Goal: Task Accomplishment & Management: Use online tool/utility

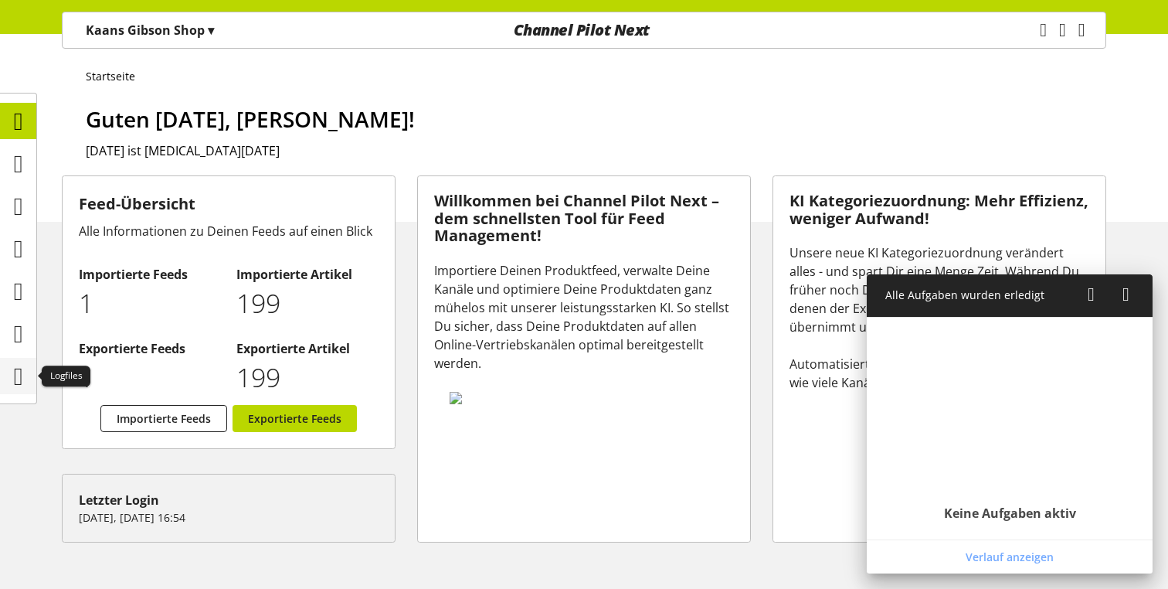
click at [23, 371] on icon at bounding box center [18, 376] width 9 height 31
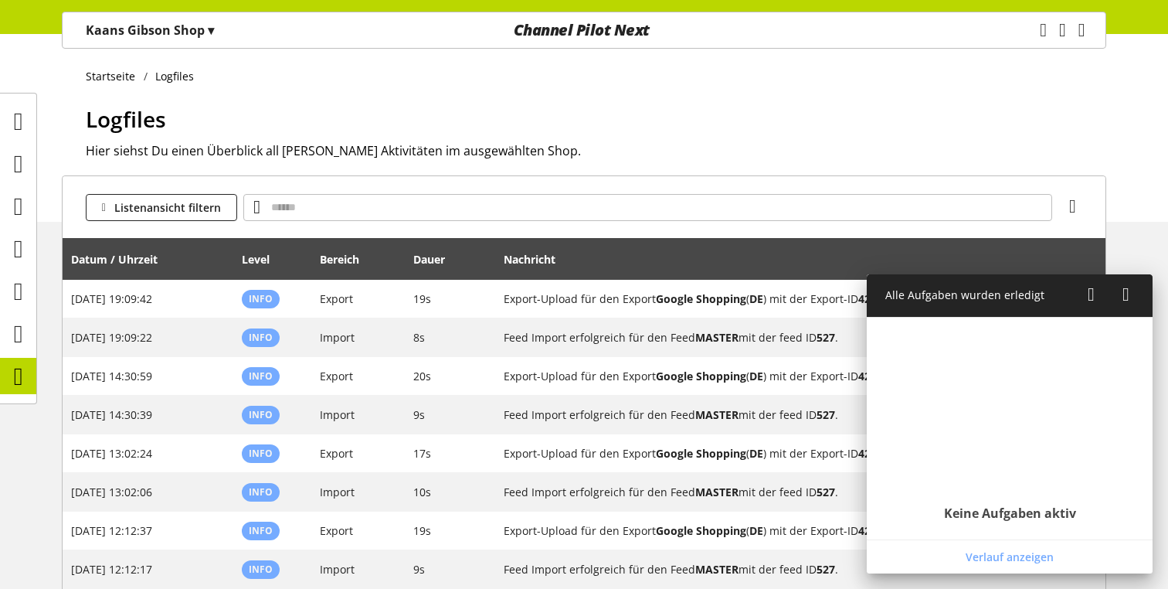
click at [1127, 289] on icon at bounding box center [1126, 295] width 7 height 28
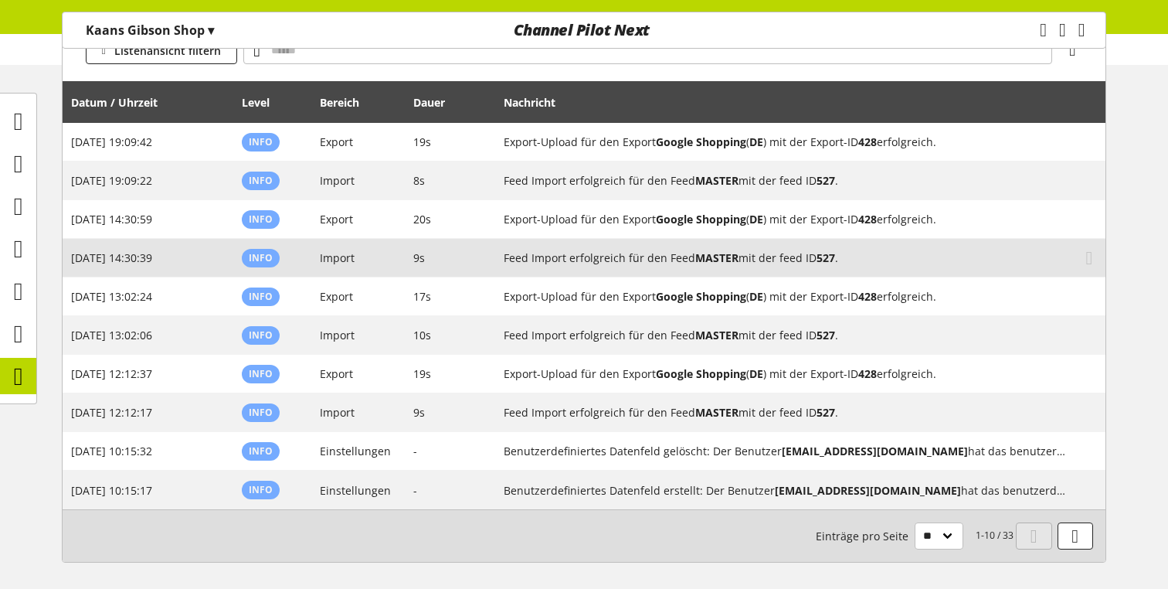
scroll to position [219, 0]
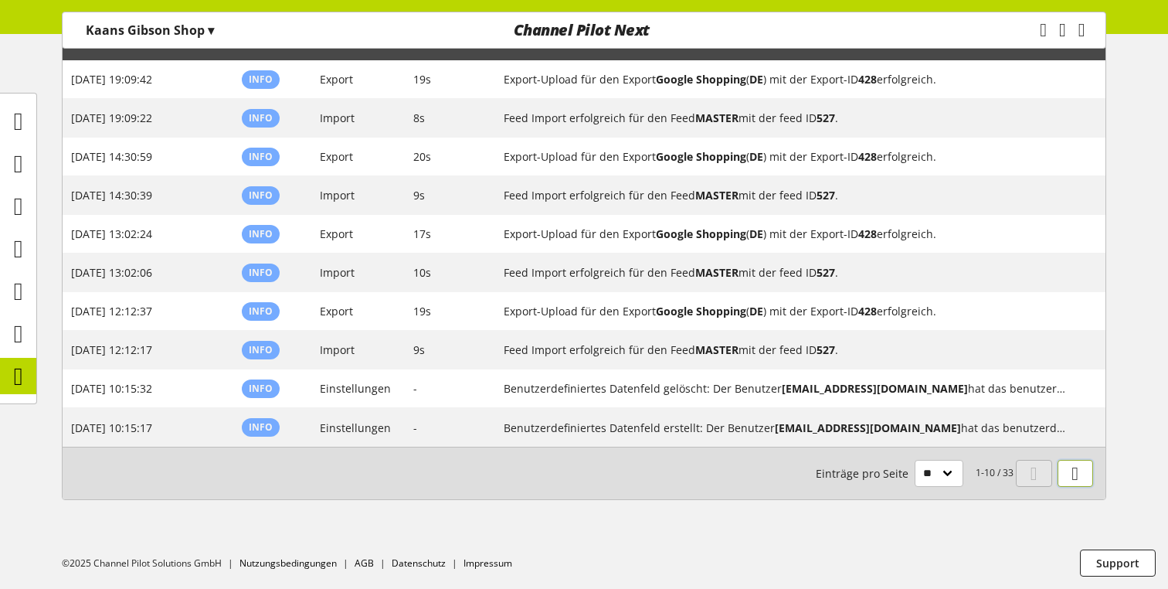
click at [1076, 470] on icon at bounding box center [1075, 474] width 7 height 28
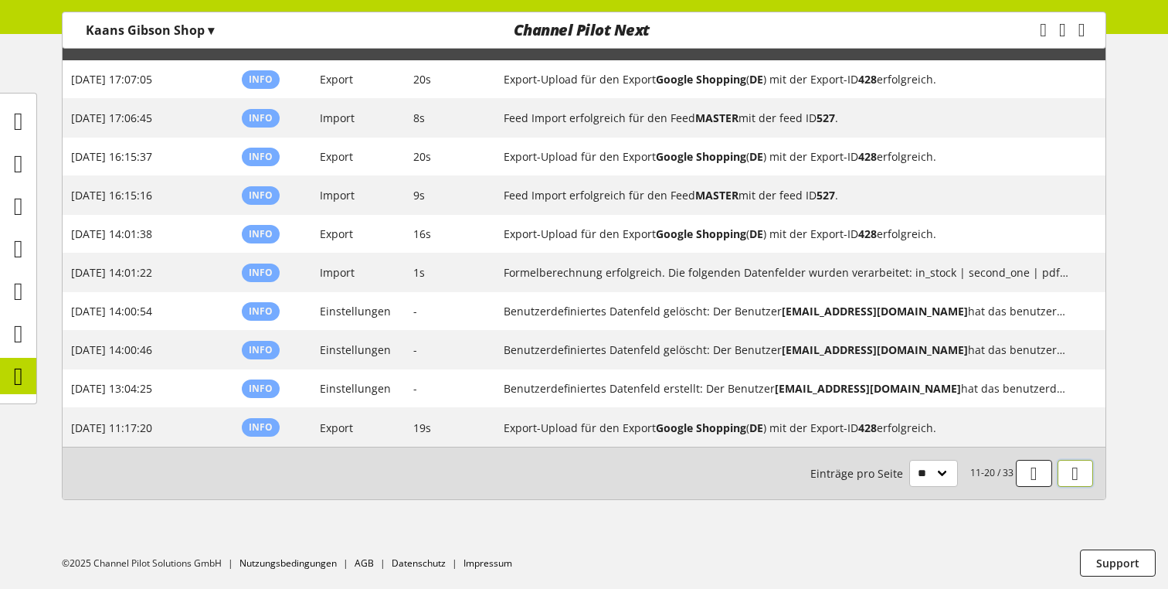
click at [1076, 470] on icon at bounding box center [1075, 474] width 7 height 28
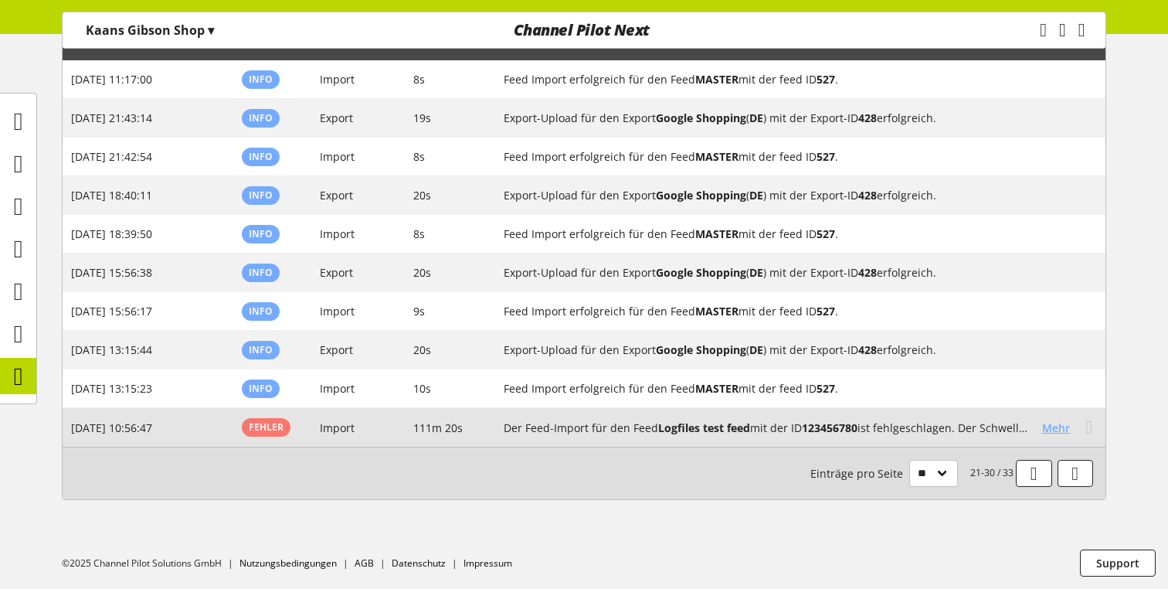
click at [1053, 425] on span "Mehr" at bounding box center [1056, 428] width 28 height 16
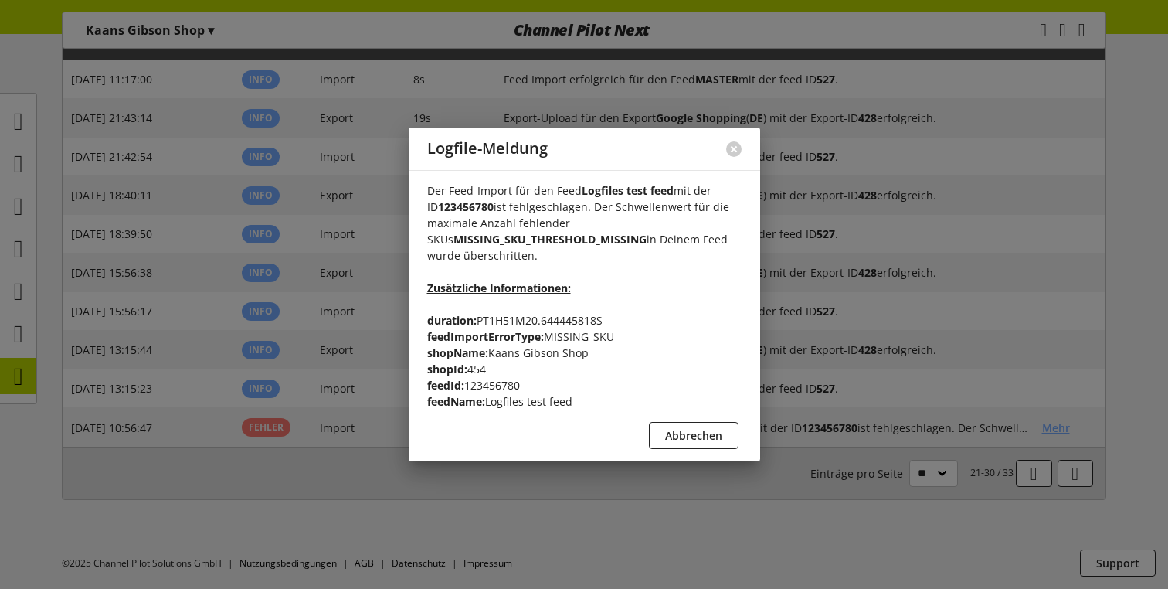
click at [1030, 414] on div at bounding box center [584, 294] width 1168 height 589
click at [713, 430] on span "Abbrechen" at bounding box center [693, 435] width 57 height 16
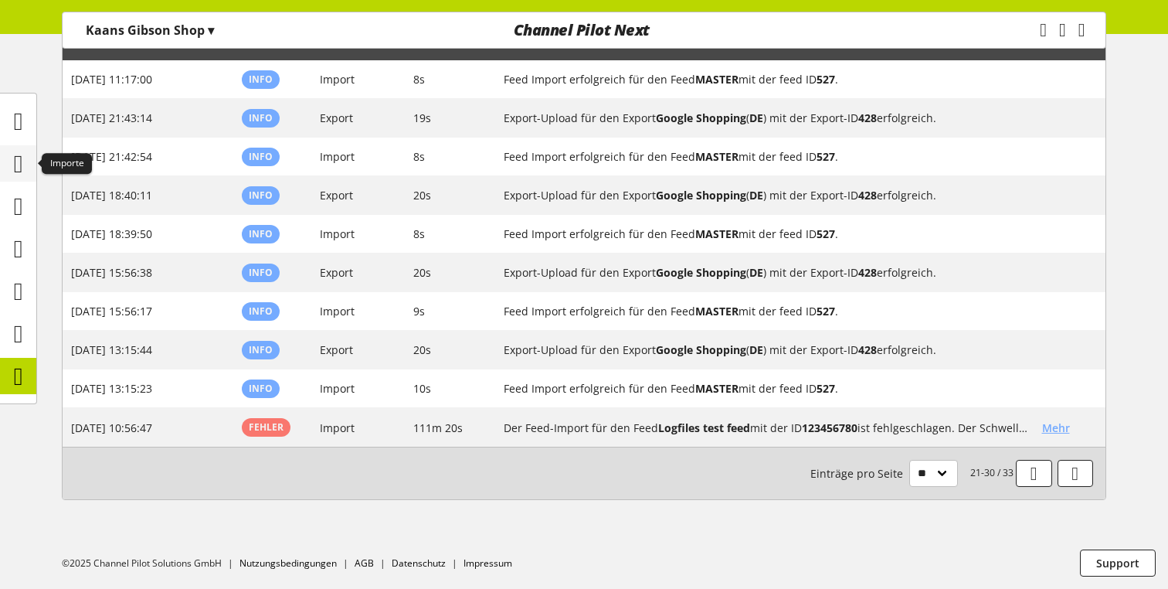
click at [23, 174] on icon at bounding box center [18, 163] width 9 height 31
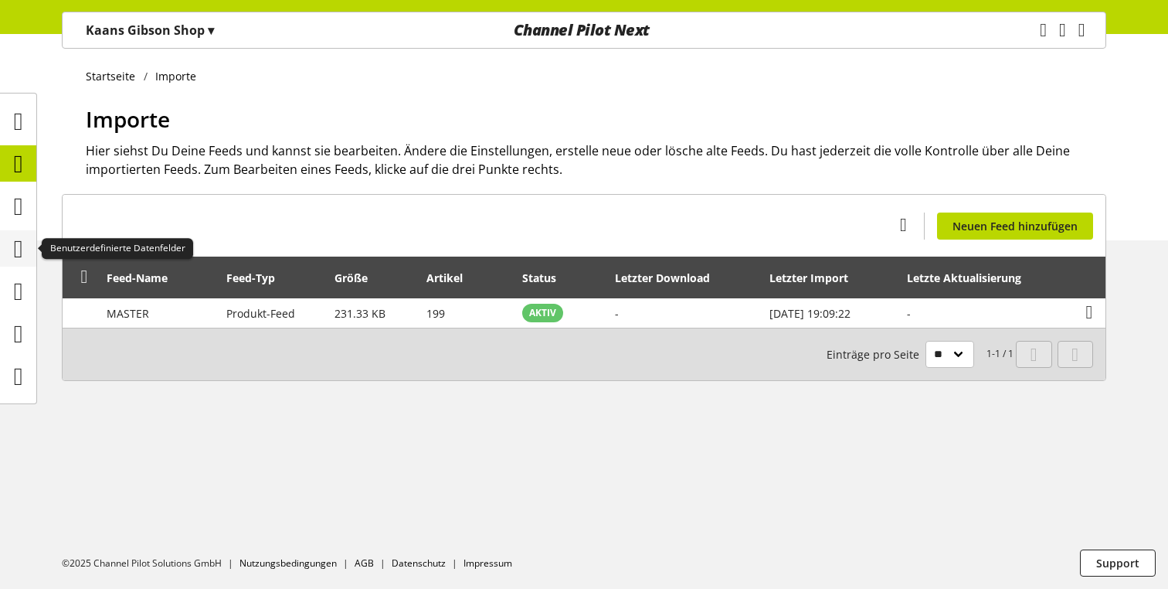
click at [14, 242] on icon at bounding box center [18, 248] width 9 height 31
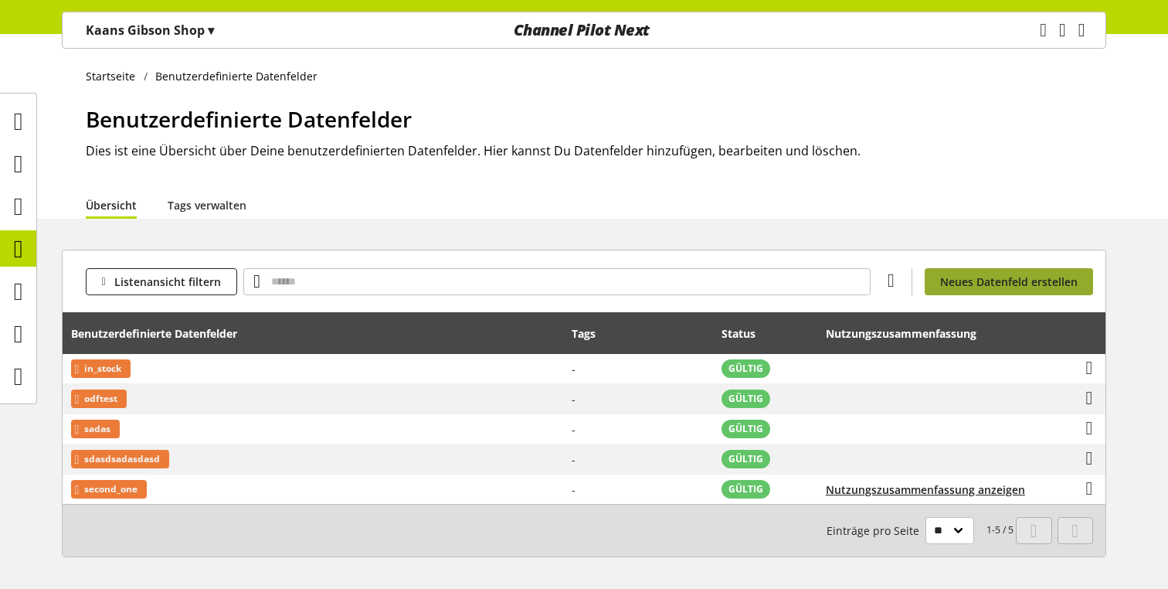
click at [1035, 287] on span "Neues Datenfeld erstellen" at bounding box center [1009, 282] width 138 height 16
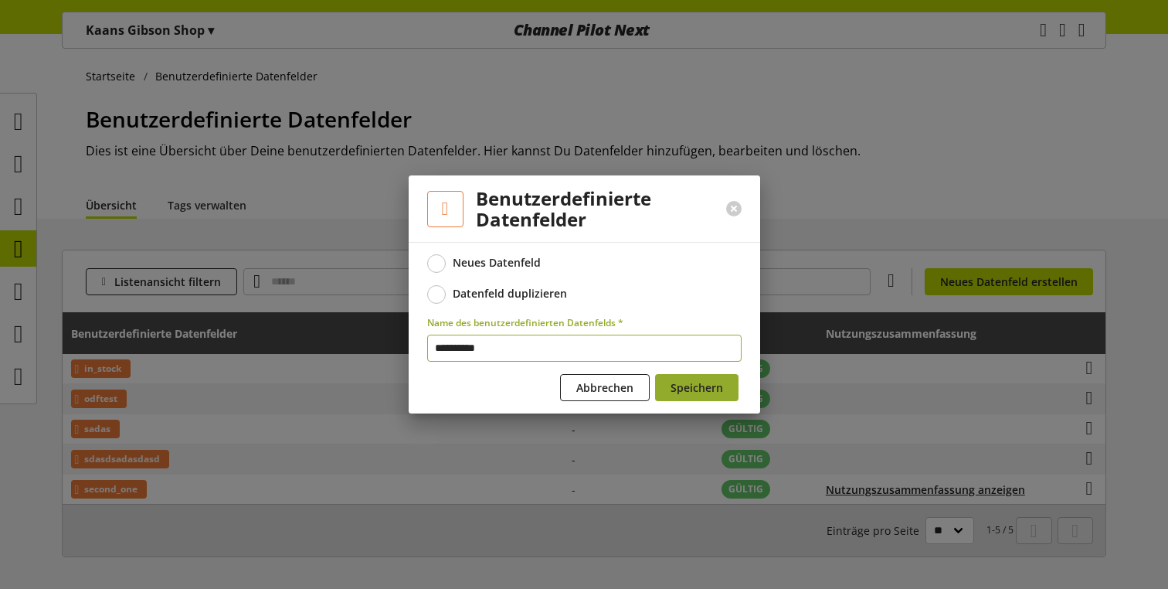
type input "**********"
click at [693, 379] on span "Speichern" at bounding box center [697, 387] width 53 height 16
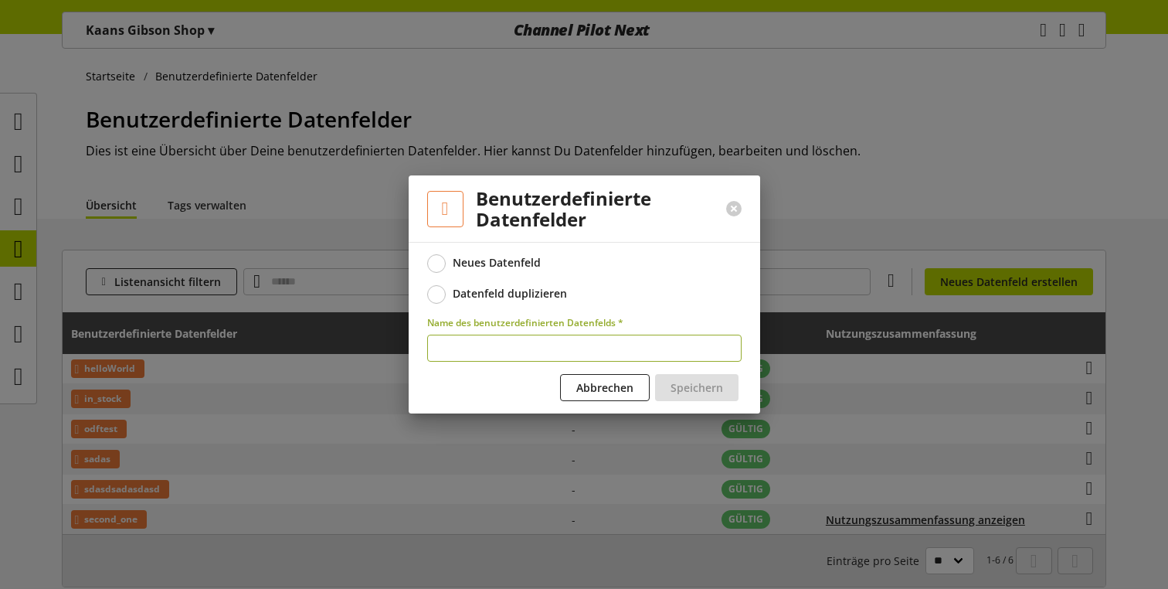
click at [616, 349] on input "text" at bounding box center [584, 348] width 315 height 27
type input "**********"
click at [698, 386] on span "Speichern" at bounding box center [697, 387] width 53 height 16
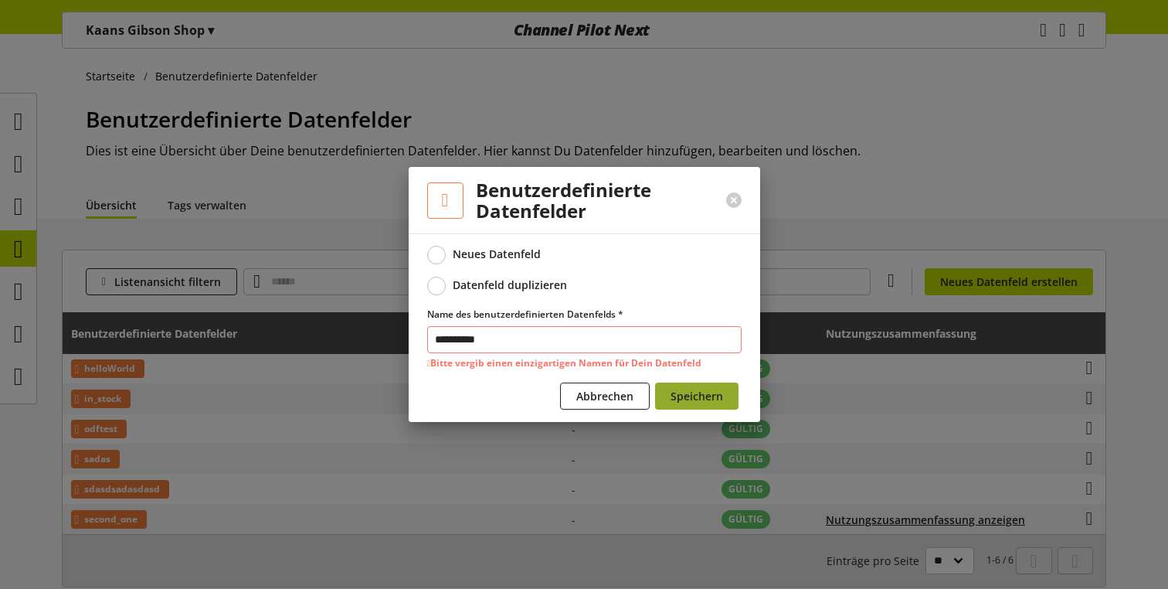
click at [693, 400] on span "Speichern" at bounding box center [697, 396] width 53 height 16
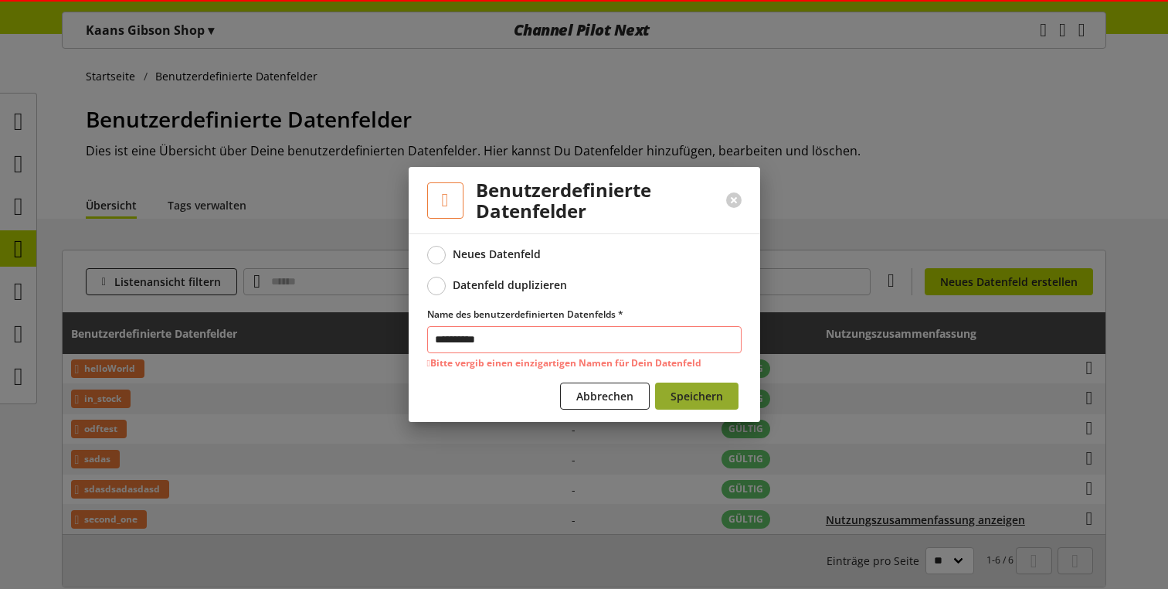
click at [693, 400] on span "Speichern" at bounding box center [697, 396] width 53 height 16
click at [693, 400] on span "Speichern" at bounding box center [703, 396] width 53 height 16
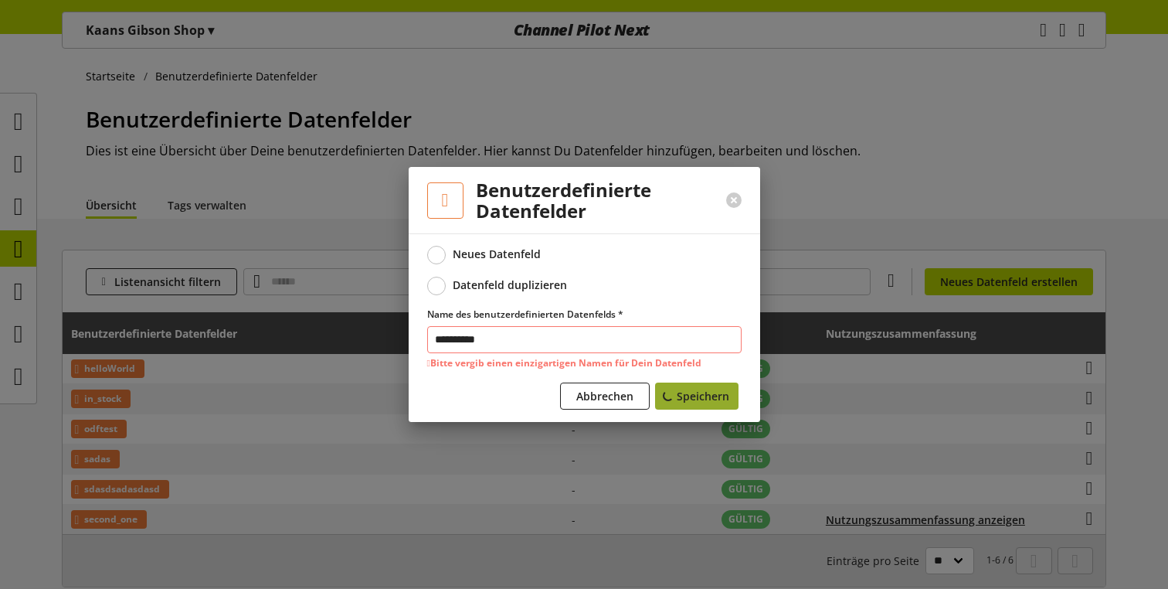
click at [693, 400] on span "Speichern" at bounding box center [703, 396] width 53 height 16
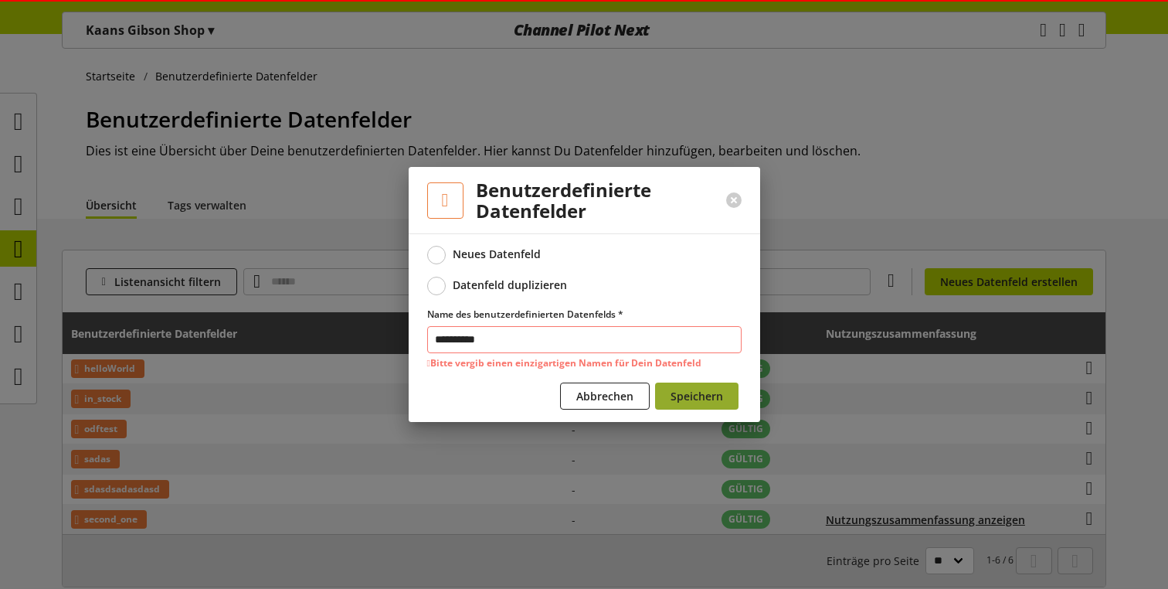
click at [693, 400] on span "Speichern" at bounding box center [697, 396] width 53 height 16
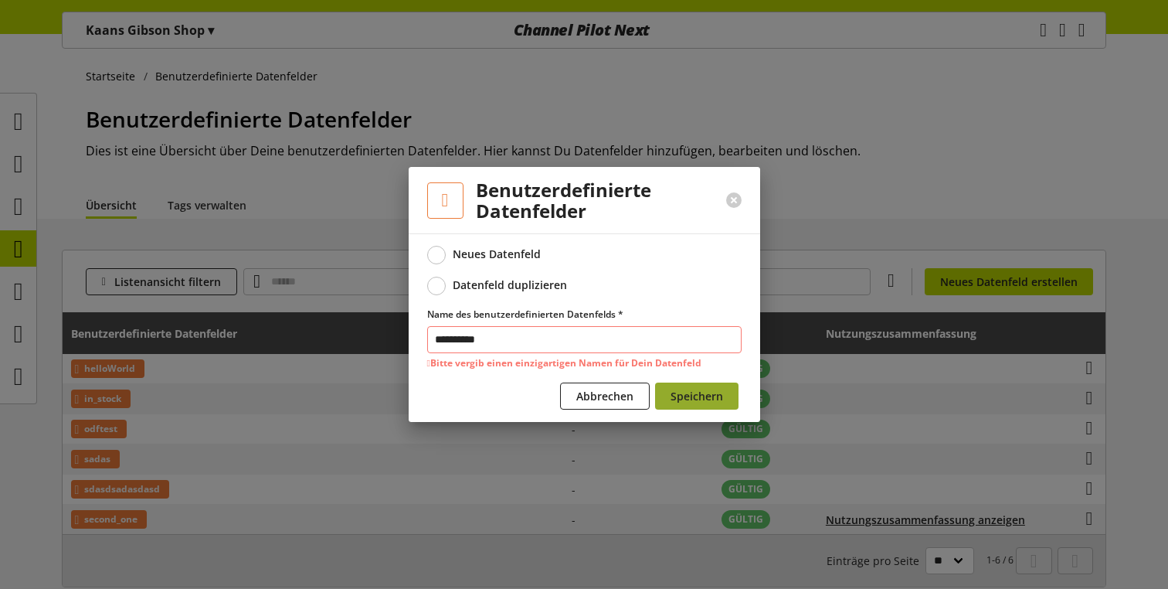
click at [693, 399] on span "Speichern" at bounding box center [697, 396] width 53 height 16
click at [457, 344] on input "**********" at bounding box center [584, 339] width 315 height 27
click at [729, 198] on button at bounding box center [733, 199] width 15 height 15
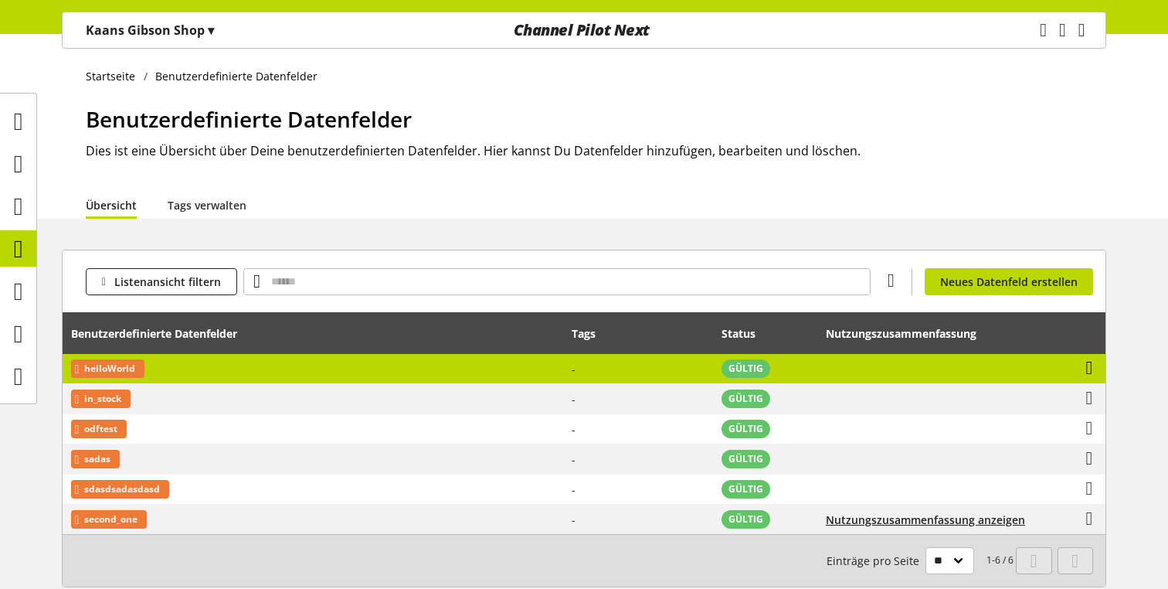
click at [1086, 367] on icon at bounding box center [1089, 368] width 7 height 28
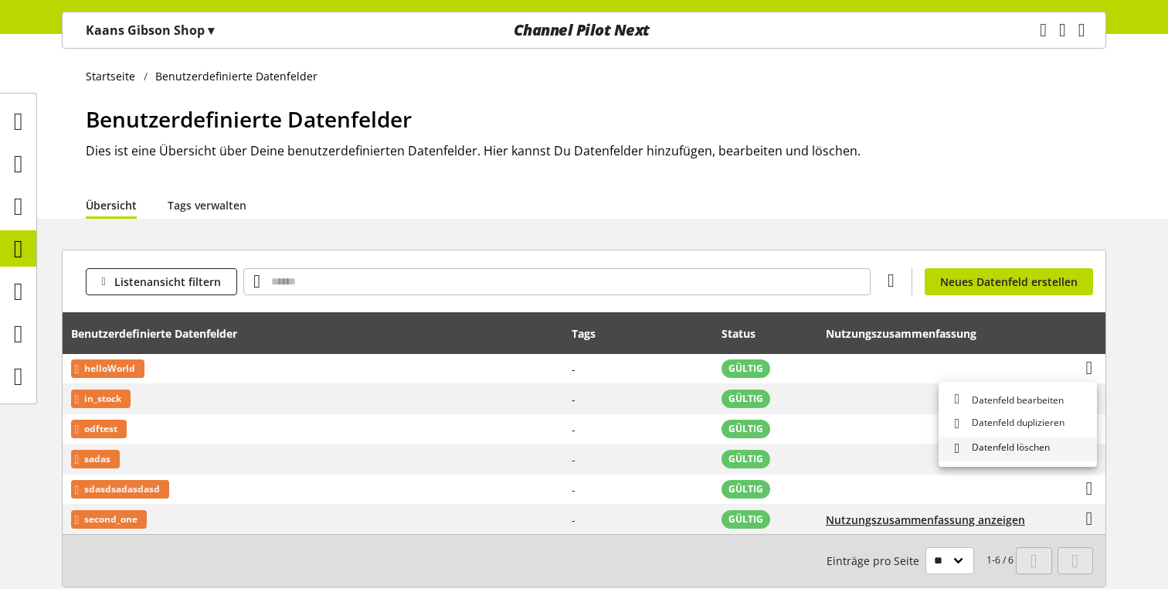
click at [999, 448] on span "Datenfeld löschen" at bounding box center [1008, 448] width 84 height 16
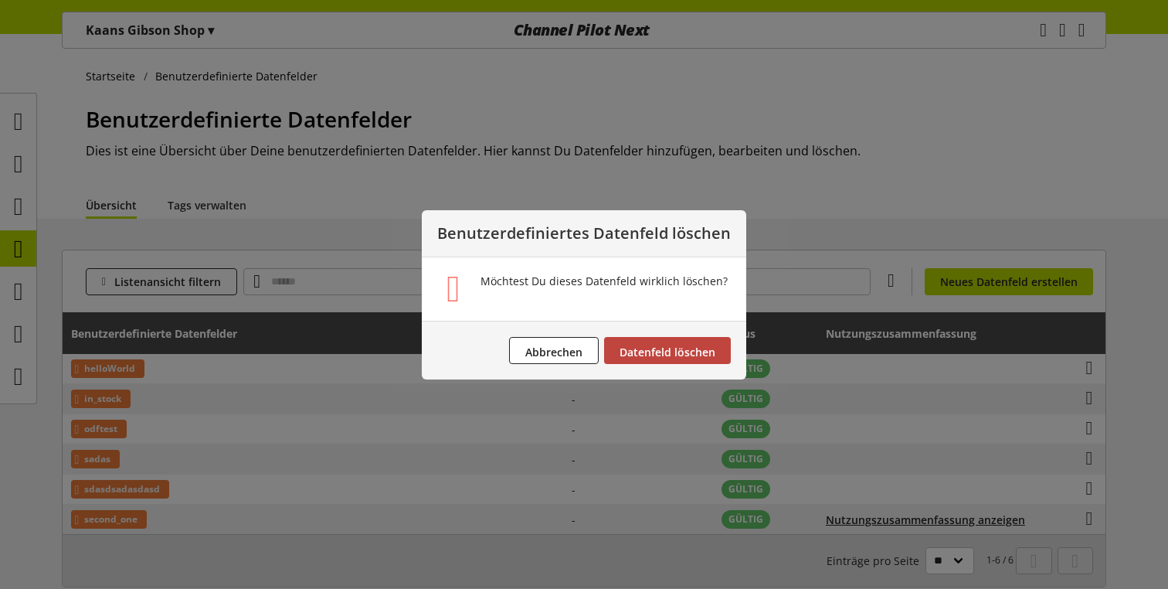
click at [656, 347] on span "Datenfeld löschen" at bounding box center [668, 352] width 96 height 15
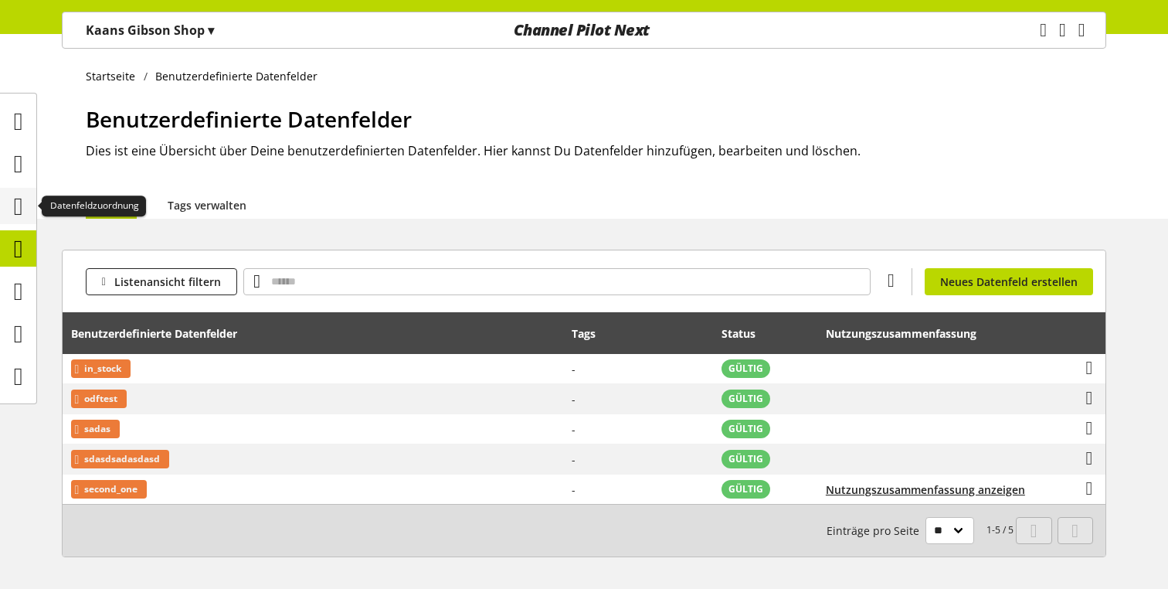
click at [14, 196] on icon at bounding box center [18, 206] width 9 height 31
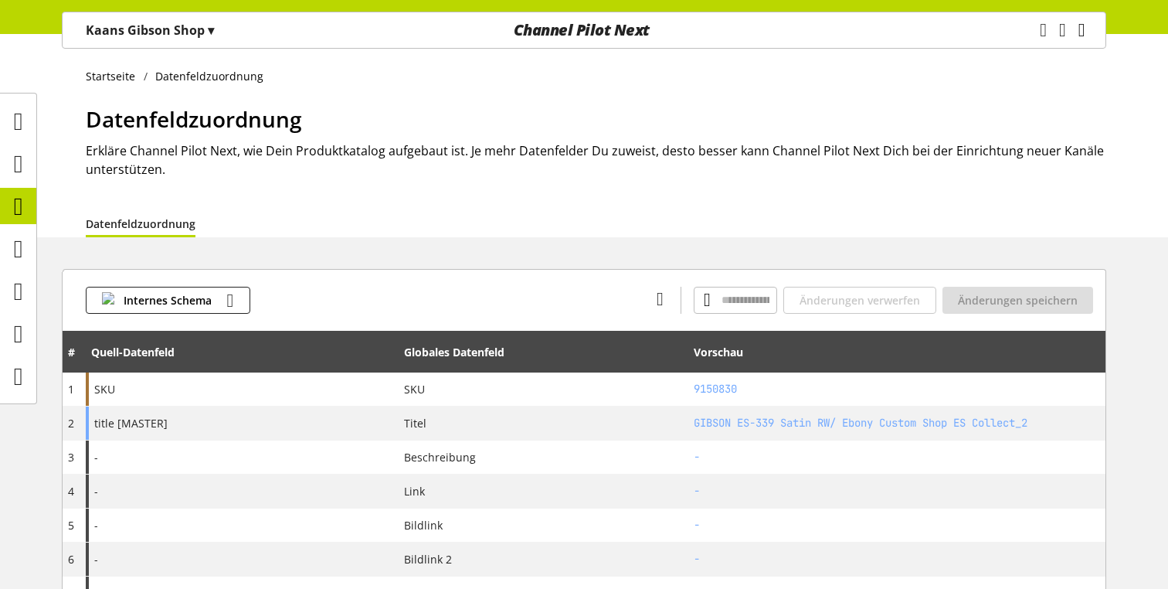
click at [1079, 25] on icon "main navigation" at bounding box center [1082, 30] width 7 height 28
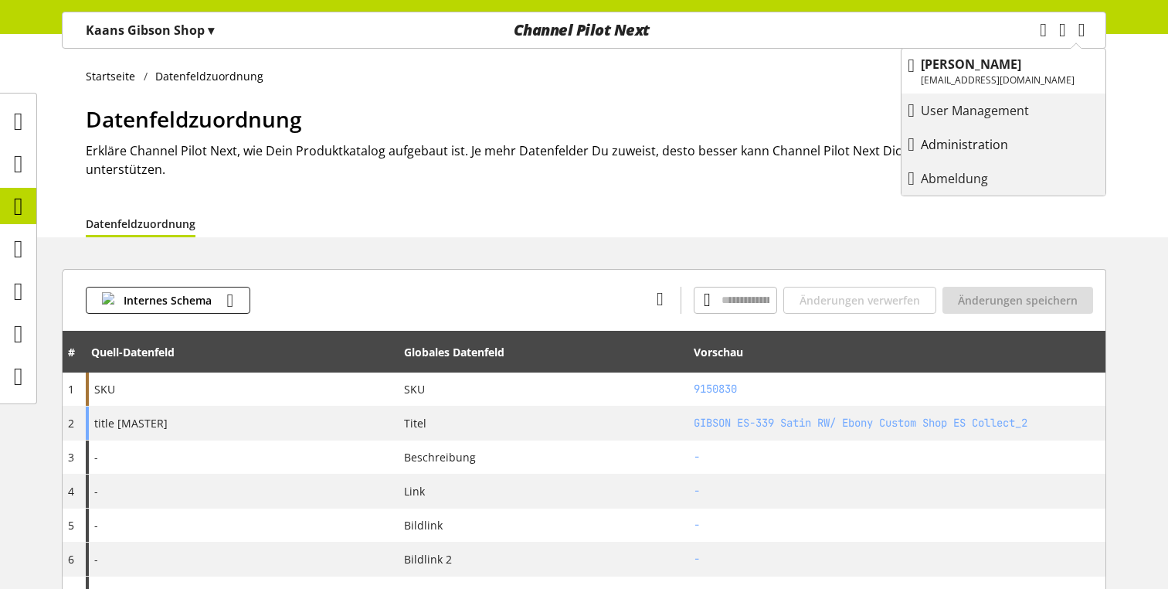
click at [961, 139] on p "Administration" at bounding box center [980, 144] width 118 height 19
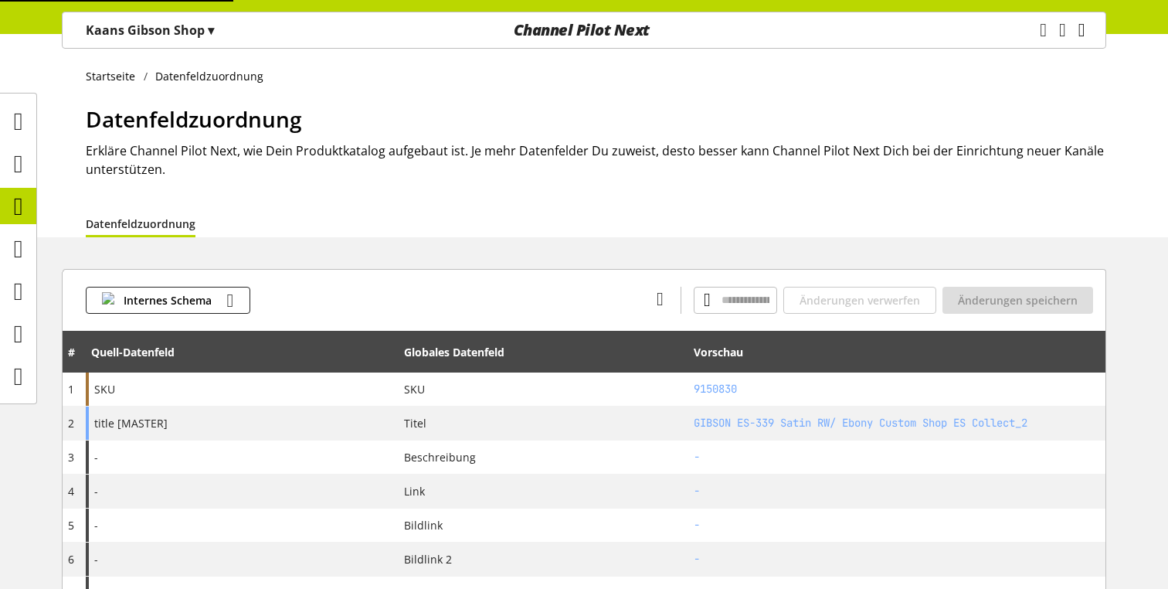
click at [1079, 34] on icon "main navigation" at bounding box center [1082, 30] width 7 height 28
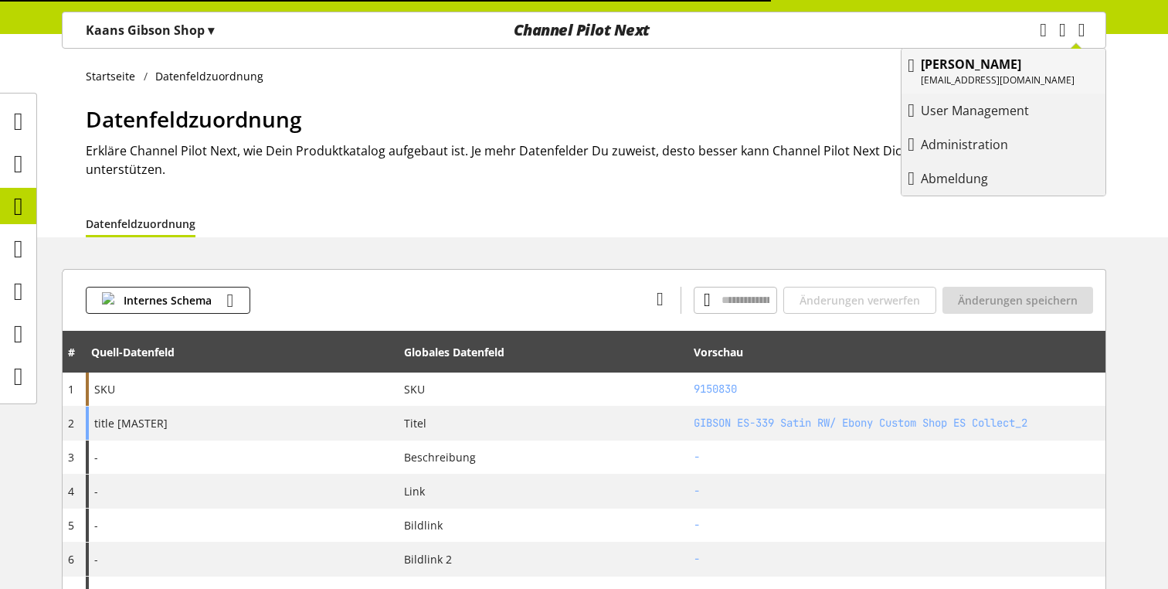
click at [975, 82] on p "[EMAIL_ADDRESS][DOMAIN_NAME]" at bounding box center [998, 80] width 154 height 14
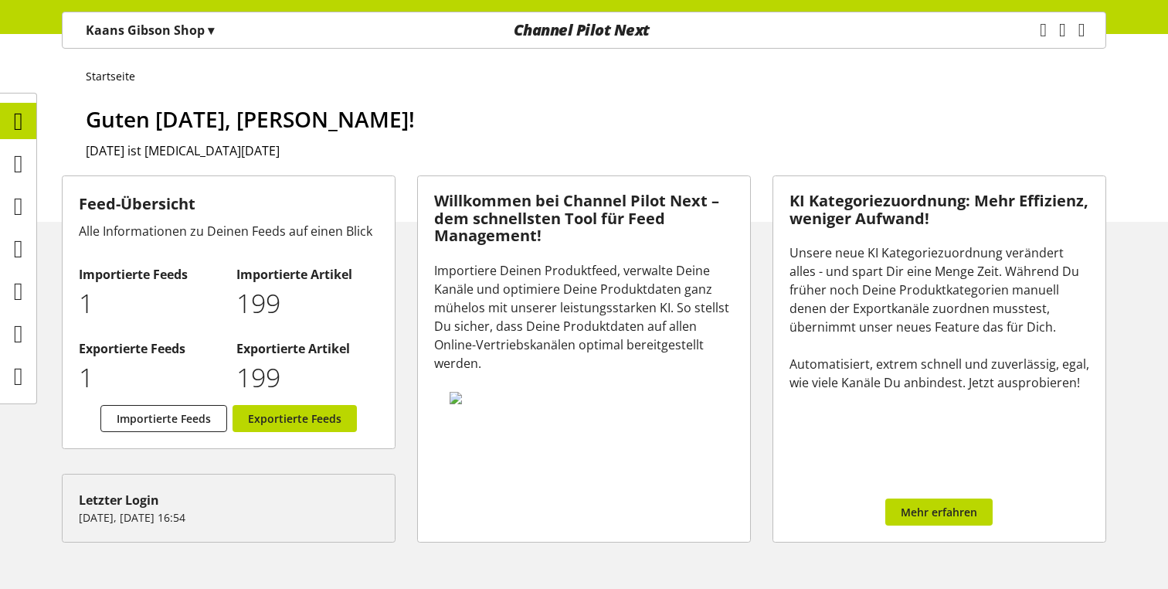
click at [14, 172] on icon at bounding box center [18, 163] width 9 height 31
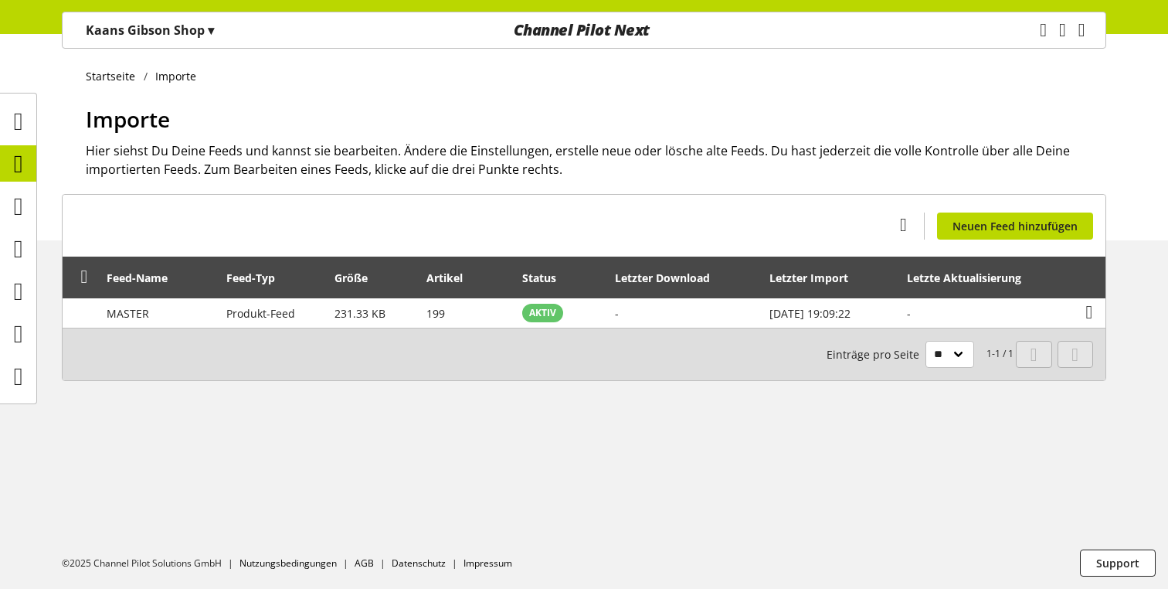
click at [1093, 29] on div "Task-Manager Hilfe-Center Kaan Gökdemir kaan.goekdemir@channelpilot.com User Ma…" at bounding box center [1068, 30] width 73 height 36
click at [1080, 29] on icon "main navigation" at bounding box center [1082, 30] width 7 height 28
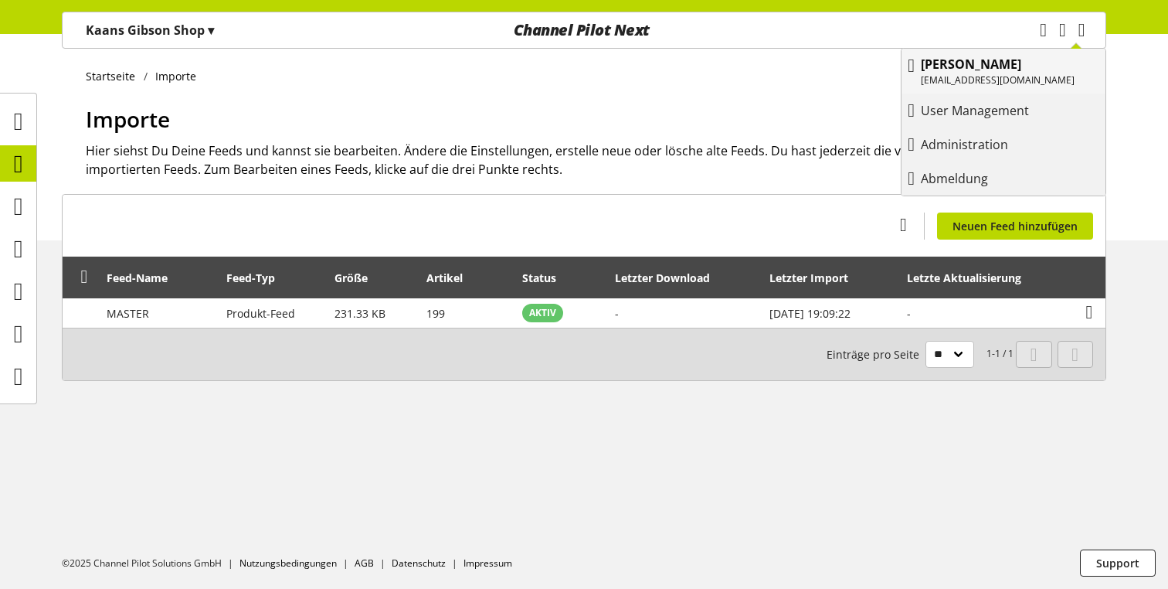
click at [1006, 72] on p "[PERSON_NAME]" at bounding box center [998, 64] width 154 height 19
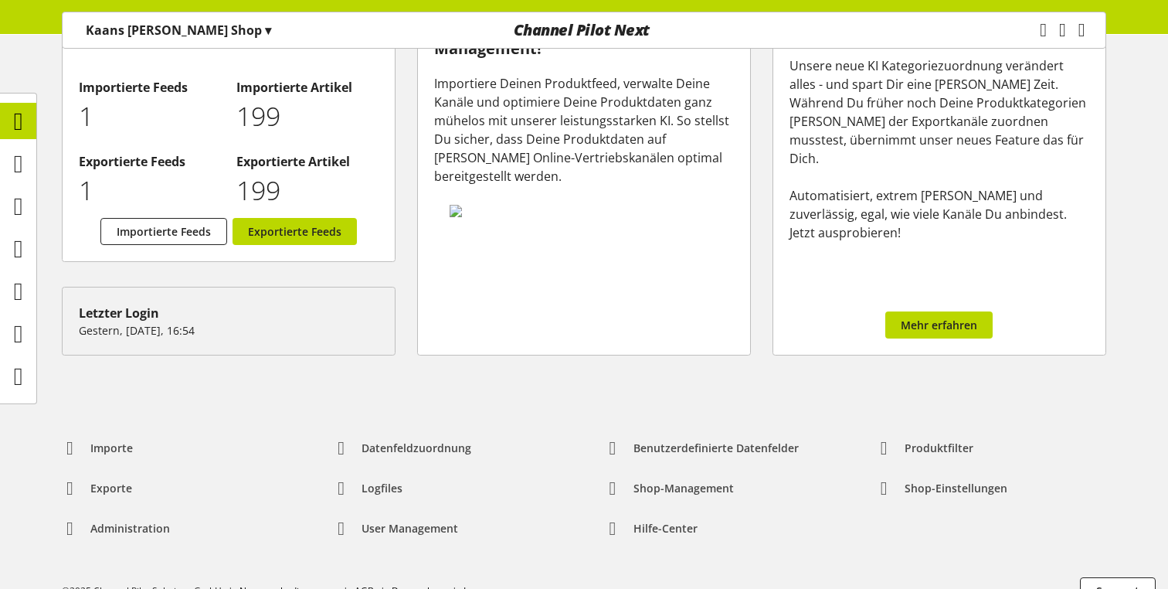
scroll to position [71, 0]
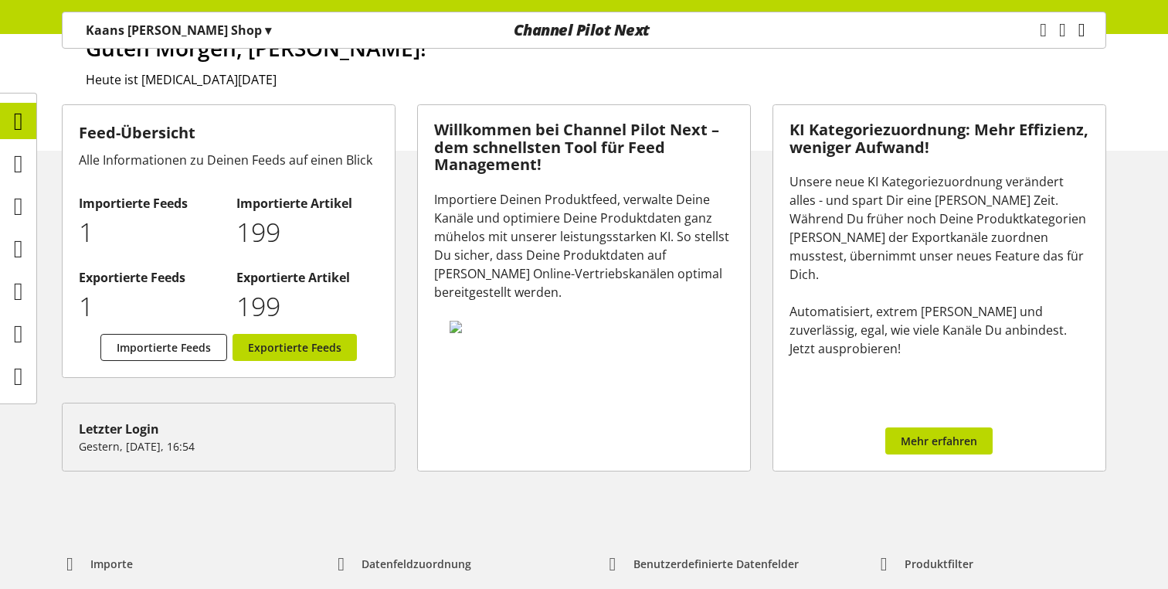
click at [1079, 22] on icon "main navigation" at bounding box center [1082, 30] width 7 height 28
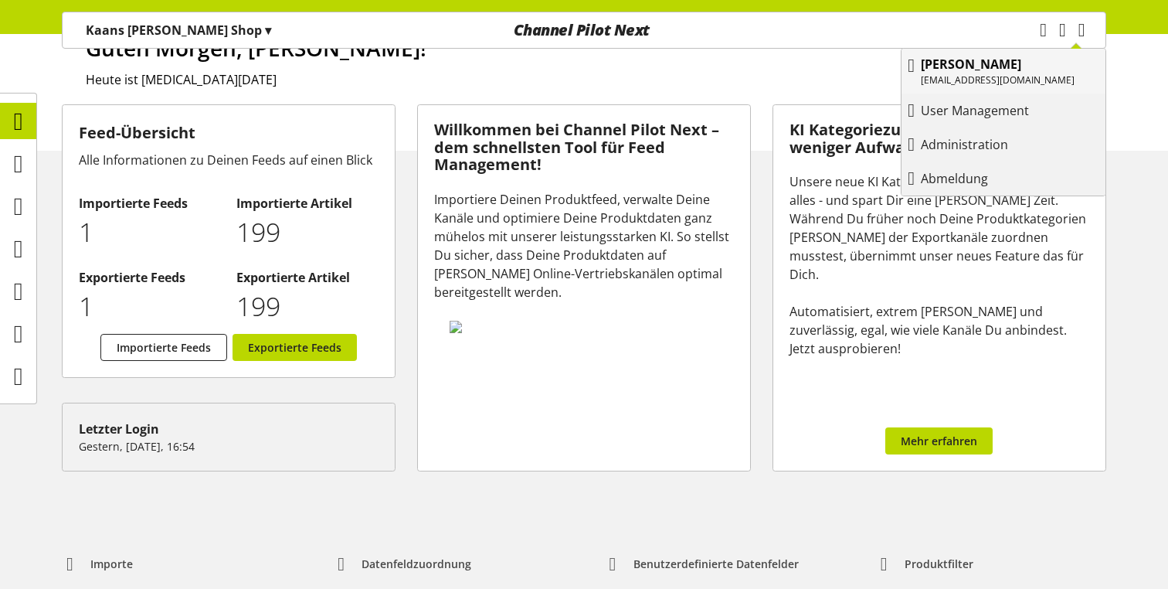
click at [990, 73] on p "[PERSON_NAME]" at bounding box center [998, 64] width 154 height 19
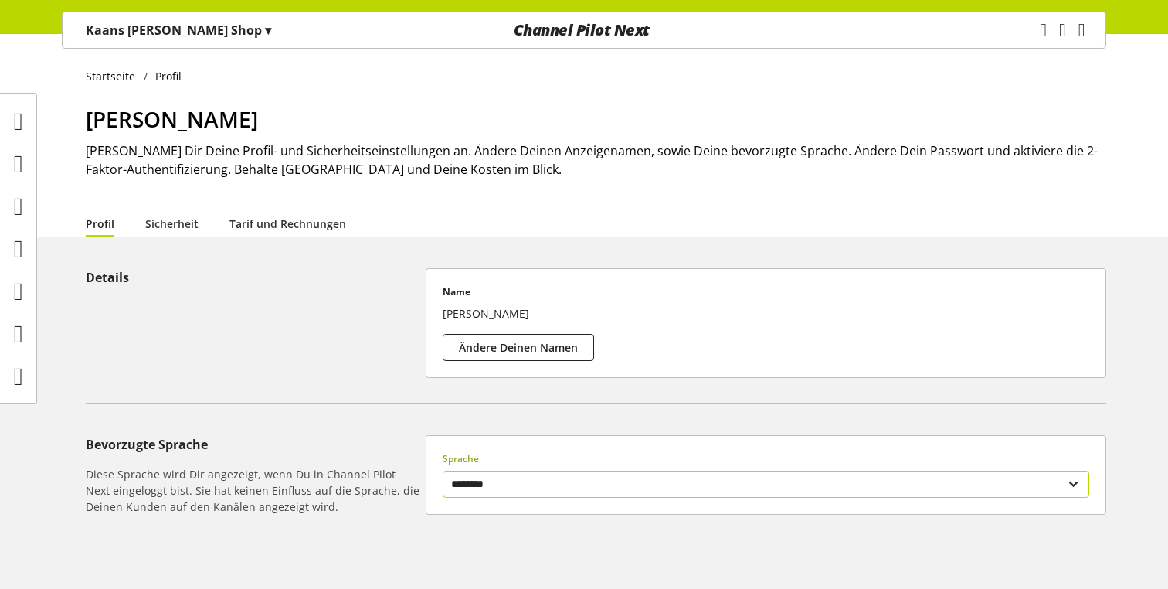
click at [486, 478] on select "******** *******" at bounding box center [766, 484] width 647 height 27
select select "**"
click at [443, 471] on select "******** *******" at bounding box center [766, 484] width 647 height 27
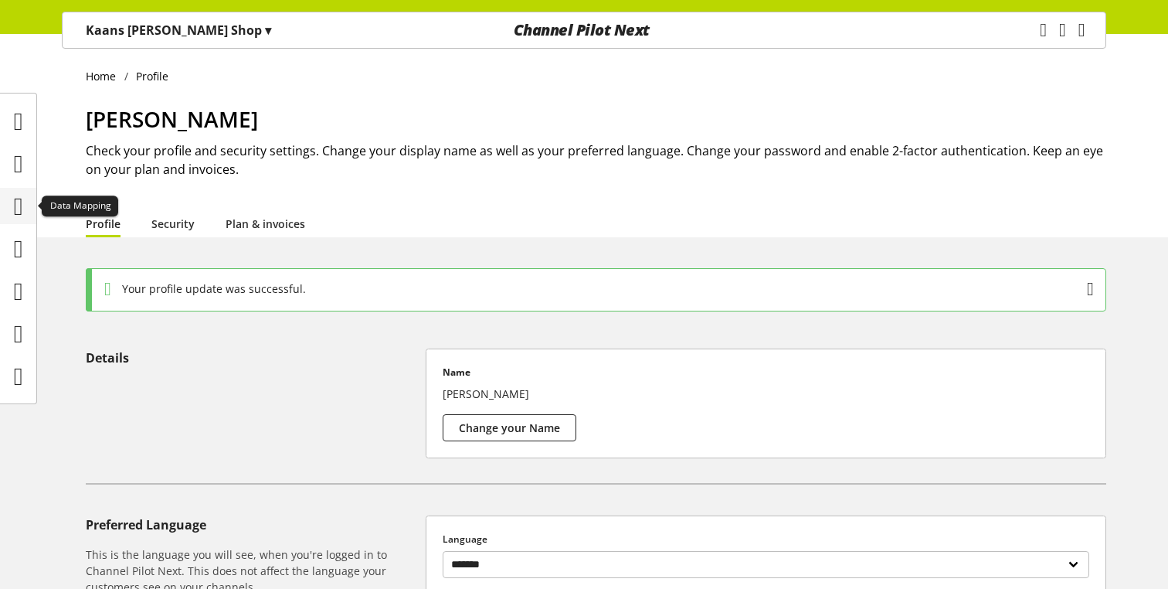
click at [21, 211] on icon at bounding box center [18, 206] width 9 height 31
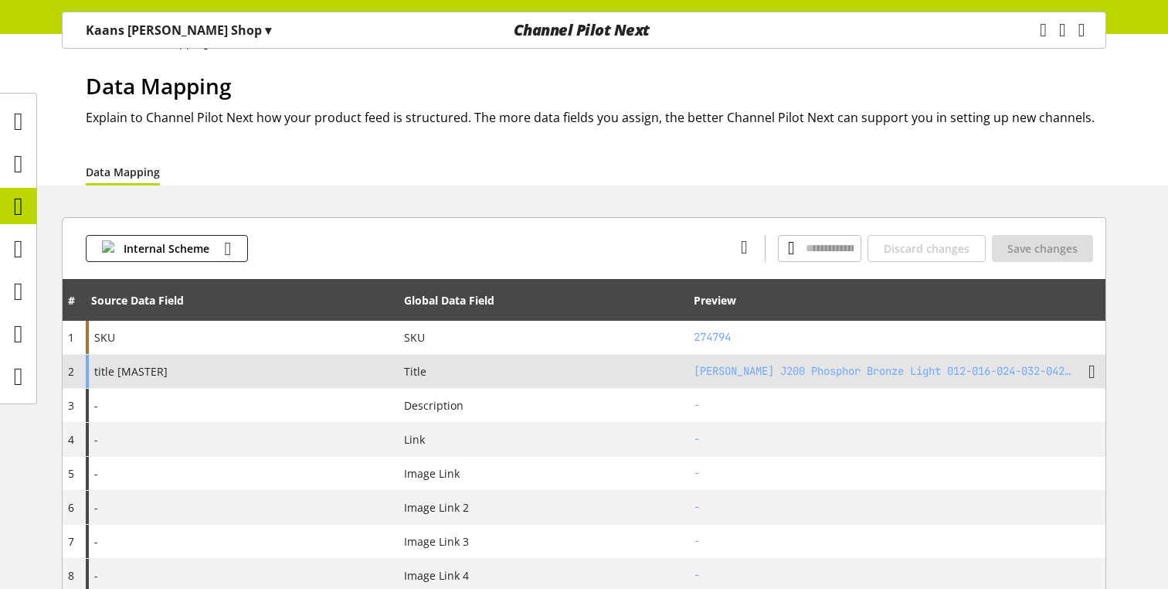
scroll to position [40, 0]
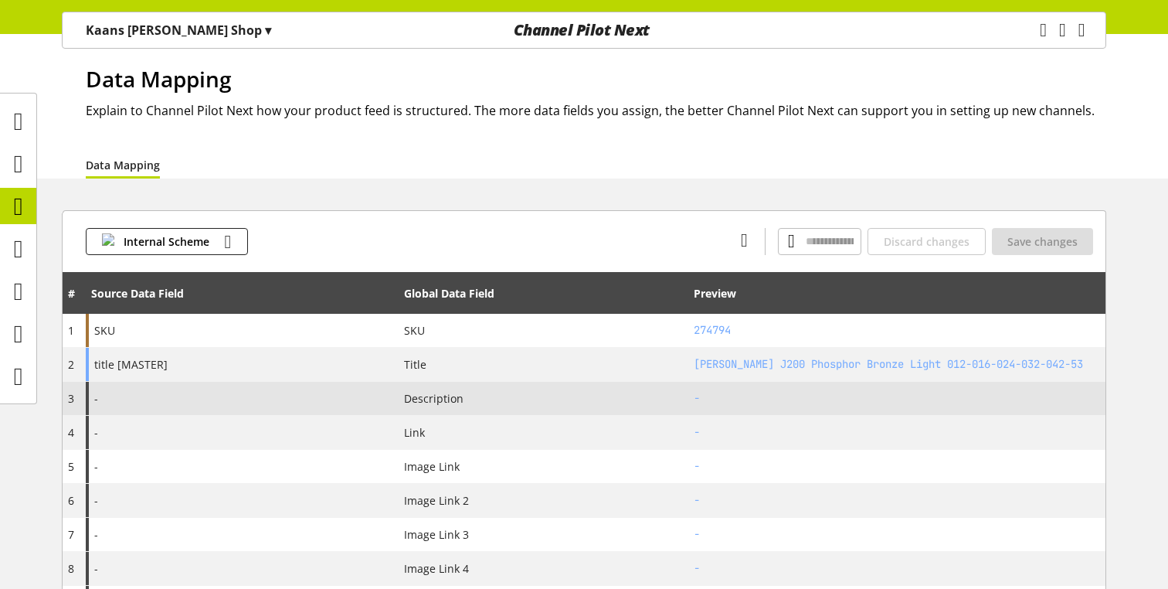
click at [345, 400] on div "-" at bounding box center [242, 398] width 313 height 33
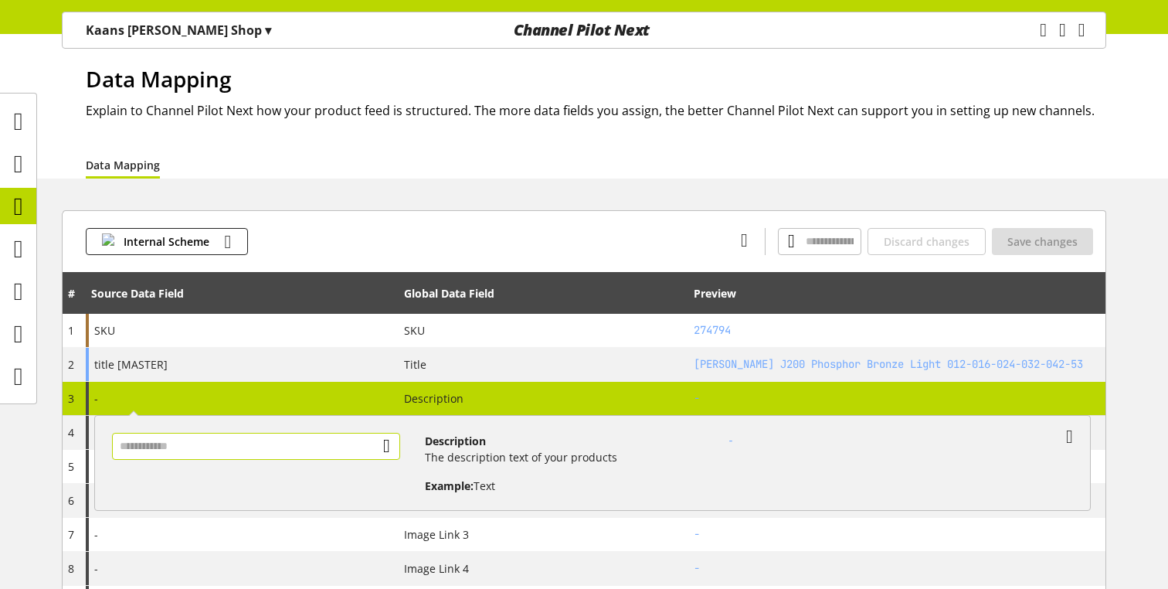
click at [309, 443] on input "text" at bounding box center [256, 446] width 288 height 27
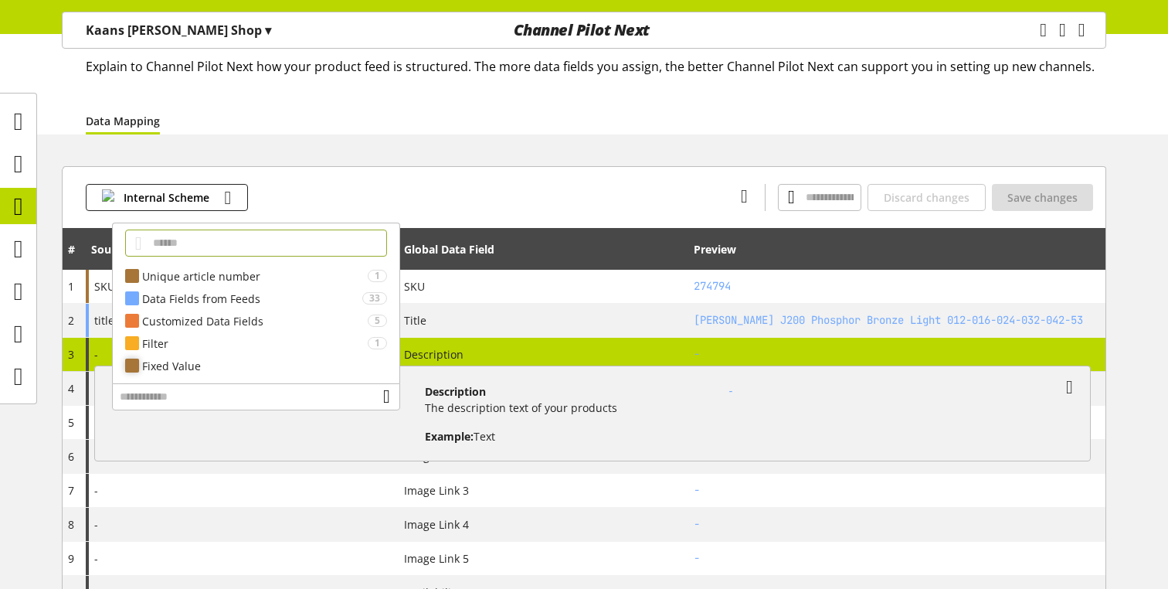
scroll to position [91, 0]
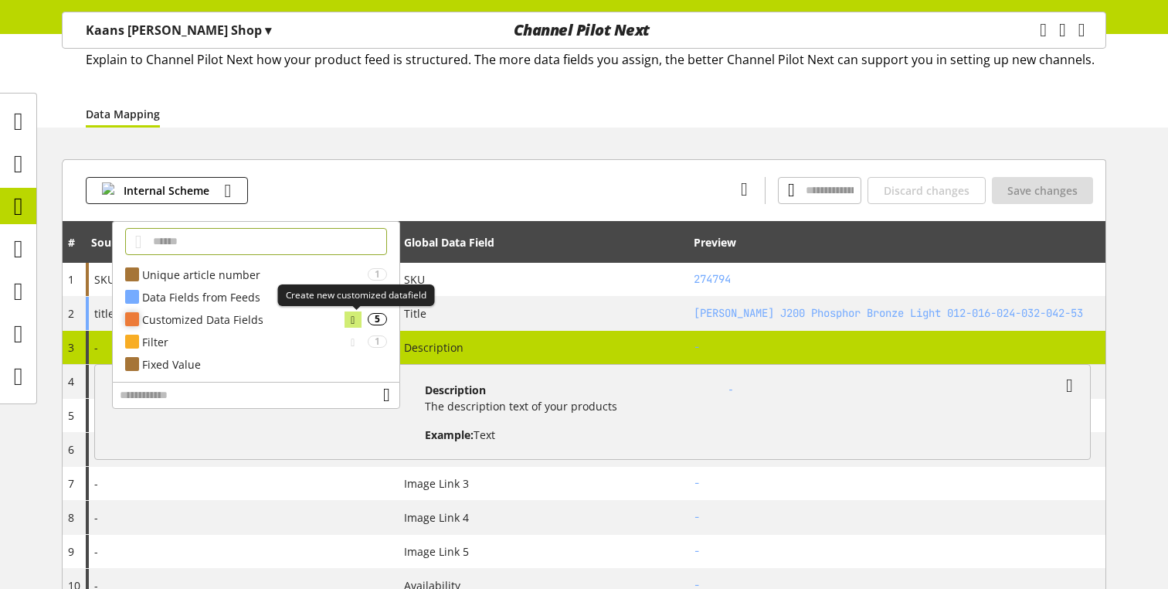
click at [351, 318] on icon at bounding box center [353, 319] width 4 height 17
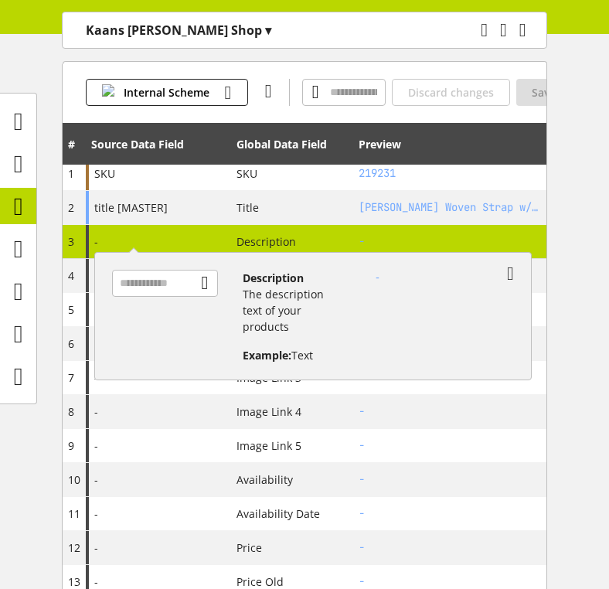
scroll to position [240, 0]
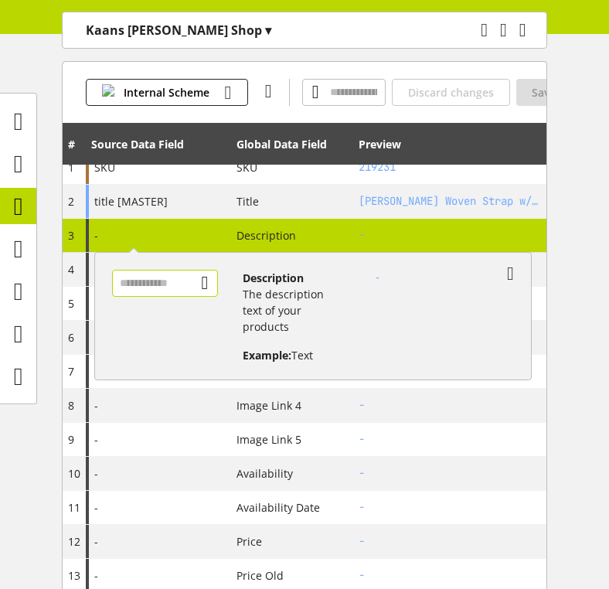
click at [165, 288] on input "text" at bounding box center [165, 283] width 107 height 27
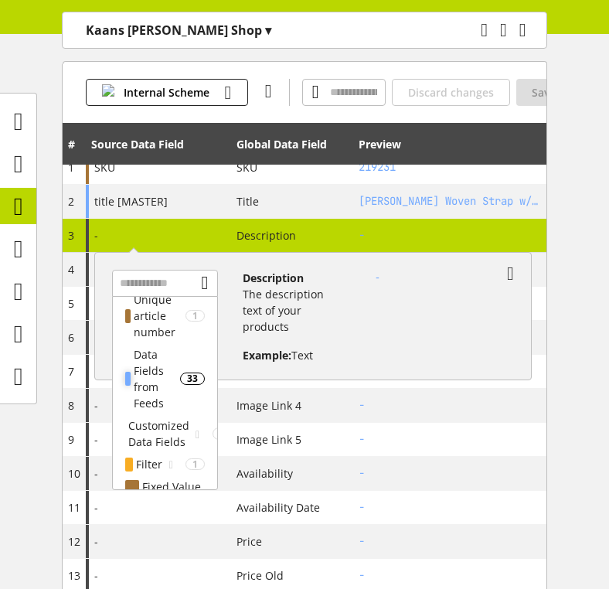
scroll to position [61, 0]
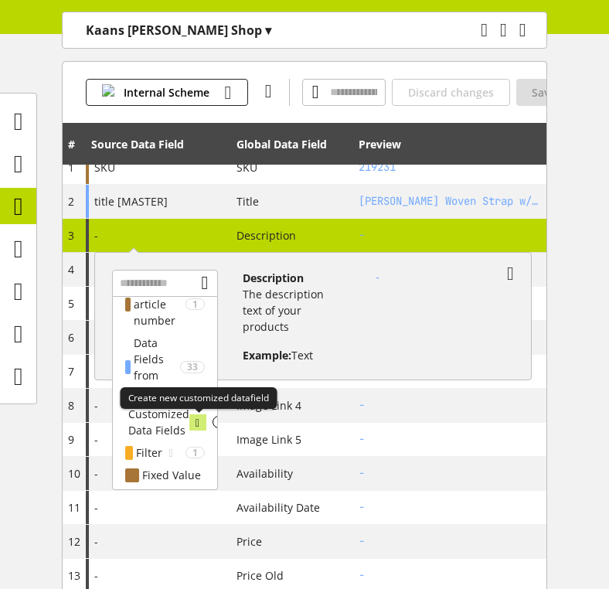
click at [196, 417] on icon at bounding box center [198, 422] width 4 height 17
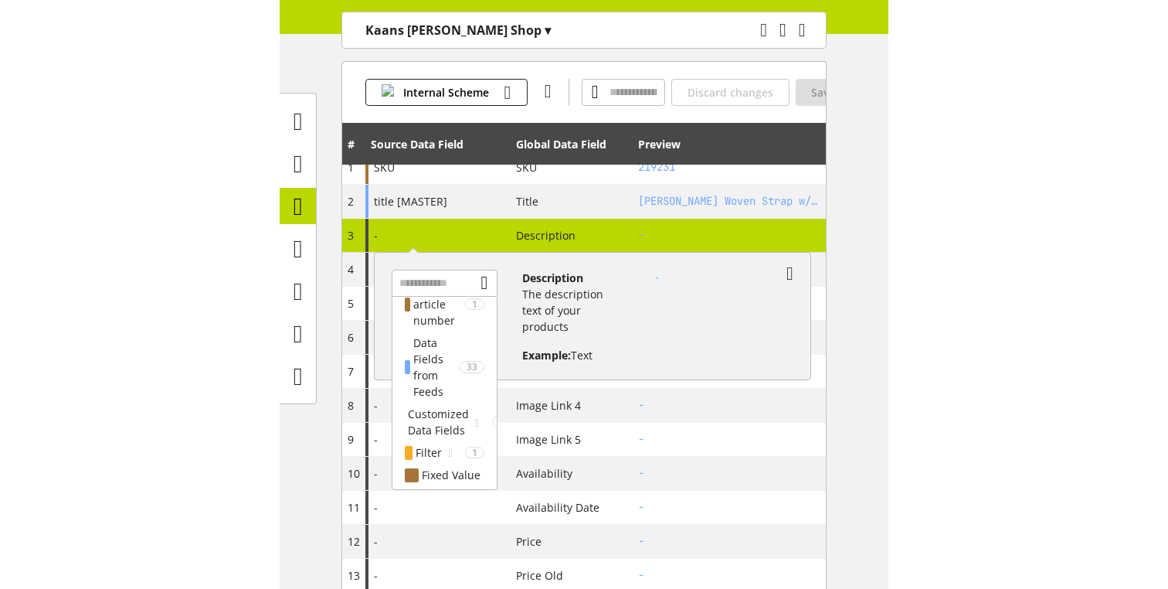
scroll to position [203, 0]
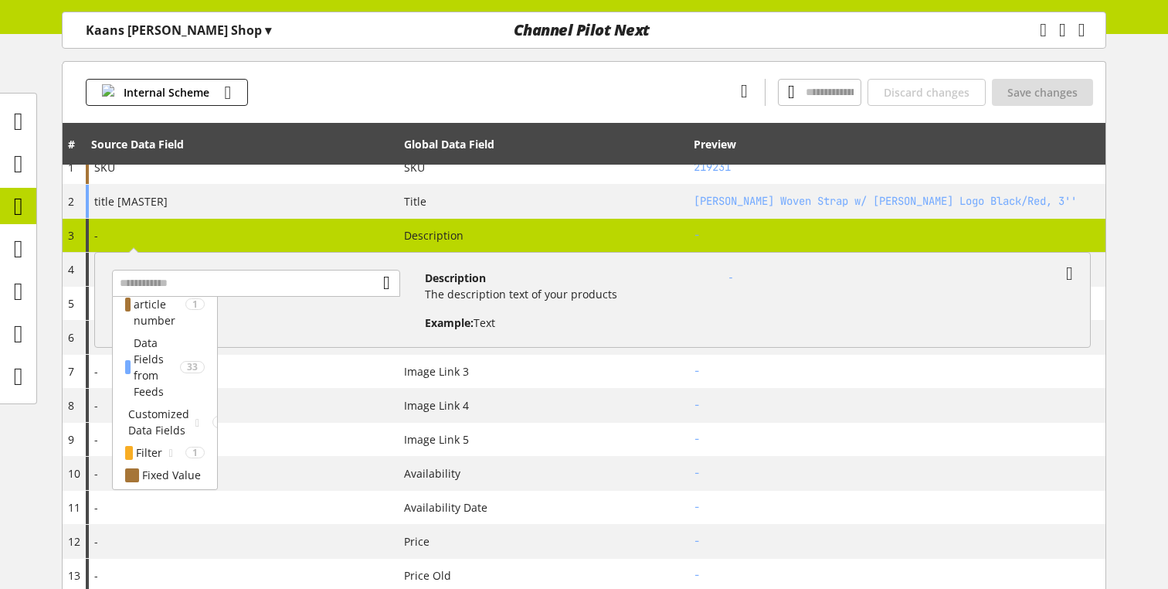
click at [281, 315] on div "Unique article number 1 SKU 219231 Data Fields from Feeds 33 ****** Customized …" at bounding box center [262, 293] width 325 height 73
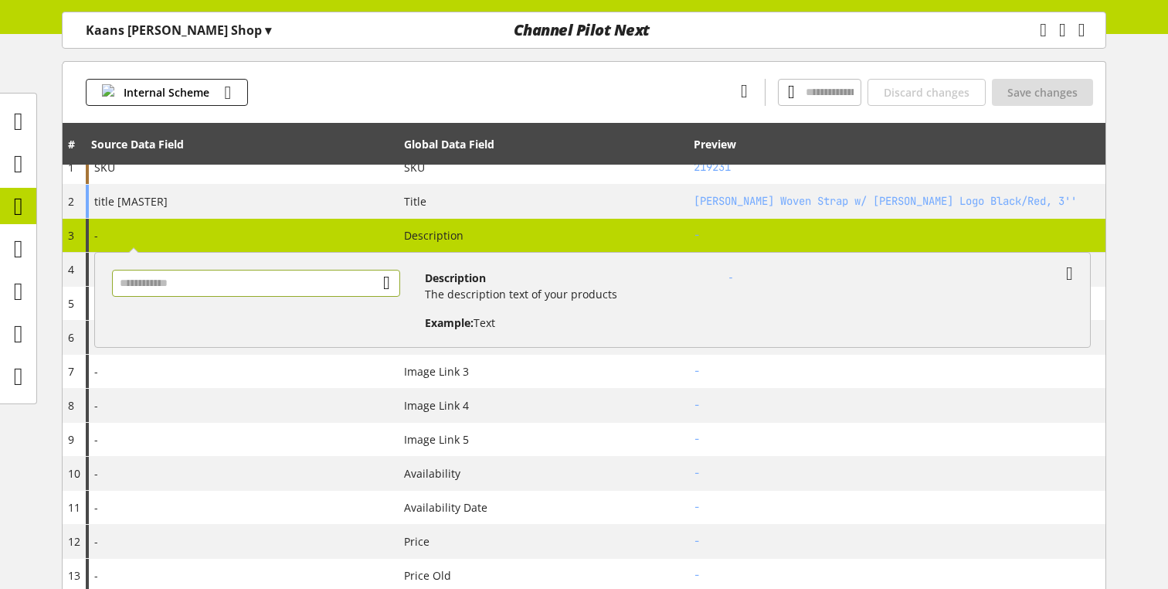
click at [268, 292] on input "text" at bounding box center [256, 283] width 288 height 27
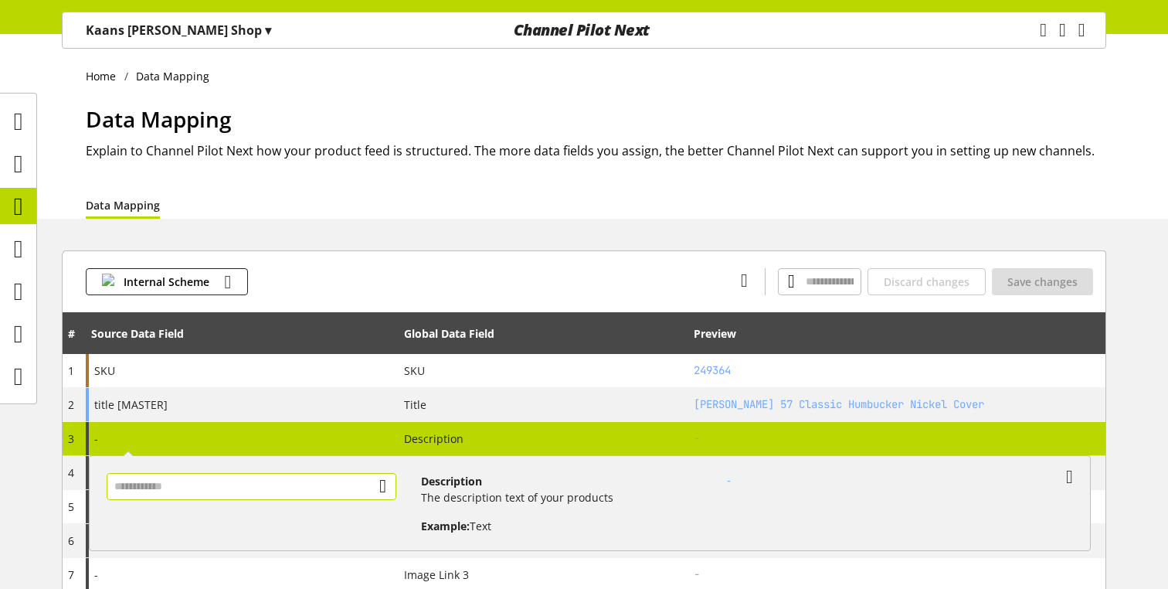
click at [392, 495] on input "text" at bounding box center [252, 486] width 291 height 27
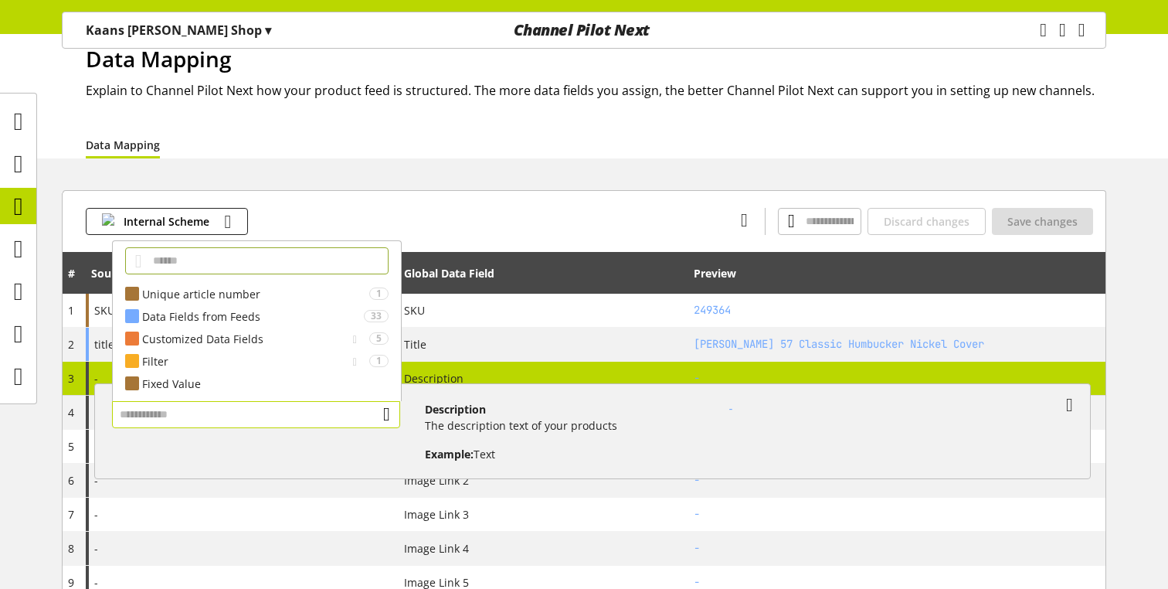
scroll to position [73, 0]
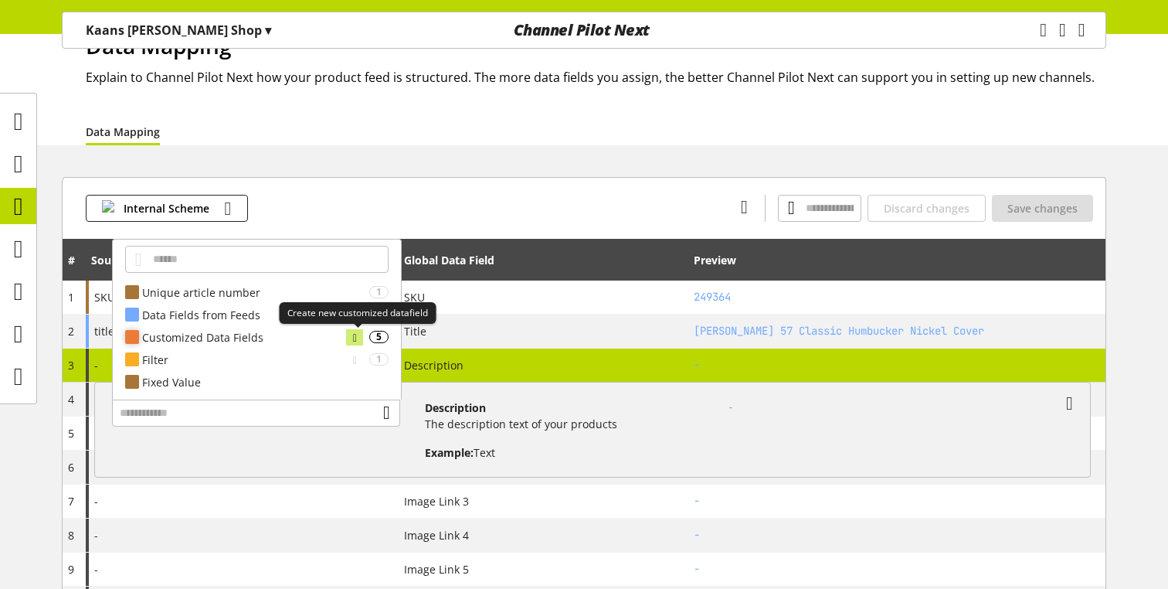
click at [357, 335] on icon at bounding box center [355, 337] width 4 height 17
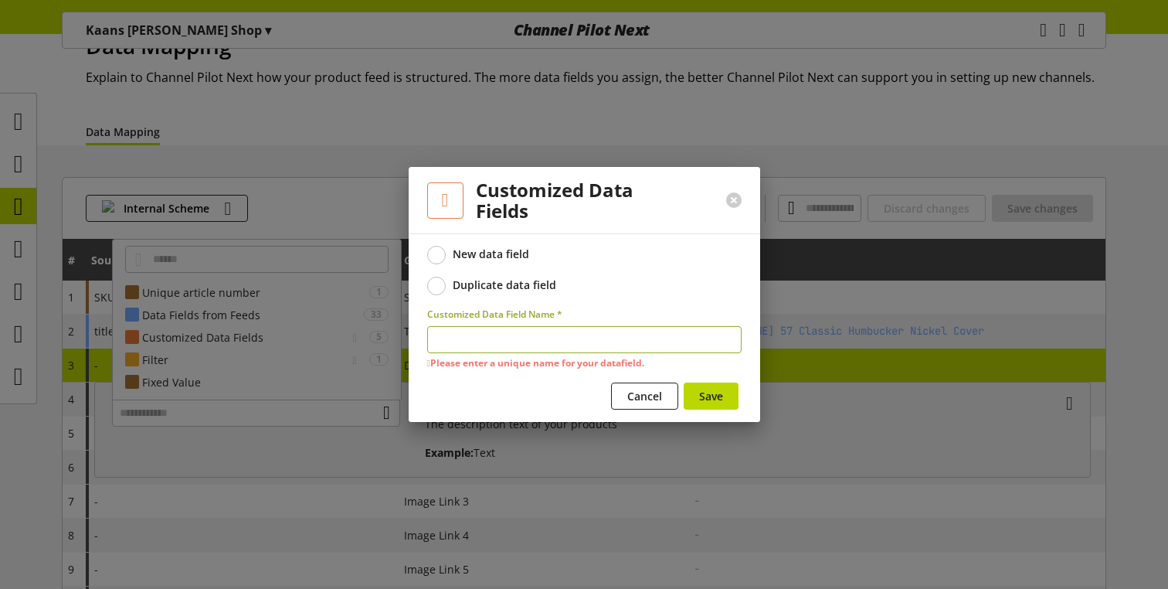
click at [486, 374] on form "New data field Duplicate data field Customized Data Field Name * Please enter a…" at bounding box center [584, 330] width 315 height 169
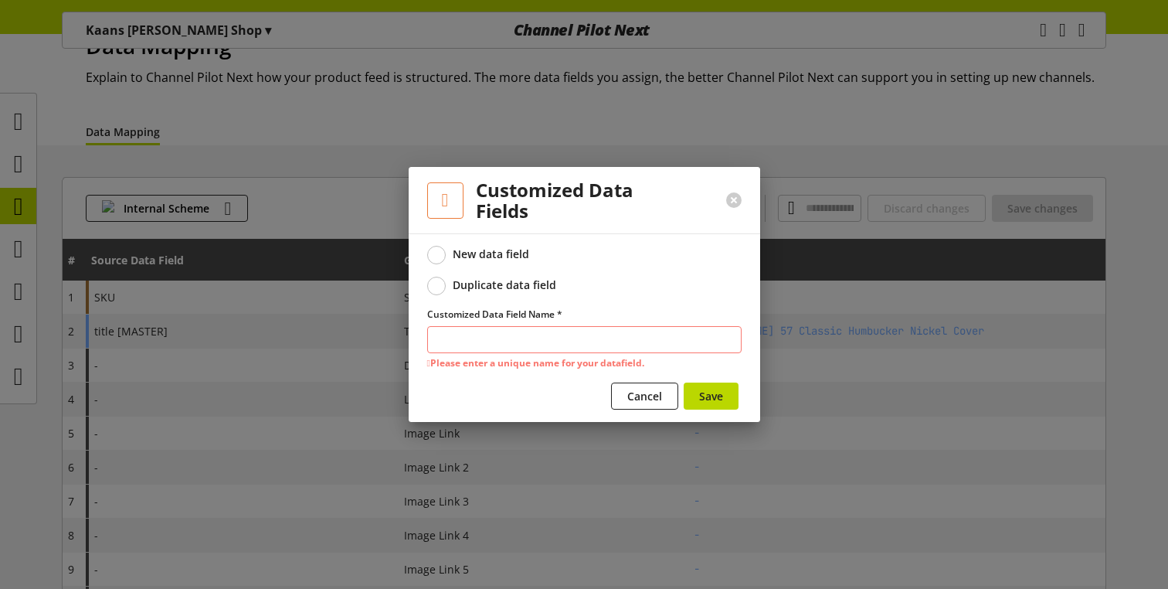
click at [489, 331] on input "text" at bounding box center [584, 339] width 315 height 27
click at [734, 202] on button at bounding box center [733, 199] width 15 height 15
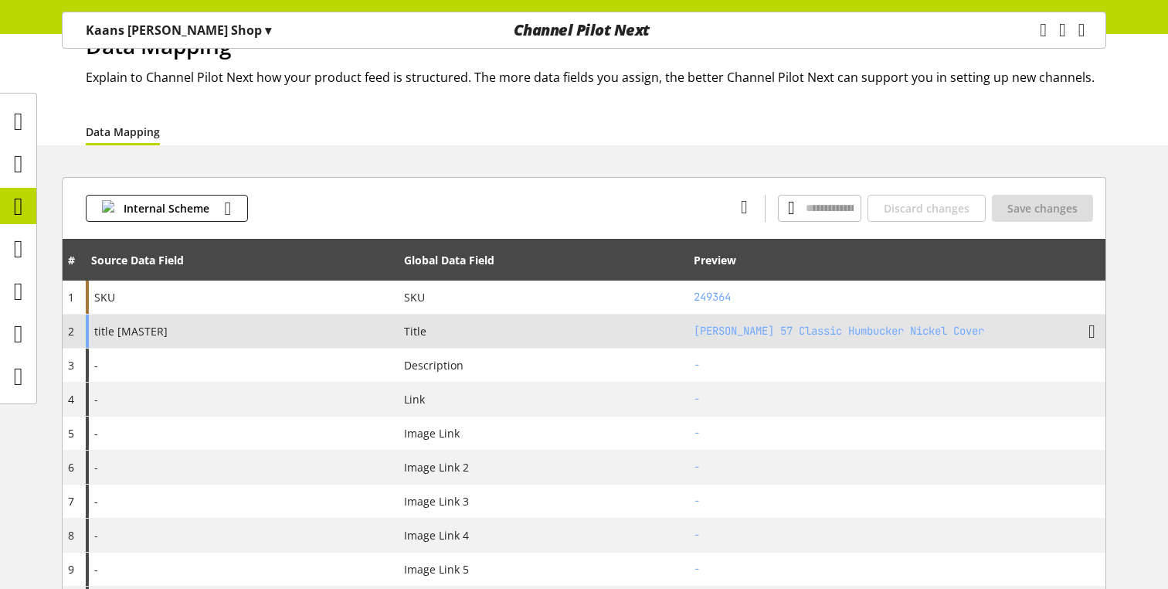
click at [230, 343] on div "title [MASTER]" at bounding box center [242, 331] width 313 height 33
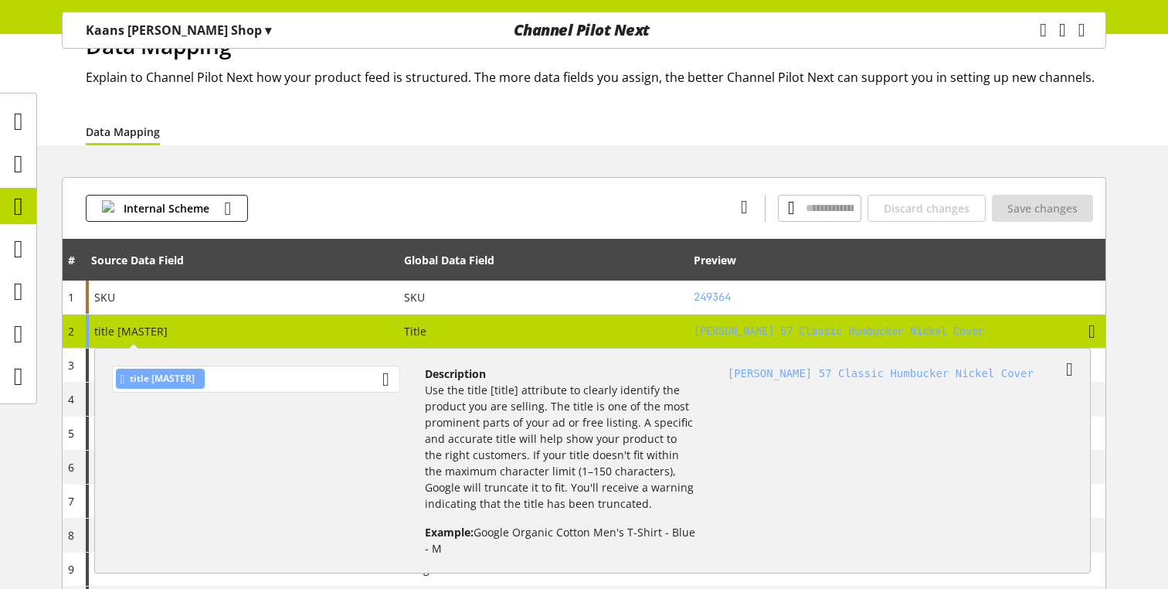
click at [206, 381] on div "title [MASTER]" at bounding box center [161, 379] width 90 height 20
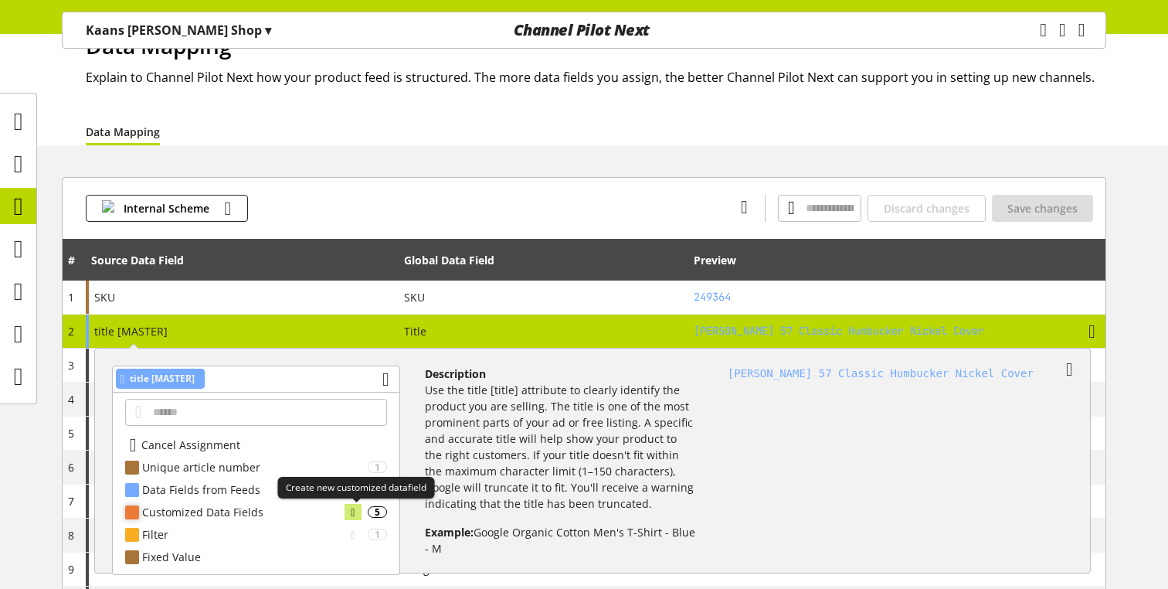
click at [351, 513] on icon at bounding box center [353, 512] width 4 height 17
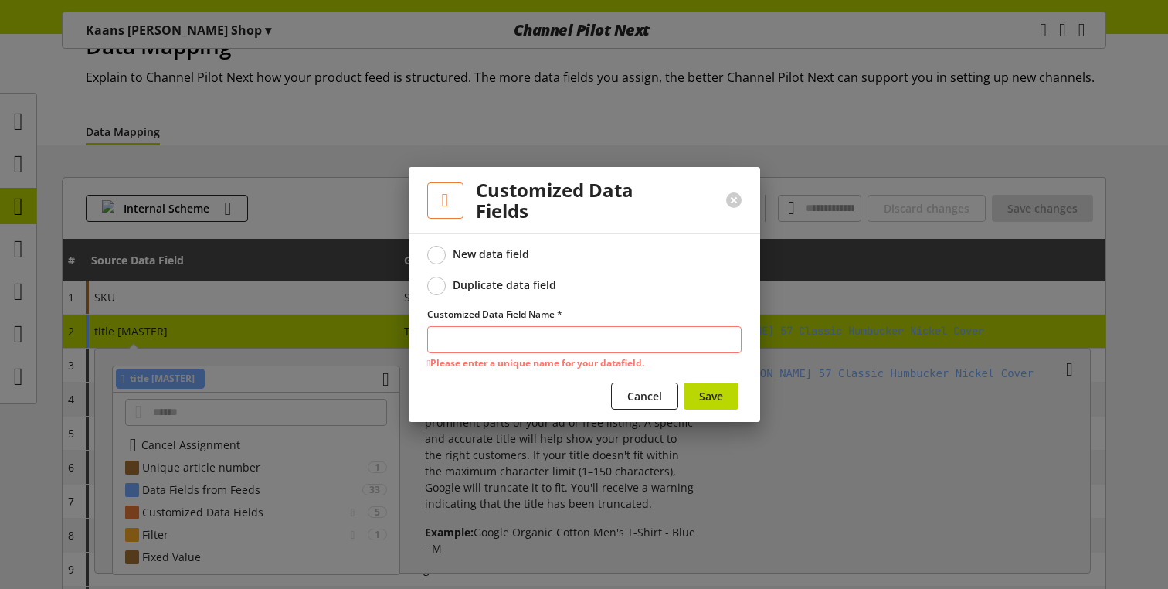
click at [590, 302] on form "New data field Duplicate data field Customized Data Field Name * Please enter a…" at bounding box center [584, 330] width 315 height 169
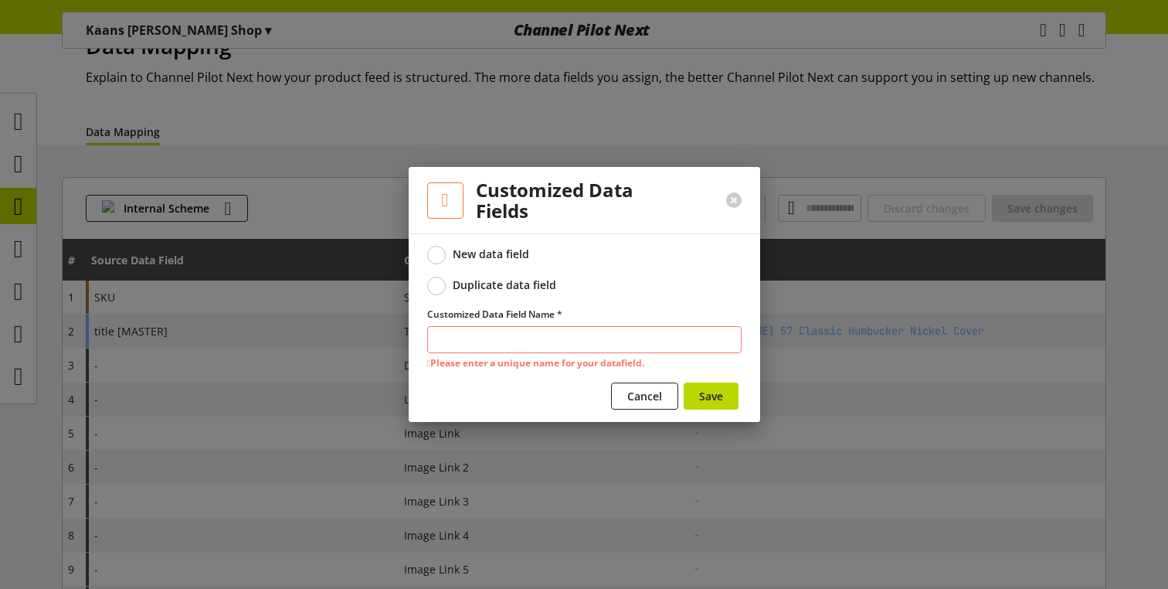
click at [590, 302] on form "New data field Duplicate data field Customized Data Field Name * Please enter a…" at bounding box center [584, 330] width 315 height 169
click at [730, 196] on button at bounding box center [733, 199] width 15 height 15
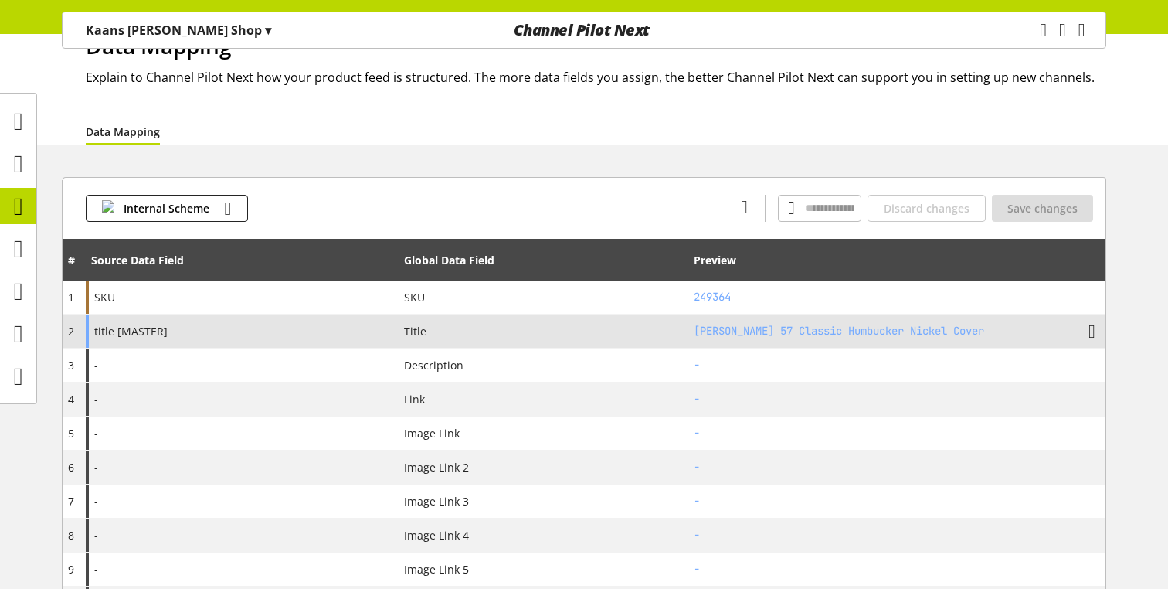
click at [307, 334] on div "title [MASTER]" at bounding box center [242, 331] width 313 height 33
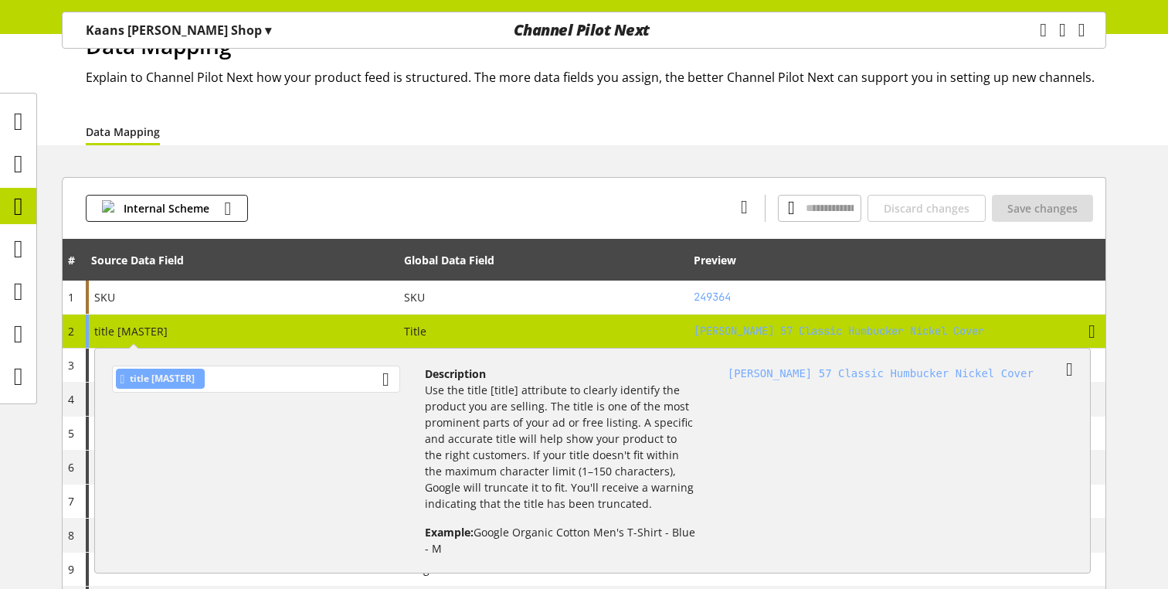
click at [328, 380] on div "title [MASTER]" at bounding box center [256, 379] width 288 height 27
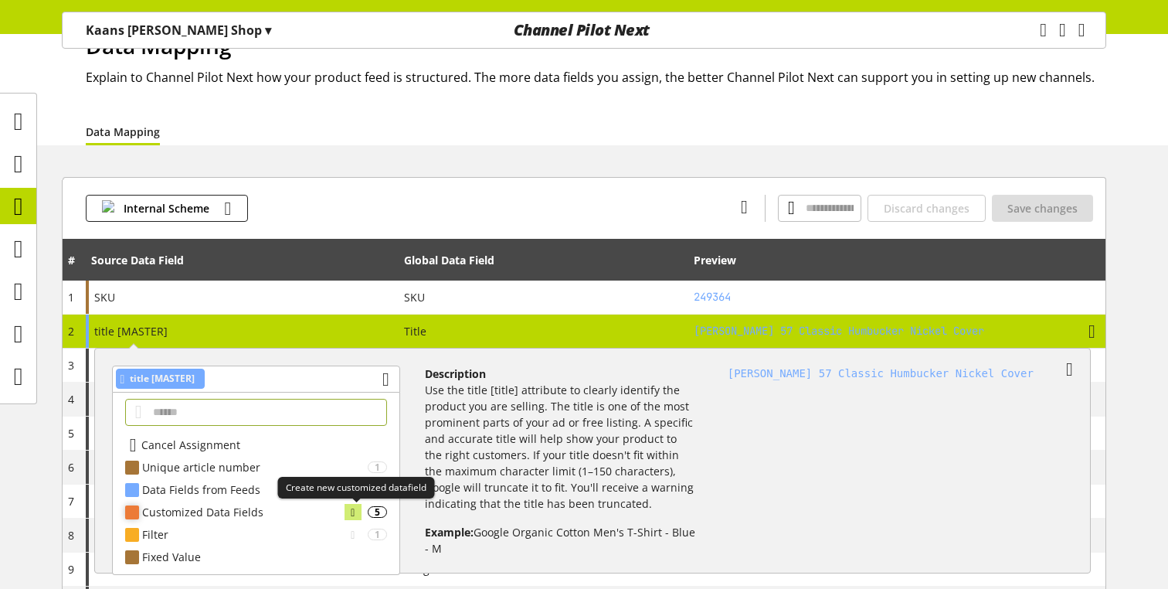
click at [355, 508] on icon at bounding box center [353, 512] width 4 height 17
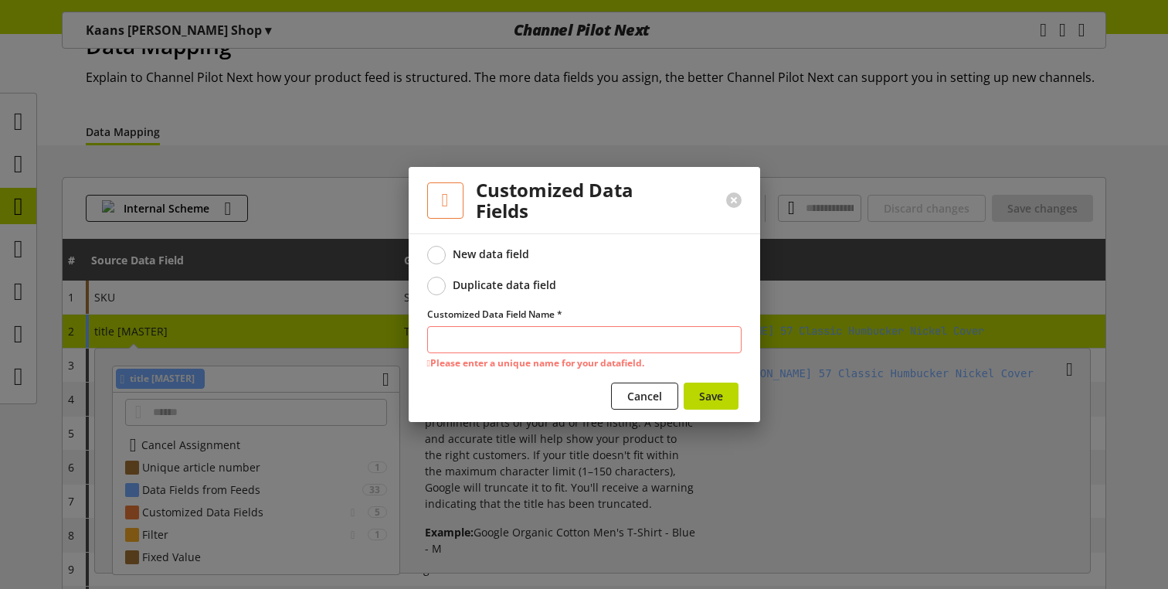
click at [451, 408] on div "Cancel Save" at bounding box center [584, 399] width 315 height 32
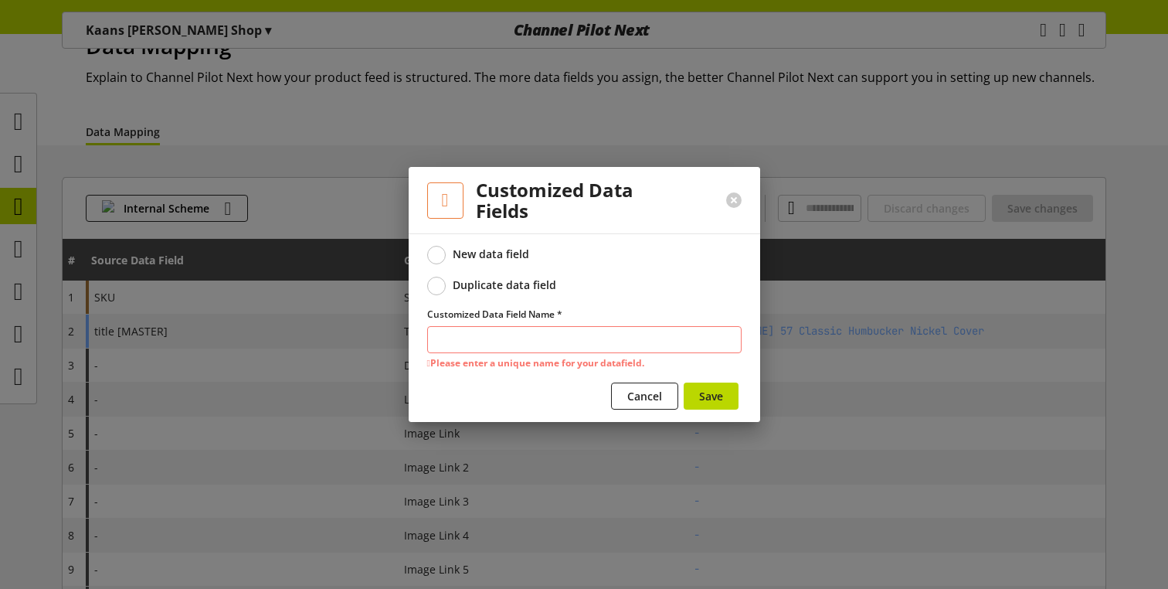
click at [451, 408] on div "Cancel Save" at bounding box center [584, 399] width 315 height 32
click at [733, 192] on div at bounding box center [734, 200] width 53 height 40
click at [735, 203] on button at bounding box center [733, 199] width 15 height 15
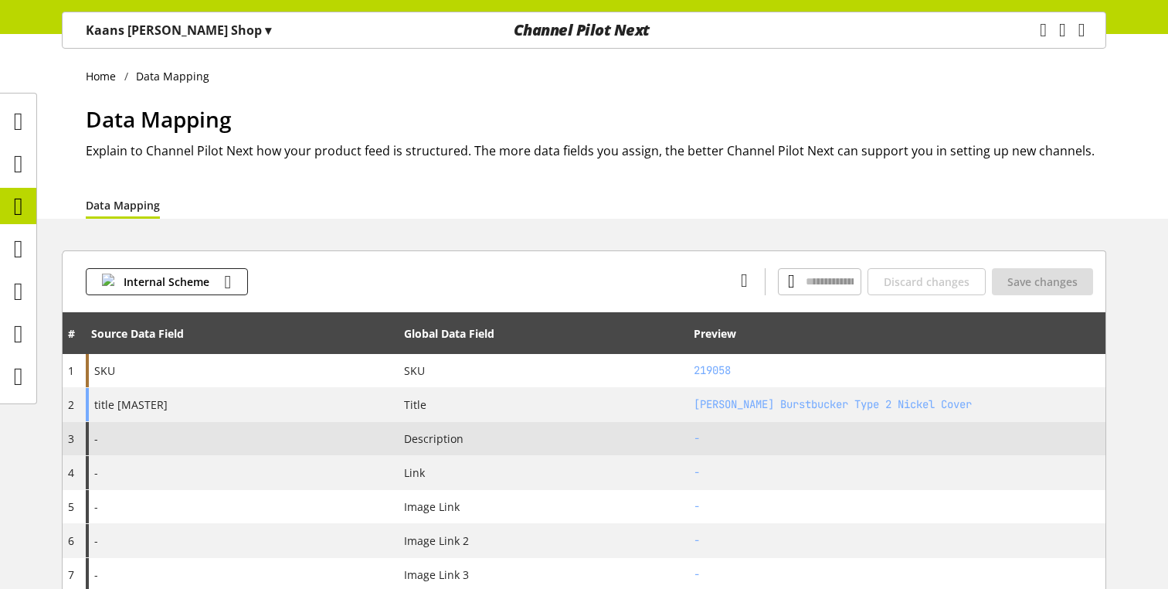
click at [231, 438] on div "-" at bounding box center [242, 438] width 313 height 33
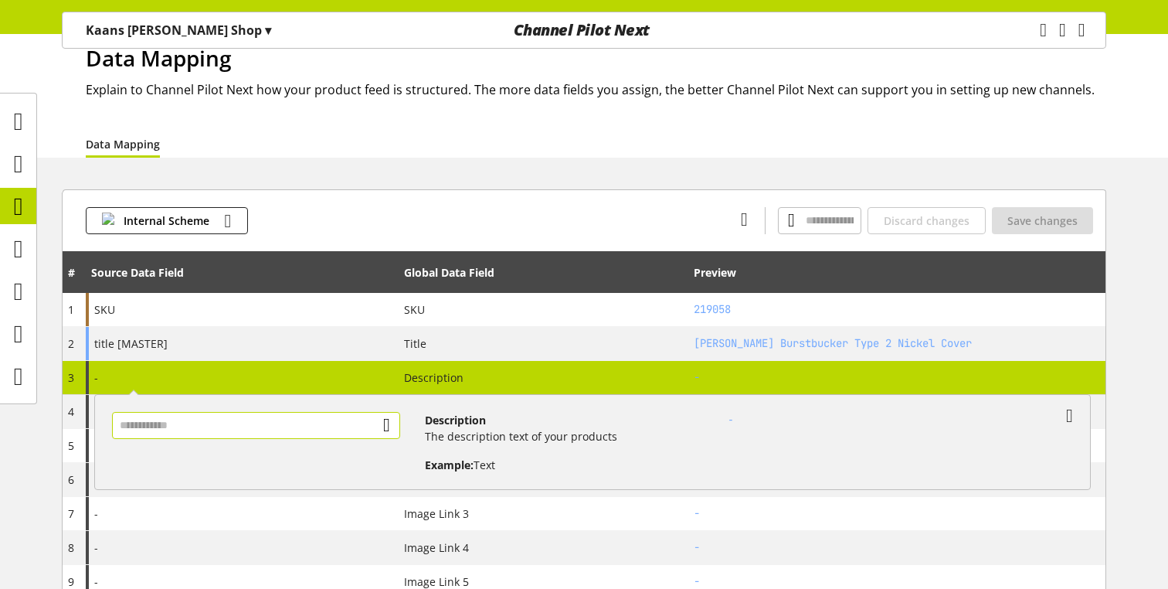
click at [237, 428] on input "text" at bounding box center [256, 425] width 288 height 27
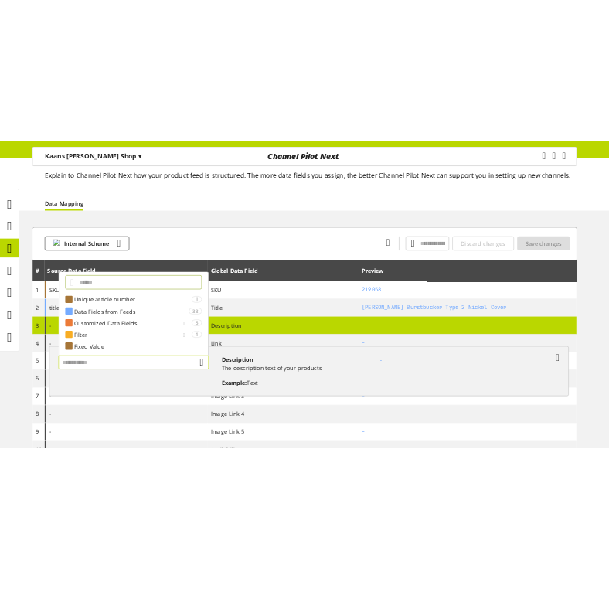
scroll to position [94, 0]
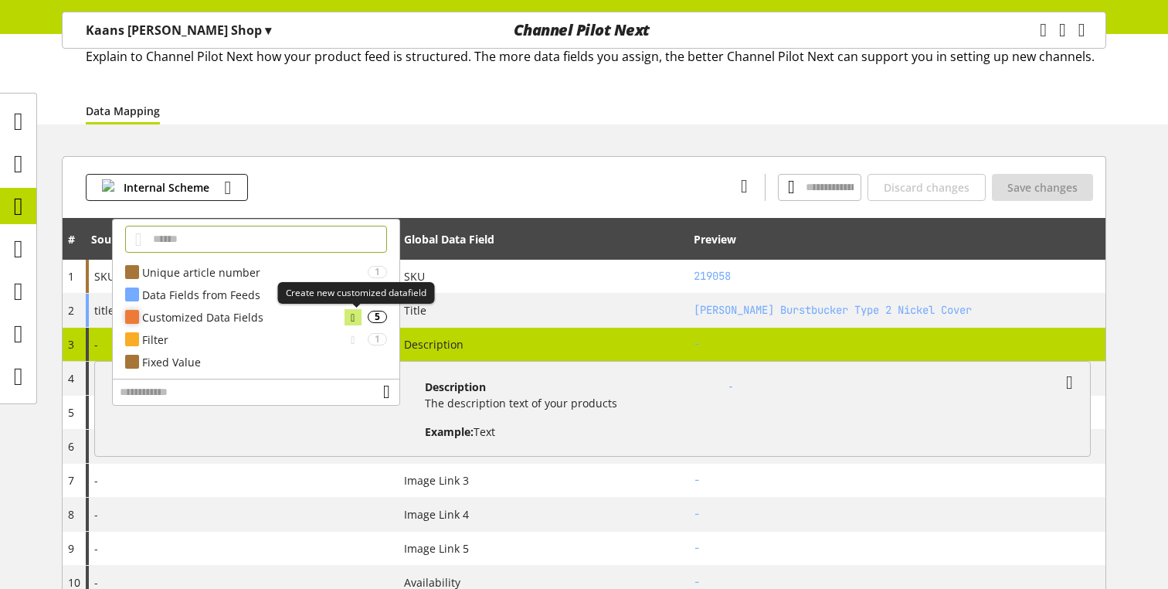
click at [353, 320] on icon at bounding box center [353, 317] width 4 height 17
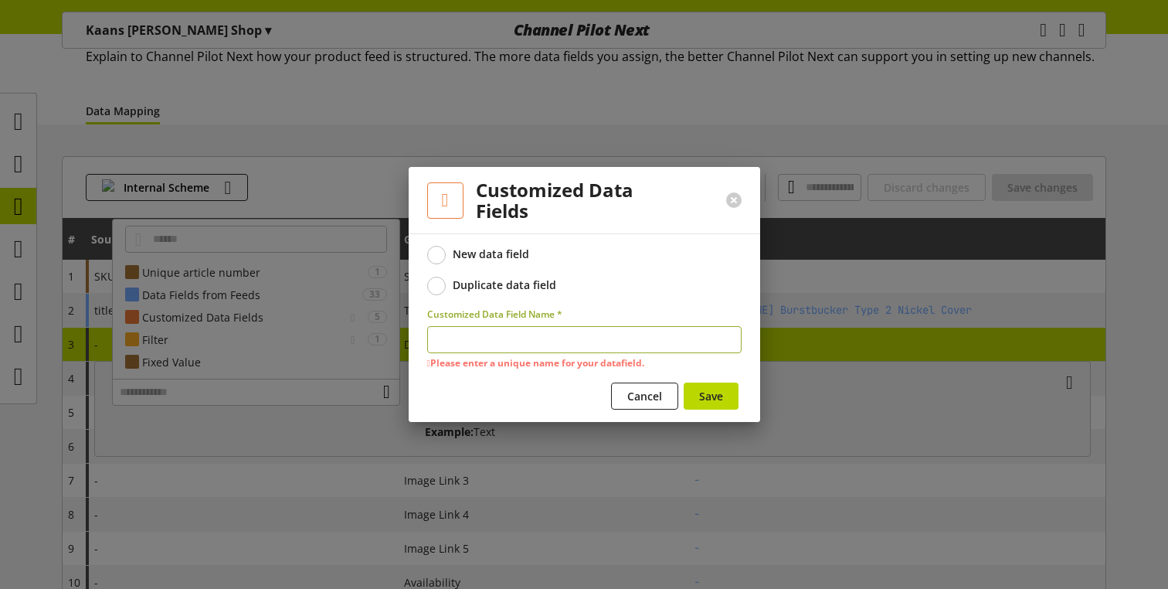
click at [606, 298] on form "New data field Duplicate data field Customized Data Field Name * Please enter a…" at bounding box center [584, 330] width 315 height 169
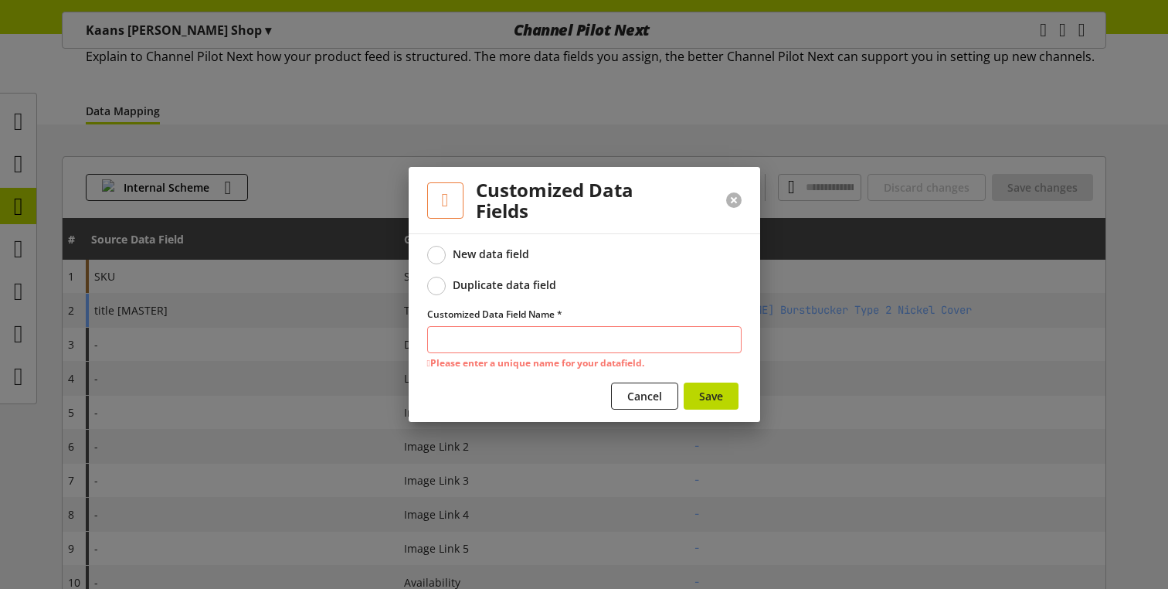
click at [731, 199] on button at bounding box center [733, 199] width 15 height 15
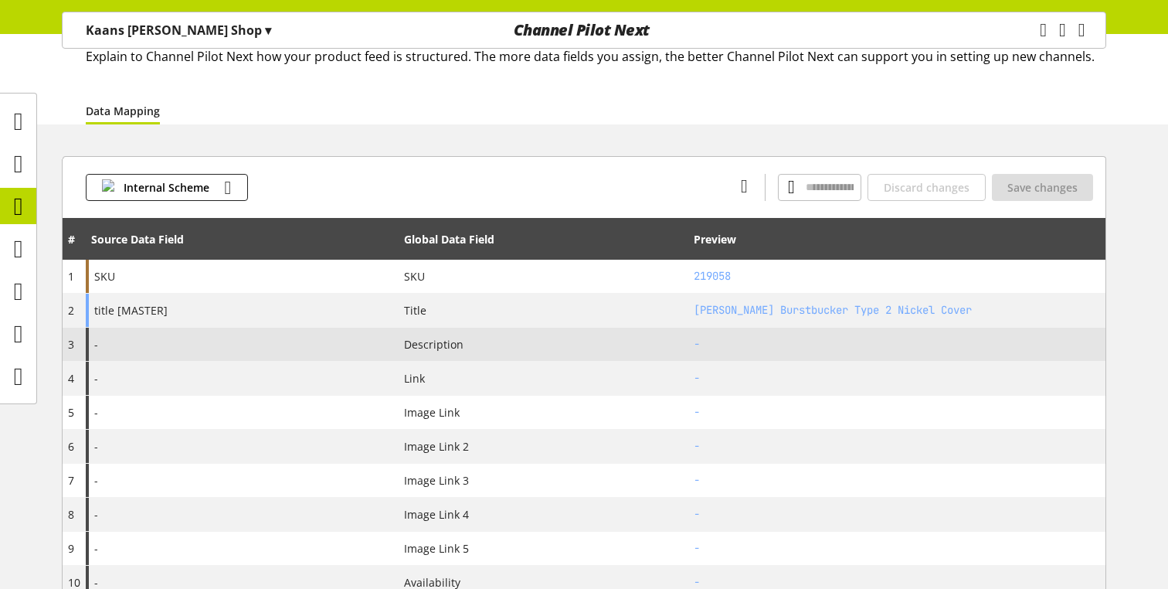
click at [229, 340] on div "-" at bounding box center [242, 344] width 313 height 33
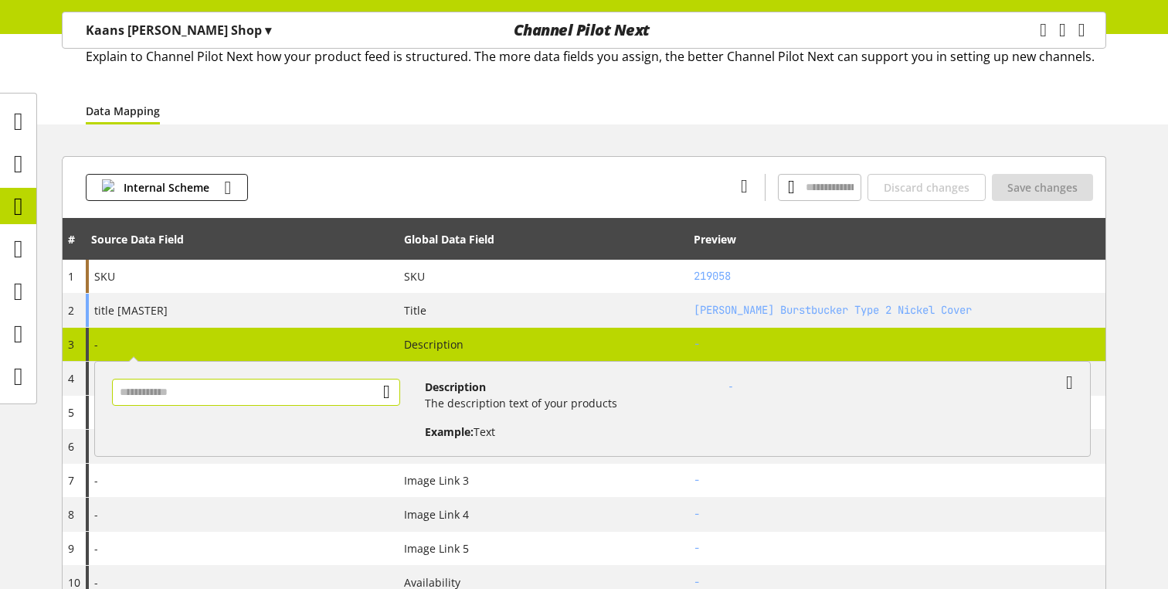
click at [360, 385] on input "text" at bounding box center [256, 392] width 288 height 27
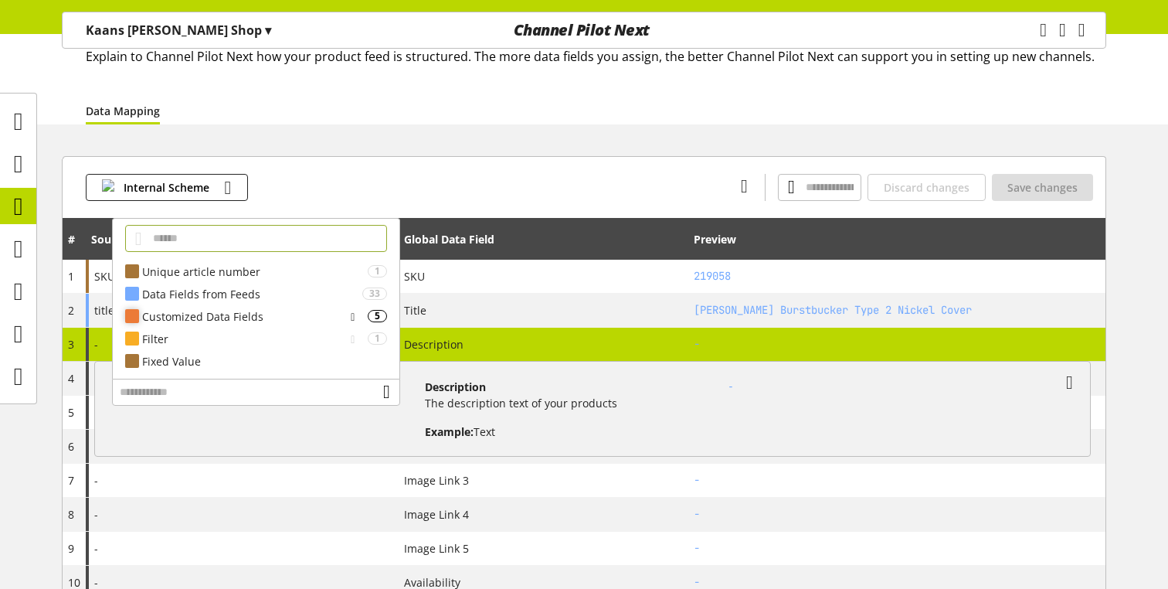
click at [288, 311] on div "Customized Data Fields" at bounding box center [243, 316] width 202 height 16
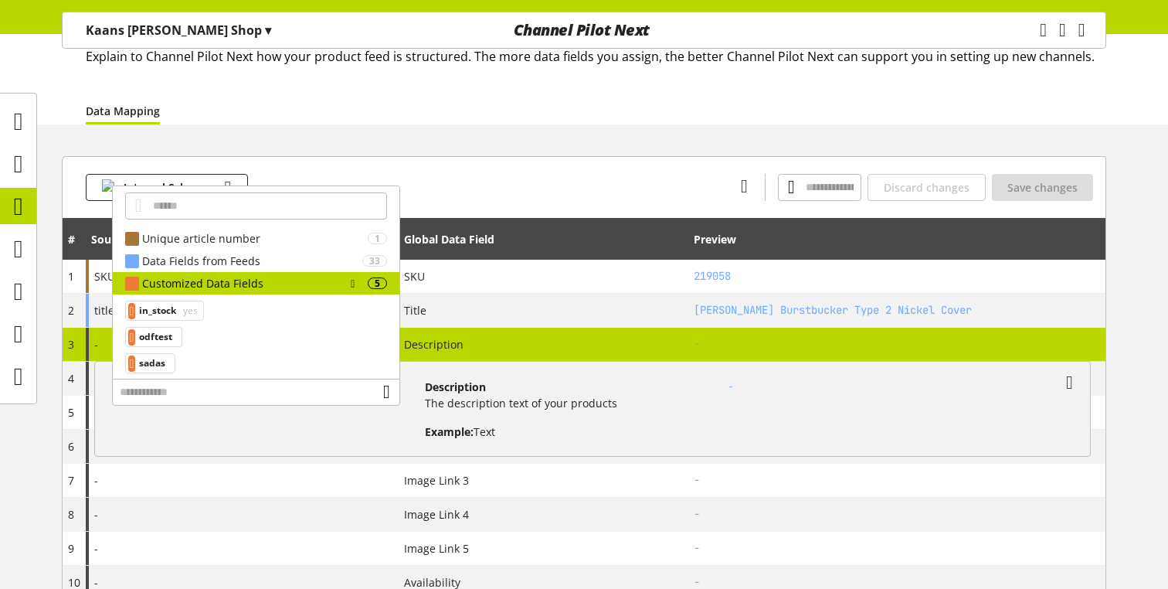
click at [519, 383] on h4 "Description" at bounding box center [561, 387] width 272 height 16
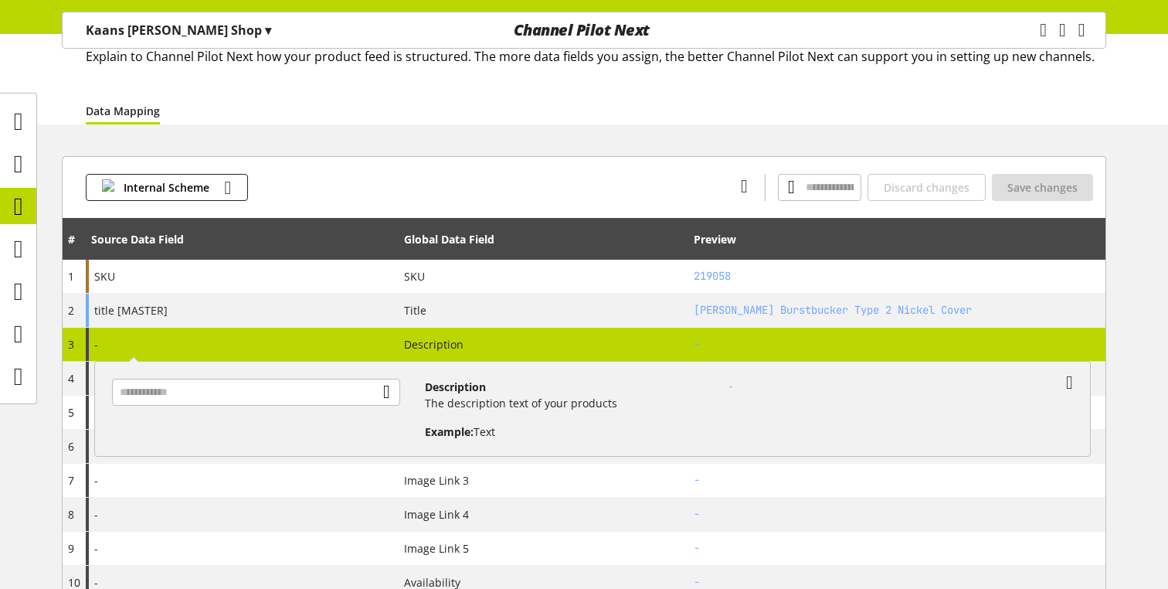
click at [519, 383] on h4 "Description" at bounding box center [561, 387] width 272 height 16
click at [325, 382] on input "text" at bounding box center [256, 392] width 288 height 27
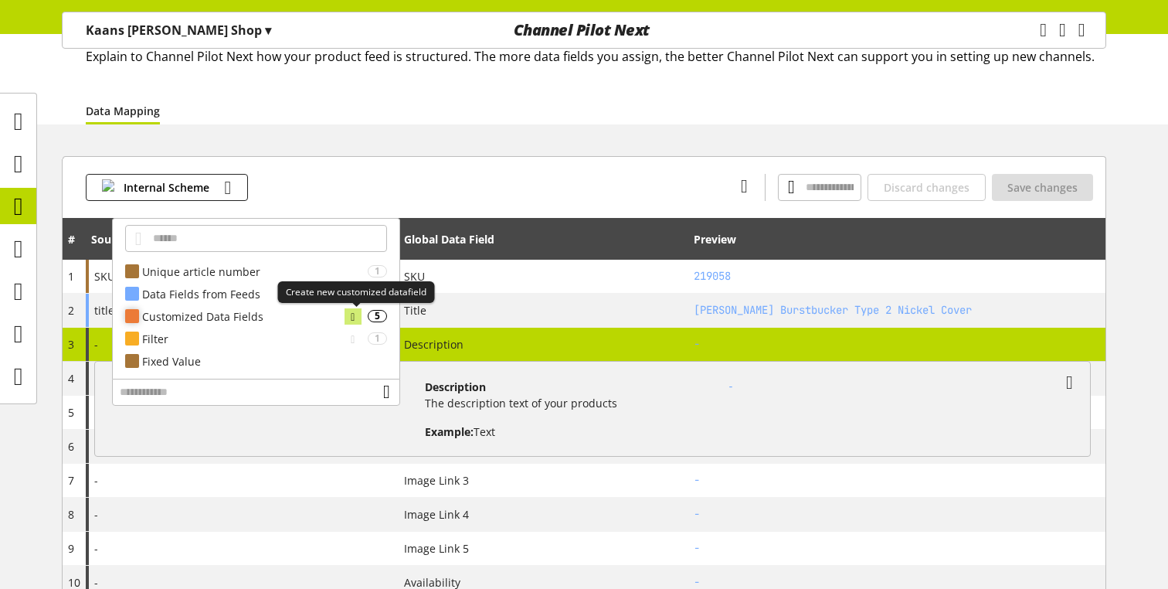
click at [355, 315] on icon at bounding box center [353, 316] width 4 height 17
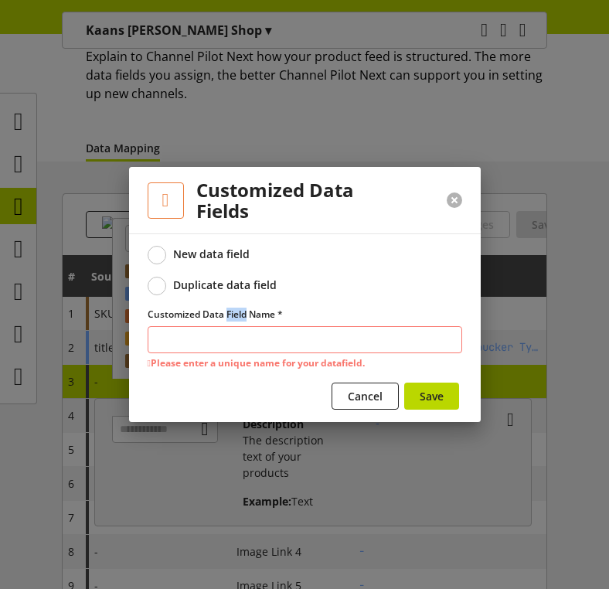
click at [451, 202] on button at bounding box center [454, 199] width 15 height 15
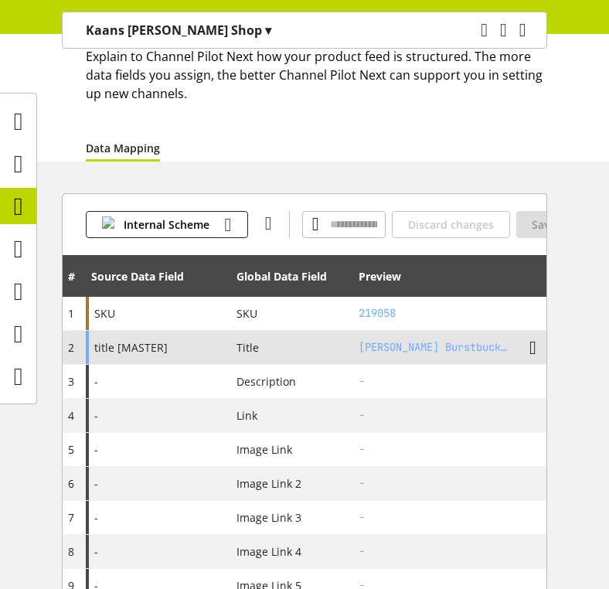
click at [532, 349] on icon at bounding box center [532, 348] width 7 height 28
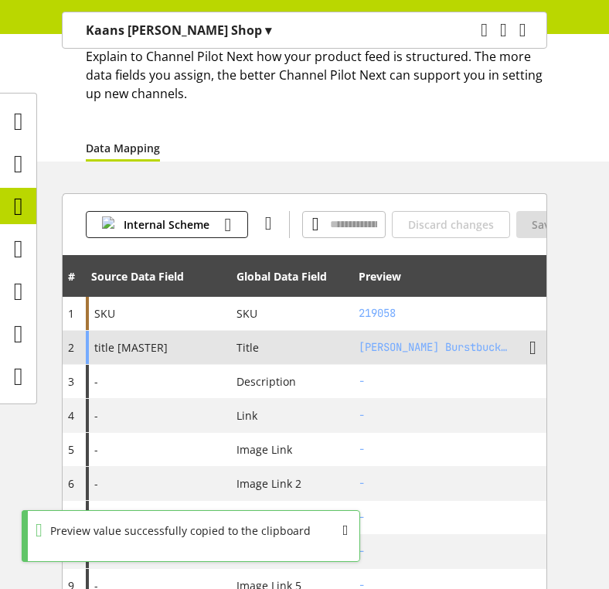
click at [495, 350] on h2 "GIBSON Burstbucker Type 2 Nickel Cover" at bounding box center [436, 347] width 154 height 16
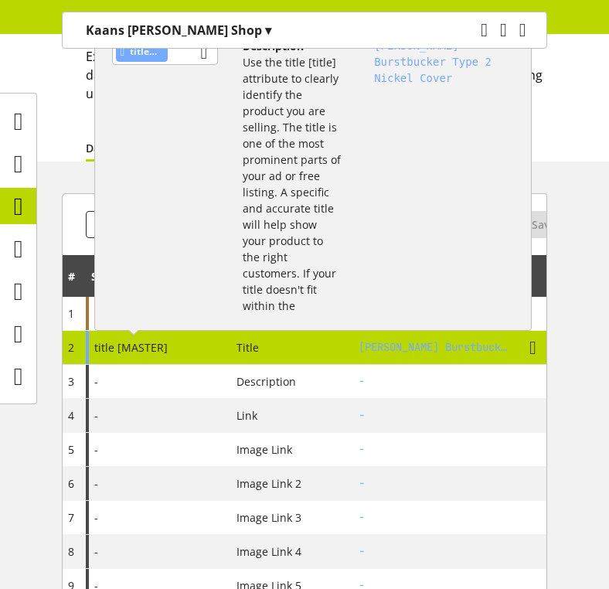
click at [481, 265] on div "GIBSON Burstbucker Type 2 Nickel Cover" at bounding box center [437, 169] width 177 height 287
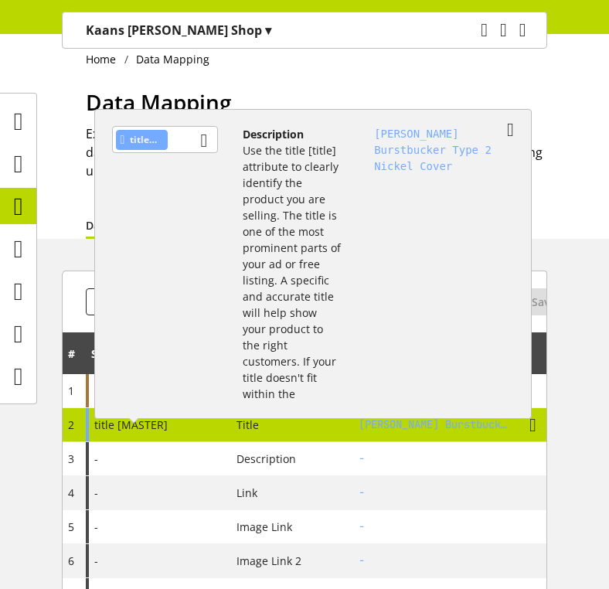
scroll to position [5, 0]
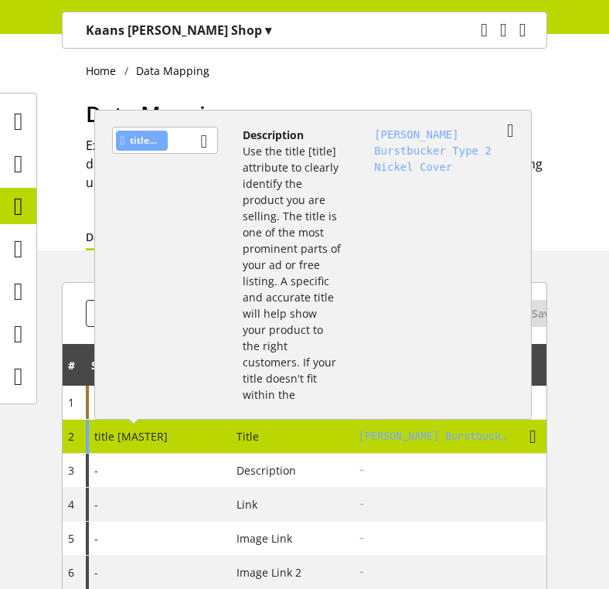
click at [481, 265] on div "GIBSON Burstbucker Type 2 Nickel Cover" at bounding box center [437, 257] width 177 height 287
click at [579, 153] on div "Home Data Mapping Data Mapping Explain to Channel Pilot Next how your product f…" at bounding box center [304, 140] width 609 height 222
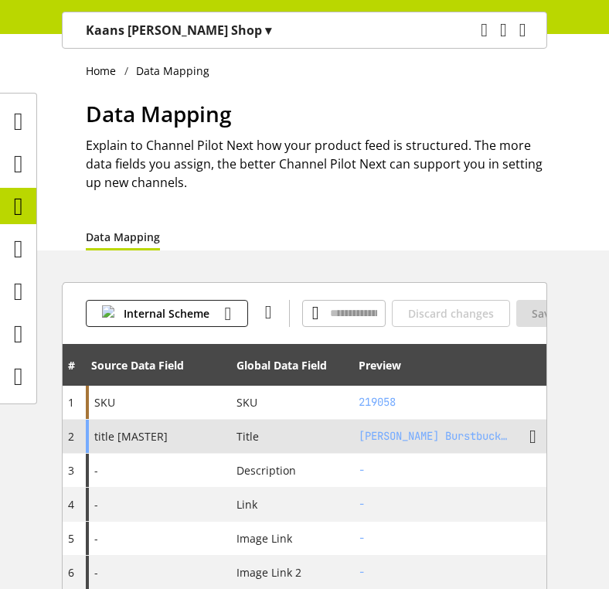
click at [416, 426] on td "GIBSON Burstbucker Type 2 Nickel Cover" at bounding box center [449, 437] width 193 height 34
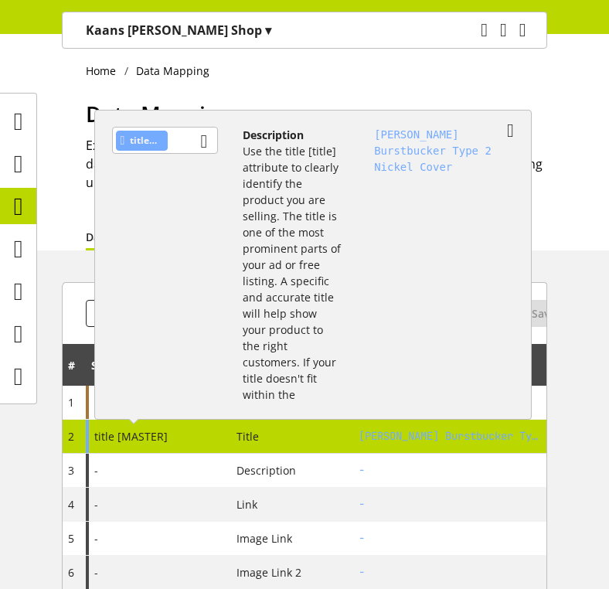
click at [547, 217] on div "Home Data Mapping Data Mapping Explain to Channel Pilot Next how your product f…" at bounding box center [304, 140] width 609 height 222
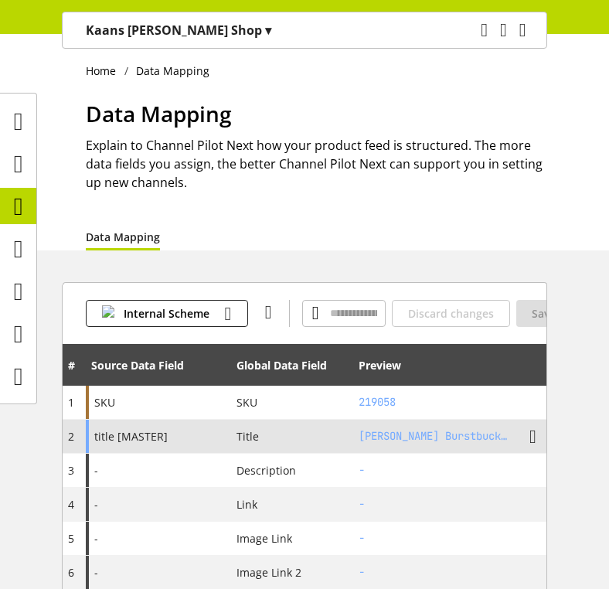
click at [396, 437] on h2 "GIBSON Burstbucker Type 2 Nickel Cover" at bounding box center [436, 436] width 154 height 16
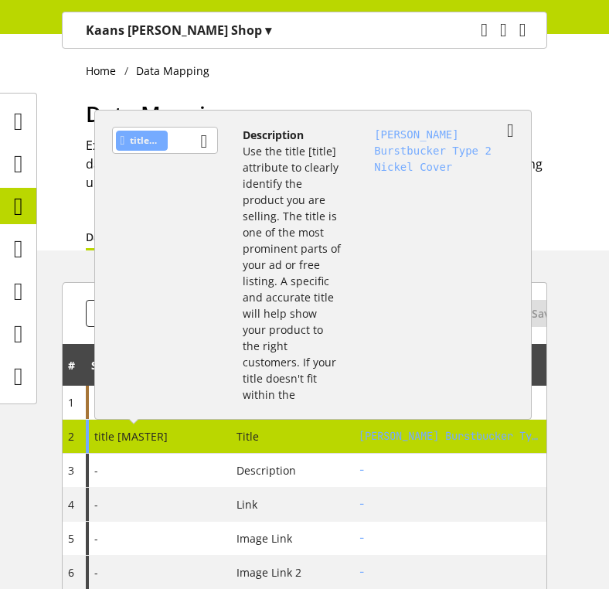
click at [185, 145] on div "title [MASTER]" at bounding box center [165, 140] width 107 height 27
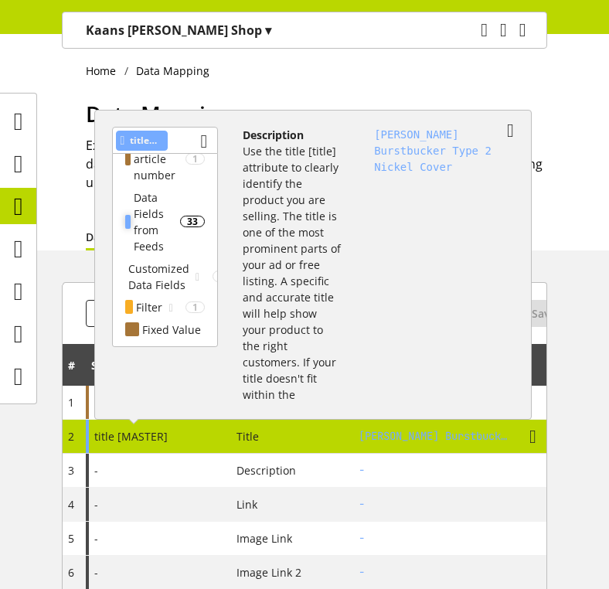
scroll to position [100, 0]
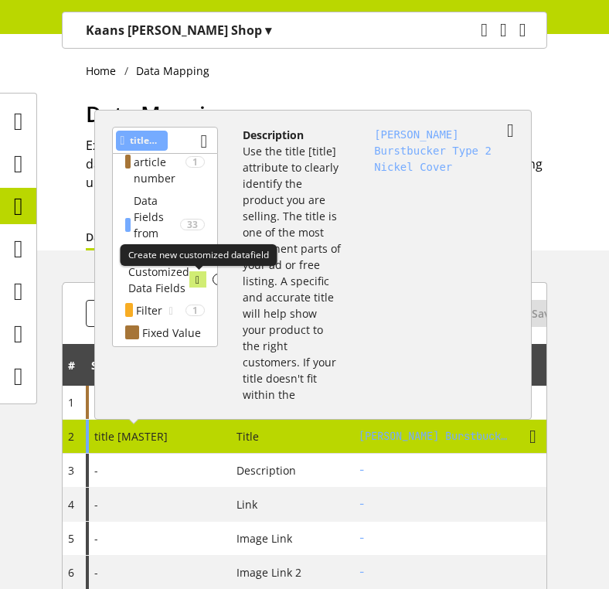
click at [196, 285] on icon at bounding box center [198, 279] width 4 height 17
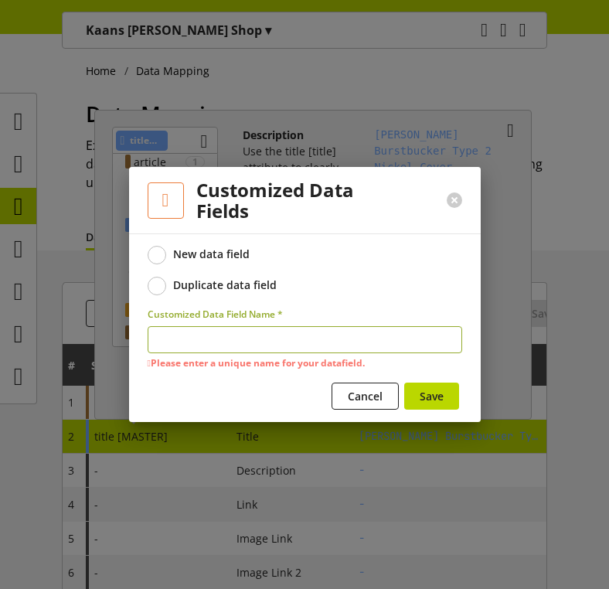
click at [502, 273] on div at bounding box center [304, 294] width 609 height 589
click at [516, 271] on div at bounding box center [304, 294] width 609 height 589
click at [437, 159] on div at bounding box center [304, 294] width 609 height 589
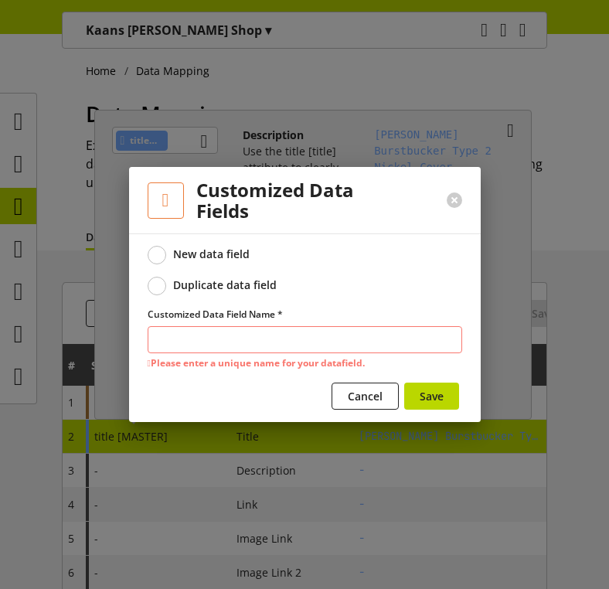
click at [373, 192] on h2 "Customized Data Fields" at bounding box center [302, 200] width 213 height 42
click at [394, 120] on div at bounding box center [304, 294] width 609 height 589
click at [522, 81] on div at bounding box center [304, 294] width 609 height 589
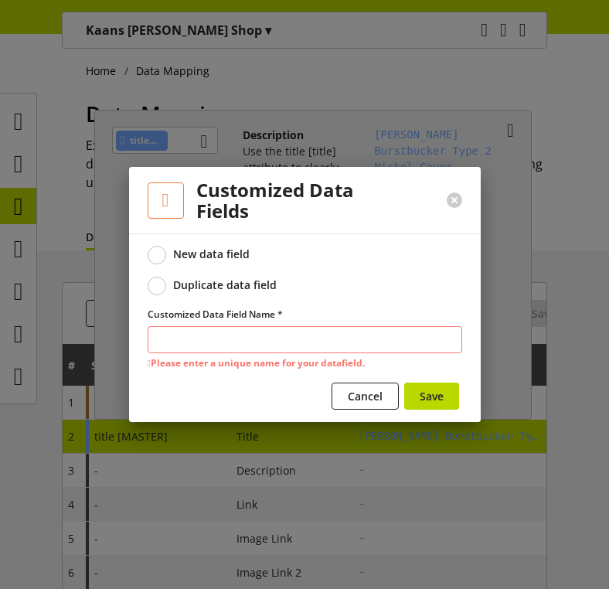
click at [526, 342] on div at bounding box center [304, 294] width 609 height 589
click at [368, 493] on div at bounding box center [304, 294] width 609 height 589
click at [207, 480] on div at bounding box center [304, 294] width 609 height 589
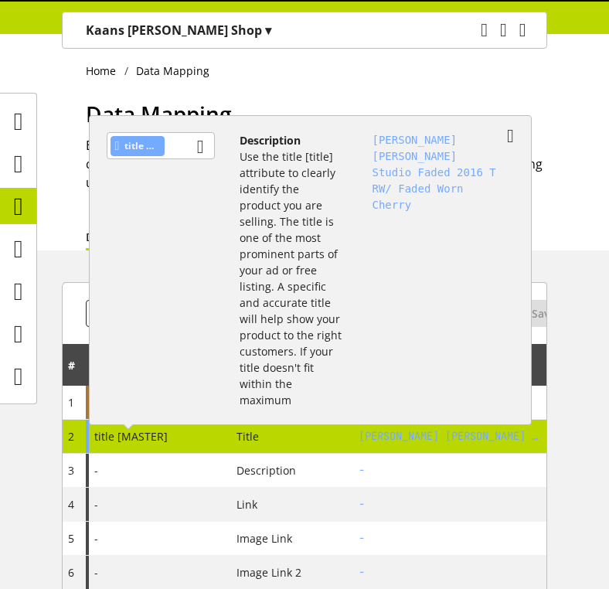
scroll to position [0, 0]
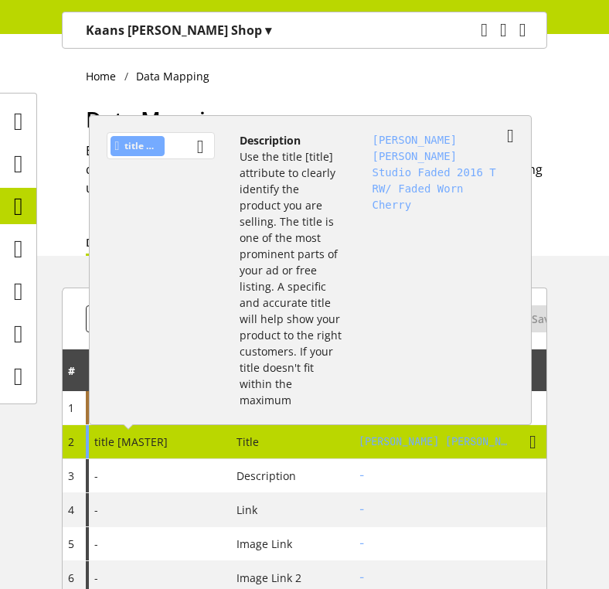
click at [188, 151] on div "title [MASTER]" at bounding box center [161, 145] width 108 height 27
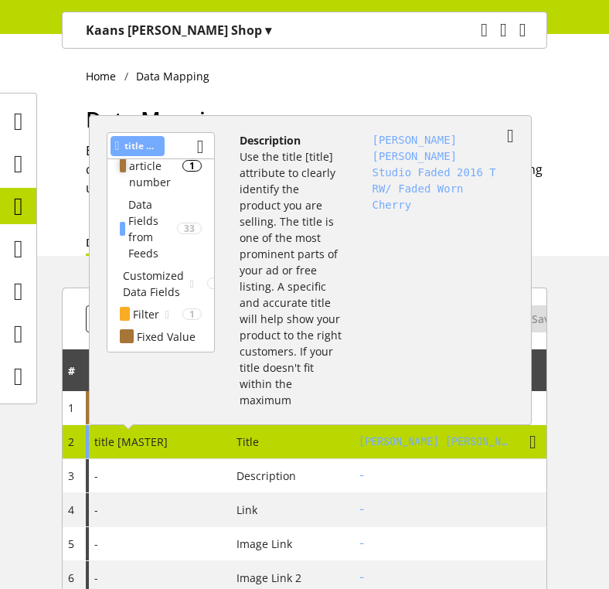
scroll to position [103, 0]
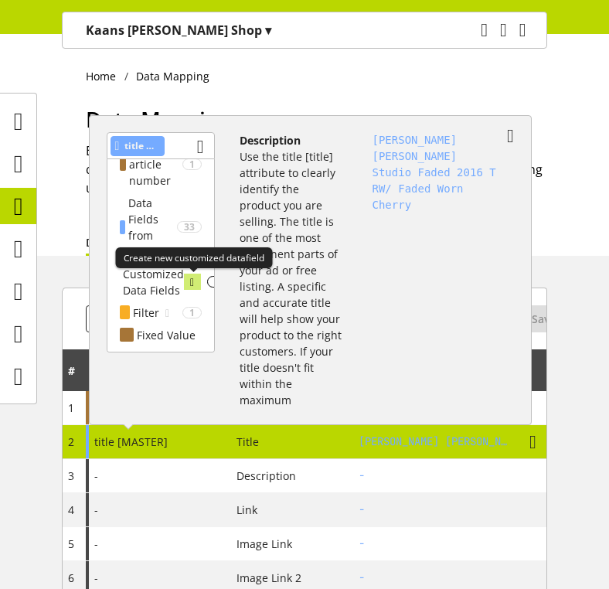
click at [190, 288] on icon at bounding box center [192, 282] width 4 height 17
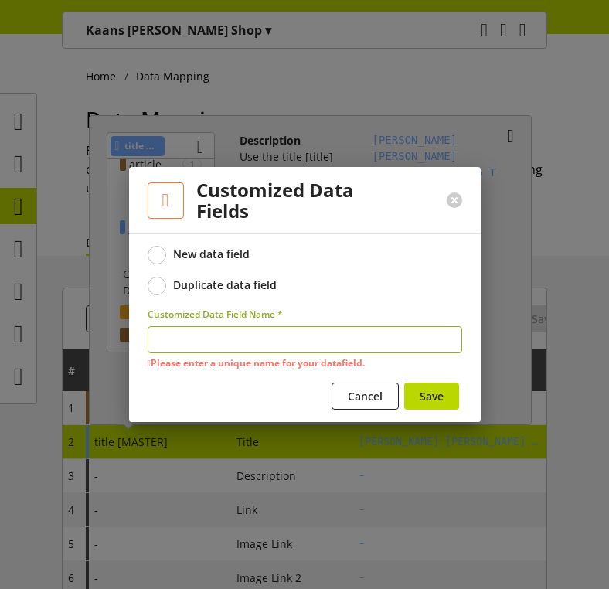
click at [491, 279] on div at bounding box center [304, 294] width 609 height 589
click at [514, 199] on div at bounding box center [304, 294] width 609 height 589
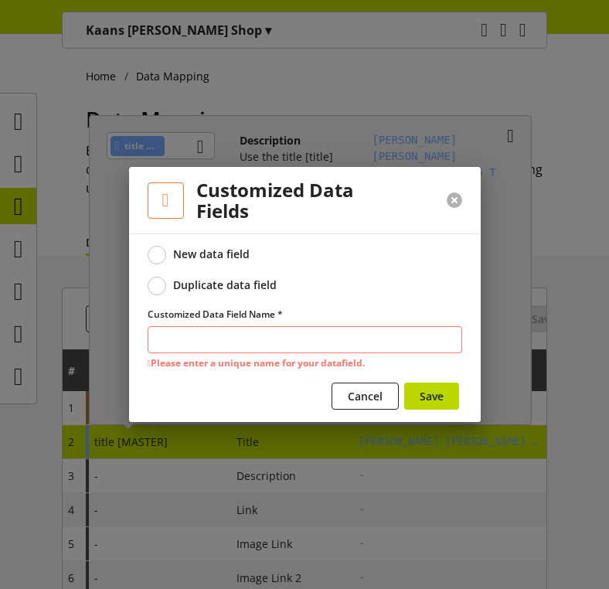
click at [455, 200] on button at bounding box center [454, 199] width 15 height 15
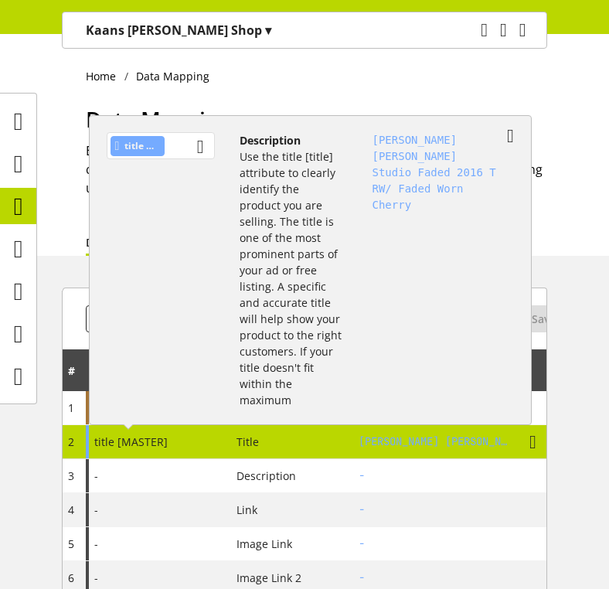
click at [157, 150] on div "title [MASTER]" at bounding box center [138, 146] width 54 height 20
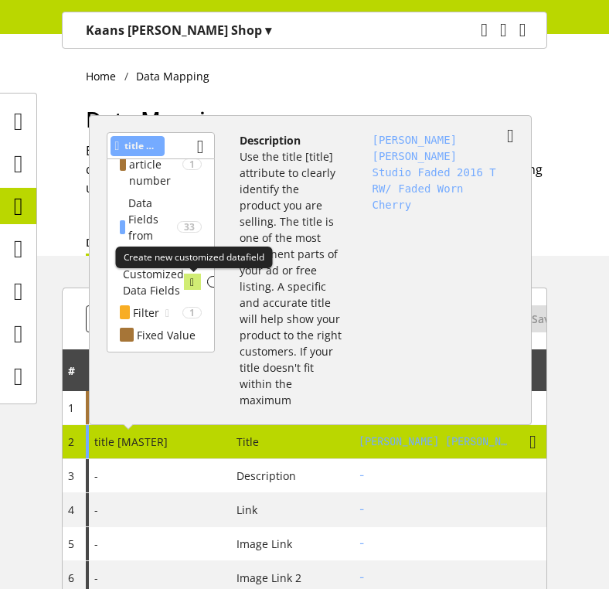
click at [190, 285] on icon at bounding box center [192, 282] width 4 height 17
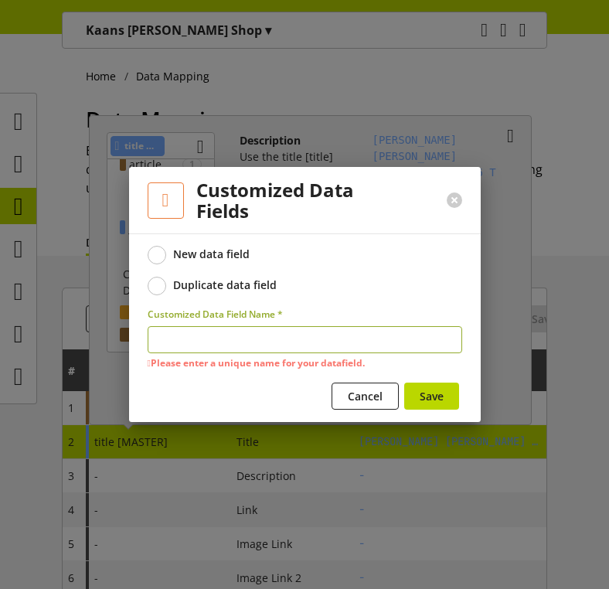
click at [498, 275] on div at bounding box center [304, 294] width 609 height 589
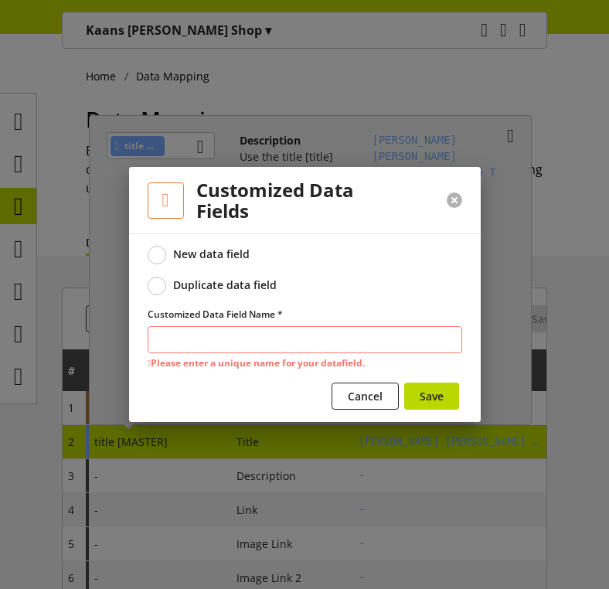
click at [452, 206] on button at bounding box center [454, 199] width 15 height 15
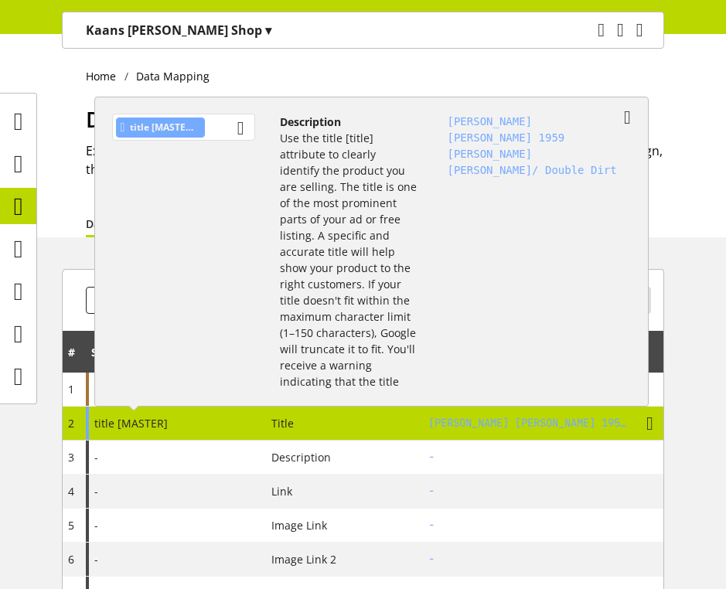
click at [222, 131] on div "title [MASTER]" at bounding box center [183, 127] width 143 height 27
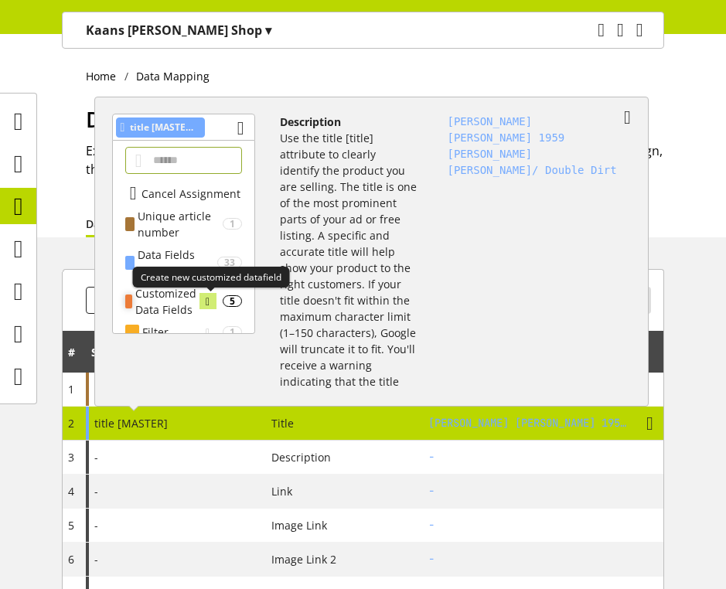
click at [209, 302] on icon at bounding box center [208, 301] width 4 height 17
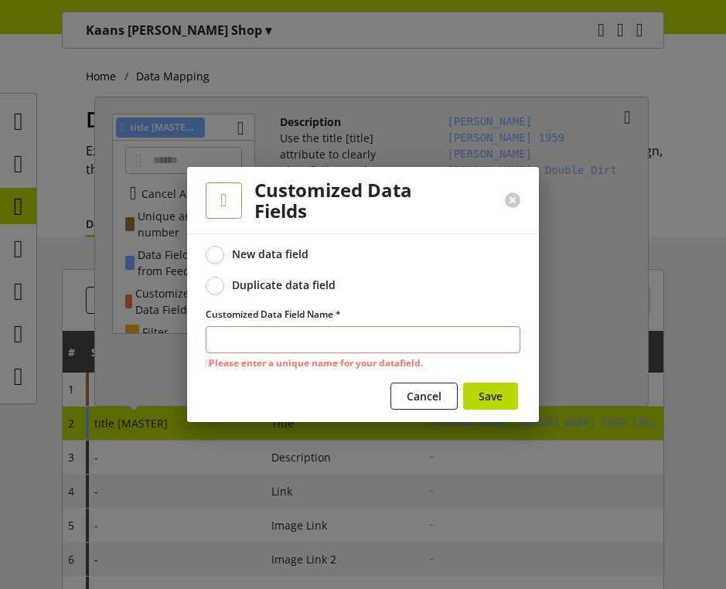
click at [589, 247] on div at bounding box center [363, 294] width 726 height 589
click at [511, 200] on button at bounding box center [512, 199] width 15 height 15
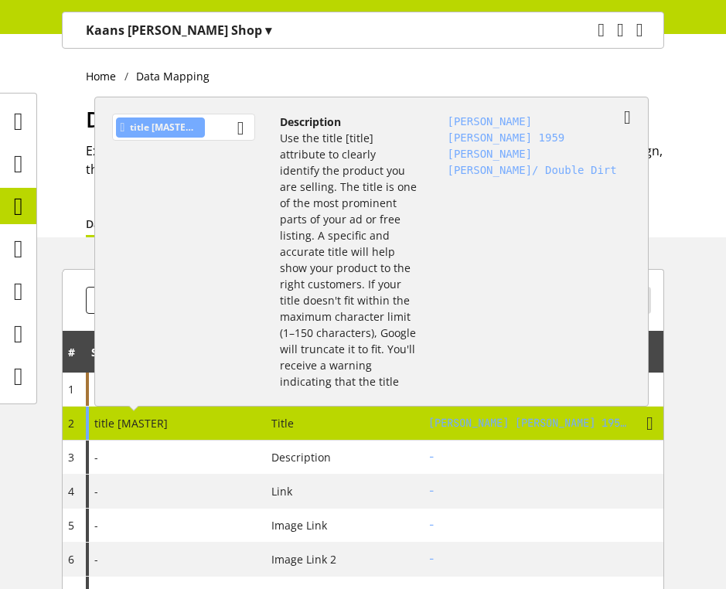
click at [236, 131] on div "title [MASTER]" at bounding box center [183, 127] width 143 height 27
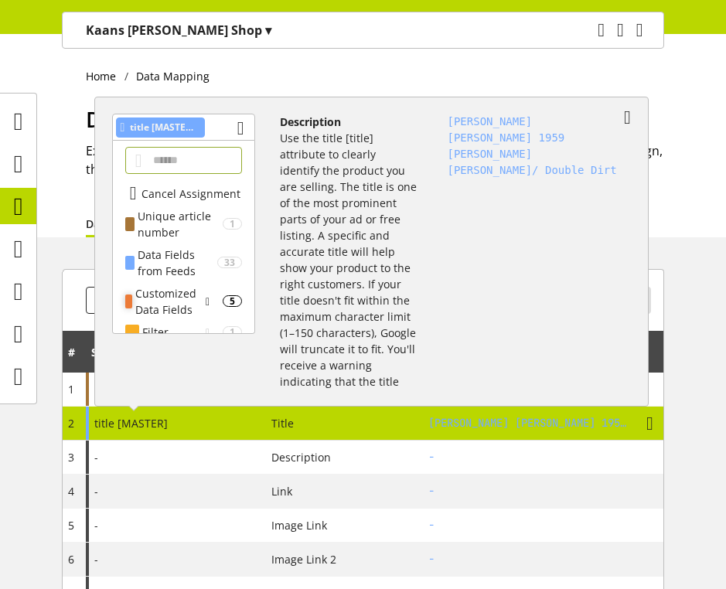
click at [188, 302] on div "Customized Data Fields" at bounding box center [167, 301] width 64 height 32
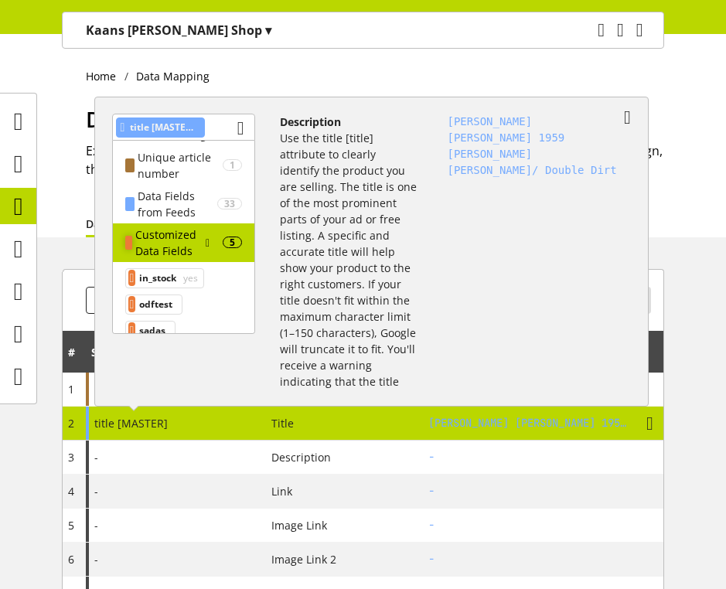
scroll to position [60, 0]
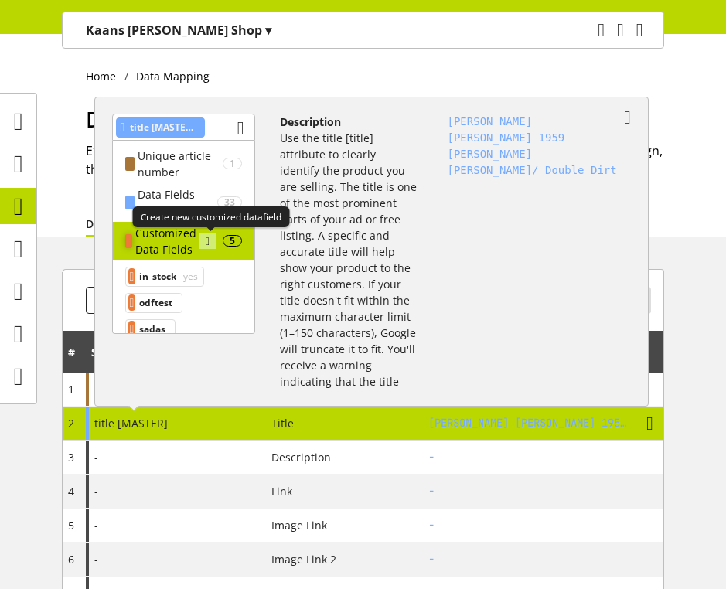
click at [206, 244] on icon at bounding box center [208, 241] width 4 height 17
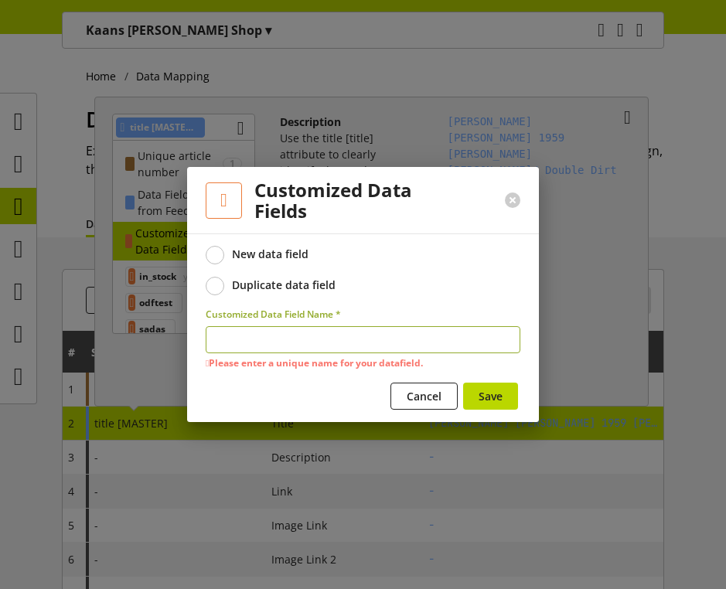
click at [440, 209] on h2 "Customized Data Fields" at bounding box center [360, 200] width 213 height 42
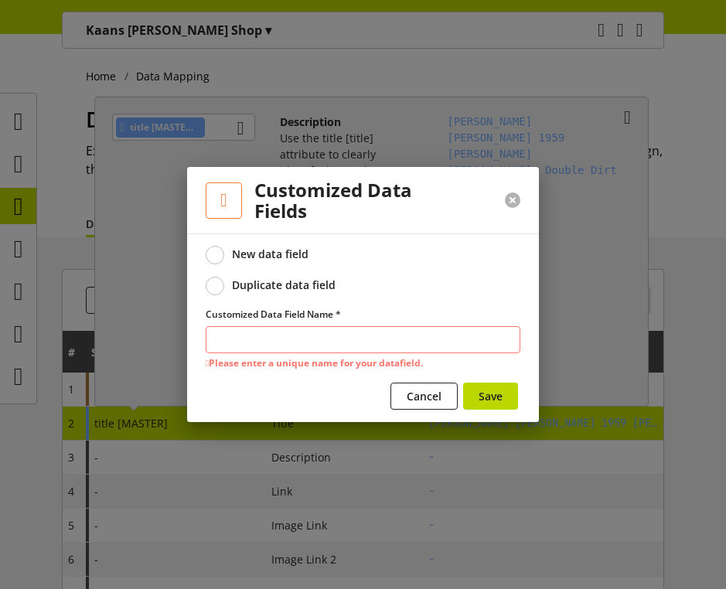
click at [507, 197] on button at bounding box center [512, 199] width 15 height 15
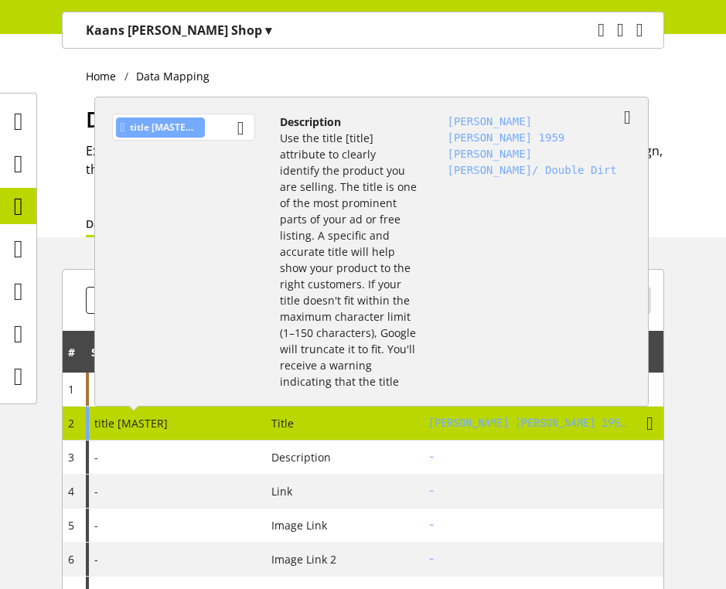
click at [224, 126] on div "title [MASTER]" at bounding box center [183, 127] width 143 height 27
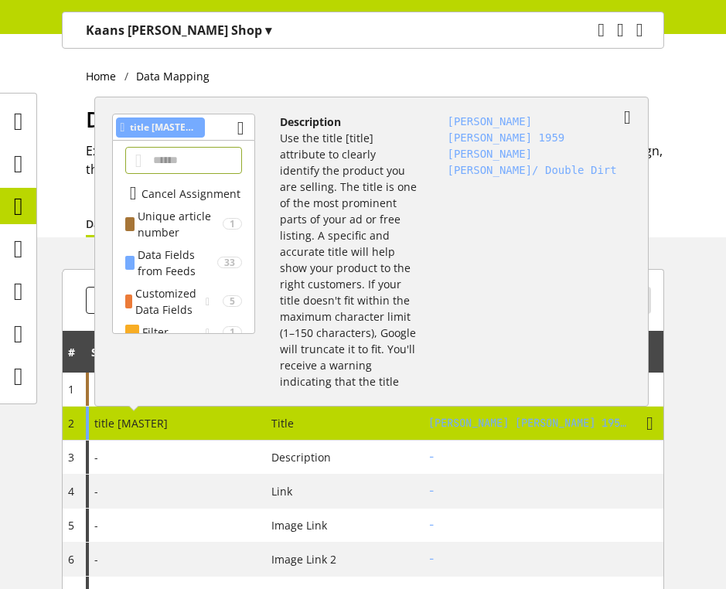
click at [281, 247] on p "Use the title [title] attribute to clearly identify the product you are selling…" at bounding box center [348, 268] width 137 height 276
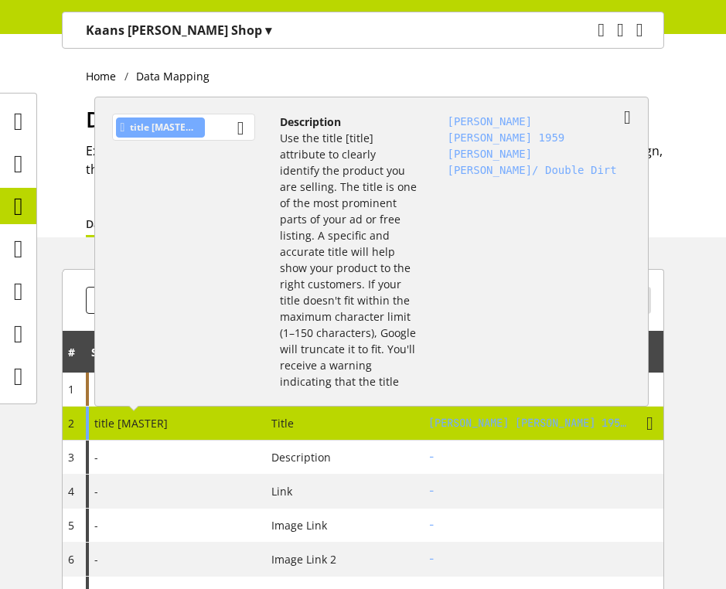
click at [238, 129] on div "title [MASTER]" at bounding box center [183, 127] width 143 height 27
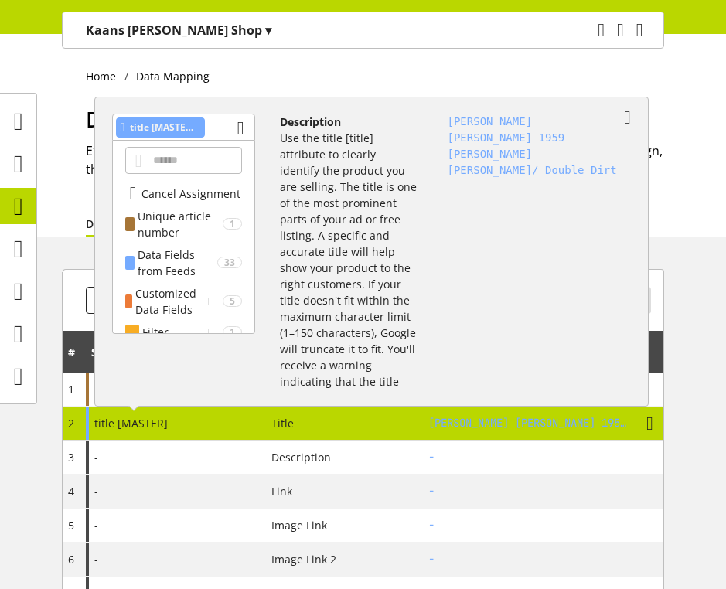
click at [346, 294] on p "Use the title [title] attribute to clearly identify the product you are selling…" at bounding box center [348, 268] width 137 height 276
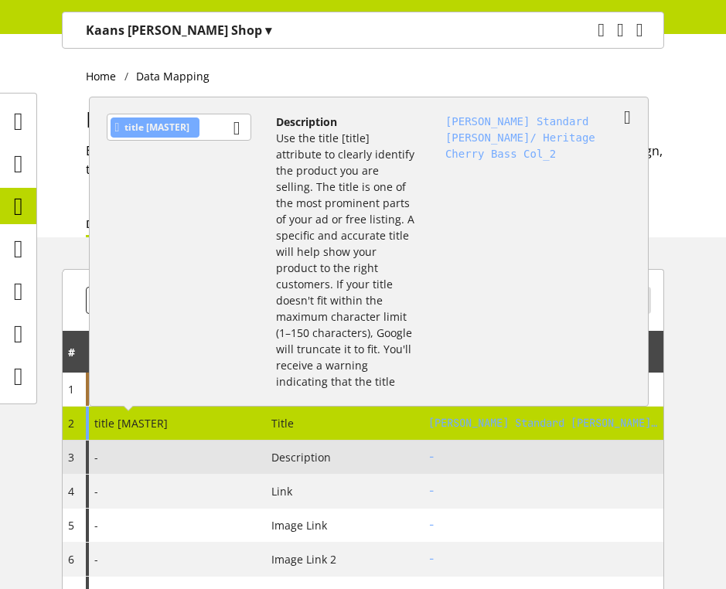
click at [192, 447] on div "-" at bounding box center [176, 456] width 180 height 33
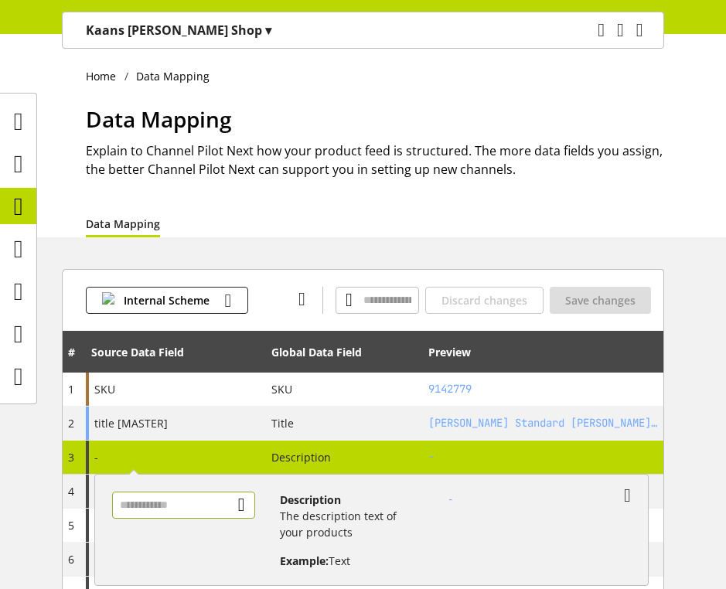
click at [221, 494] on input "text" at bounding box center [183, 504] width 143 height 27
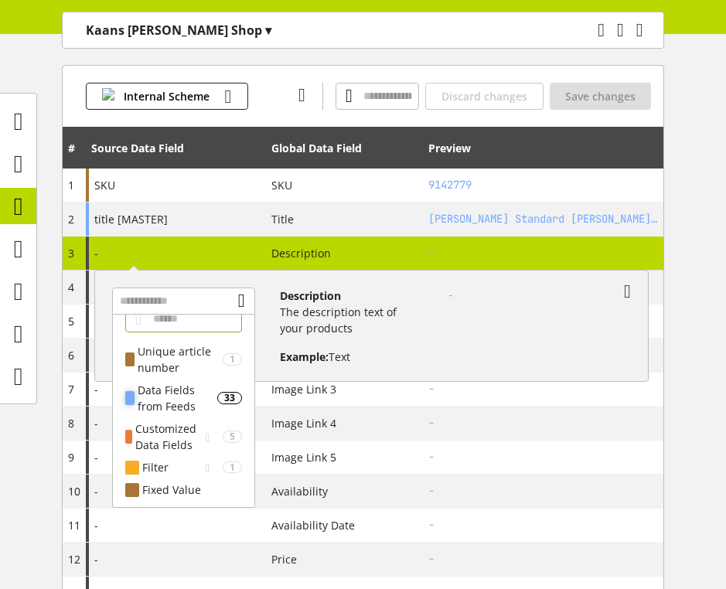
scroll to position [206, 0]
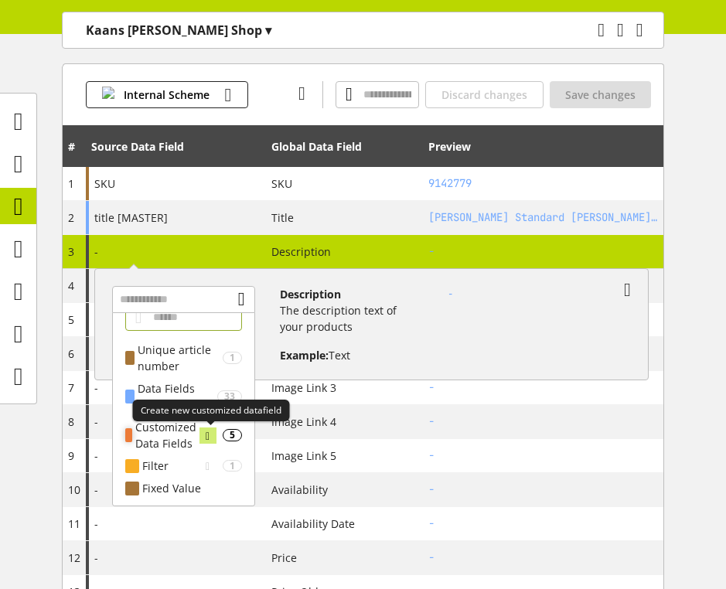
click at [209, 437] on icon at bounding box center [208, 435] width 4 height 17
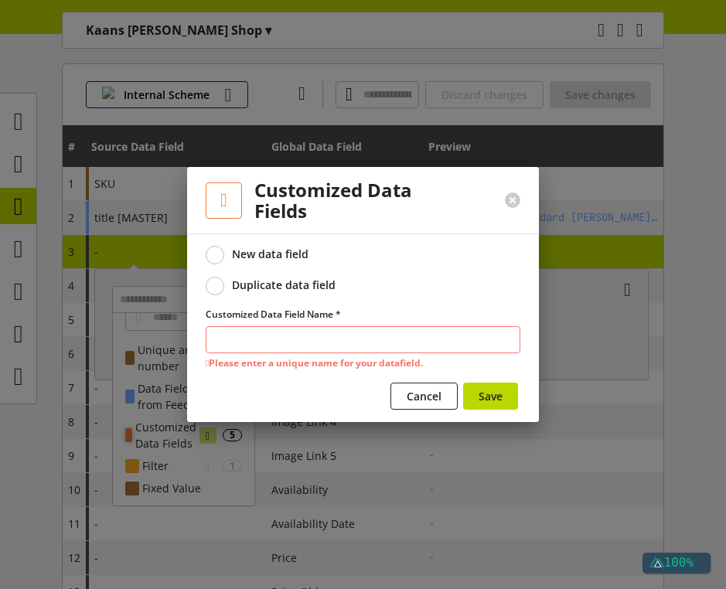
scroll to position [0, 0]
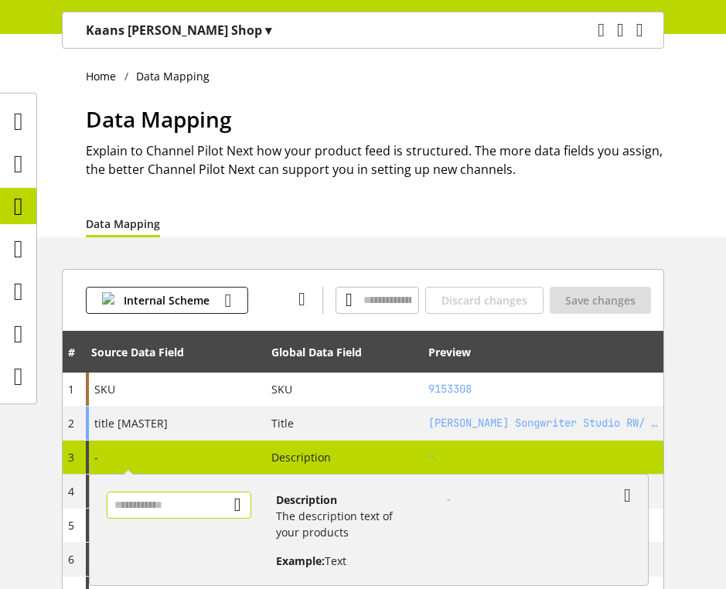
click at [229, 505] on input "text" at bounding box center [179, 504] width 145 height 27
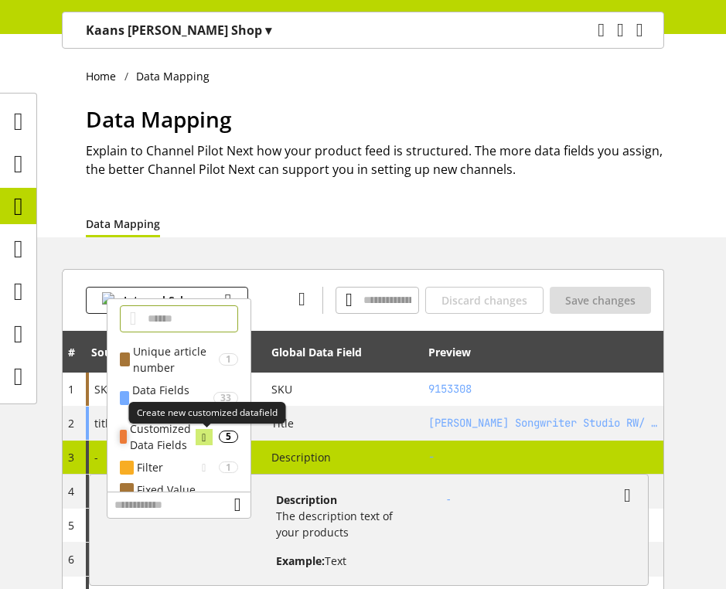
click at [203, 438] on icon at bounding box center [204, 437] width 4 height 17
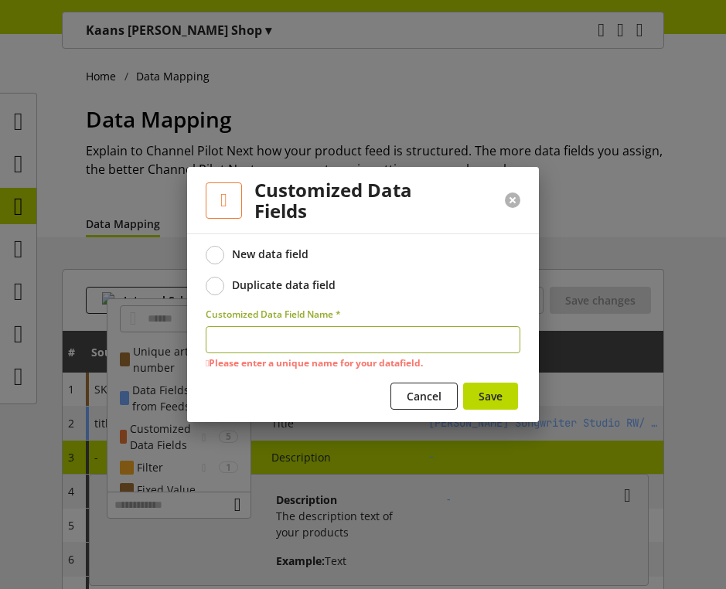
click at [513, 197] on button at bounding box center [512, 199] width 15 height 15
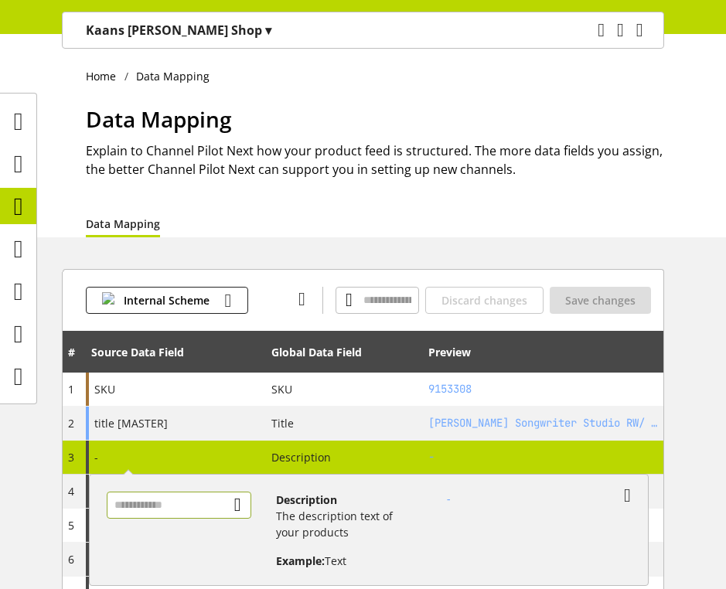
click at [199, 502] on input "text" at bounding box center [179, 504] width 145 height 27
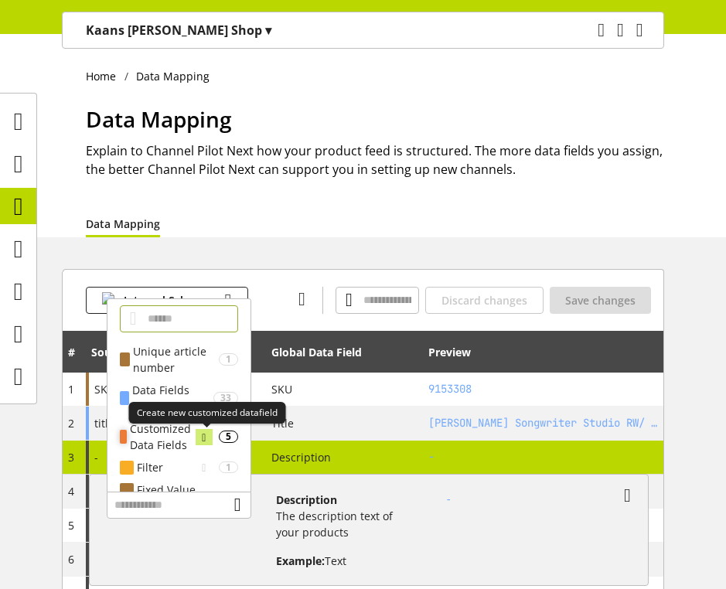
click at [206, 439] on icon at bounding box center [204, 437] width 4 height 17
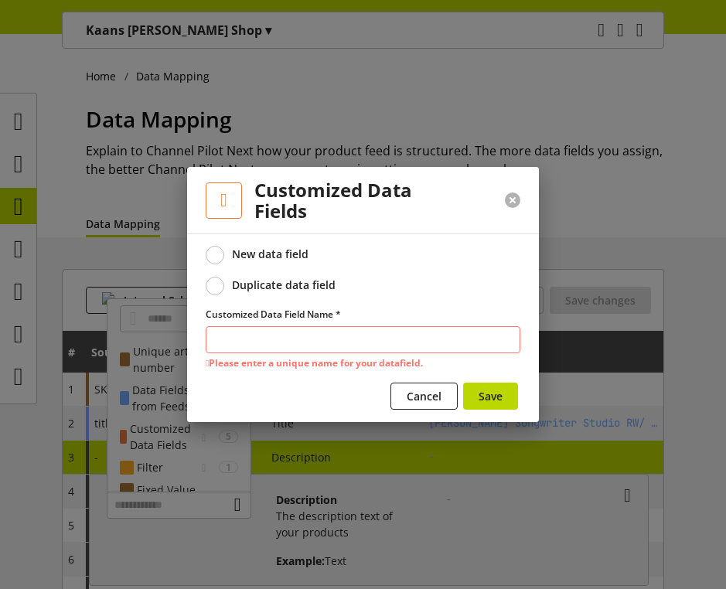
click at [512, 200] on button at bounding box center [512, 199] width 15 height 15
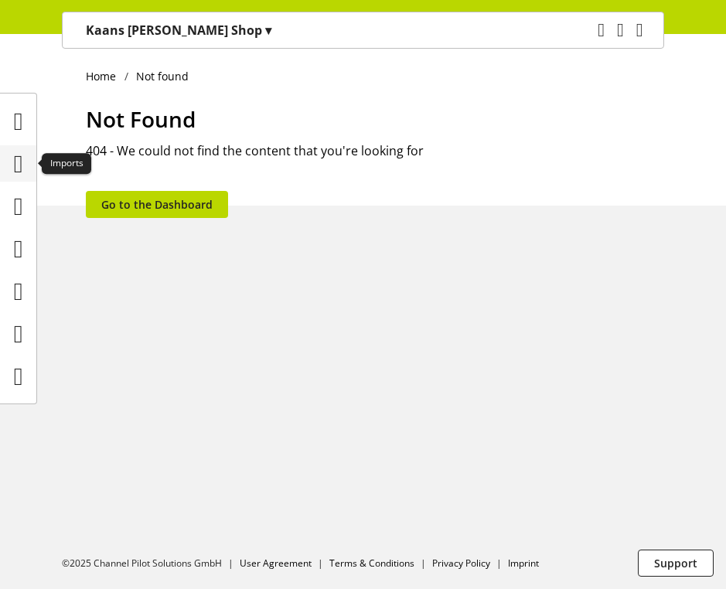
click at [14, 152] on icon at bounding box center [18, 163] width 9 height 31
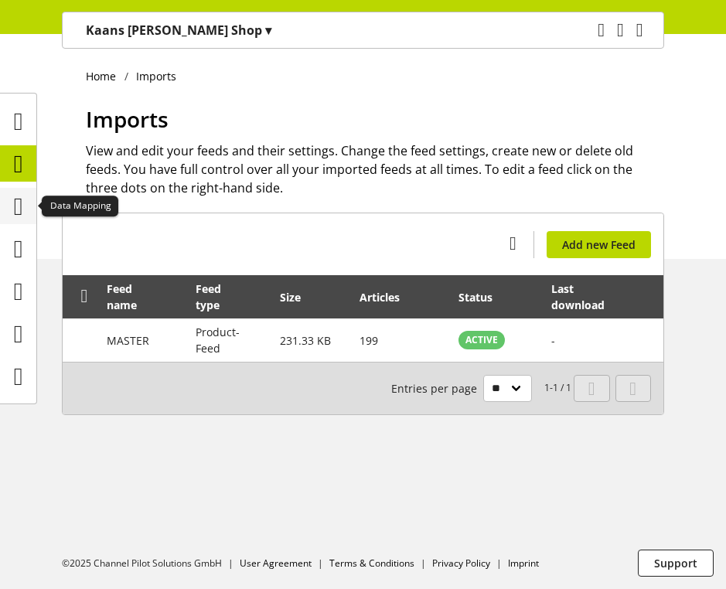
click at [21, 201] on icon at bounding box center [18, 206] width 9 height 31
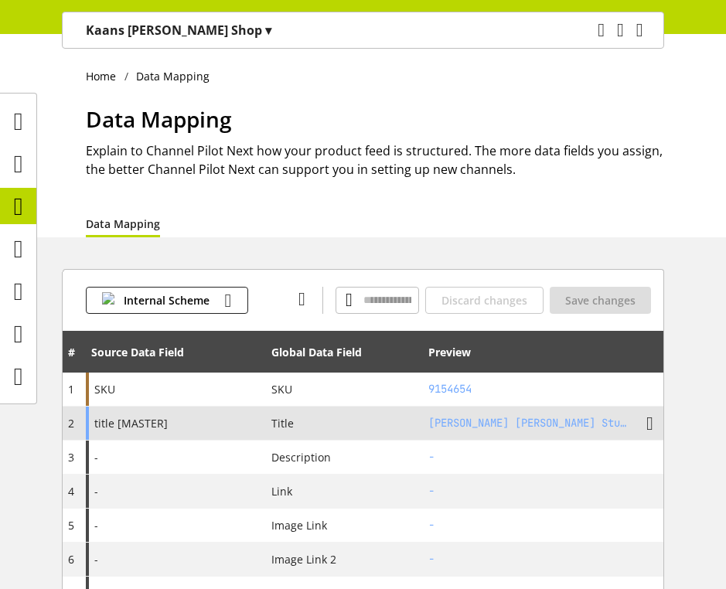
click at [231, 420] on div "title [MASTER]" at bounding box center [176, 422] width 180 height 33
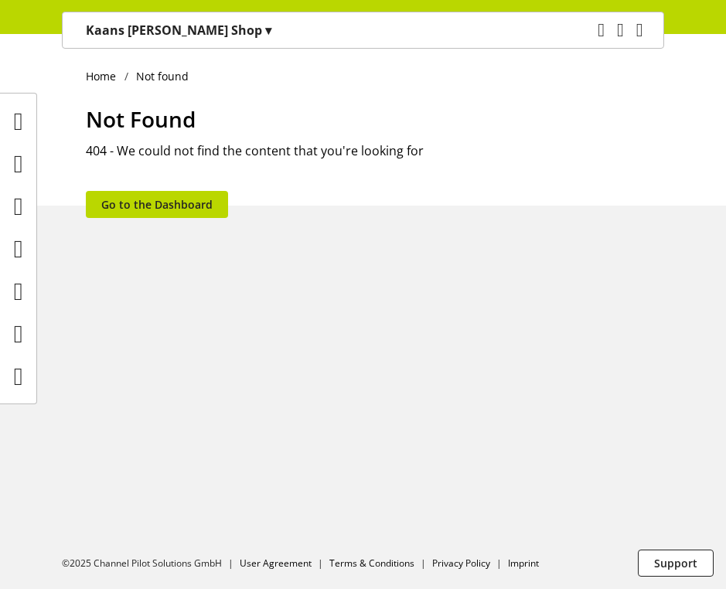
click at [12, 141] on img at bounding box center [6, 134] width 12 height 12
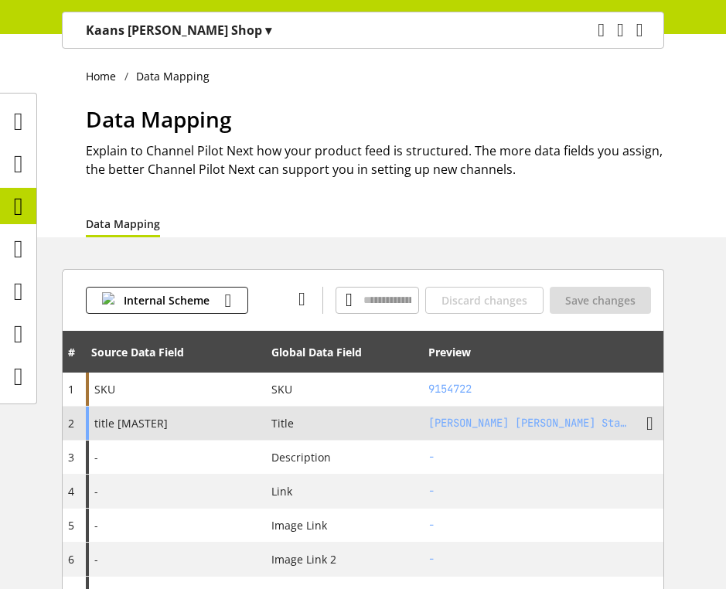
click at [188, 419] on div "title [MASTER]" at bounding box center [176, 422] width 180 height 33
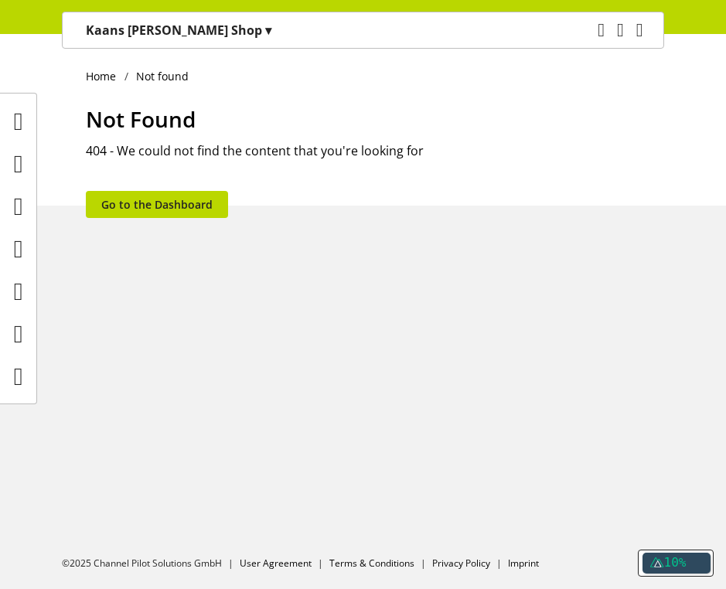
click at [12, 141] on img at bounding box center [6, 134] width 12 height 12
click at [23, 165] on icon at bounding box center [18, 163] width 9 height 31
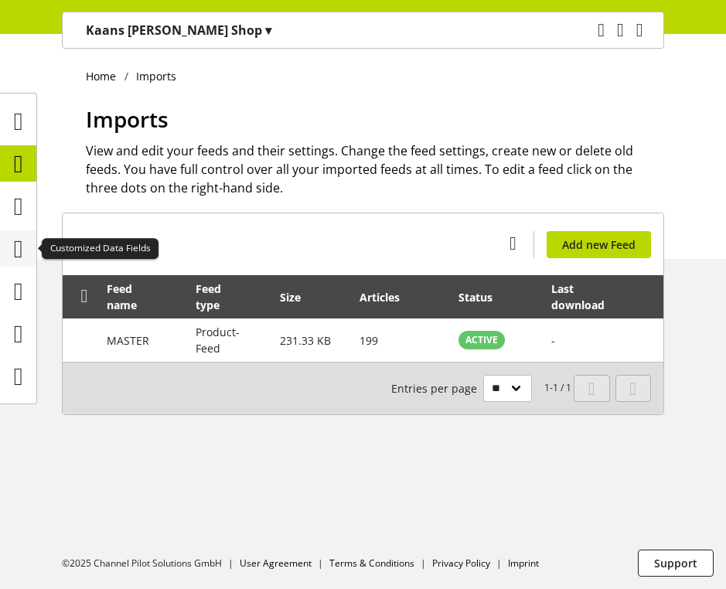
click at [14, 256] on icon at bounding box center [18, 248] width 9 height 31
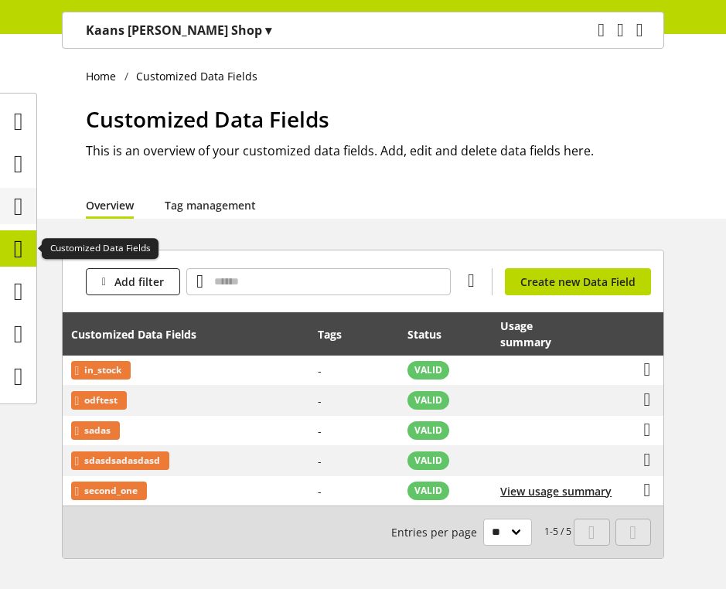
click at [14, 207] on icon at bounding box center [18, 206] width 9 height 31
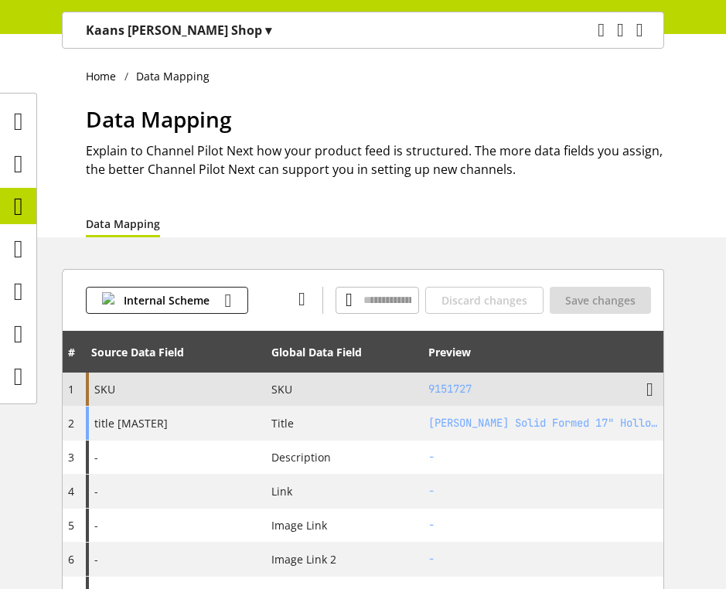
click at [186, 393] on div "SKU" at bounding box center [176, 388] width 180 height 33
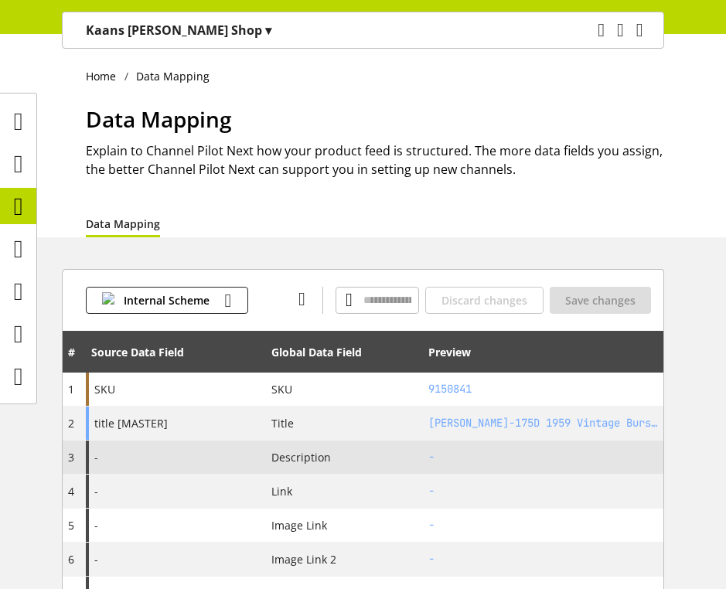
click at [205, 450] on div "-" at bounding box center [176, 456] width 180 height 33
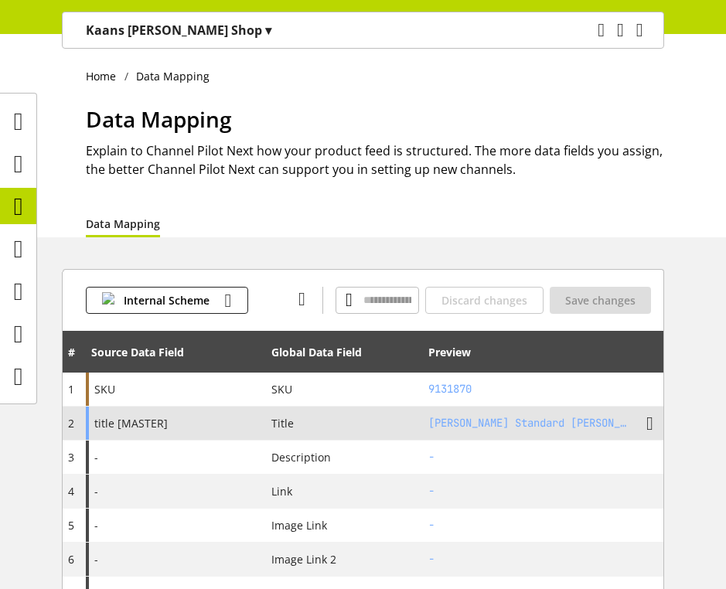
click at [230, 420] on div "title [MASTER]" at bounding box center [176, 422] width 180 height 33
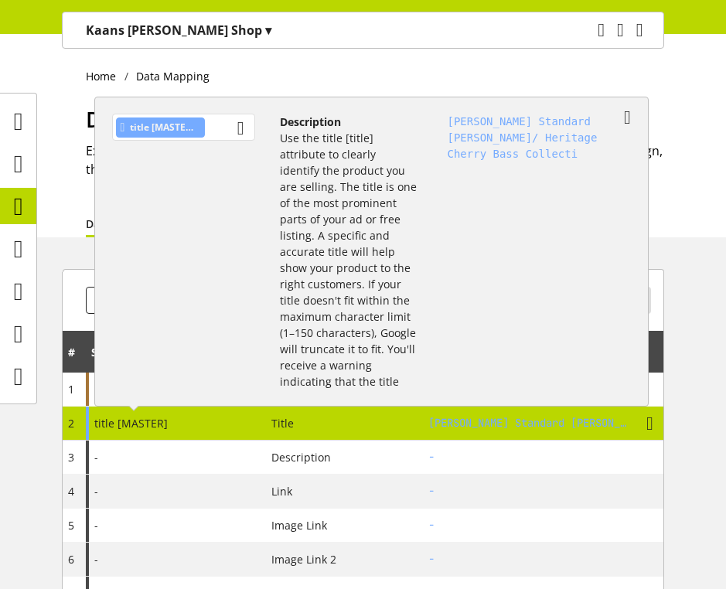
click at [194, 123] on span "title [MASTER]" at bounding box center [162, 127] width 64 height 19
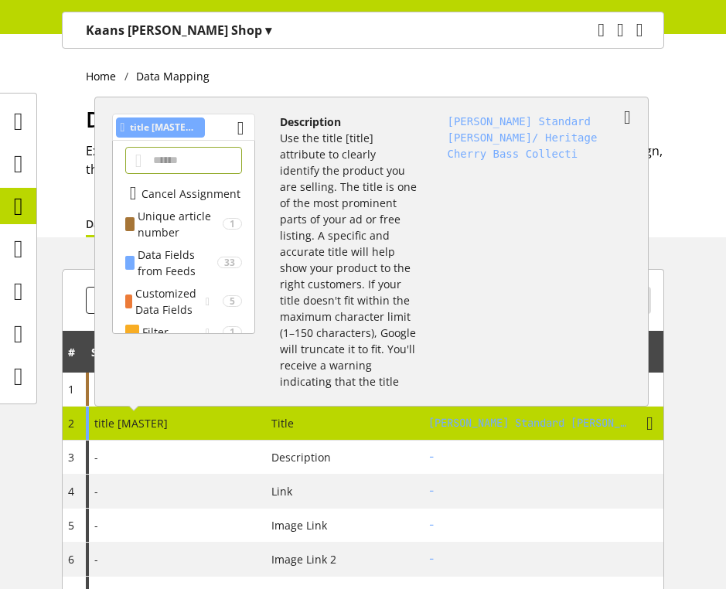
click at [194, 123] on span "title [MASTER]" at bounding box center [162, 127] width 64 height 19
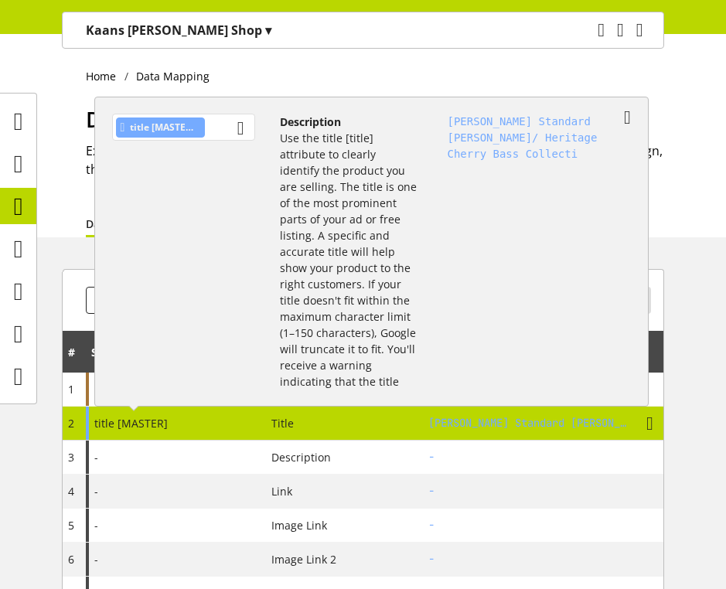
click at [215, 135] on div "title [MASTER]" at bounding box center [183, 127] width 143 height 27
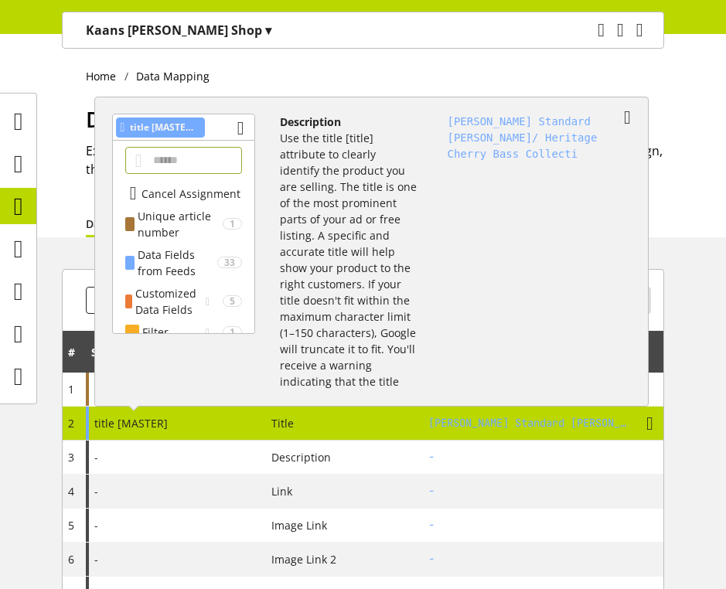
click at [381, 216] on p "Use the title [title] attribute to clearly identify the product you are selling…" at bounding box center [348, 268] width 137 height 276
click at [380, 216] on p "Use the title [title] attribute to clearly identify the product you are selling…" at bounding box center [348, 268] width 137 height 276
click at [380, 218] on p "Use the title [title] attribute to clearly identify the product you are selling…" at bounding box center [348, 268] width 137 height 276
click at [440, 201] on div "GIBSON SG Standard Bass RW/ Heritage Cherry Bass Collecti" at bounding box center [533, 244] width 221 height 287
click at [373, 209] on p "Use the title [title] attribute to clearly identify the product you are selling…" at bounding box center [348, 268] width 137 height 276
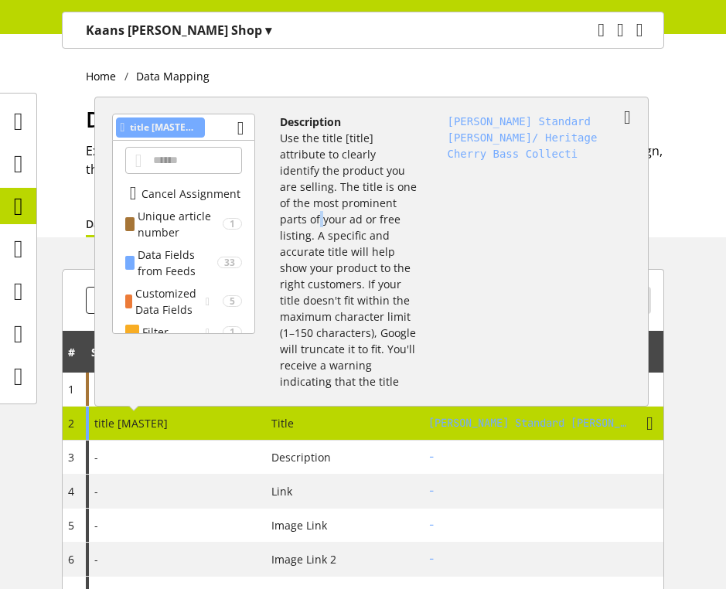
click at [373, 209] on p "Use the title [title] attribute to clearly identify the product you are selling…" at bounding box center [348, 268] width 137 height 276
click at [174, 269] on div "Data Fields from Feeds" at bounding box center [178, 263] width 80 height 32
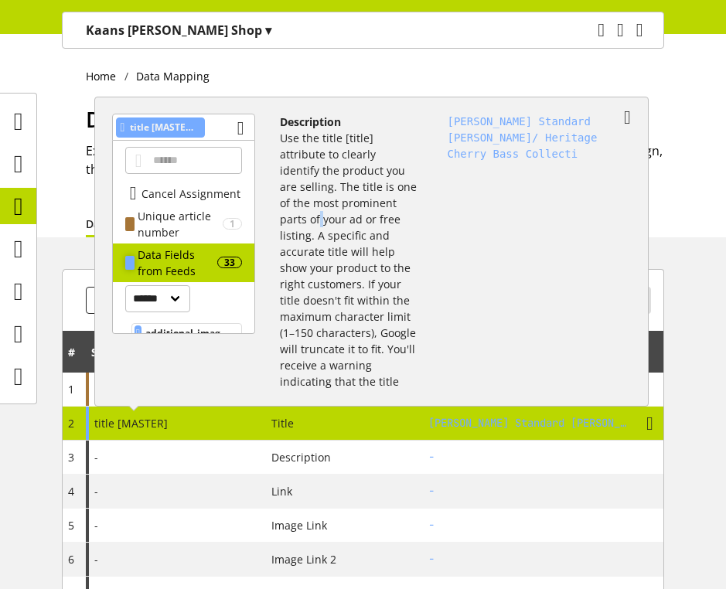
click at [183, 265] on div "Data Fields from Feeds" at bounding box center [178, 263] width 80 height 32
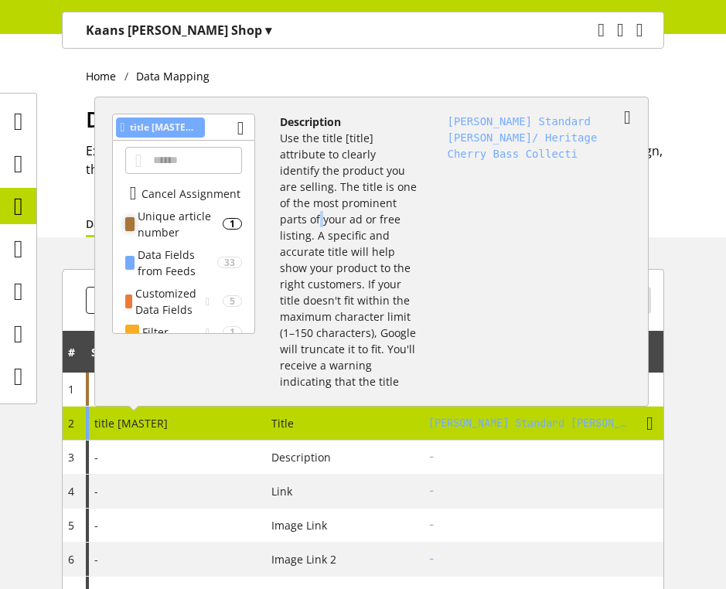
click at [175, 227] on div "Unique article number" at bounding box center [180, 224] width 84 height 32
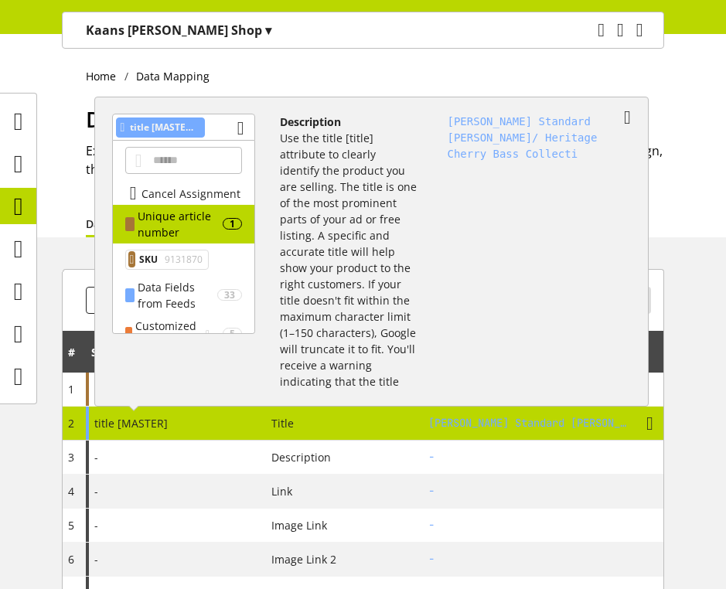
click at [451, 290] on div "GIBSON SG Standard Bass RW/ Heritage Cherry Bass Collecti" at bounding box center [533, 244] width 221 height 287
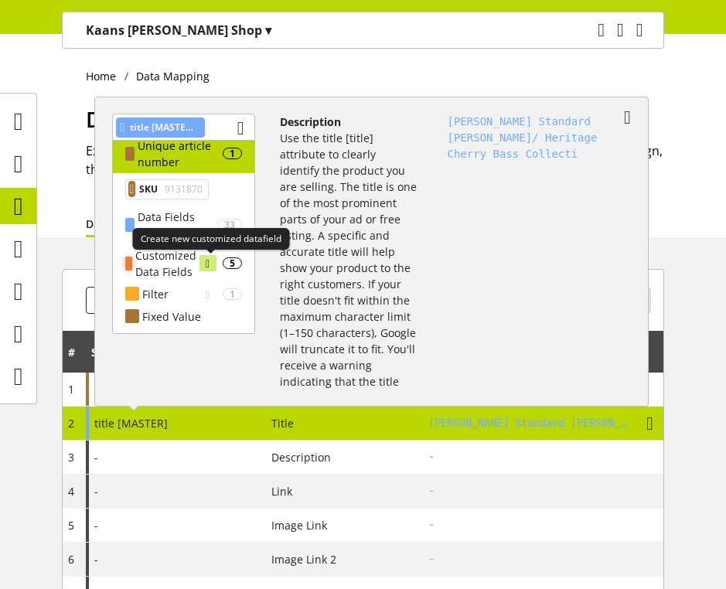
click at [206, 265] on icon at bounding box center [208, 263] width 4 height 17
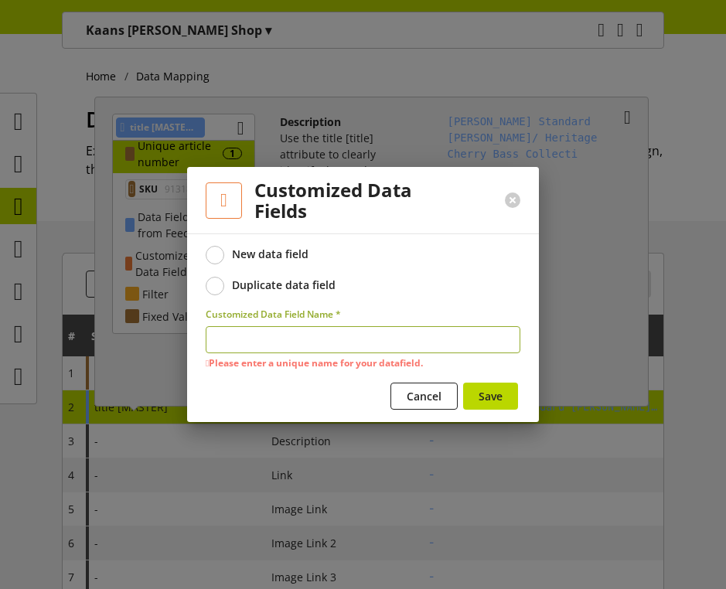
click at [617, 243] on div at bounding box center [363, 294] width 726 height 589
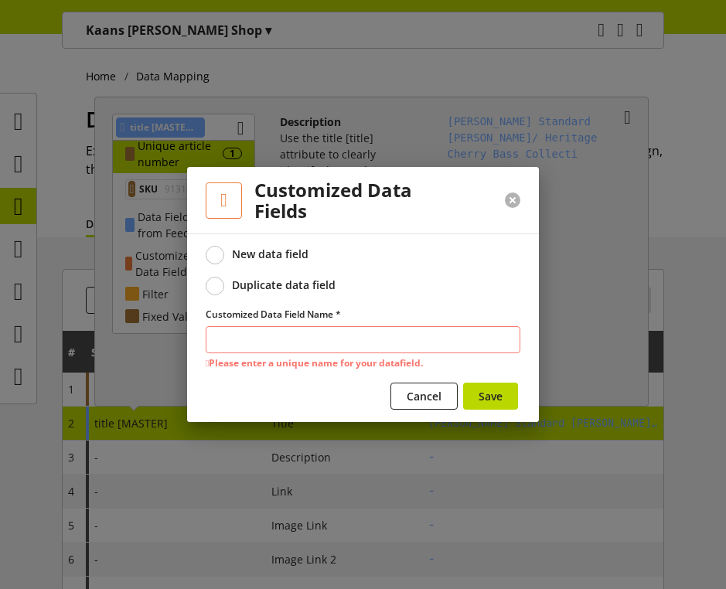
click at [518, 204] on button at bounding box center [512, 199] width 15 height 15
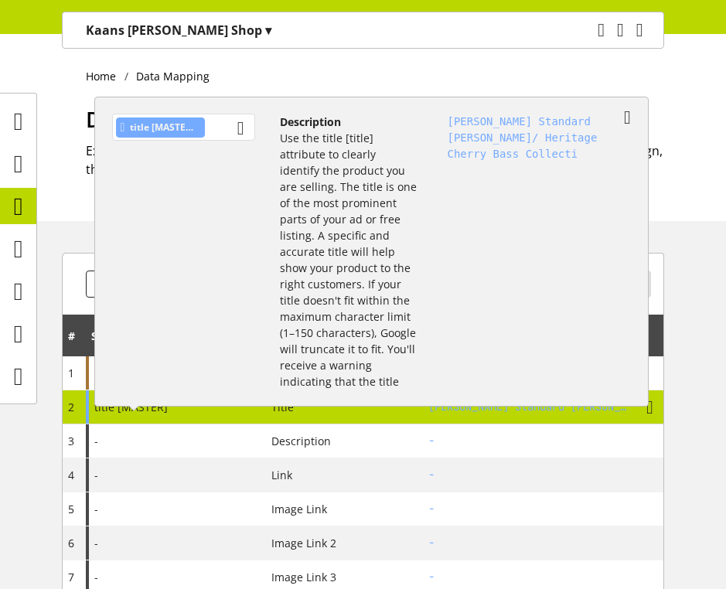
click at [175, 130] on span "title [MASTER]" at bounding box center [162, 127] width 64 height 19
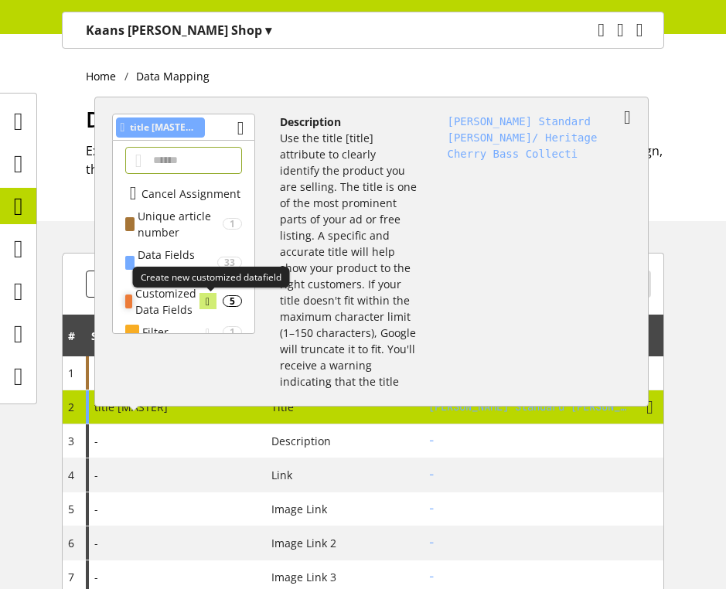
click at [206, 303] on icon at bounding box center [208, 301] width 4 height 17
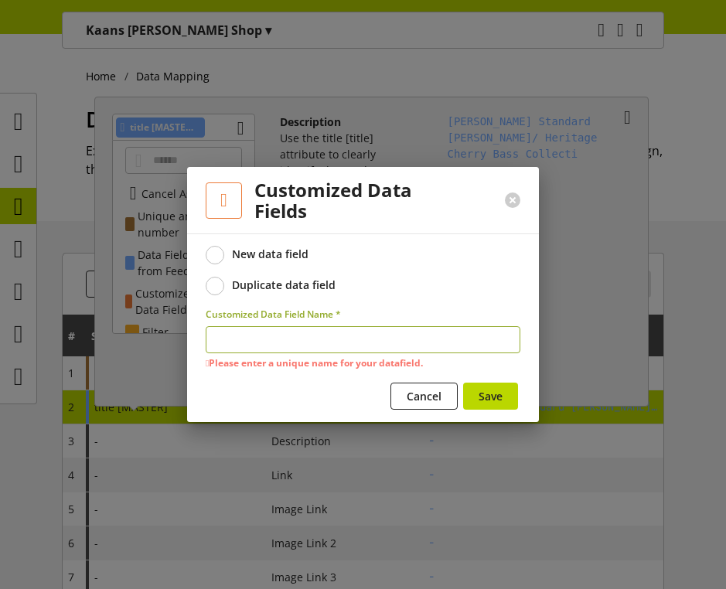
click at [559, 246] on div at bounding box center [363, 294] width 726 height 589
click at [511, 199] on button at bounding box center [512, 199] width 15 height 15
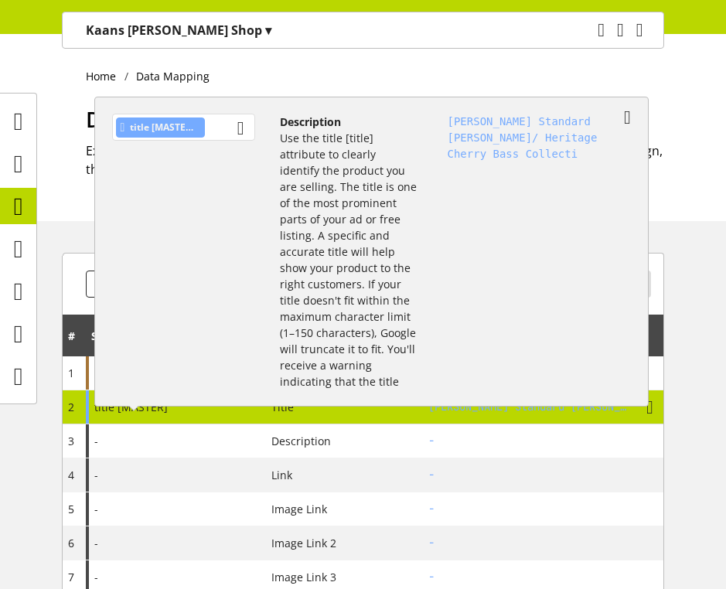
click at [213, 132] on div "title [MASTER]" at bounding box center [183, 127] width 143 height 27
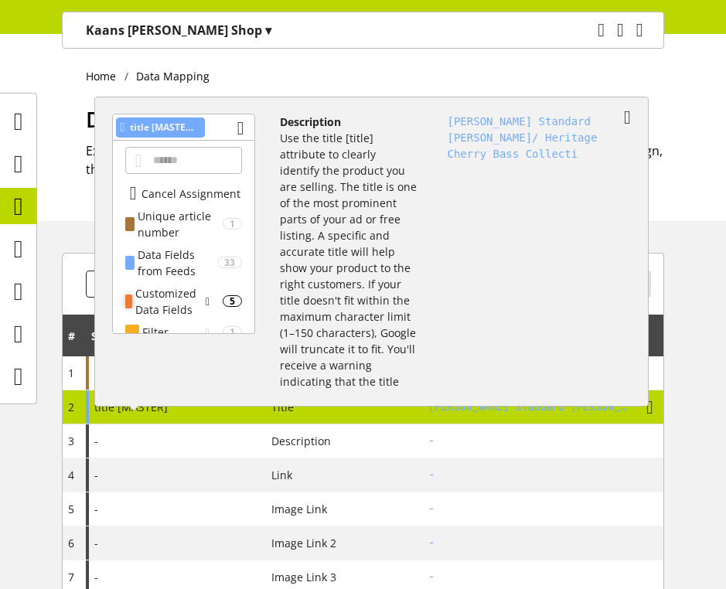
click at [192, 303] on div "Customized Data Fields" at bounding box center [167, 301] width 64 height 32
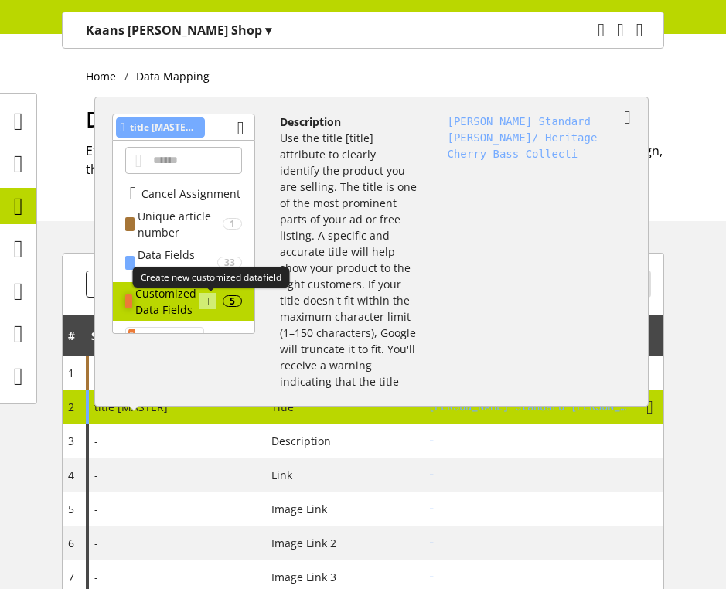
click at [206, 299] on icon at bounding box center [208, 301] width 4 height 17
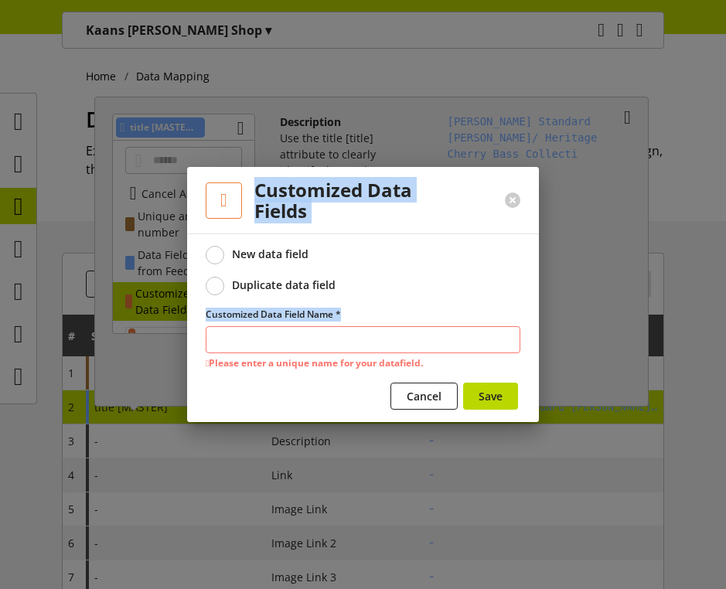
drag, startPoint x: 573, startPoint y: 245, endPoint x: 411, endPoint y: 348, distance: 192.1
click at [411, 348] on div "Customized Data Fields New data field Duplicate data field Customized Data Fiel…" at bounding box center [363, 294] width 726 height 589
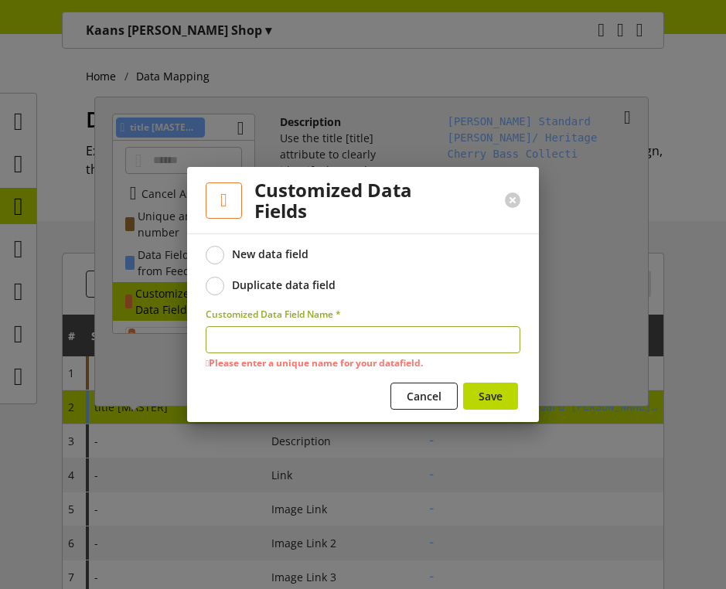
click at [411, 348] on input "text" at bounding box center [363, 339] width 315 height 27
click at [512, 199] on button at bounding box center [512, 199] width 15 height 15
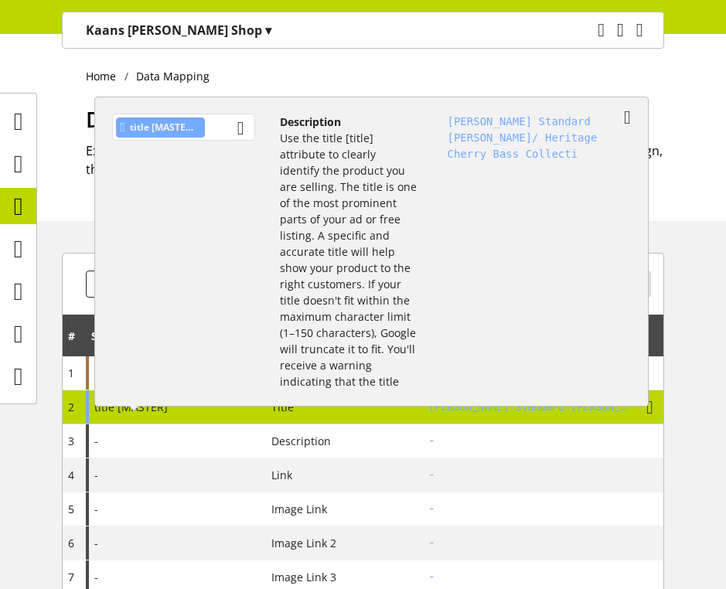
click at [223, 134] on div "title [MASTER]" at bounding box center [183, 127] width 143 height 27
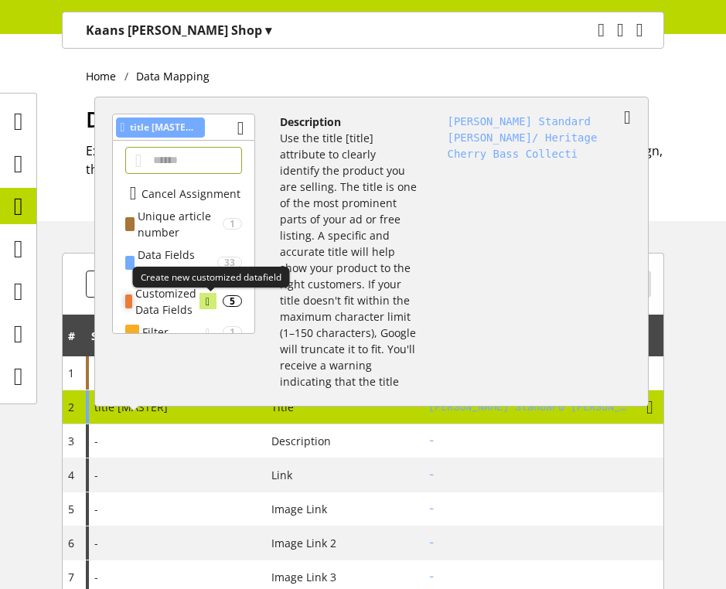
click at [213, 303] on div at bounding box center [207, 301] width 17 height 16
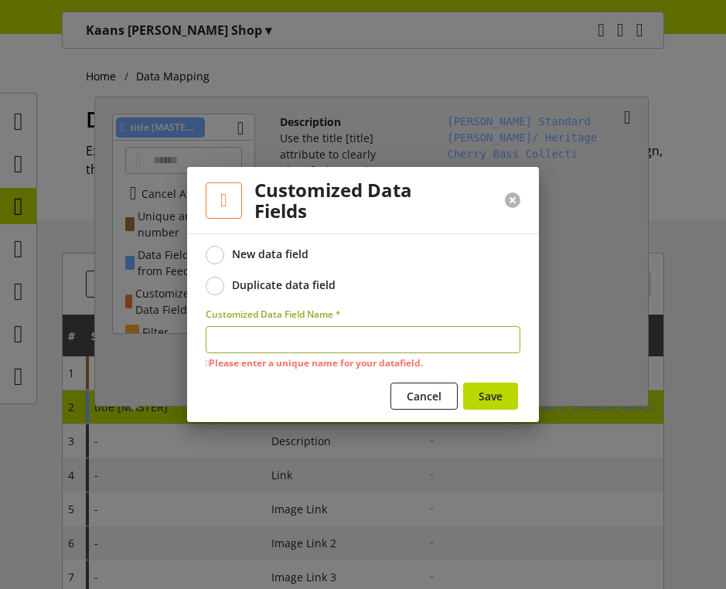
click at [515, 199] on button at bounding box center [512, 199] width 15 height 15
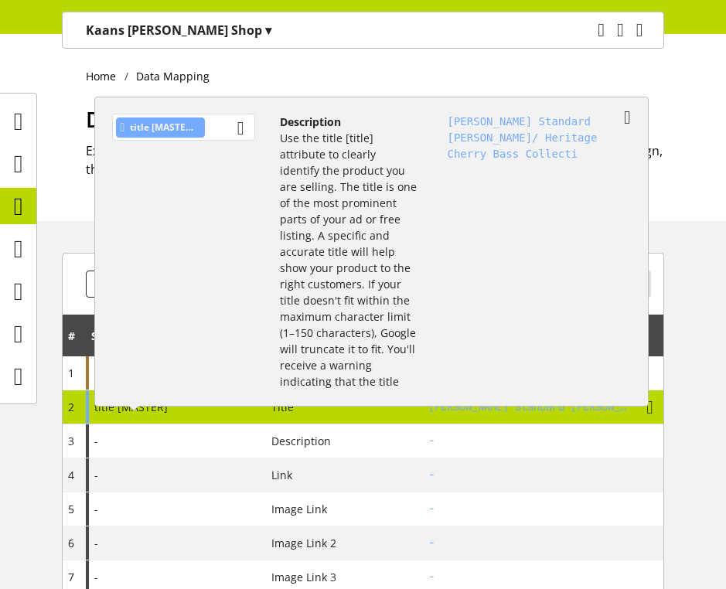
click at [237, 131] on div "title [MASTER]" at bounding box center [183, 127] width 143 height 27
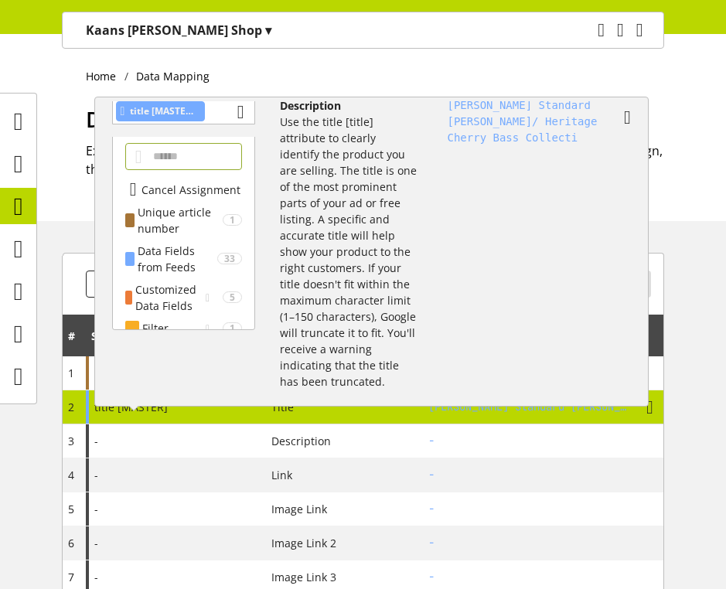
scroll to position [0, 0]
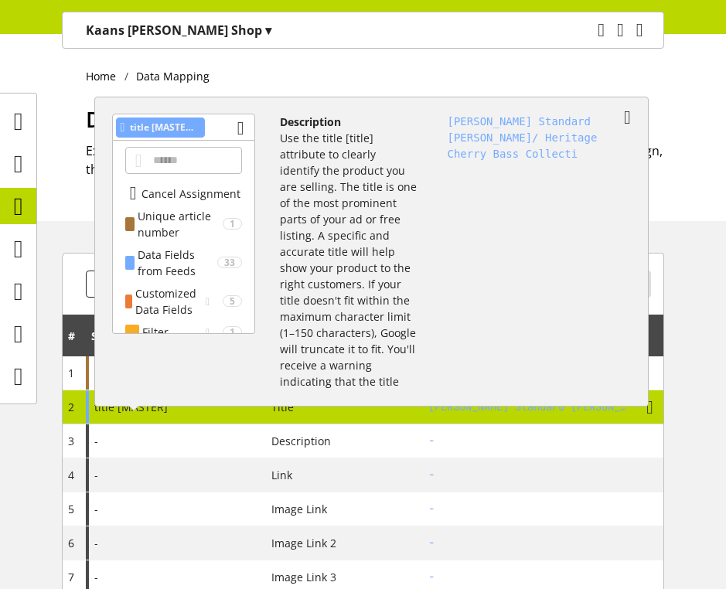
click at [364, 251] on p "Use the title [title] attribute to clearly identify the product you are selling…" at bounding box center [348, 268] width 137 height 276
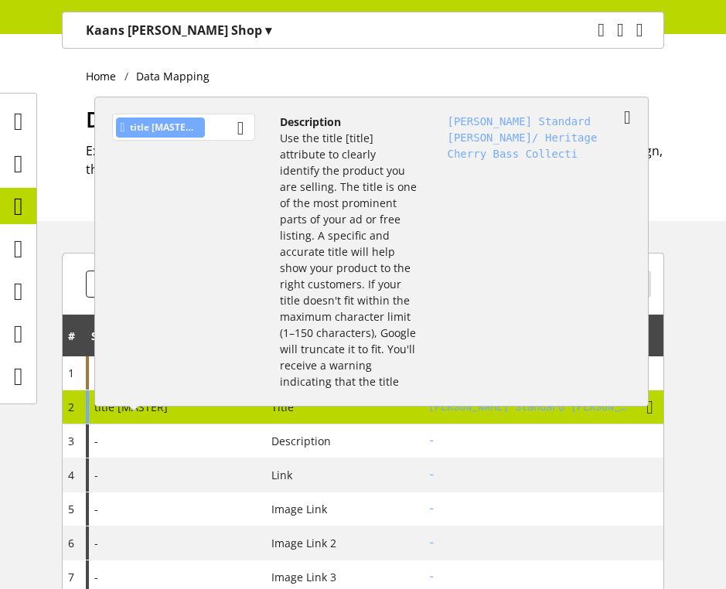
click at [216, 135] on div "title [MASTER]" at bounding box center [183, 127] width 143 height 27
click at [206, 129] on div "title [MASTER]" at bounding box center [183, 127] width 143 height 27
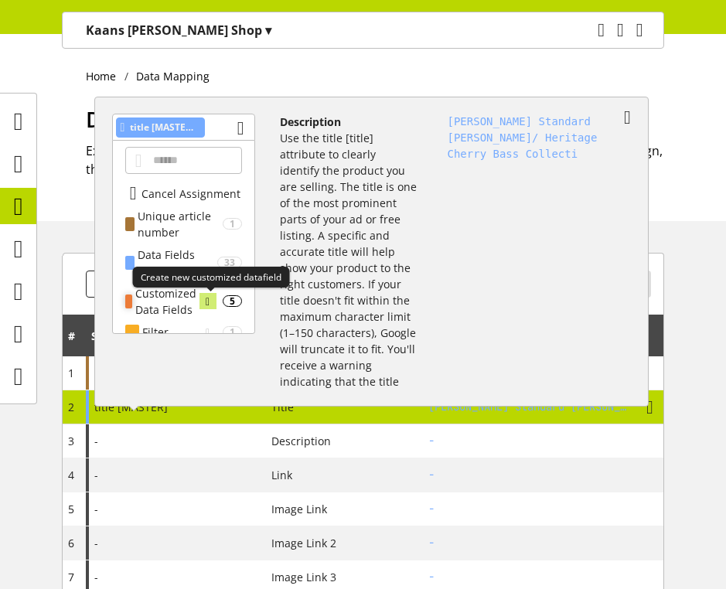
click at [209, 301] on icon at bounding box center [208, 301] width 4 height 17
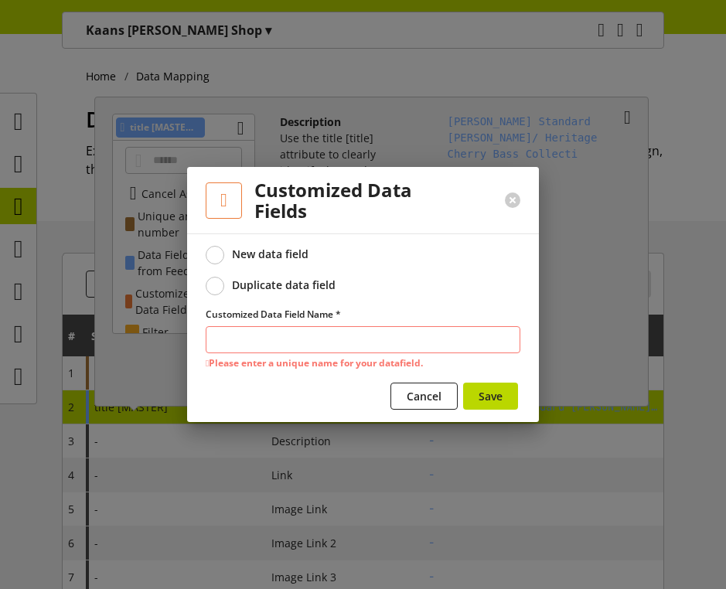
click at [560, 250] on div at bounding box center [363, 294] width 726 height 589
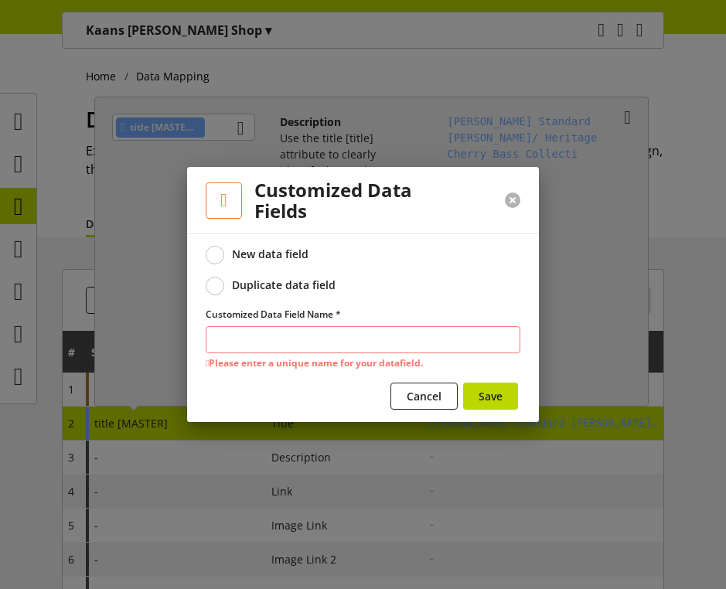
click at [514, 197] on button at bounding box center [512, 199] width 15 height 15
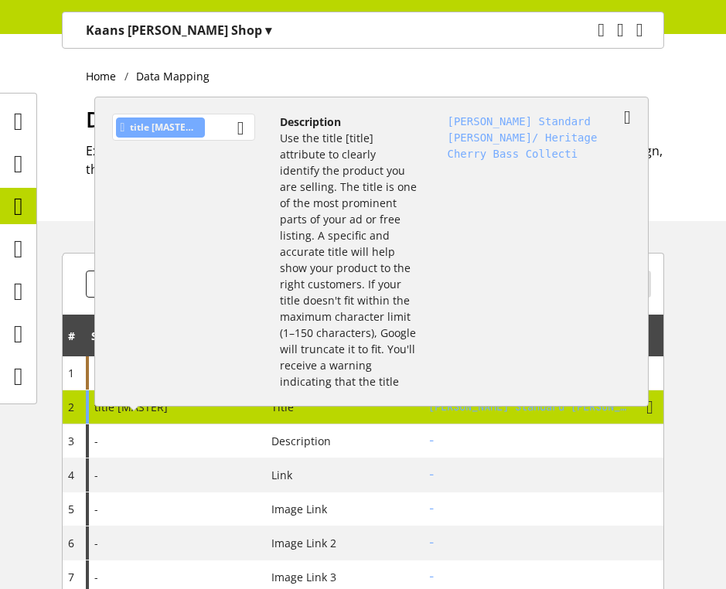
click at [221, 132] on div "title [MASTER]" at bounding box center [183, 127] width 143 height 27
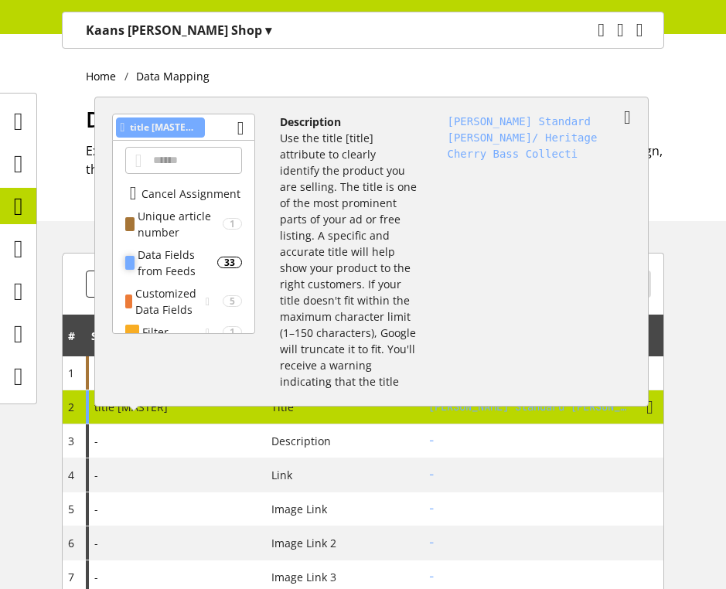
click at [185, 255] on div "Data Fields from Feeds" at bounding box center [178, 263] width 80 height 32
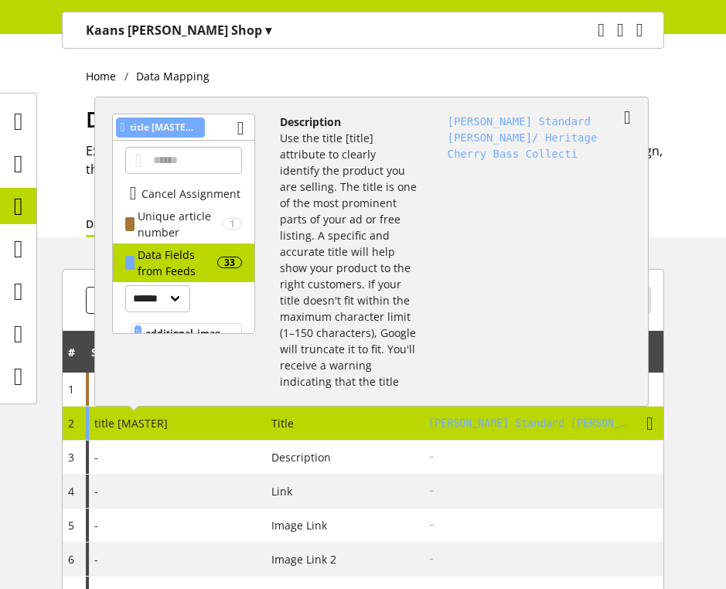
click at [380, 237] on p "Use the title [title] attribute to clearly identify the product you are selling…" at bounding box center [348, 268] width 137 height 276
click at [405, 237] on p "Use the title [title] attribute to clearly identify the product you are selling…" at bounding box center [348, 268] width 137 height 276
click at [352, 233] on p "Use the title [title] attribute to clearly identify the product you are selling…" at bounding box center [348, 268] width 137 height 276
click at [627, 119] on icon at bounding box center [627, 118] width 7 height 28
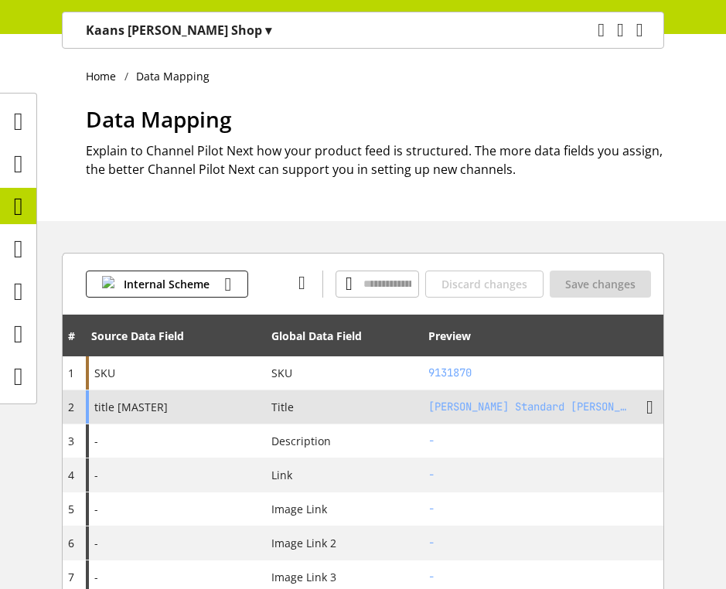
click at [171, 406] on div "title [MASTER]" at bounding box center [176, 406] width 180 height 33
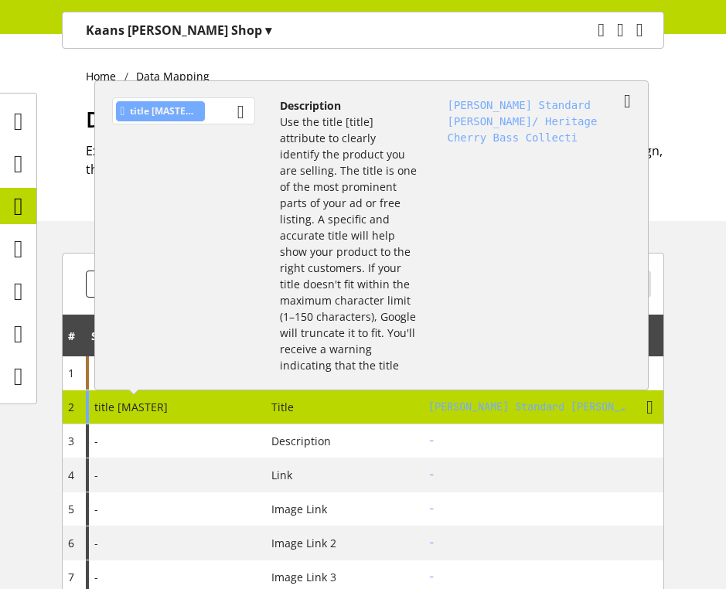
click at [223, 115] on div "title [MASTER]" at bounding box center [183, 110] width 143 height 27
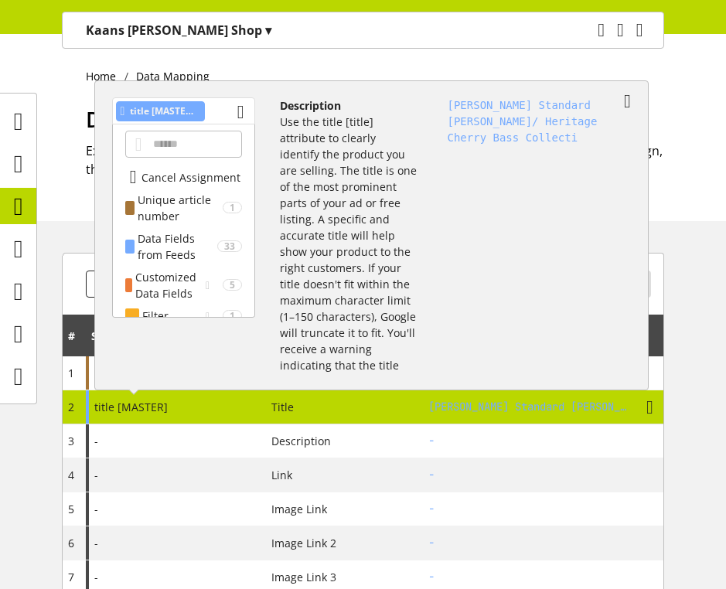
click at [223, 115] on div "title [MASTER]" at bounding box center [183, 110] width 143 height 27
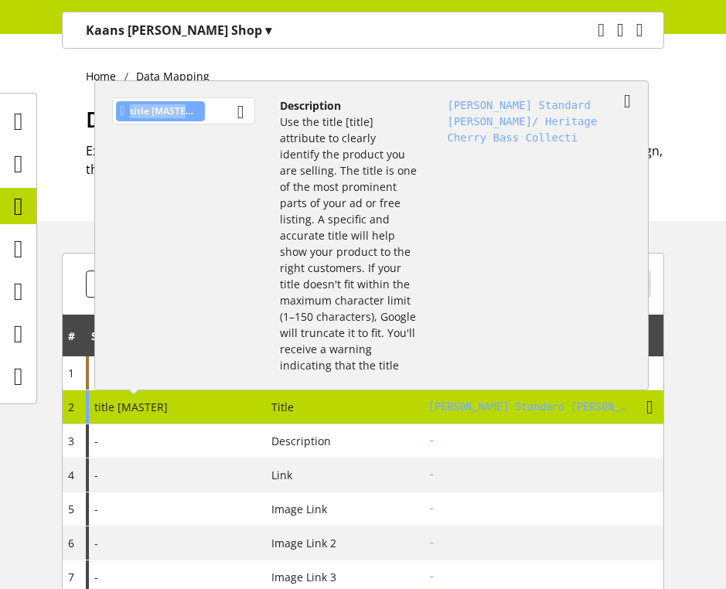
click at [223, 115] on div "title [MASTER]" at bounding box center [183, 110] width 143 height 27
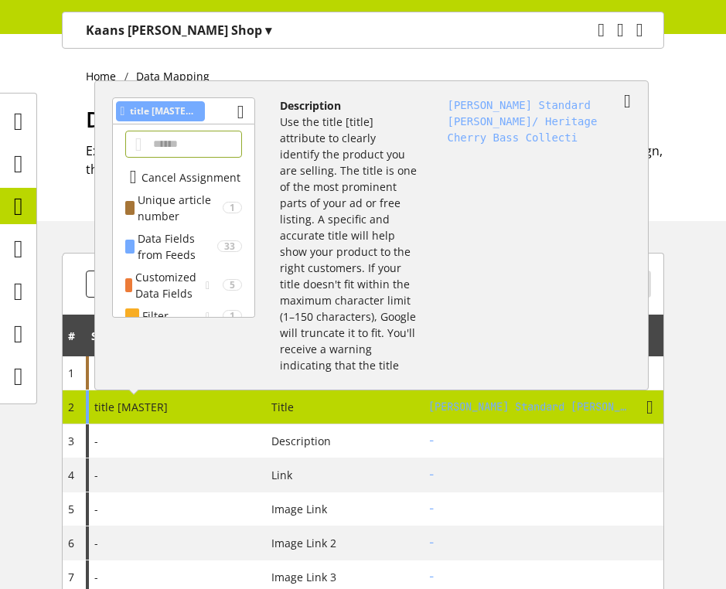
click at [338, 169] on p "Use the title [title] attribute to clearly identify the product you are selling…" at bounding box center [348, 252] width 137 height 276
click at [202, 236] on div "Data Fields from Feeds" at bounding box center [178, 246] width 80 height 32
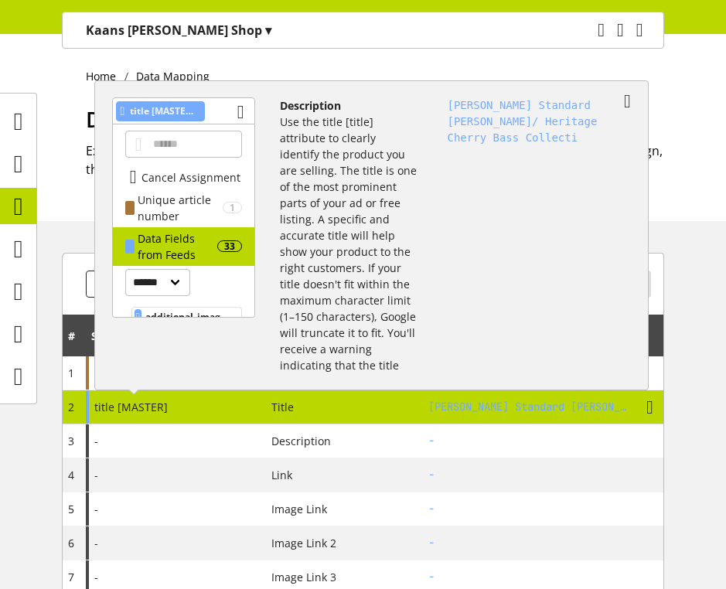
click at [320, 234] on p "Use the title [title] attribute to clearly identify the product you are selling…" at bounding box center [348, 252] width 137 height 276
click at [221, 110] on div "title [MASTER]" at bounding box center [183, 110] width 143 height 27
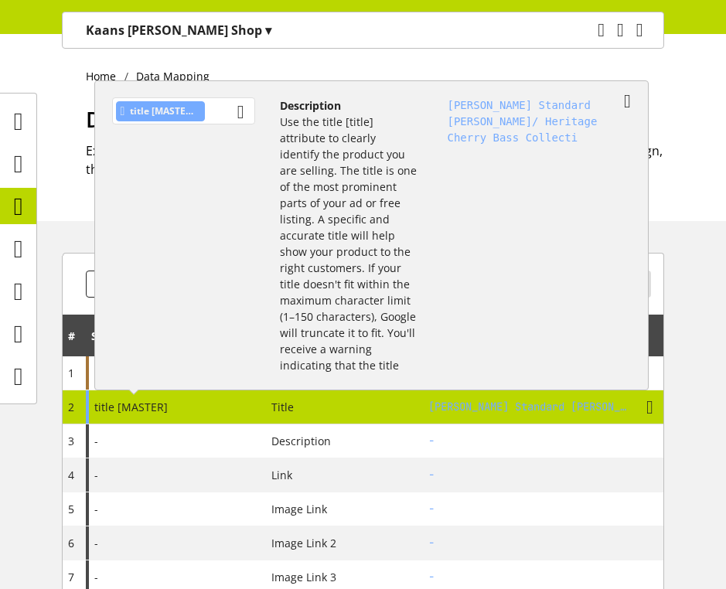
click at [226, 110] on div "title [MASTER]" at bounding box center [183, 110] width 143 height 27
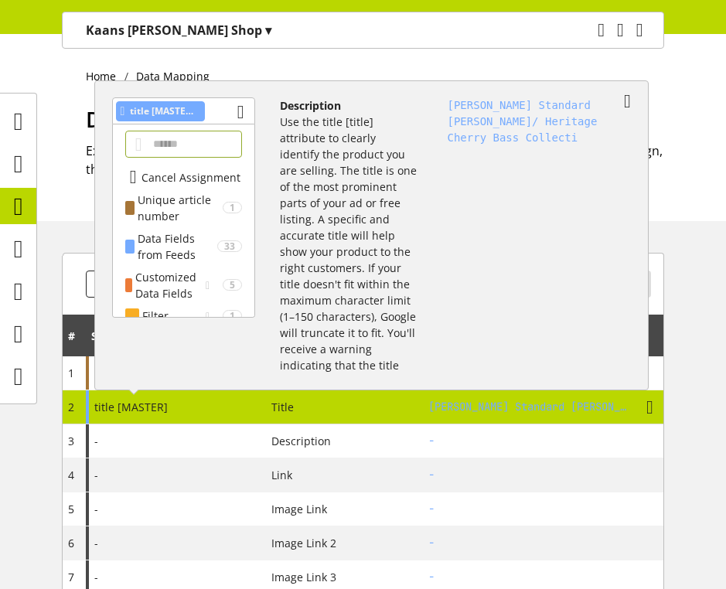
click at [358, 143] on p "Use the title [title] attribute to clearly identify the product you are selling…" at bounding box center [348, 252] width 137 height 276
click at [311, 183] on p "Use the title [title] attribute to clearly identify the product you are selling…" at bounding box center [348, 252] width 137 height 276
click at [305, 185] on p "Use the title [title] attribute to clearly identify the product you are selling…" at bounding box center [348, 252] width 137 height 276
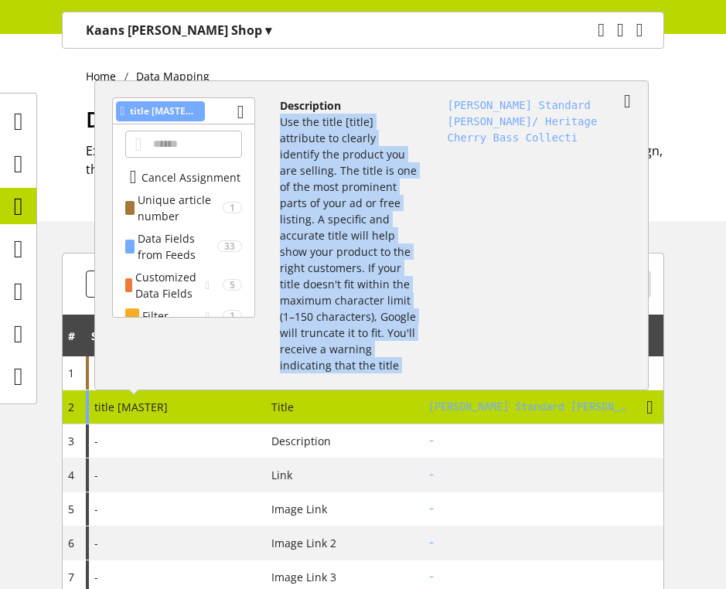
click at [305, 185] on p "Use the title [title] attribute to clearly identify the product you are selling…" at bounding box center [348, 252] width 137 height 276
click at [358, 162] on p "Use the title [title] attribute to clearly identify the product you are selling…" at bounding box center [348, 252] width 137 height 276
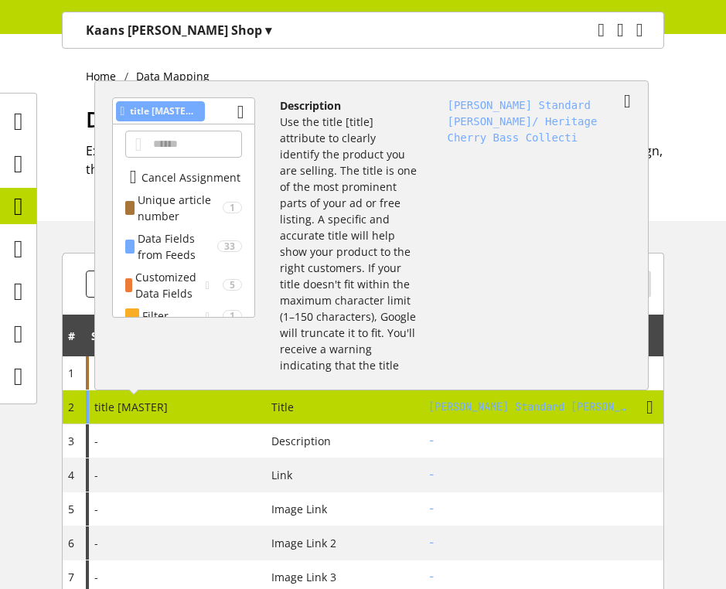
click at [374, 123] on p "Use the title [title] attribute to clearly identify the product you are selling…" at bounding box center [348, 252] width 137 height 276
click at [321, 357] on p "Use the title [title] attribute to clearly identify the product you are selling…" at bounding box center [348, 252] width 137 height 276
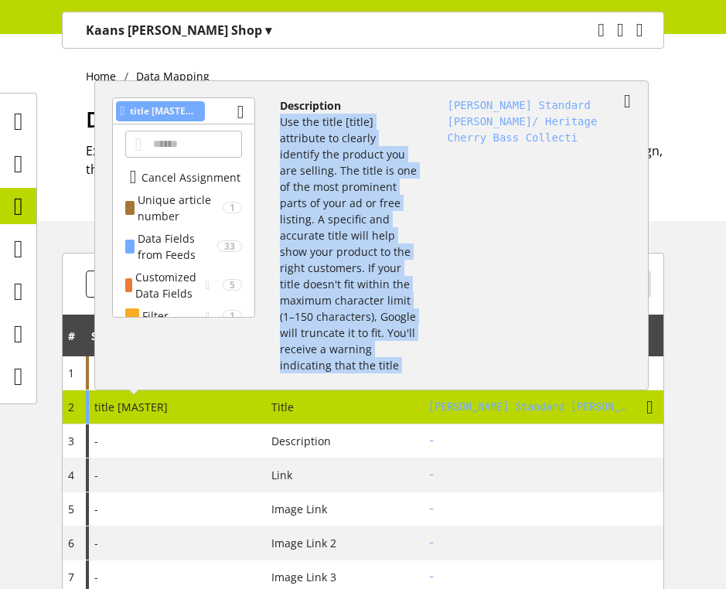
click at [321, 357] on p "Use the title [title] attribute to clearly identify the product you are selling…" at bounding box center [348, 252] width 137 height 276
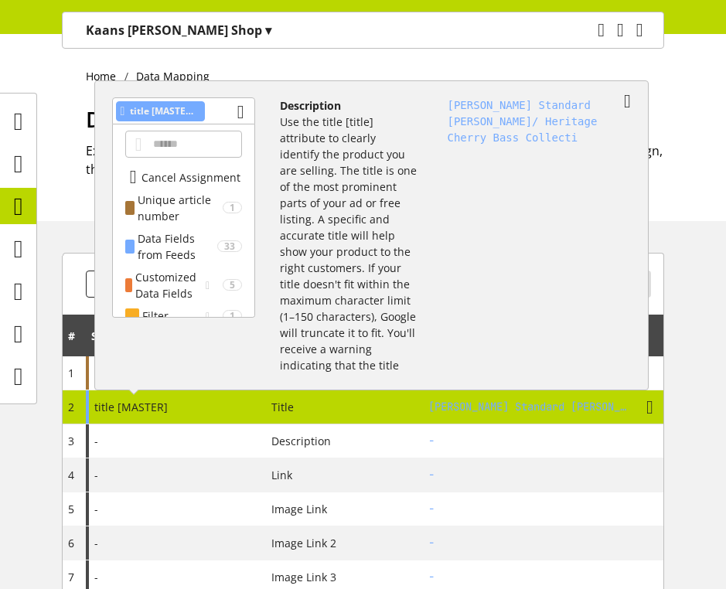
click at [461, 206] on div "GIBSON SG Standard Bass RW/ Heritage Cherry Bass Collecti" at bounding box center [533, 228] width 221 height 287
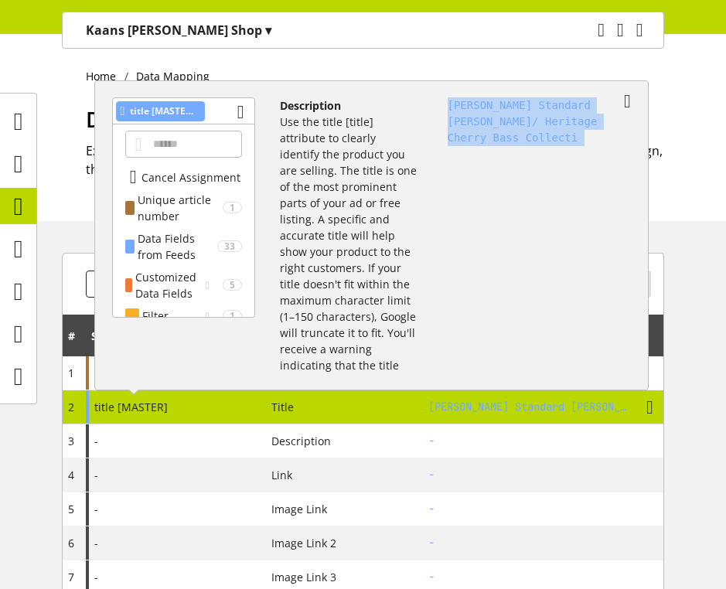
click at [461, 206] on div "GIBSON SG Standard Bass RW/ Heritage Cherry Bass Collecti" at bounding box center [533, 228] width 221 height 287
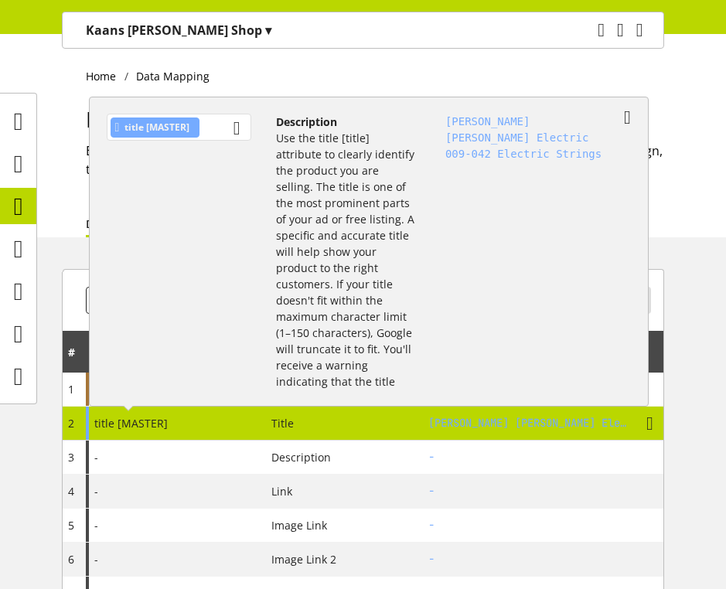
click at [223, 135] on div "title [MASTER]" at bounding box center [179, 127] width 145 height 27
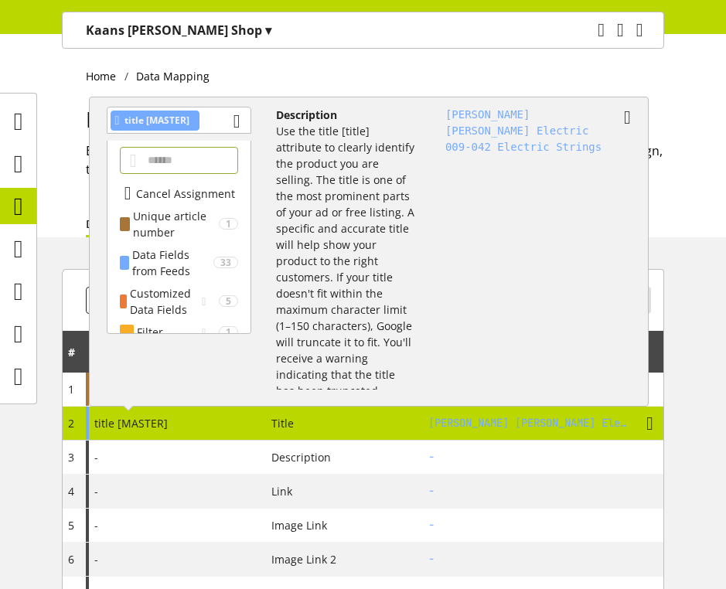
scroll to position [0, 0]
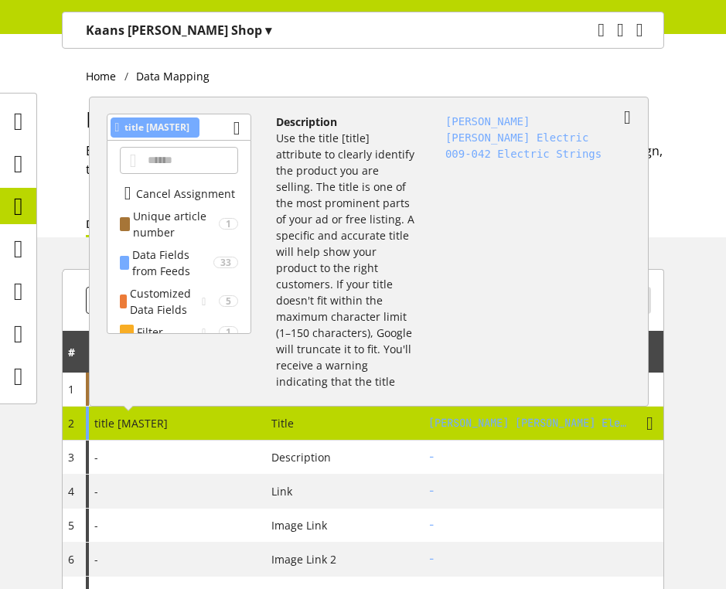
click at [373, 249] on p "Use the title [title] attribute to clearly identify the product you are selling…" at bounding box center [345, 268] width 138 height 276
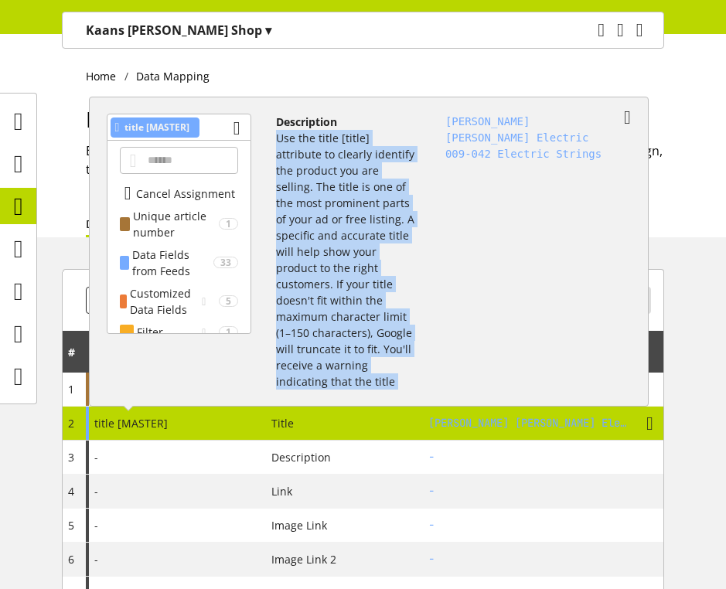
click at [373, 249] on p "Use the title [title] attribute to clearly identify the product you are selling…" at bounding box center [345, 268] width 138 height 276
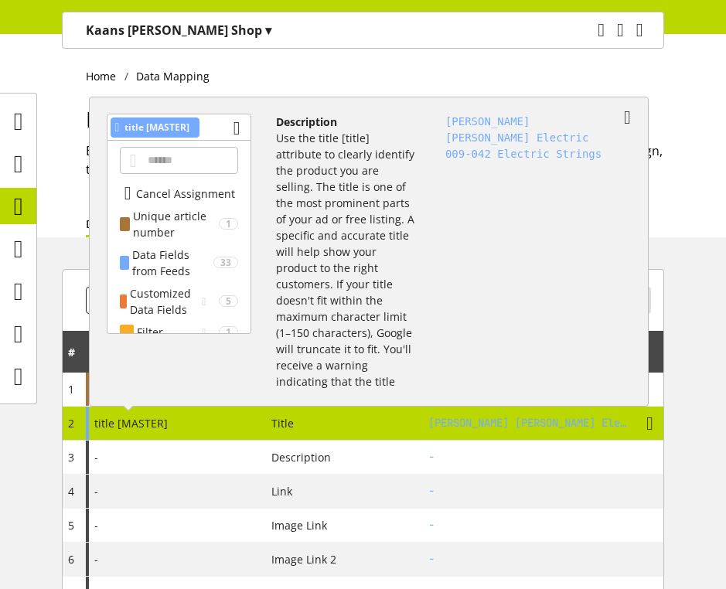
click at [430, 249] on div "GIBSON Les Paul Electric 009-042 Electric Strings" at bounding box center [531, 244] width 223 height 287
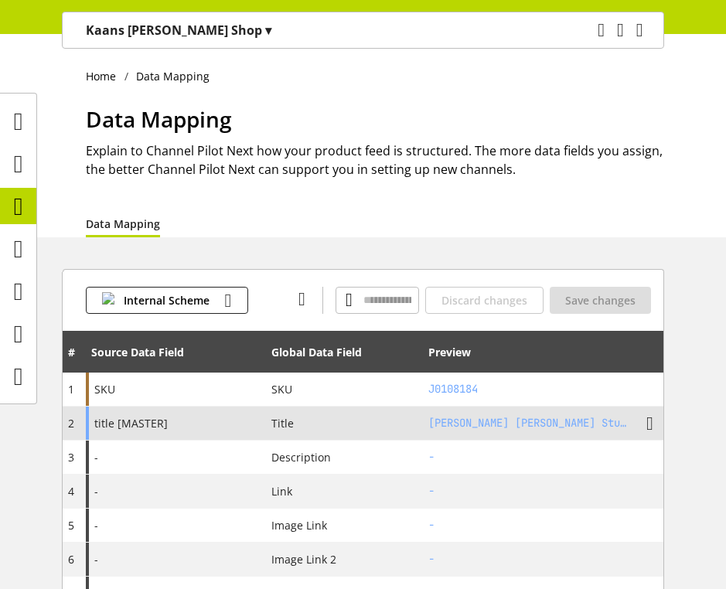
click at [181, 409] on div "title [MASTER]" at bounding box center [176, 422] width 180 height 33
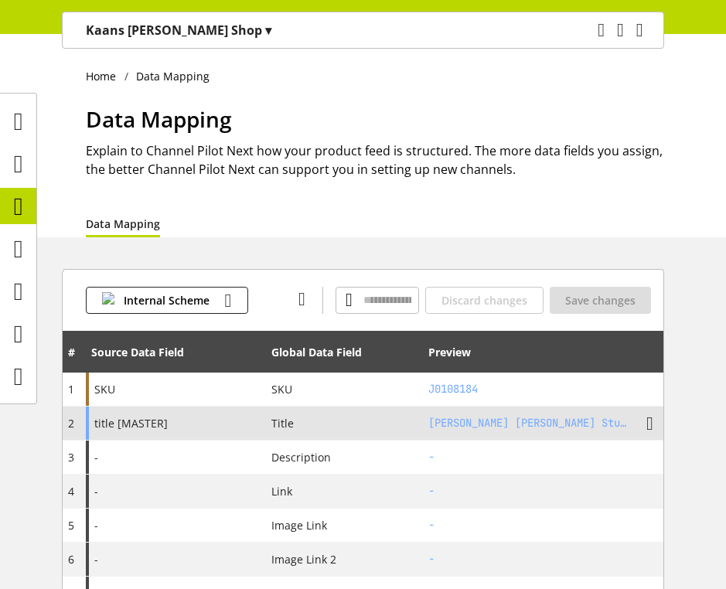
click at [166, 427] on div "title [MASTER]" at bounding box center [176, 422] width 180 height 33
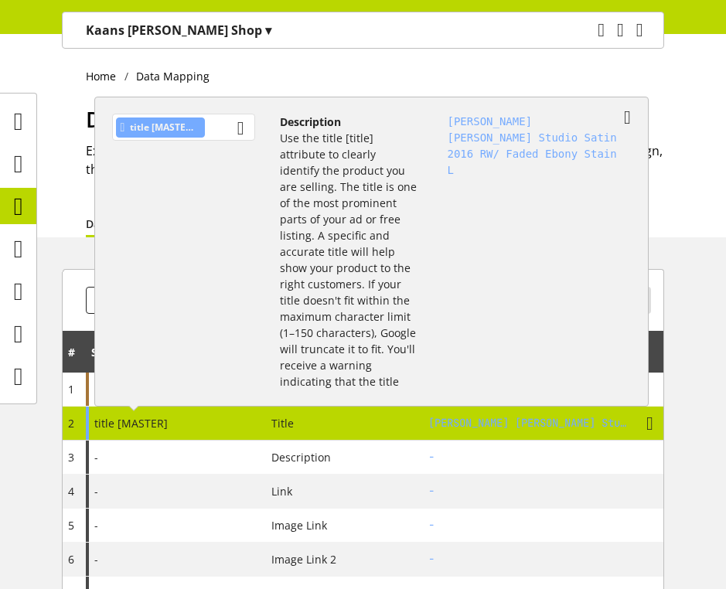
click at [209, 133] on div "title [MASTER]" at bounding box center [183, 127] width 143 height 27
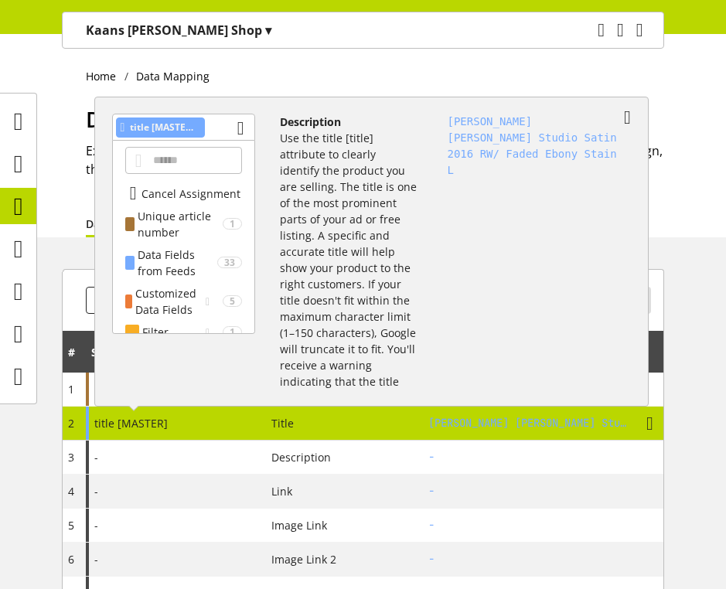
click at [488, 197] on div "GIBSON Les Paul Studio Satin 2016 RW/ Faded Ebony Stain L" at bounding box center [533, 244] width 221 height 287
click at [375, 237] on p "Use the title [title] attribute to clearly identify the product you are selling…" at bounding box center [348, 268] width 137 height 276
click at [207, 126] on div "title [MASTER]" at bounding box center [183, 127] width 143 height 27
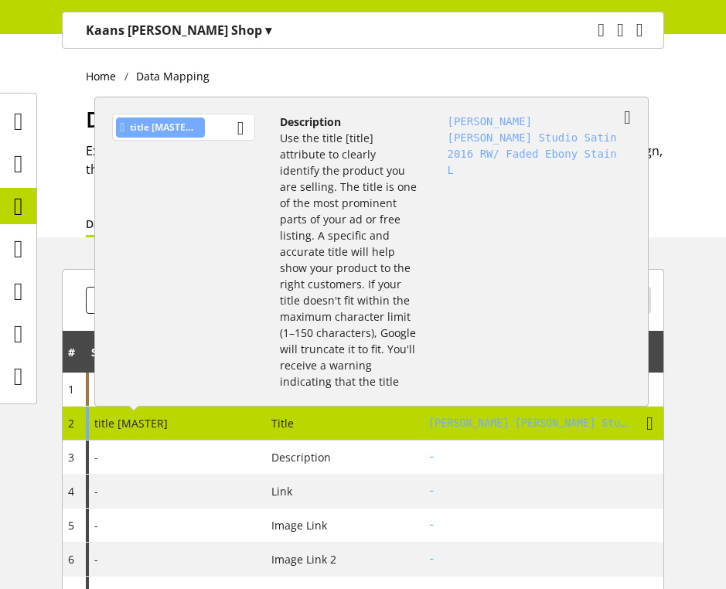
click at [207, 126] on div "title [MASTER]" at bounding box center [183, 127] width 143 height 27
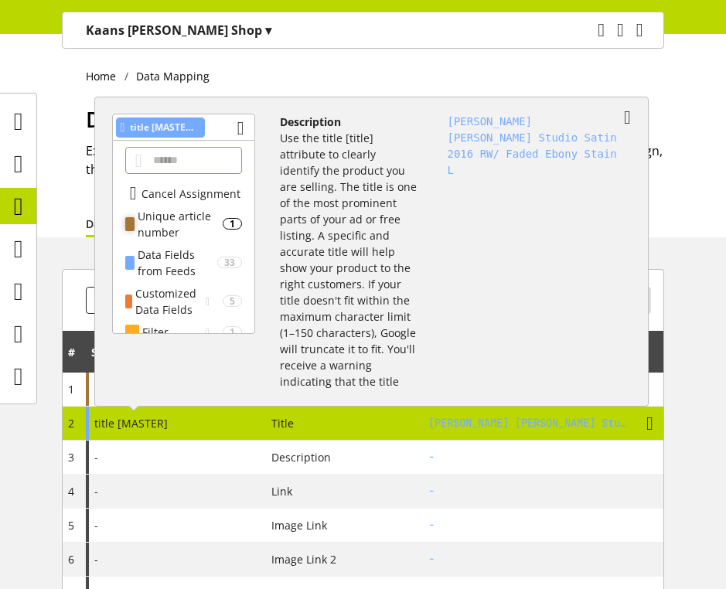
scroll to position [38, 0]
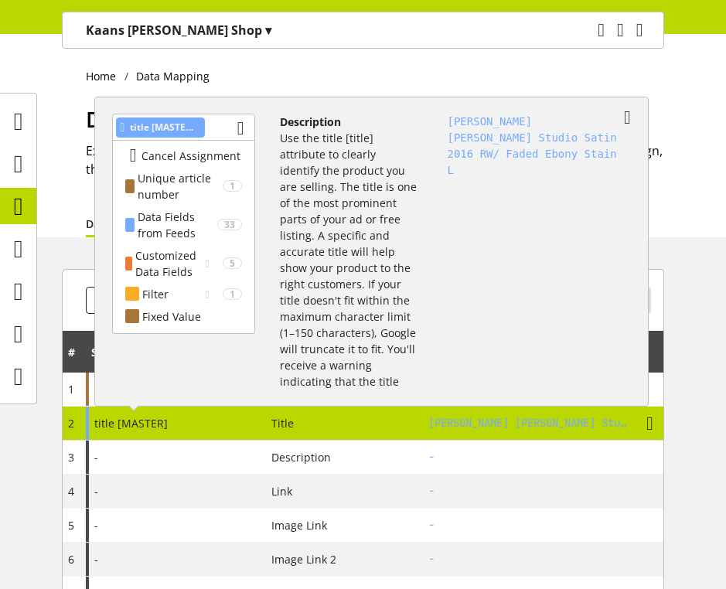
click at [355, 211] on p "Use the title [title] attribute to clearly identify the product you are selling…" at bounding box center [348, 268] width 137 height 276
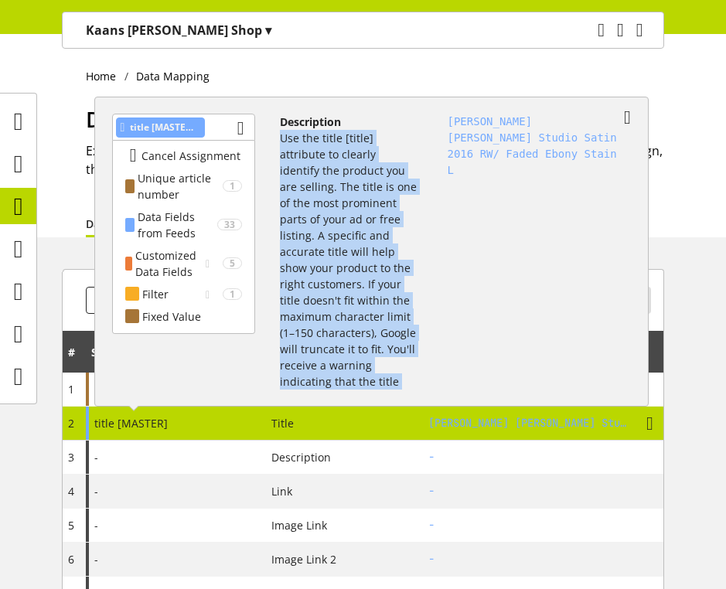
click at [355, 211] on p "Use the title [title] attribute to clearly identify the product you are selling…" at bounding box center [348, 268] width 137 height 276
click at [338, 244] on p "Use the title [title] attribute to clearly identify the product you are selling…" at bounding box center [348, 268] width 137 height 276
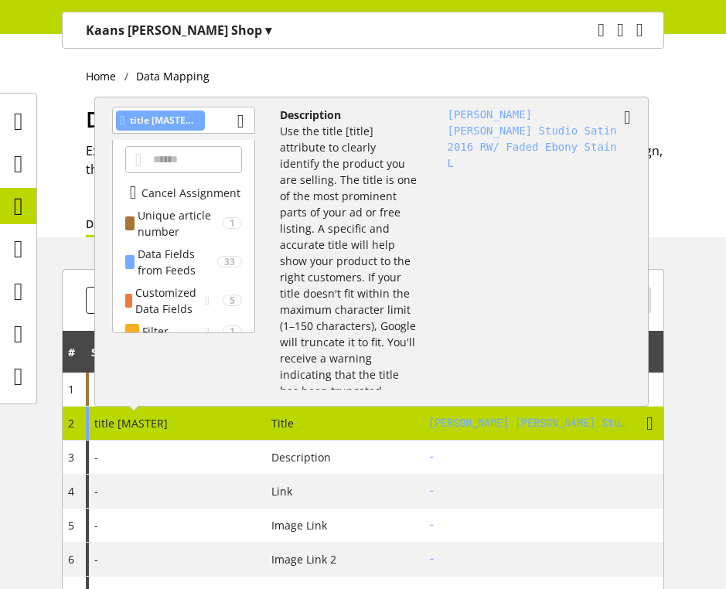
scroll to position [0, 0]
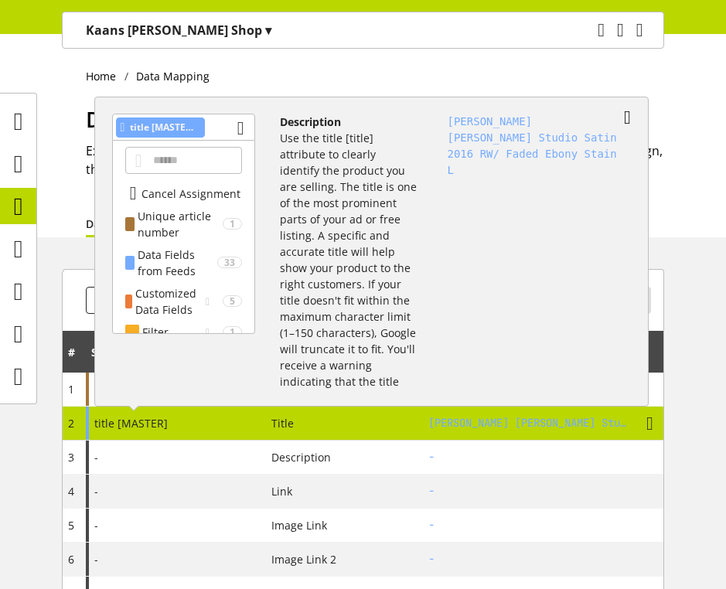
click at [626, 118] on icon at bounding box center [627, 118] width 7 height 28
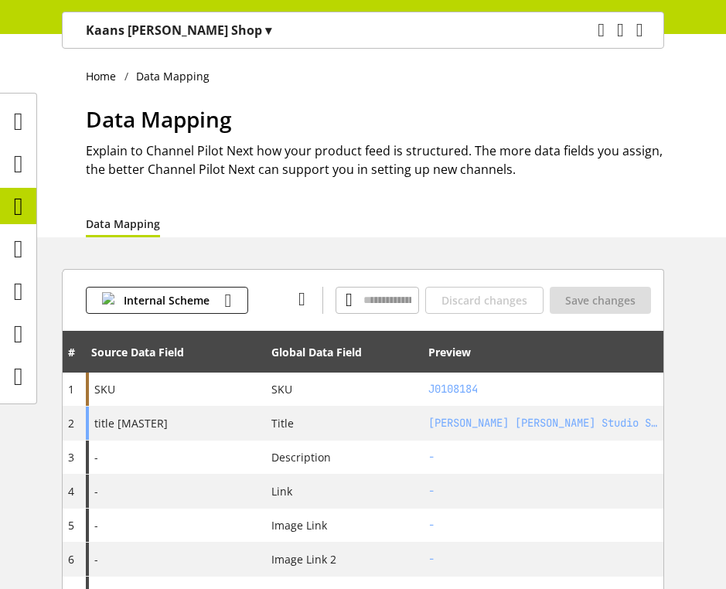
click at [233, 424] on div "title [MASTER]" at bounding box center [176, 422] width 180 height 33
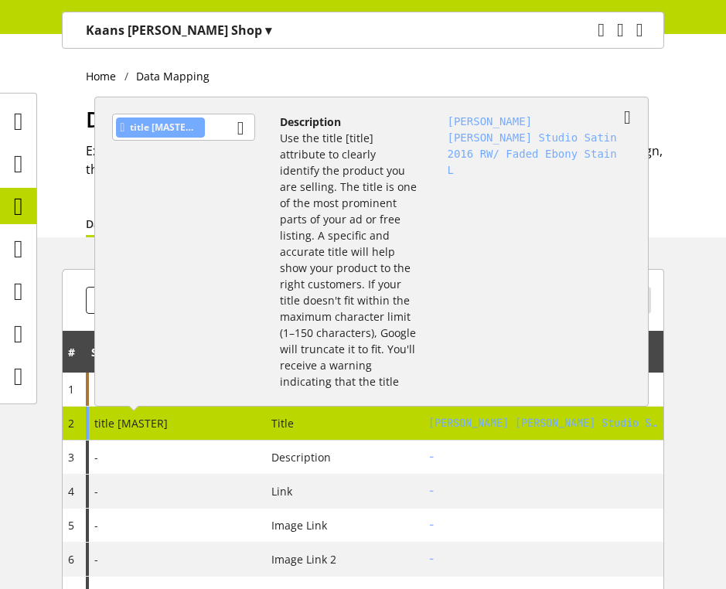
click at [432, 229] on div "GIBSON Les Paul Studio Satin 2016 RW/ Faded Ebony Stain L" at bounding box center [533, 244] width 221 height 287
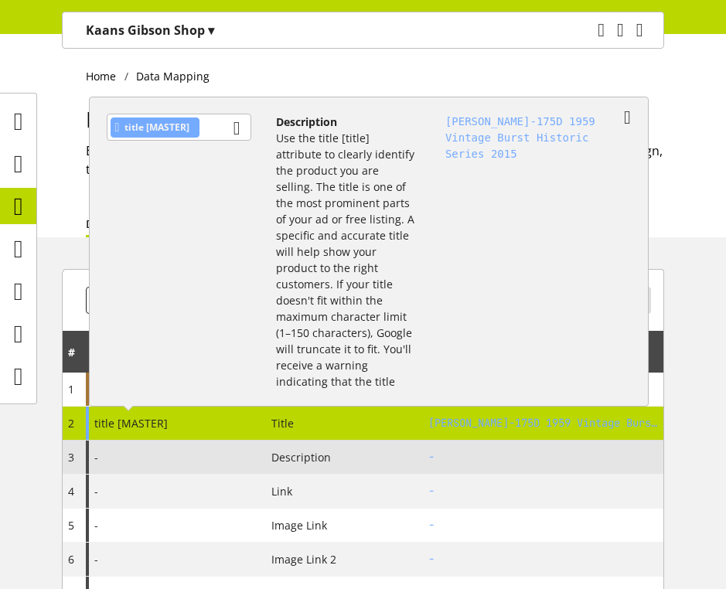
click at [243, 458] on div "-" at bounding box center [176, 456] width 180 height 33
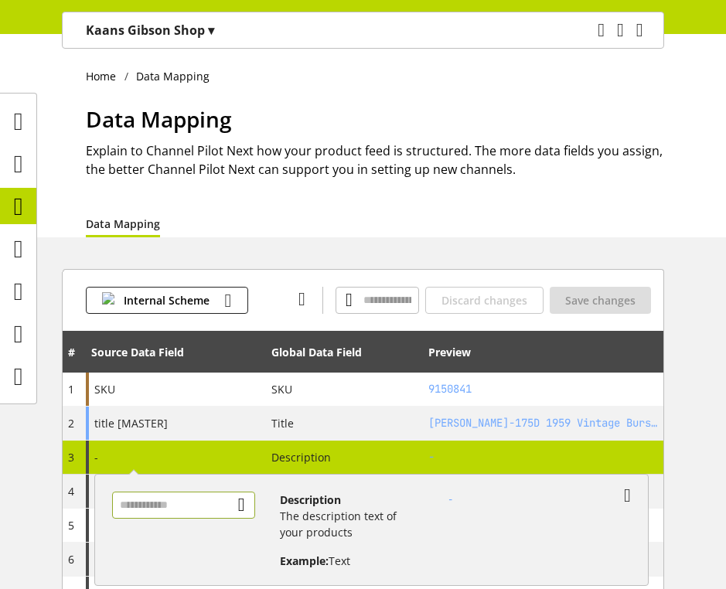
click at [193, 497] on input "text" at bounding box center [183, 504] width 143 height 27
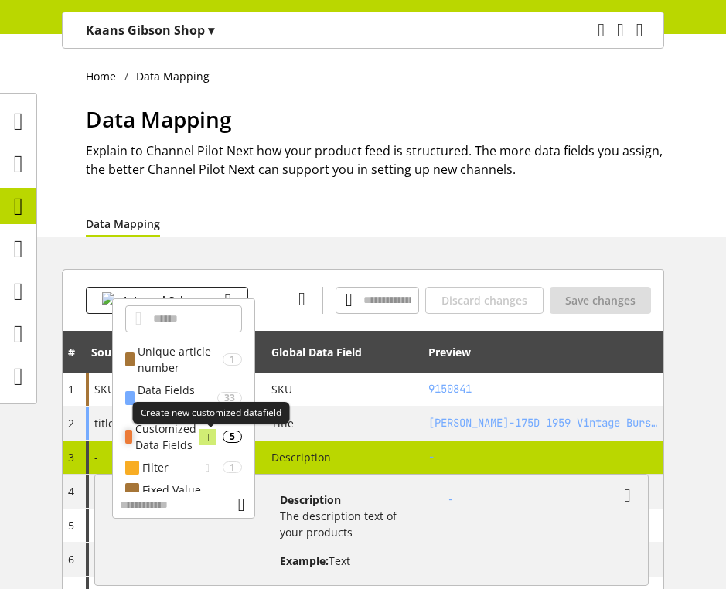
click at [207, 437] on icon at bounding box center [208, 437] width 4 height 17
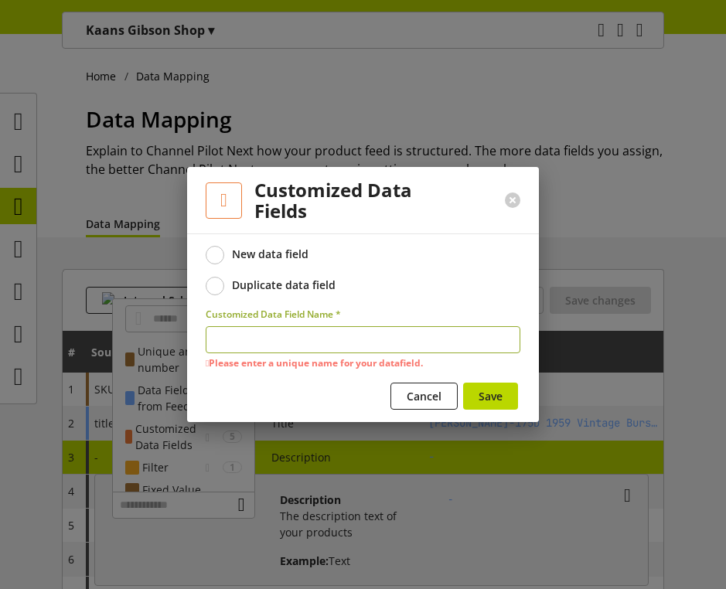
click at [518, 189] on div at bounding box center [512, 200] width 53 height 40
click at [512, 204] on button at bounding box center [512, 199] width 15 height 15
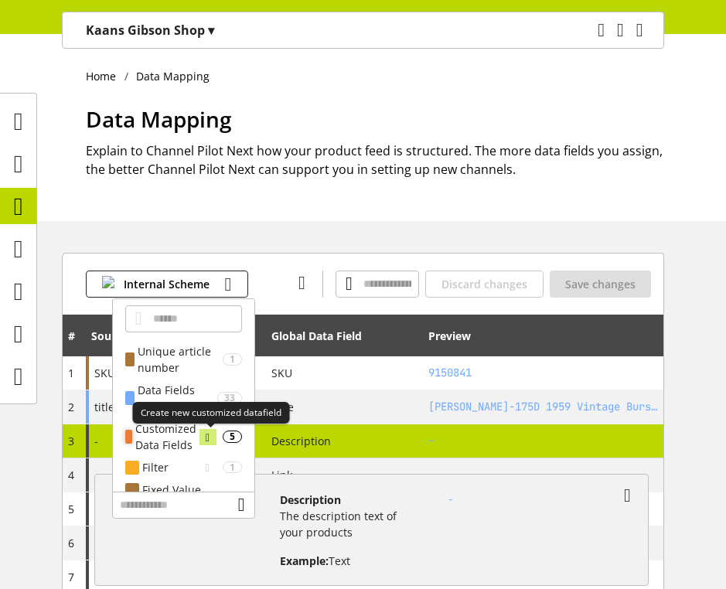
click at [208, 437] on icon at bounding box center [208, 437] width 4 height 17
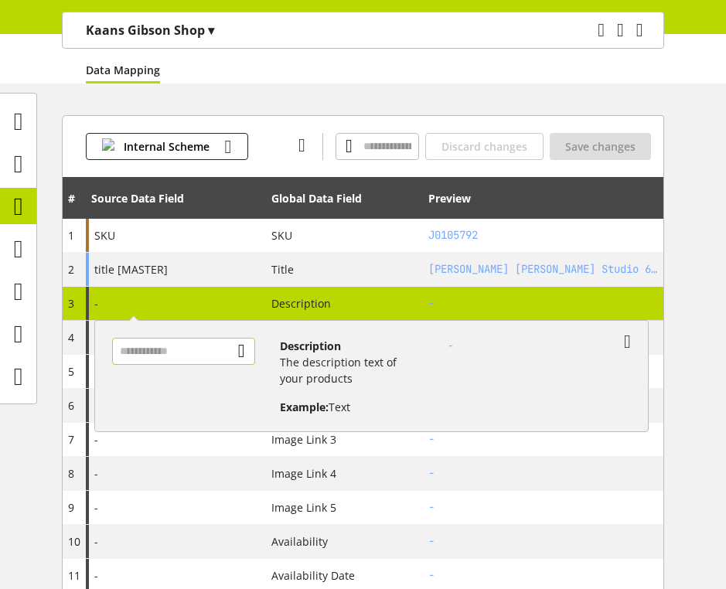
click at [213, 352] on input "text" at bounding box center [183, 351] width 143 height 27
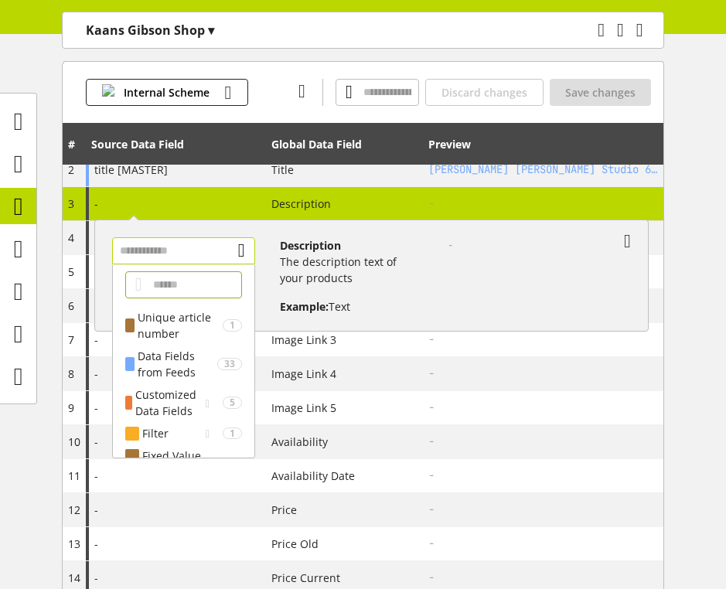
scroll to position [256, 0]
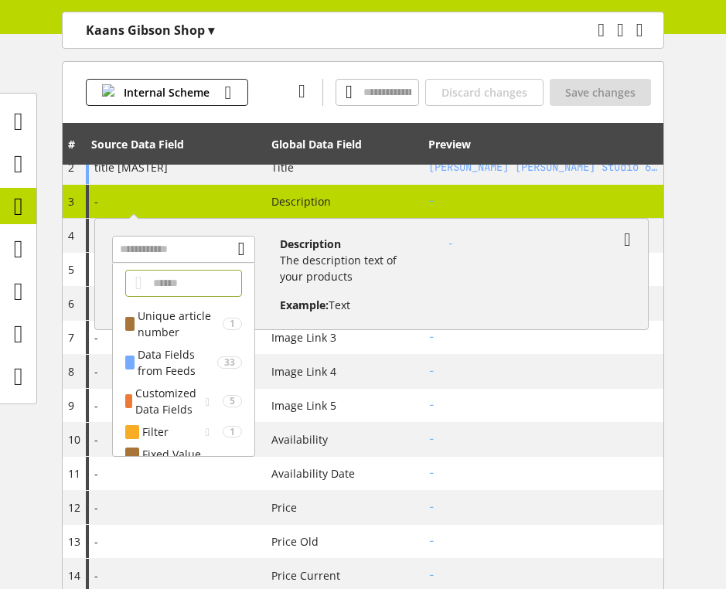
click at [338, 273] on p "The description text of your products" at bounding box center [348, 268] width 137 height 32
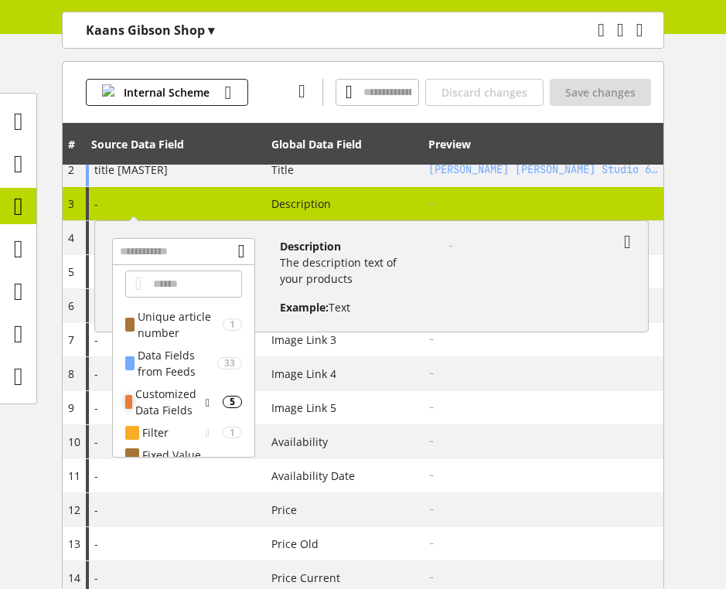
scroll to position [15, 0]
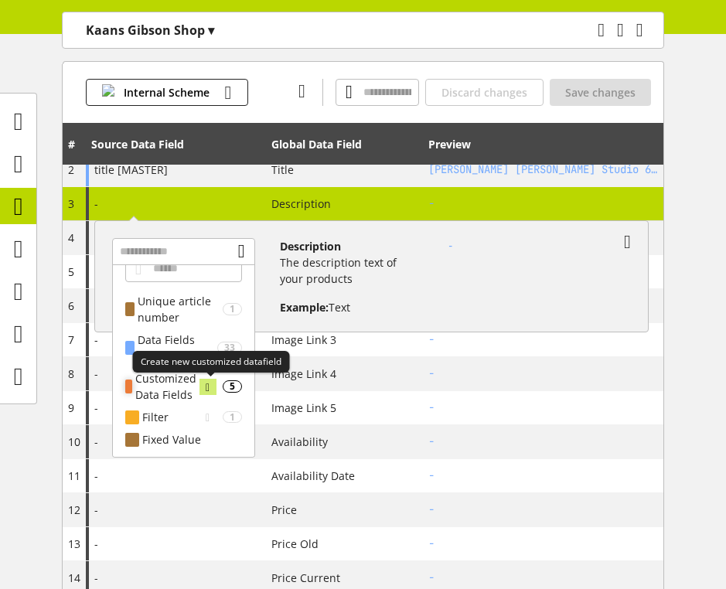
click at [206, 391] on icon at bounding box center [208, 387] width 4 height 17
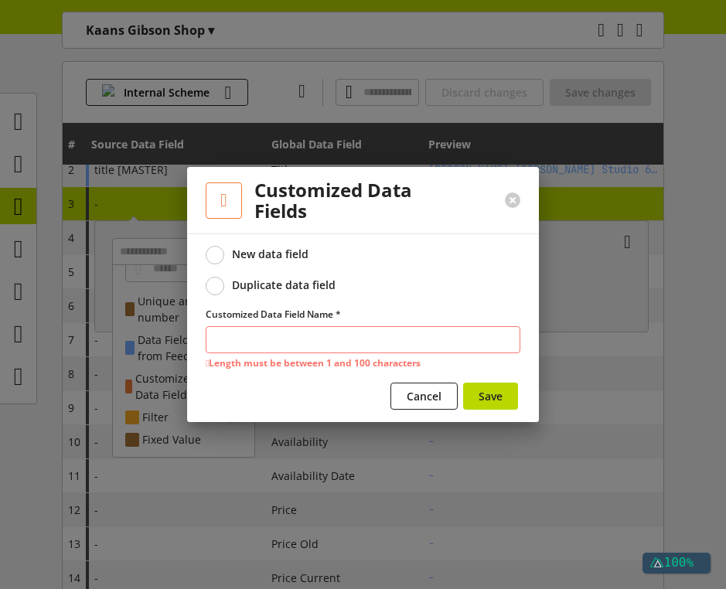
scroll to position [0, 0]
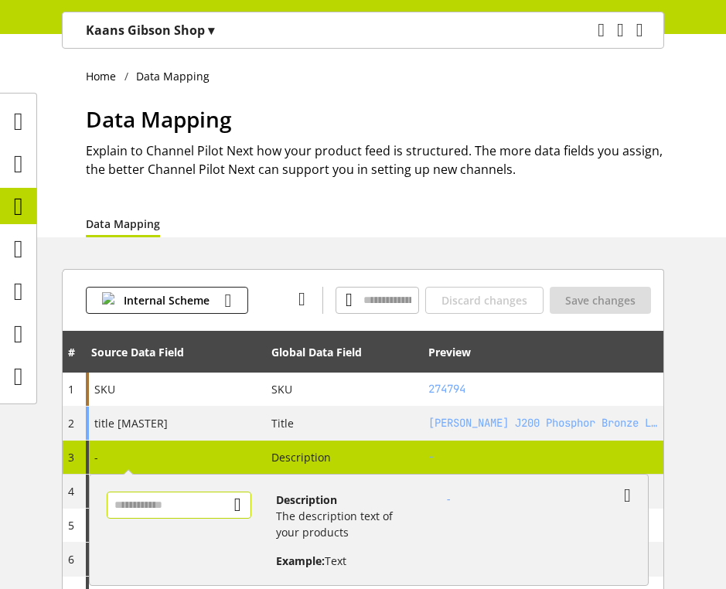
click at [211, 503] on input "text" at bounding box center [179, 504] width 145 height 27
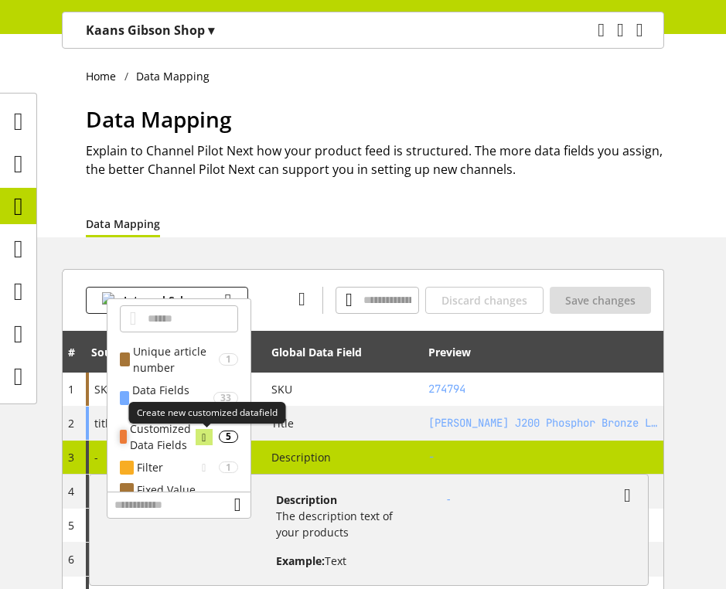
click at [203, 437] on icon at bounding box center [204, 437] width 4 height 17
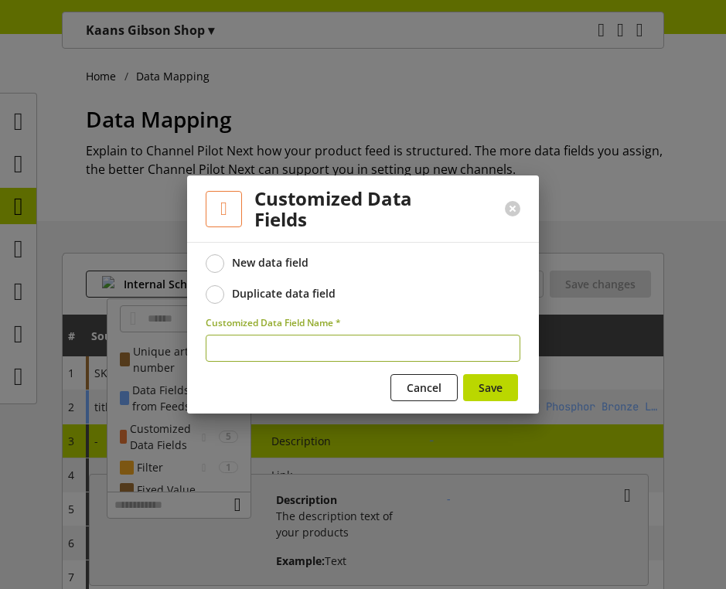
click at [279, 351] on input "text" at bounding box center [363, 348] width 315 height 27
click at [299, 287] on div "Duplicate data field" at bounding box center [284, 294] width 104 height 14
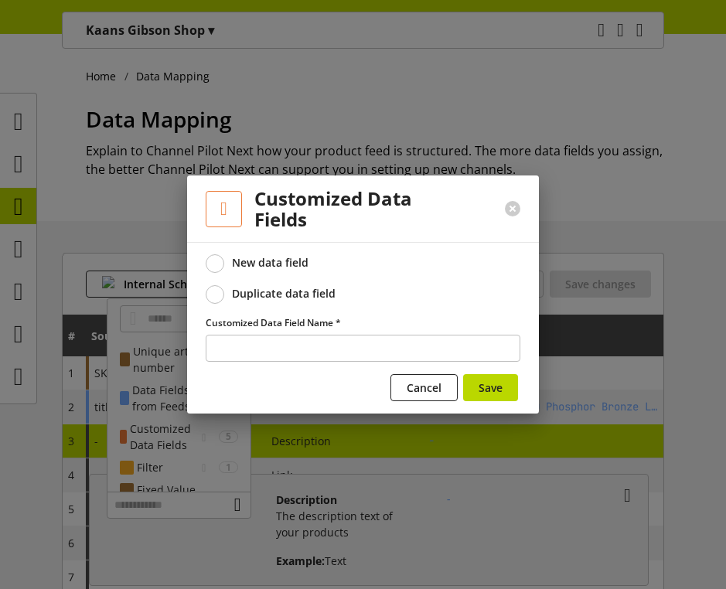
click at [257, 261] on div "New data field" at bounding box center [270, 263] width 77 height 14
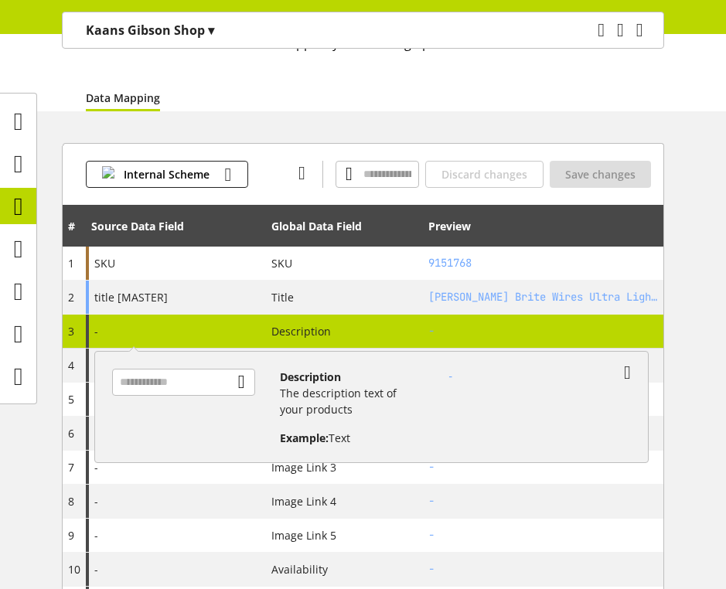
scroll to position [128, 0]
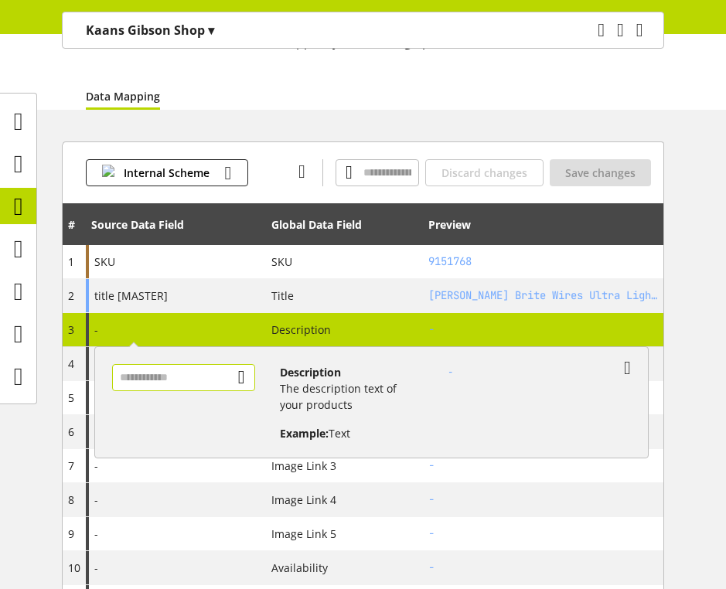
click at [240, 370] on input "text" at bounding box center [183, 377] width 143 height 27
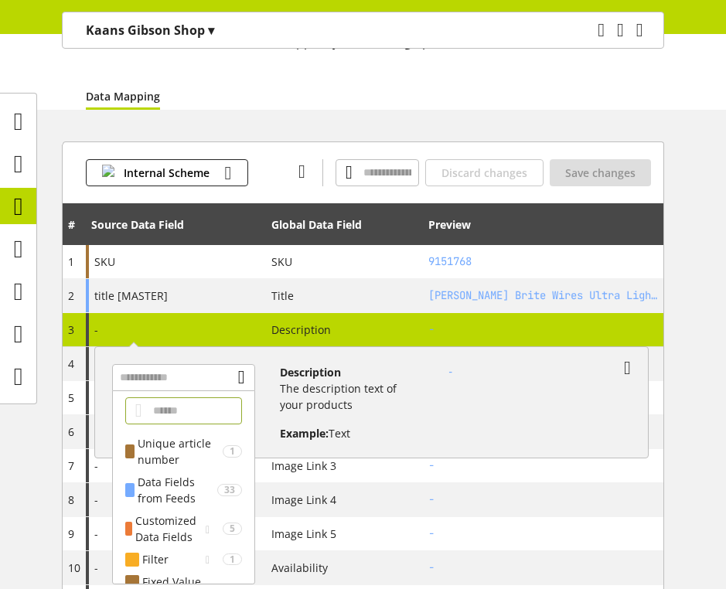
click at [219, 397] on input "text" at bounding box center [183, 410] width 117 height 27
click at [215, 382] on input "text" at bounding box center [183, 377] width 143 height 27
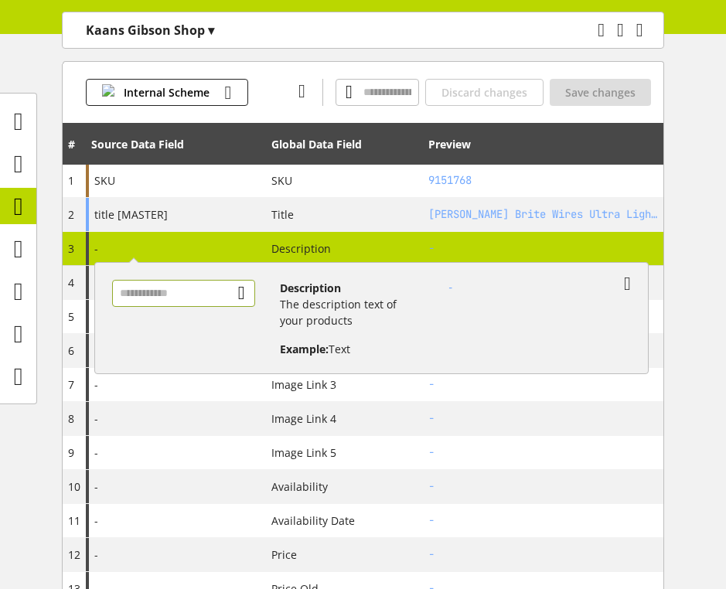
scroll to position [212, 0]
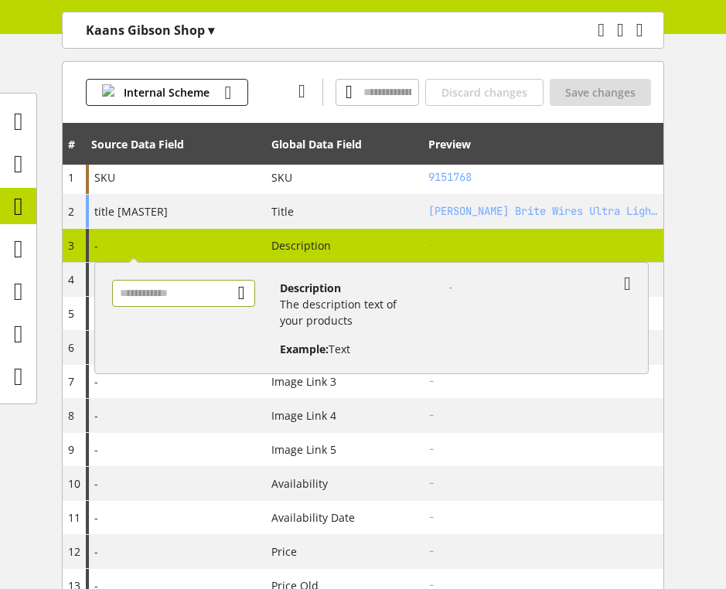
click at [213, 286] on input "text" at bounding box center [183, 293] width 143 height 27
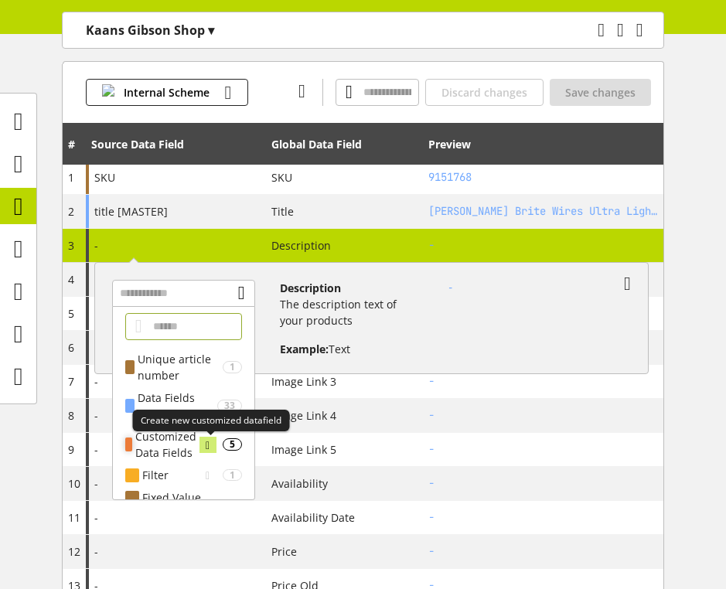
click at [209, 447] on icon at bounding box center [208, 445] width 4 height 17
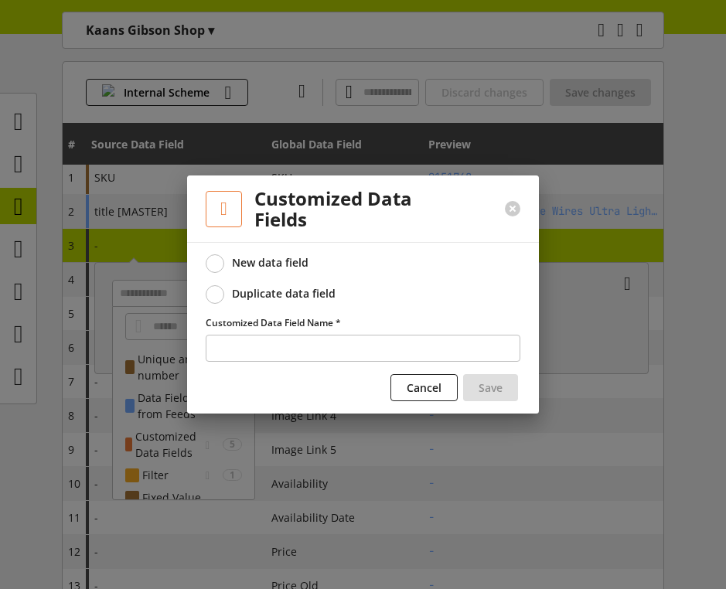
click at [286, 294] on div "Duplicate data field" at bounding box center [284, 294] width 104 height 14
click at [266, 263] on div "New data field" at bounding box center [270, 263] width 77 height 14
click at [264, 287] on div "Duplicate data field" at bounding box center [284, 294] width 104 height 14
click at [263, 263] on div "New data field" at bounding box center [270, 263] width 77 height 14
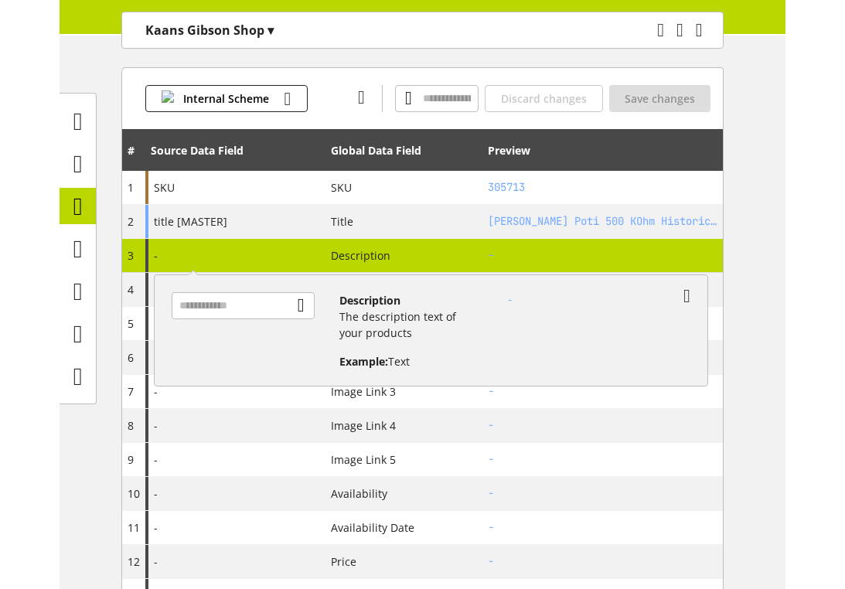
scroll to position [202, 0]
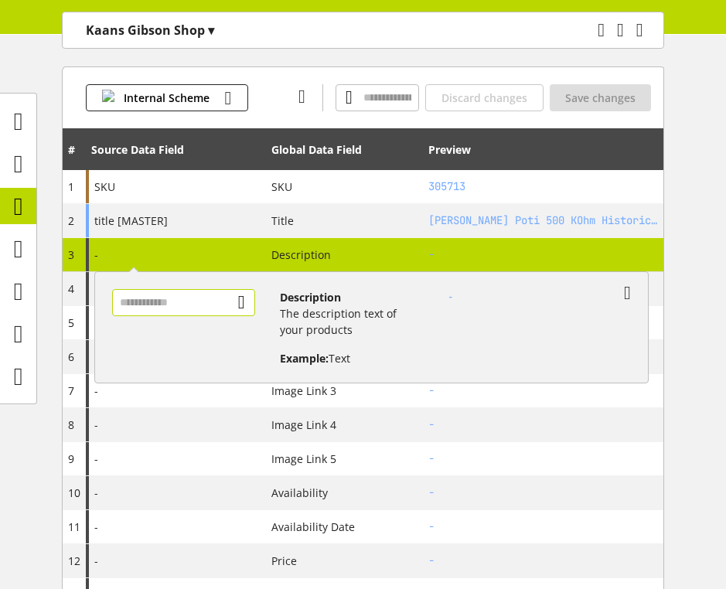
click at [209, 301] on input "text" at bounding box center [183, 302] width 143 height 27
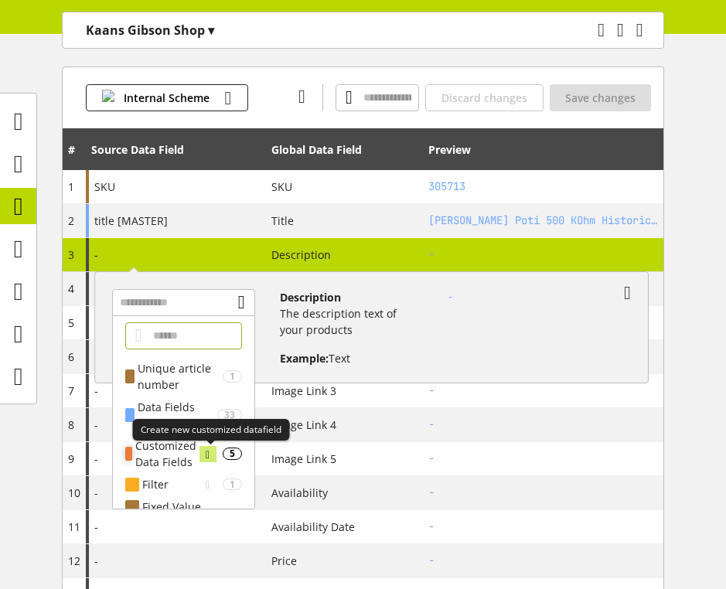
click at [209, 450] on icon at bounding box center [208, 454] width 4 height 17
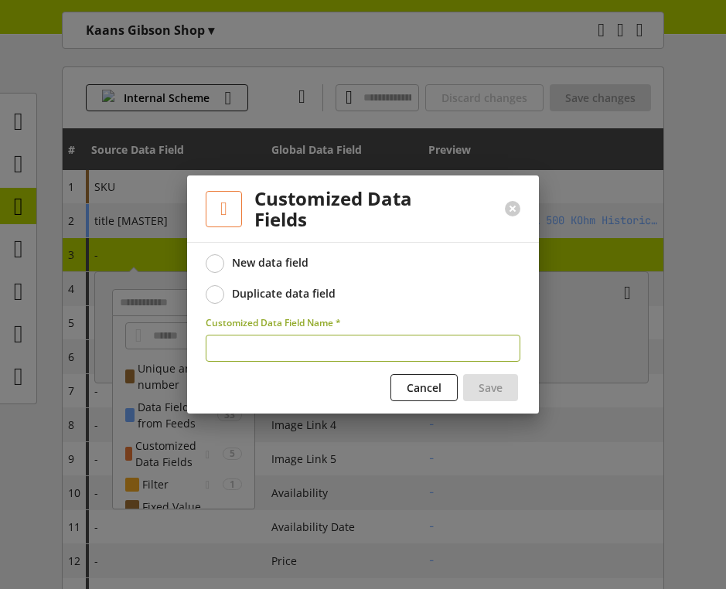
click at [225, 297] on span "Duplicate data field" at bounding box center [279, 294] width 111 height 14
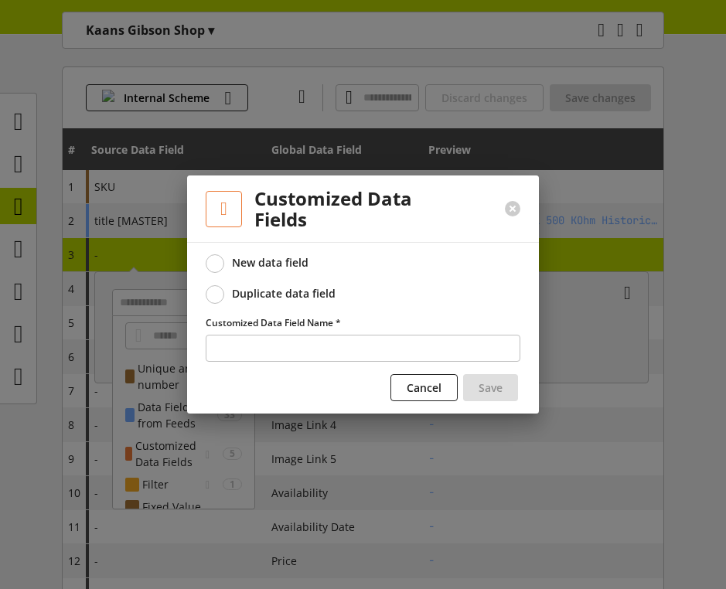
click at [211, 259] on span at bounding box center [215, 263] width 19 height 19
click at [211, 287] on span at bounding box center [215, 294] width 19 height 19
click at [213, 253] on div "New data field Duplicate data field Customized Data Field Name * Cancel Save" at bounding box center [363, 328] width 352 height 172
click at [215, 254] on span at bounding box center [215, 263] width 19 height 19
click at [215, 290] on span at bounding box center [215, 294] width 19 height 19
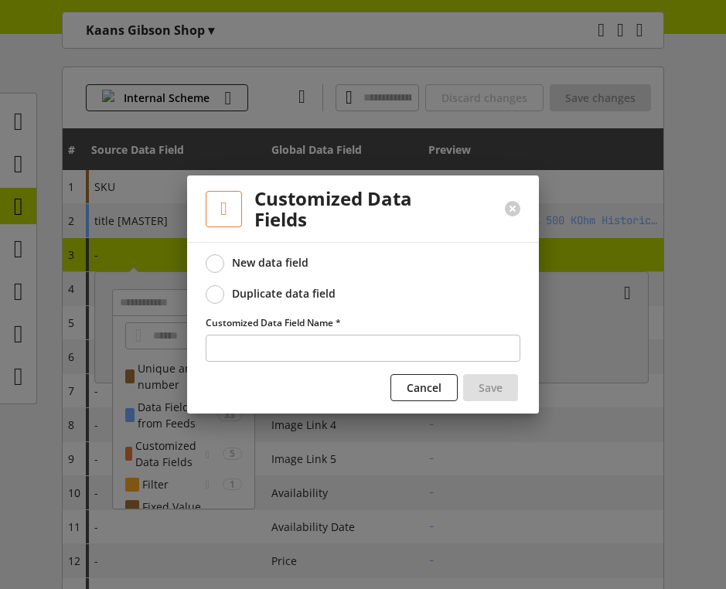
click at [216, 255] on span at bounding box center [215, 263] width 19 height 19
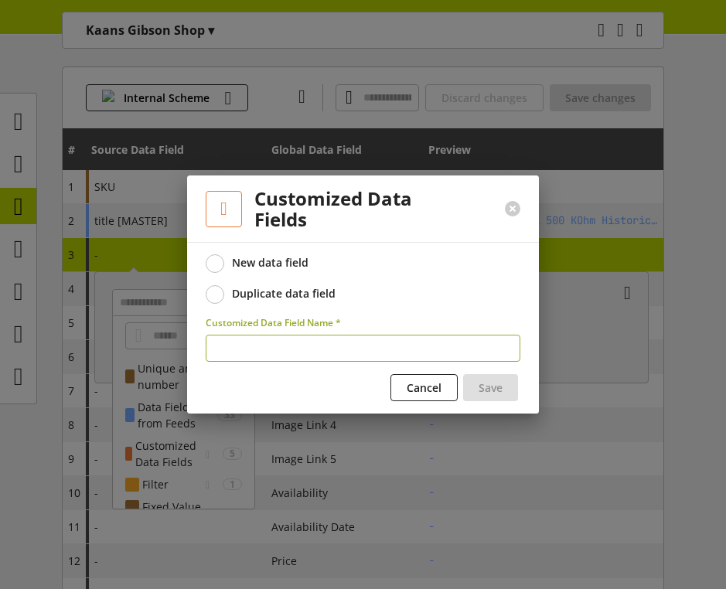
click at [336, 356] on input "text" at bounding box center [363, 348] width 315 height 27
type input "****"
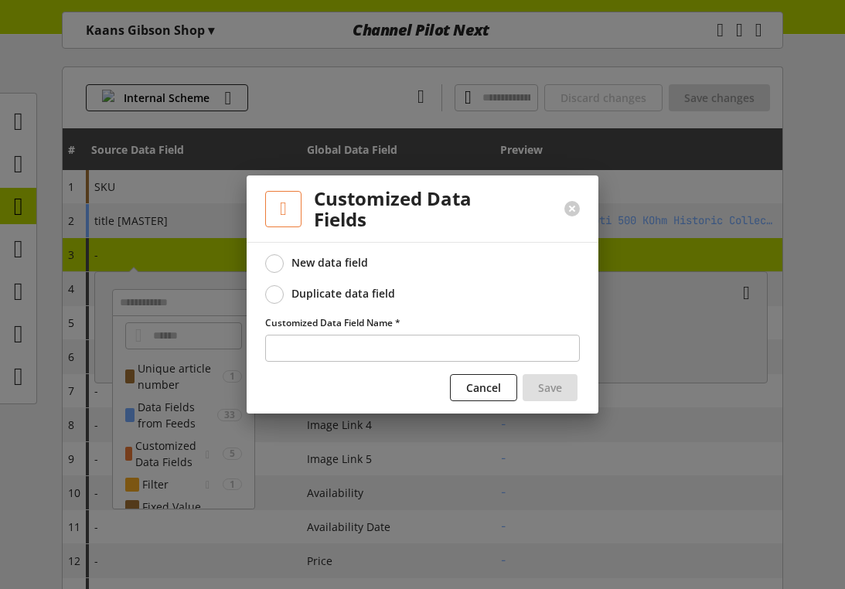
click at [632, 284] on div at bounding box center [422, 294] width 845 height 589
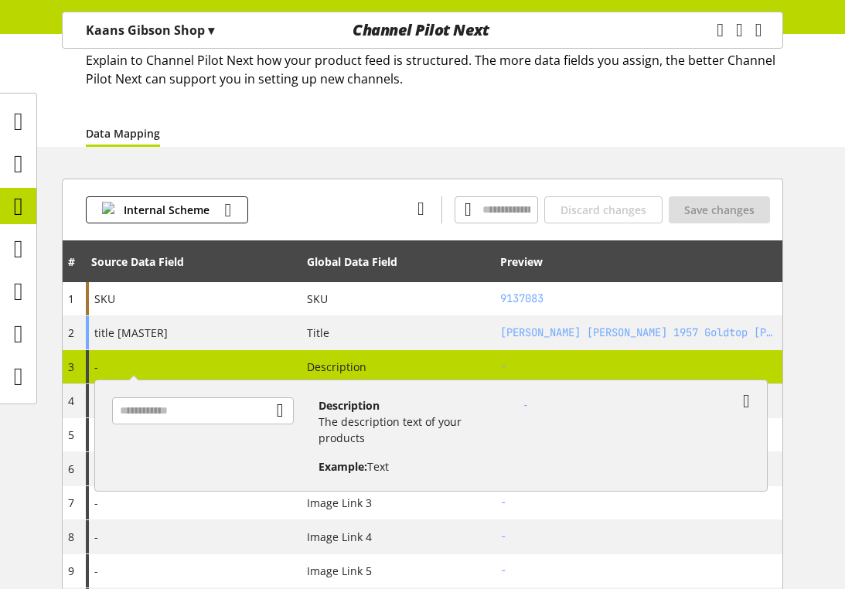
scroll to position [94, 0]
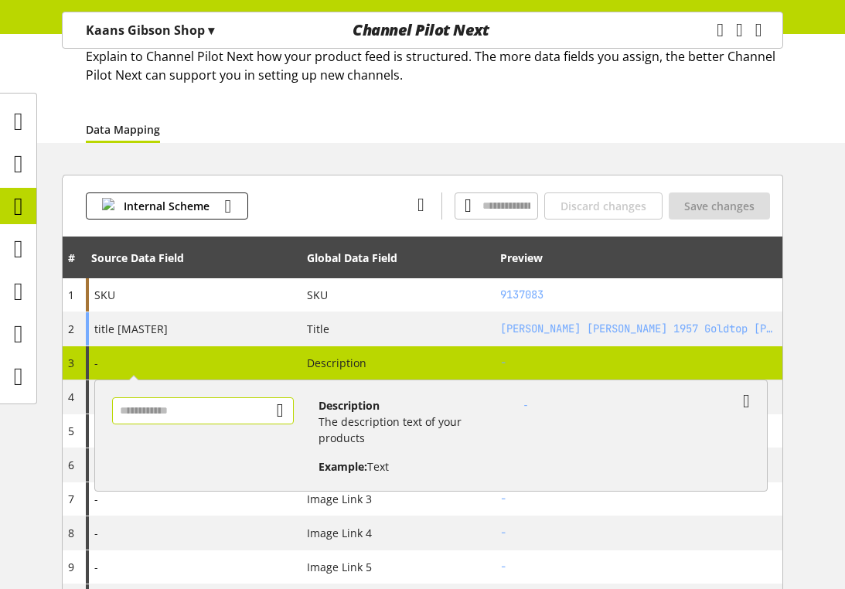
click at [192, 419] on input "text" at bounding box center [203, 410] width 182 height 27
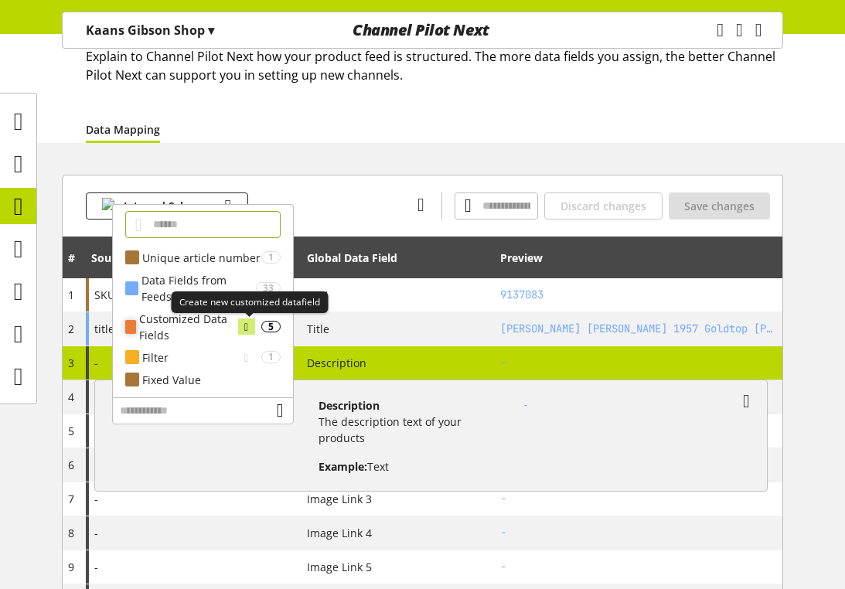
click at [245, 325] on icon at bounding box center [246, 326] width 4 height 17
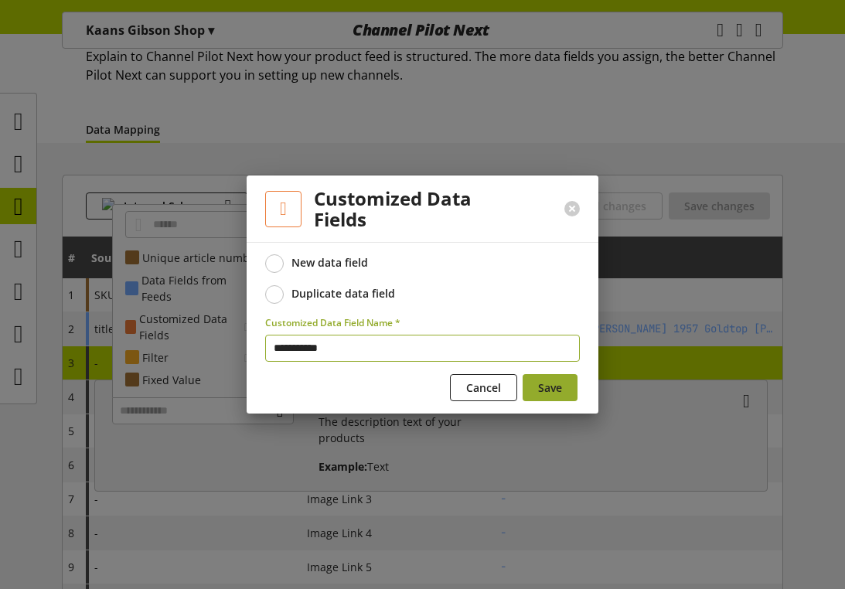
type input "**********"
click at [538, 393] on span "Save" at bounding box center [550, 387] width 24 height 16
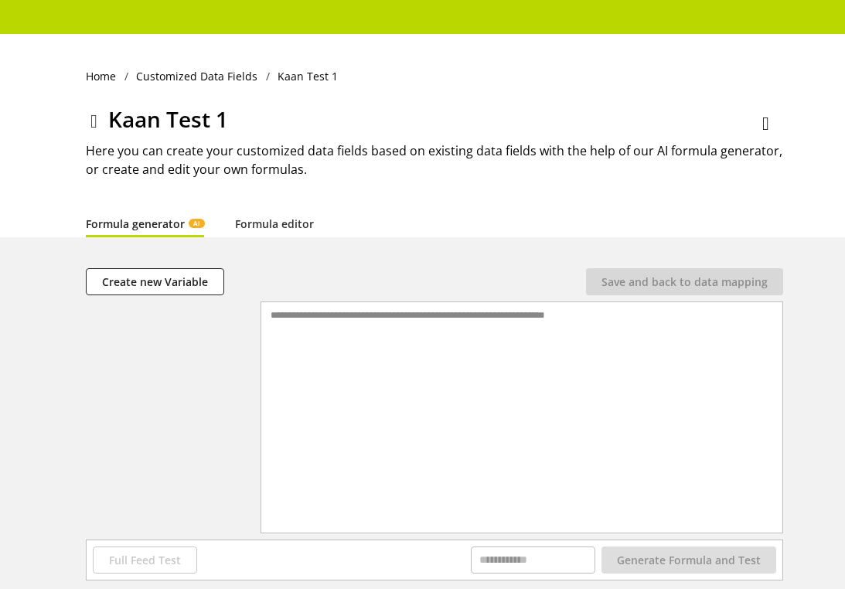
click at [91, 124] on icon at bounding box center [93, 121] width 7 height 28
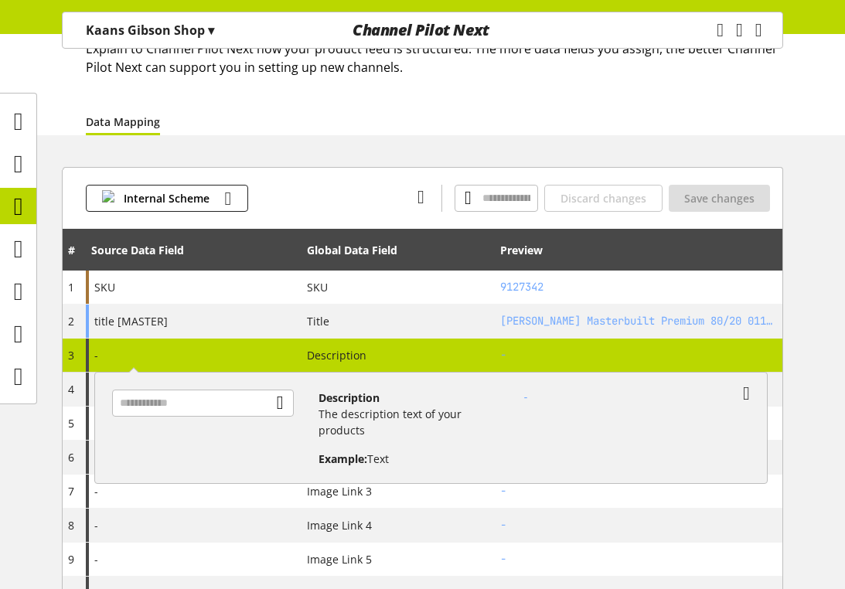
scroll to position [103, 0]
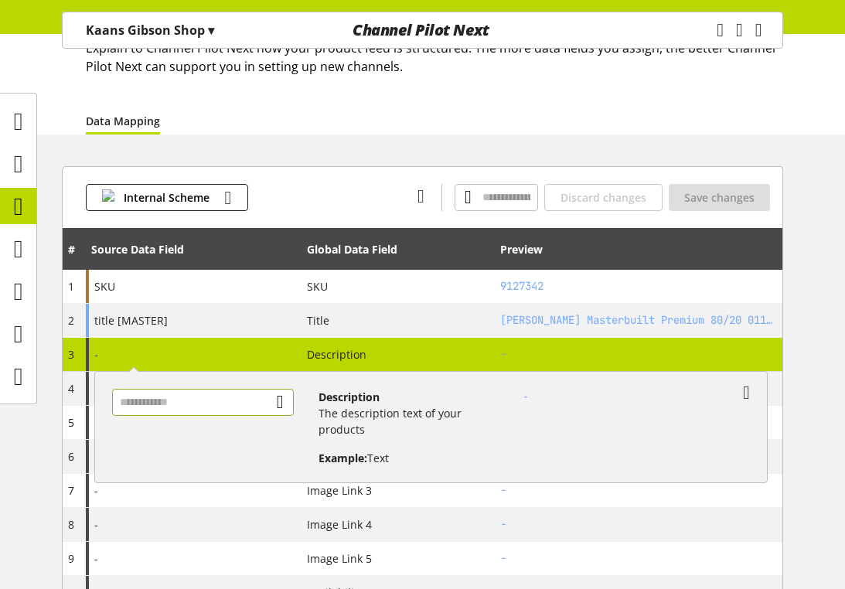
click at [244, 407] on input "text" at bounding box center [203, 402] width 182 height 27
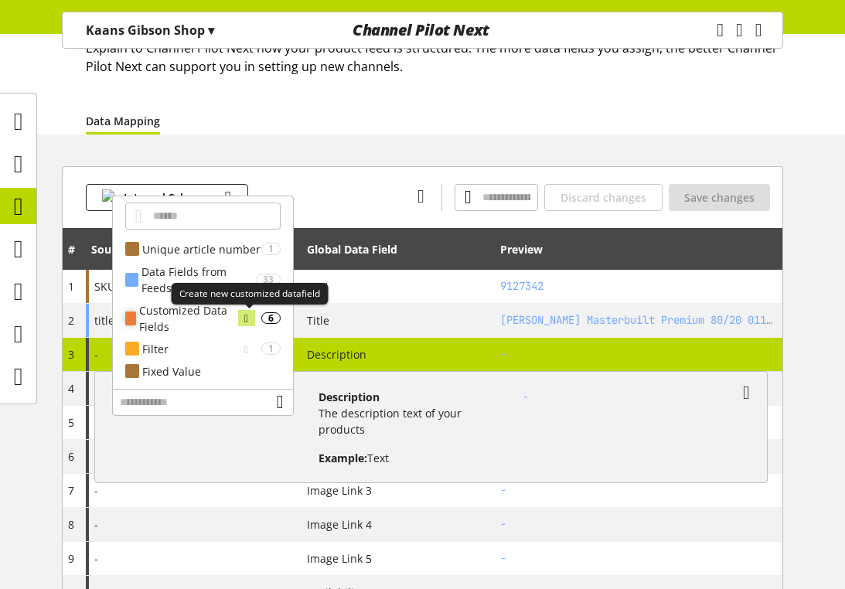
click at [248, 322] on icon at bounding box center [246, 318] width 4 height 17
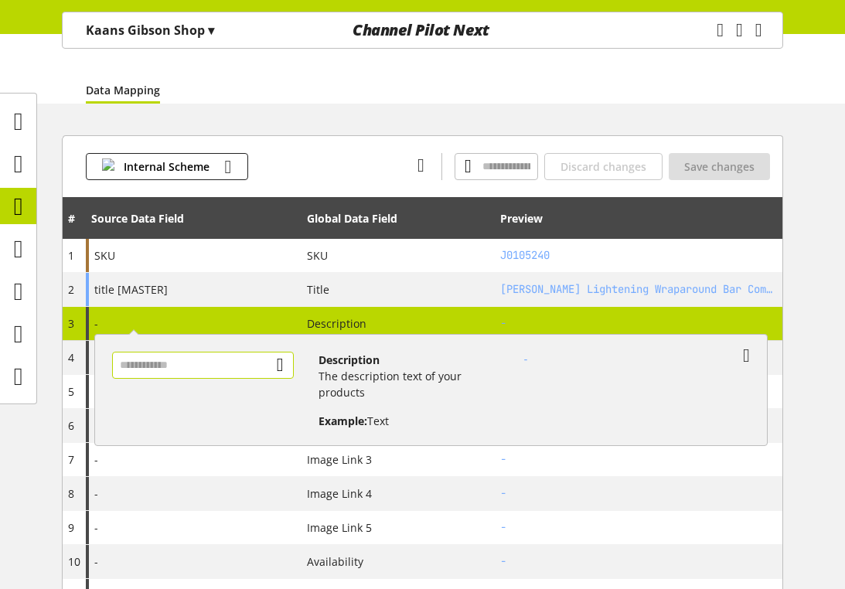
scroll to position [140, 0]
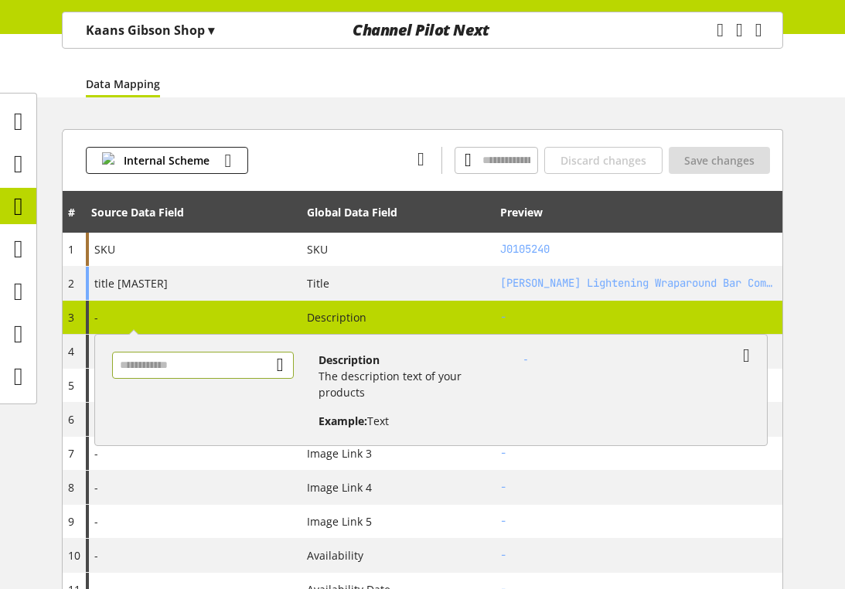
click at [233, 372] on input "text" at bounding box center [203, 365] width 182 height 27
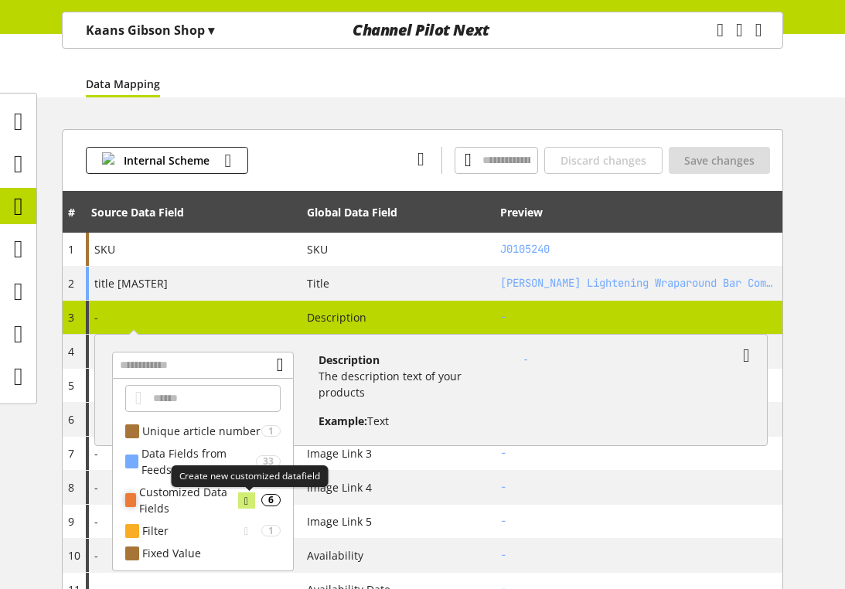
click at [248, 498] on icon at bounding box center [246, 500] width 4 height 17
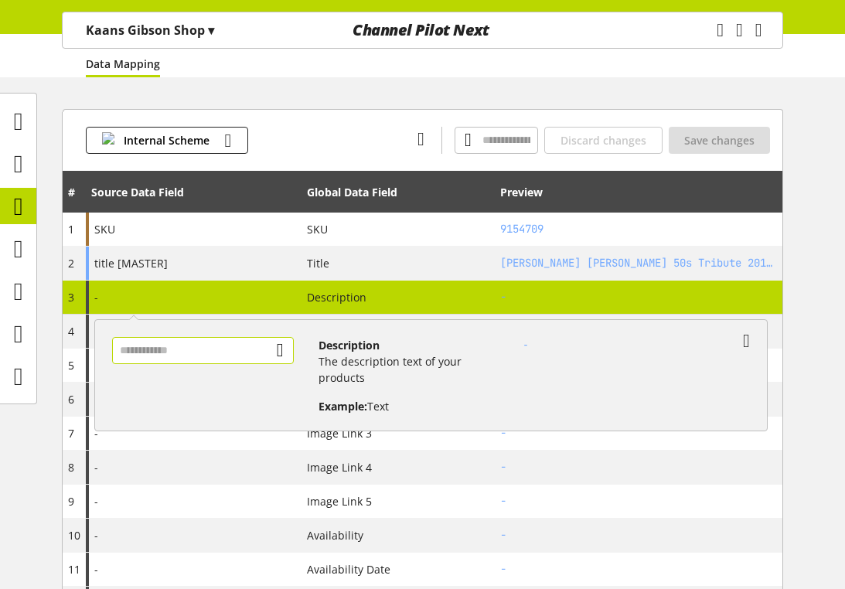
scroll to position [163, 0]
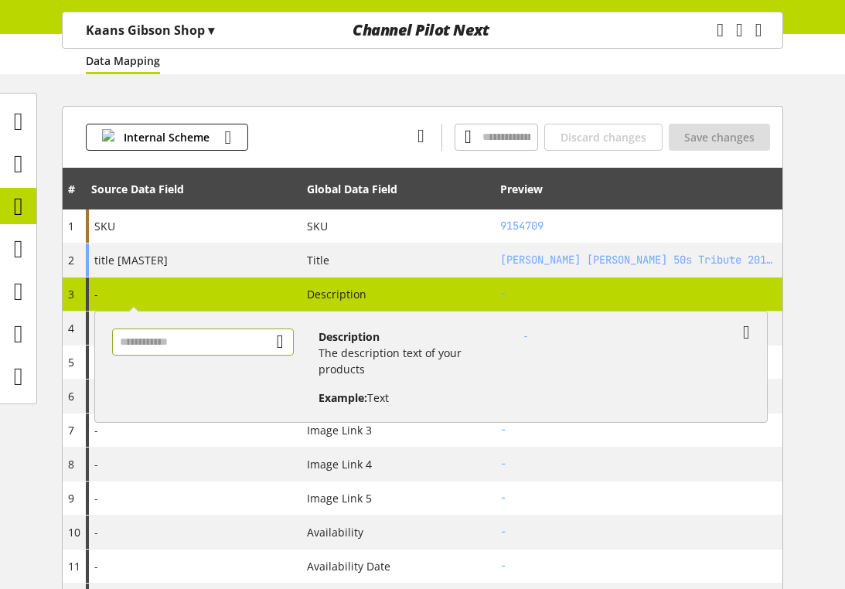
click at [257, 344] on input "text" at bounding box center [203, 341] width 182 height 27
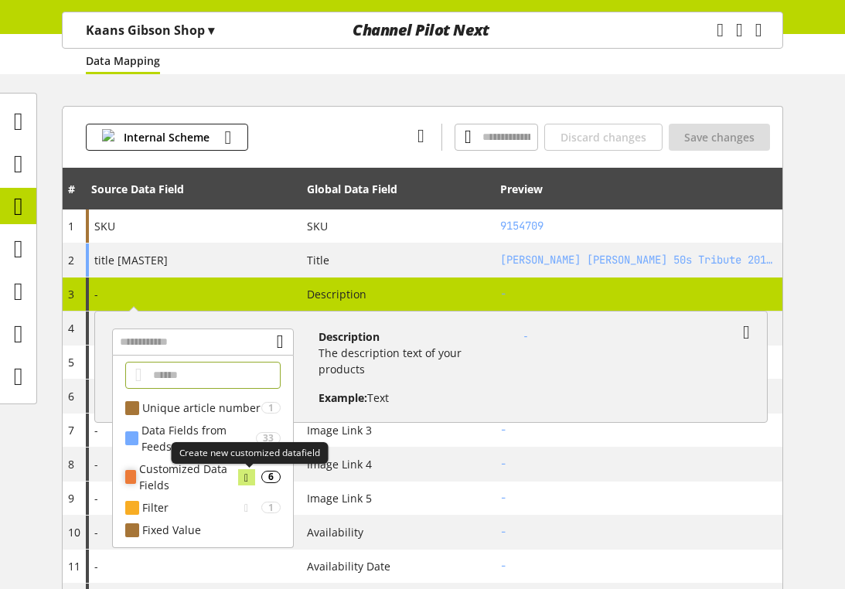
click at [248, 476] on icon at bounding box center [246, 477] width 4 height 17
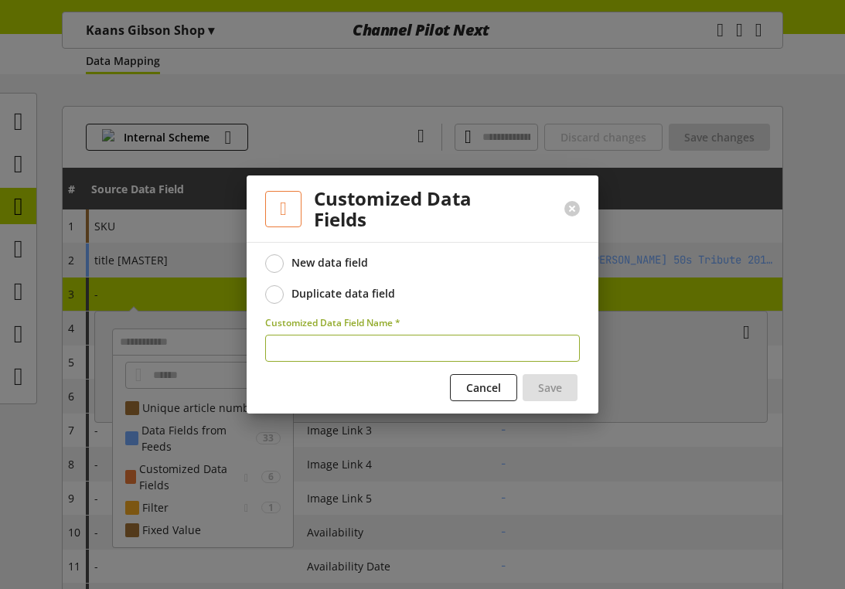
click at [324, 290] on div "Duplicate data field" at bounding box center [343, 294] width 104 height 14
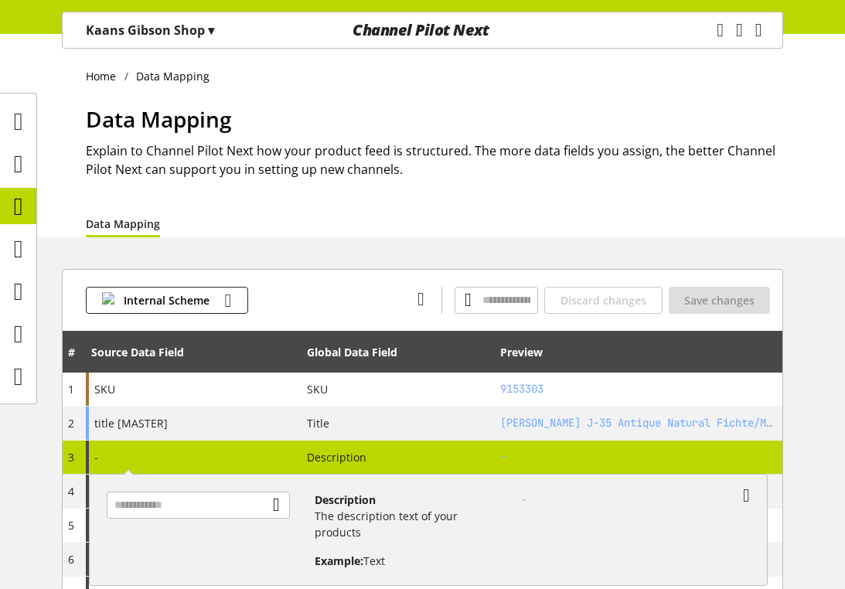
scroll to position [105, 0]
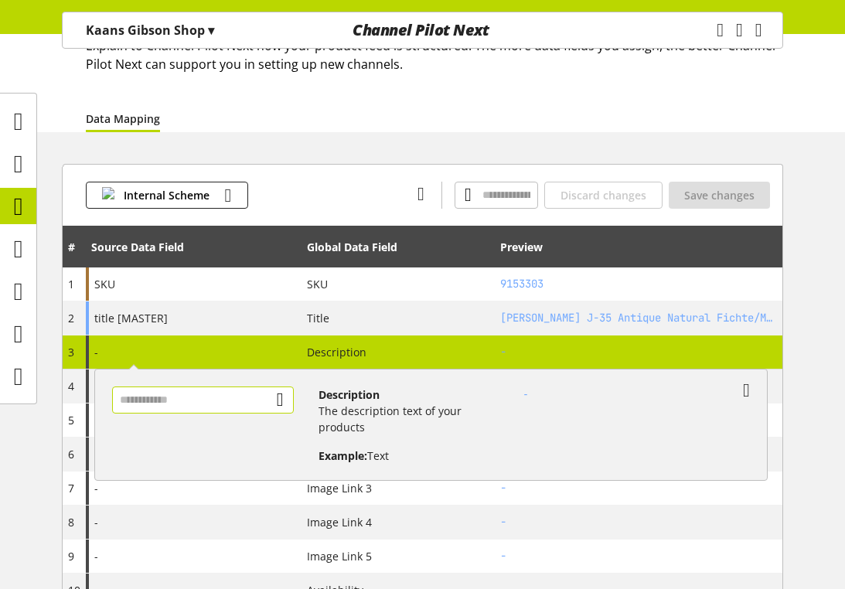
click at [257, 407] on input "text" at bounding box center [203, 399] width 182 height 27
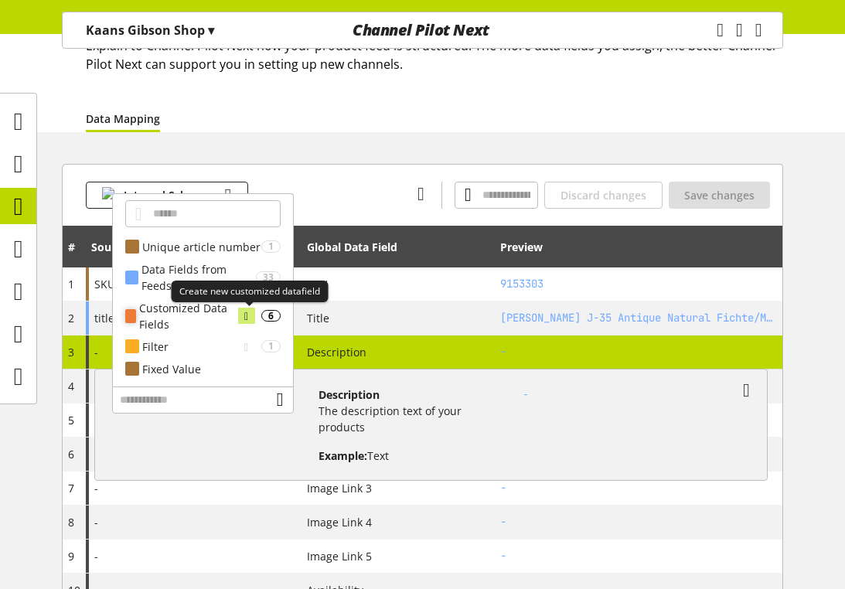
click at [254, 315] on div at bounding box center [246, 316] width 17 height 16
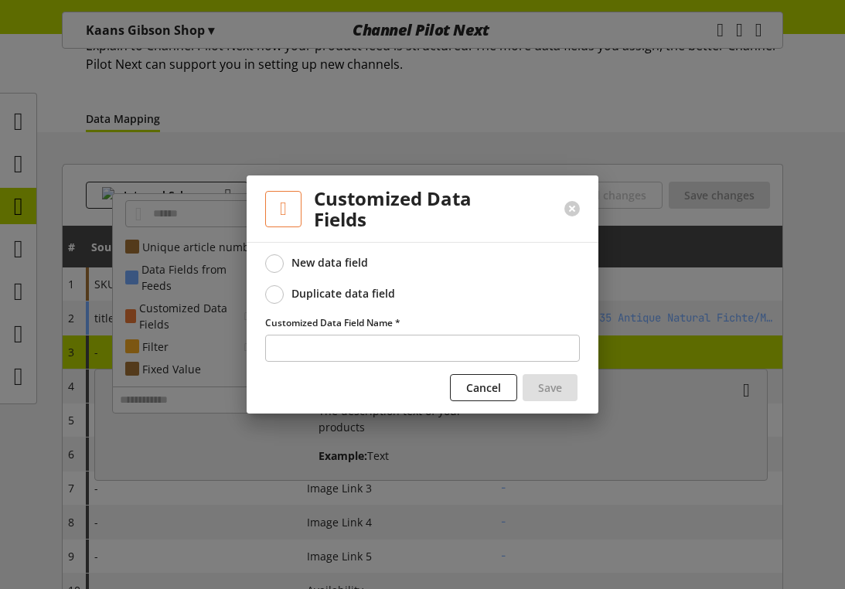
click at [293, 287] on div "Duplicate data field" at bounding box center [343, 294] width 104 height 14
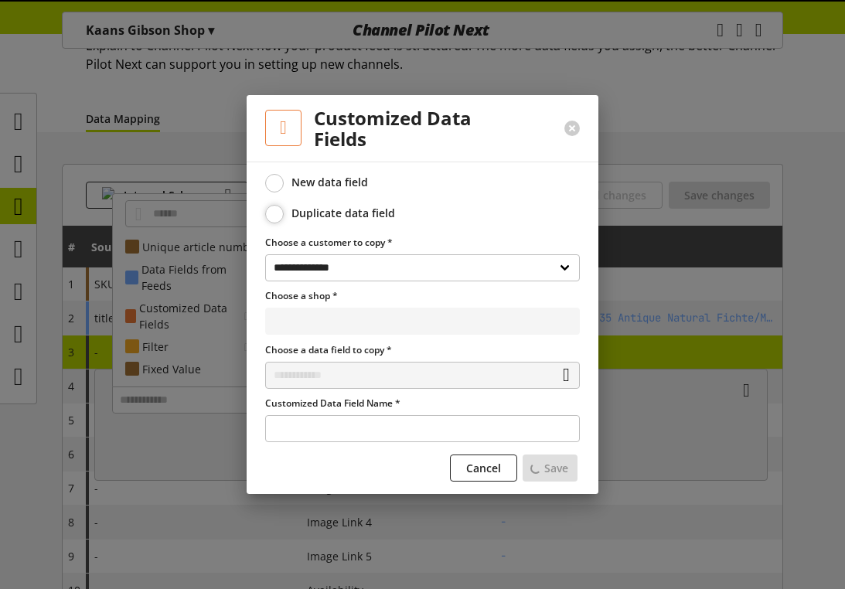
select select "**********"
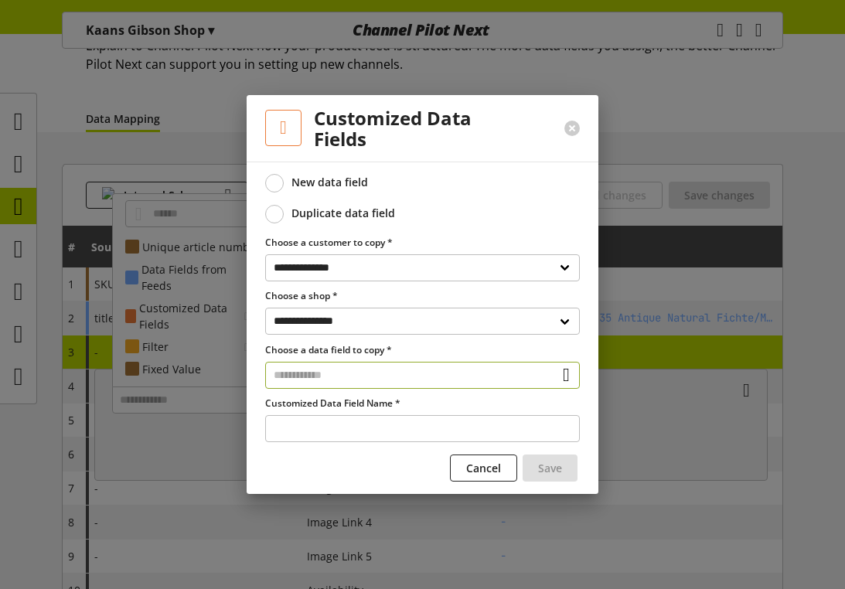
click at [320, 373] on input "text" at bounding box center [422, 375] width 315 height 27
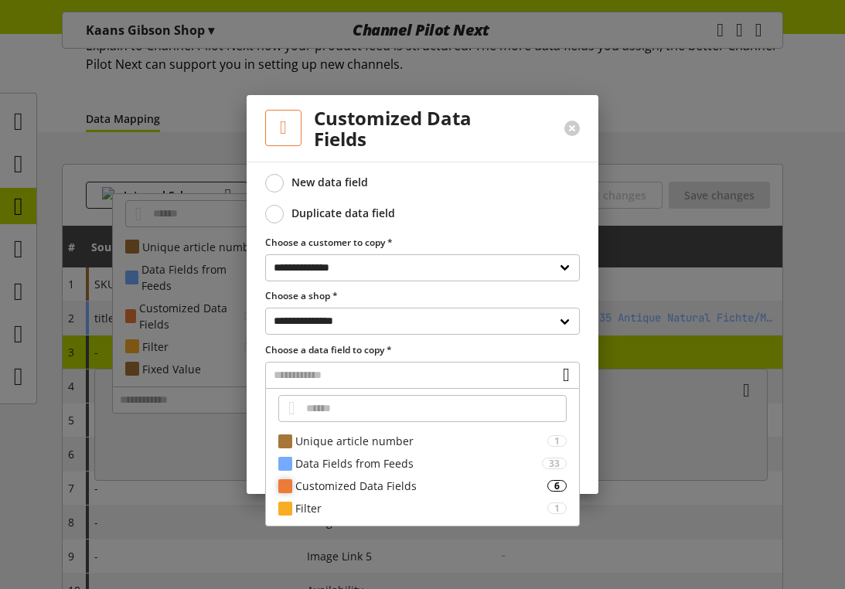
click at [337, 487] on div "Customized Data Fields" at bounding box center [421, 486] width 252 height 16
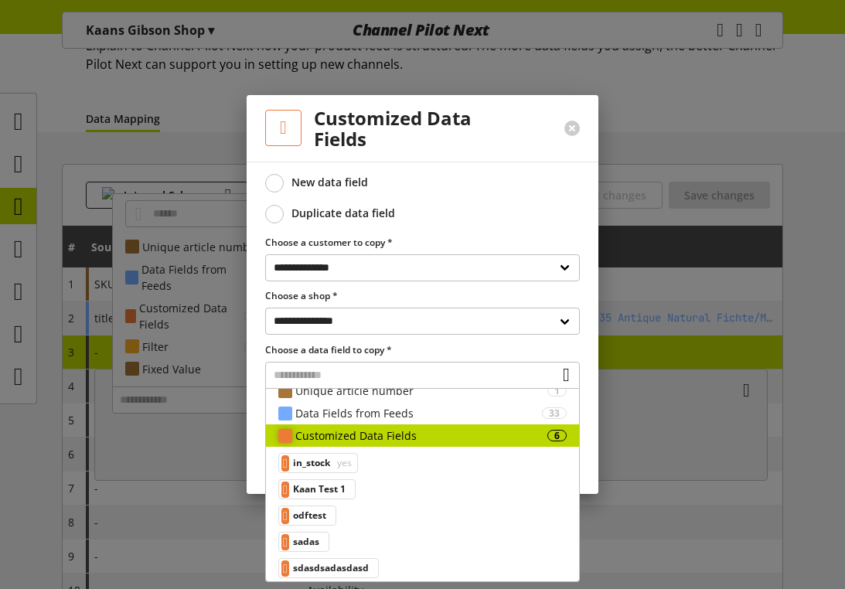
scroll to position [53, 0]
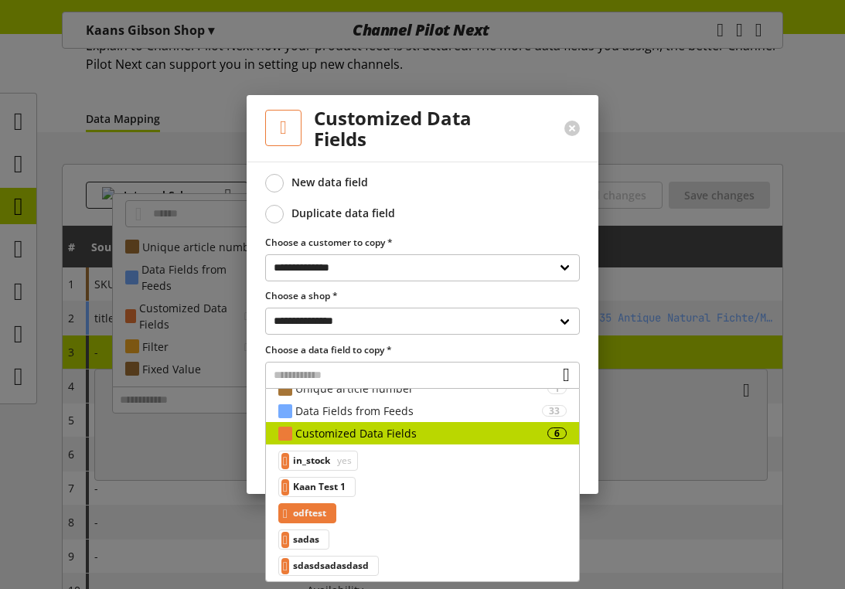
click at [320, 515] on span "odftest" at bounding box center [309, 513] width 33 height 19
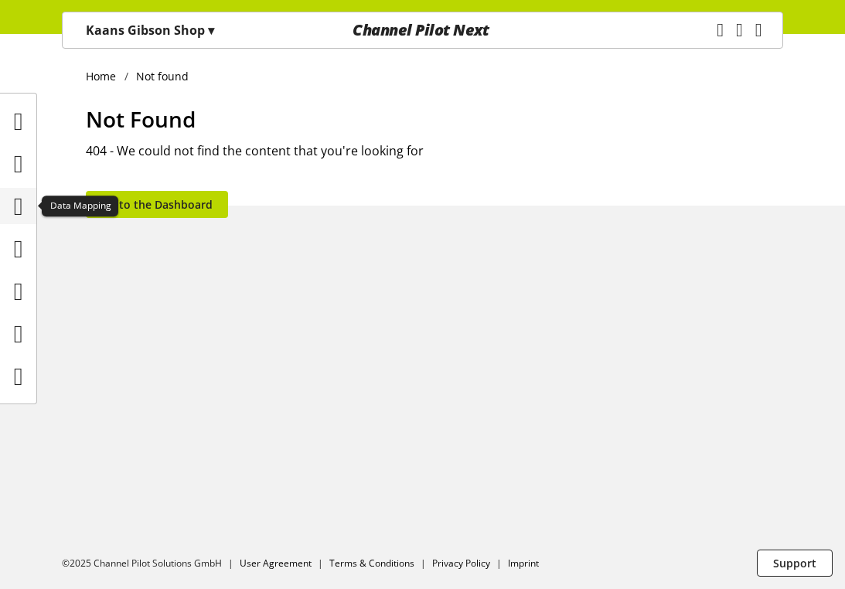
click at [23, 199] on icon at bounding box center [18, 206] width 9 height 31
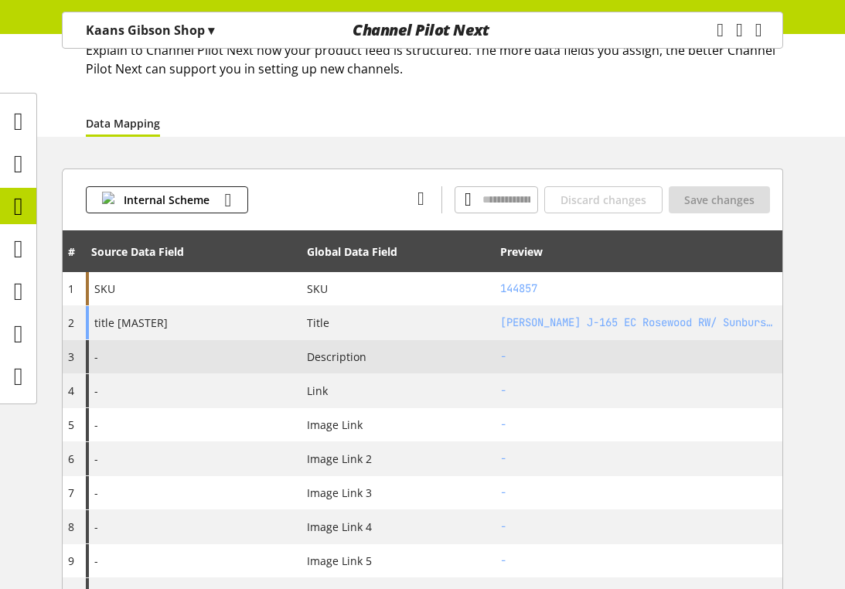
scroll to position [101, 0]
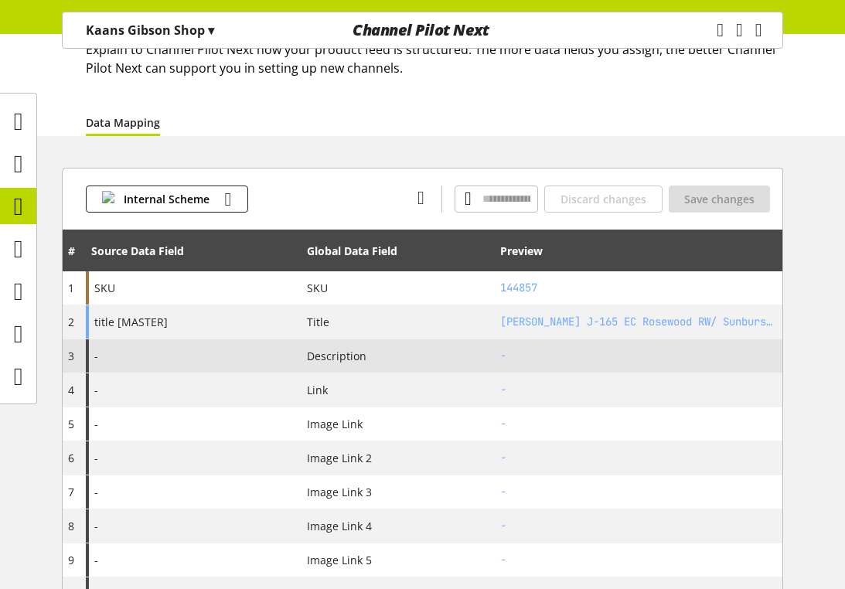
click at [240, 354] on div "-" at bounding box center [194, 355] width 216 height 33
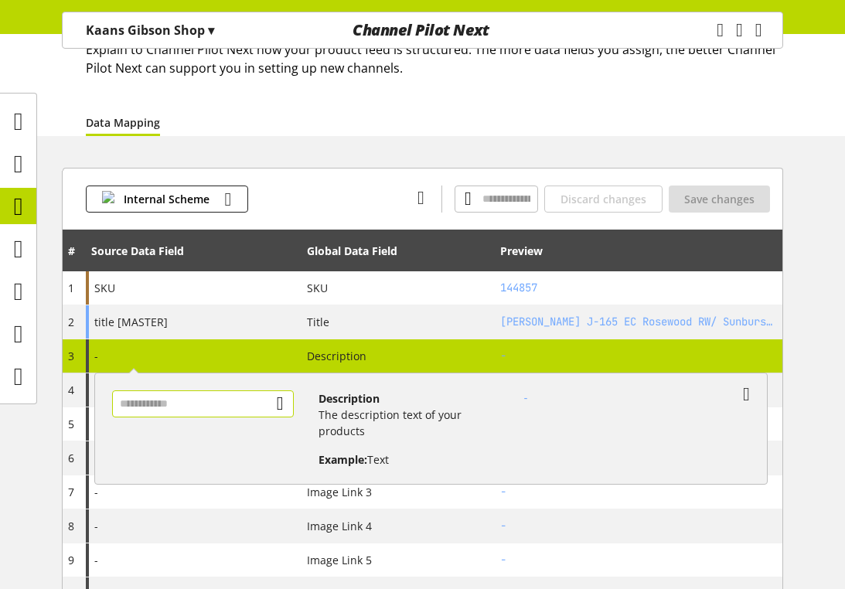
click at [272, 400] on input "text" at bounding box center [203, 403] width 182 height 27
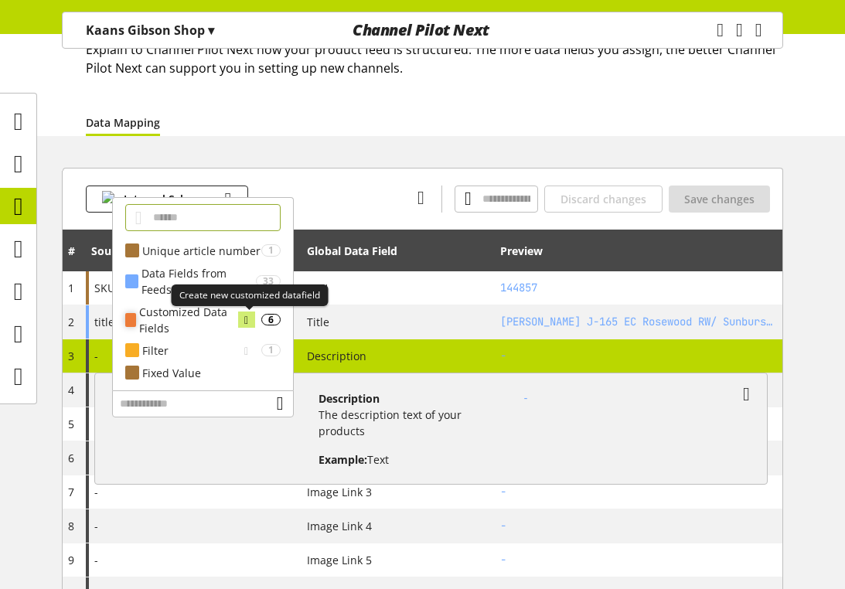
click at [248, 321] on icon at bounding box center [246, 319] width 4 height 17
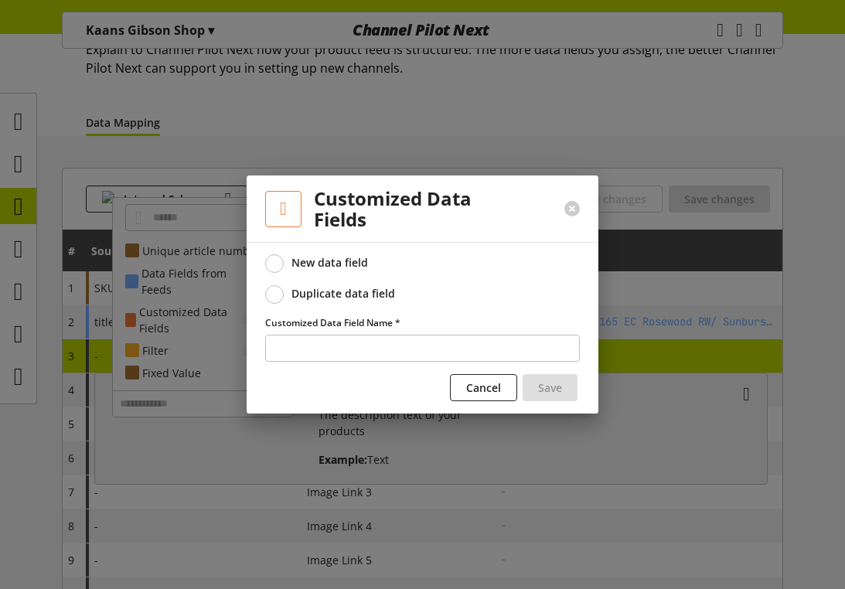
click at [300, 284] on div "New data field Duplicate data field" at bounding box center [422, 278] width 315 height 49
click at [283, 293] on span at bounding box center [274, 294] width 19 height 19
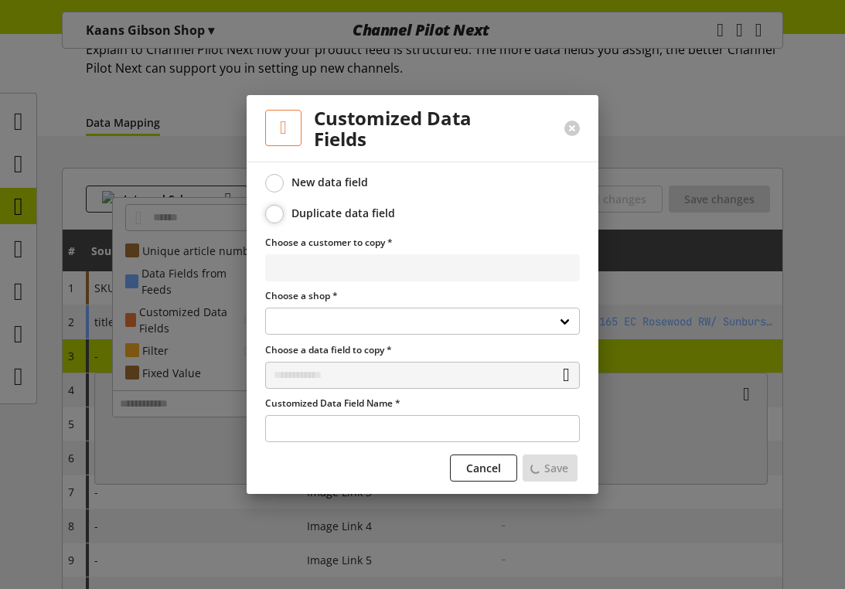
select select
select select "**********"
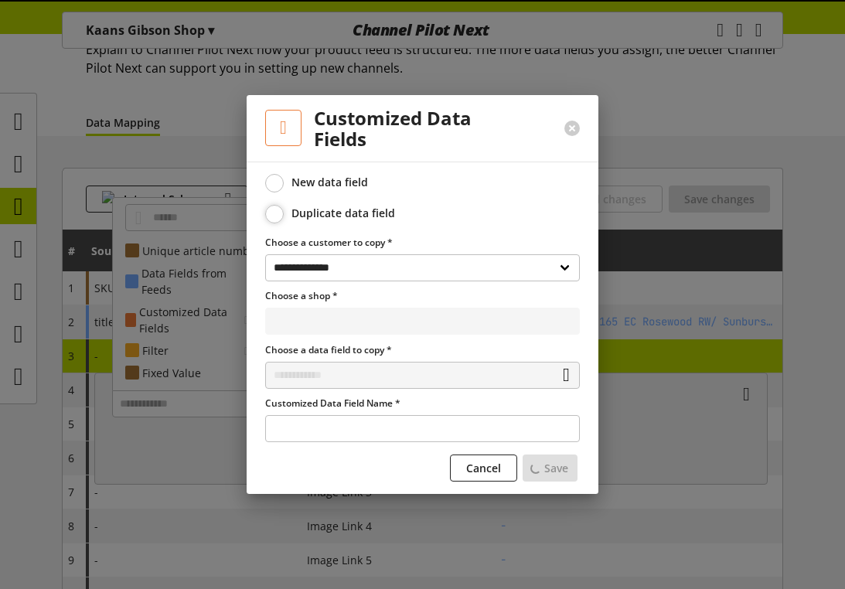
select select "**********"
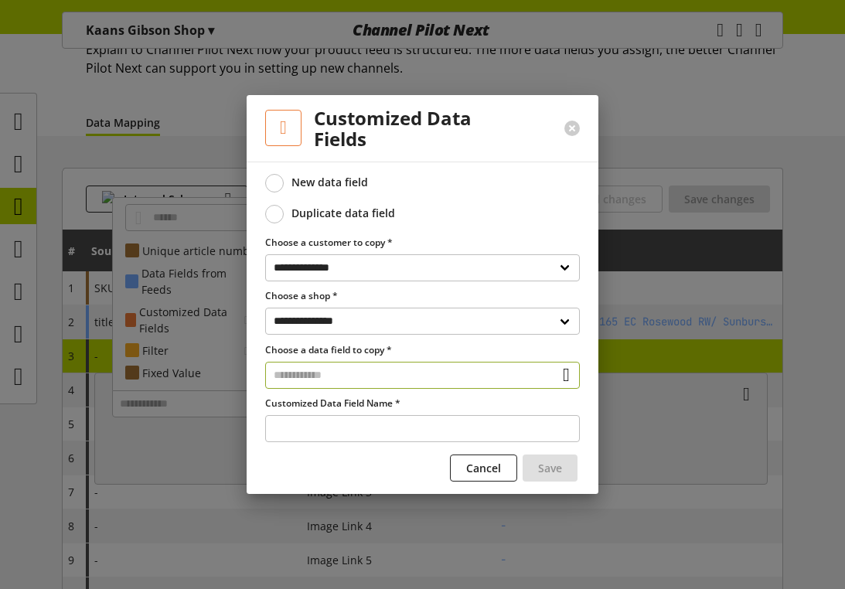
click at [329, 370] on input "text" at bounding box center [422, 375] width 315 height 27
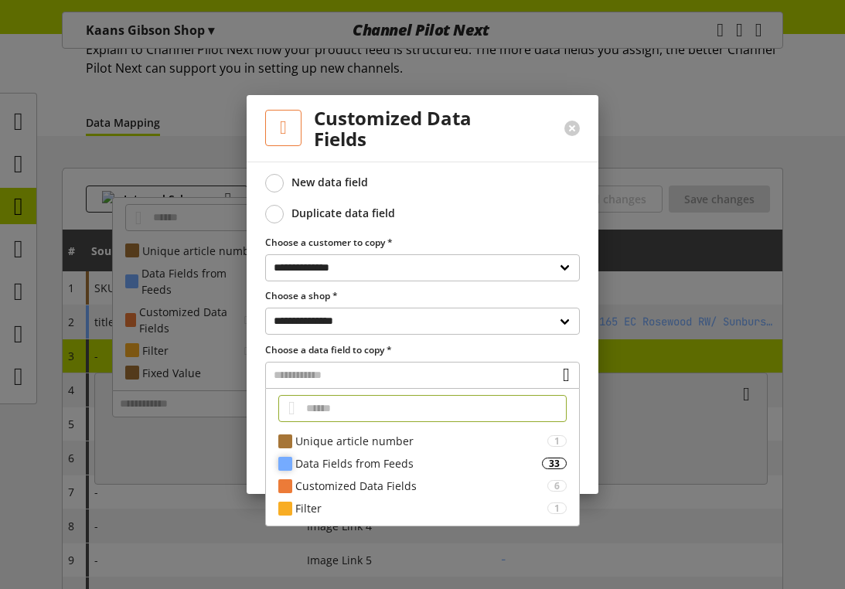
click at [366, 468] on div "Data Fields from Feeds" at bounding box center [418, 463] width 247 height 16
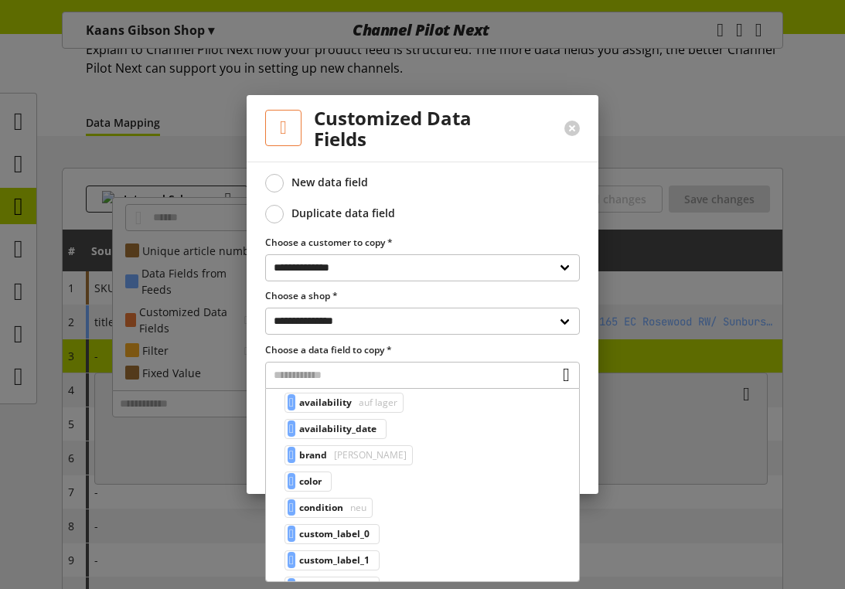
scroll to position [176, 0]
click at [341, 485] on span "condition" at bounding box center [321, 481] width 44 height 19
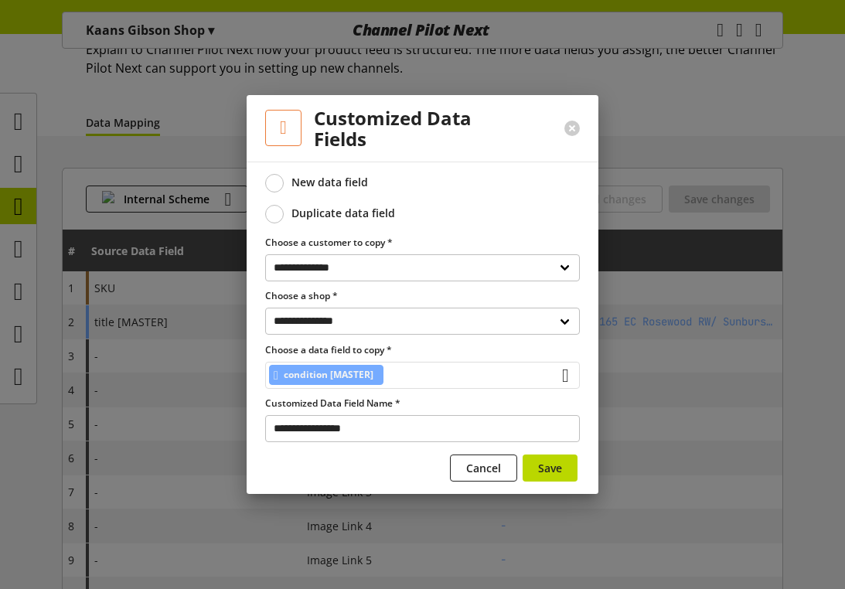
click at [366, 380] on span "condition [MASTER]" at bounding box center [329, 375] width 90 height 19
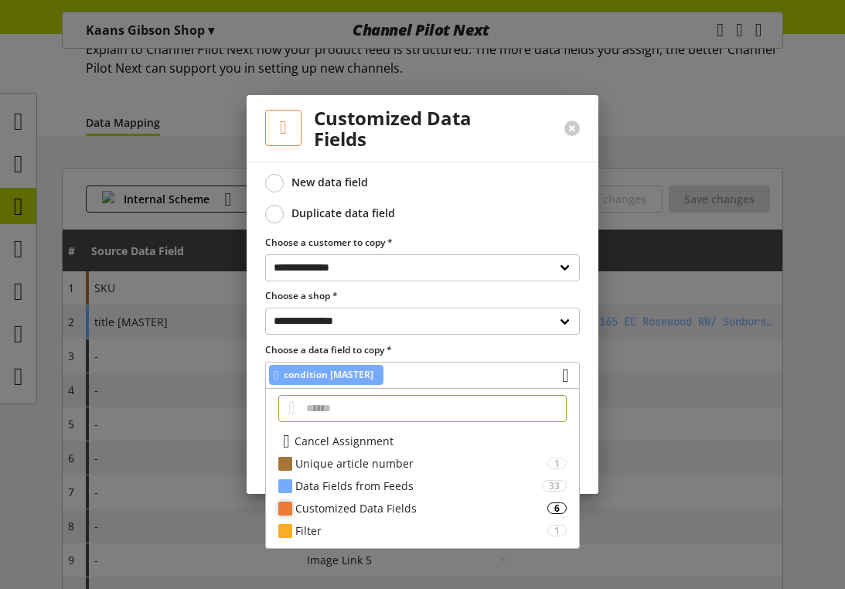
click at [328, 500] on div "Customized Data Fields" at bounding box center [421, 508] width 252 height 16
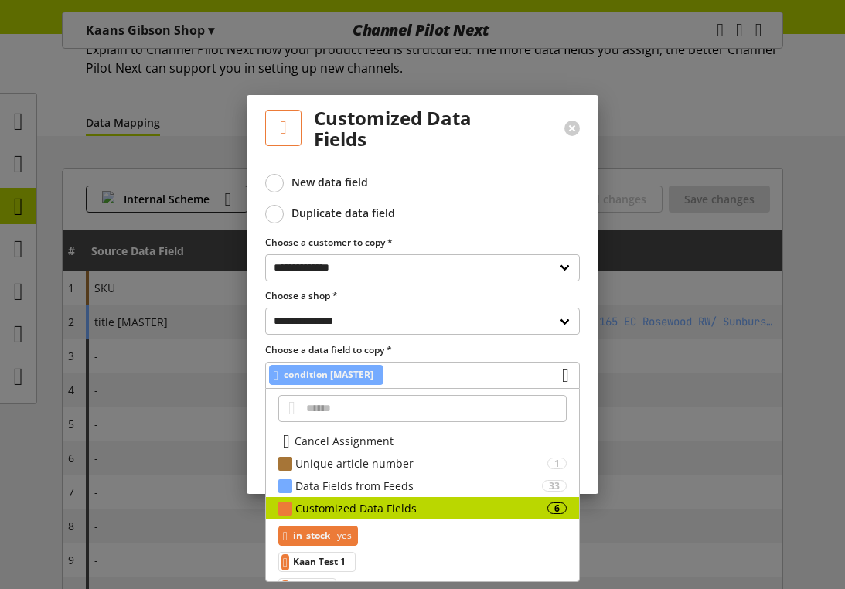
click at [318, 533] on span "in_stock" at bounding box center [311, 535] width 37 height 19
type input "**********"
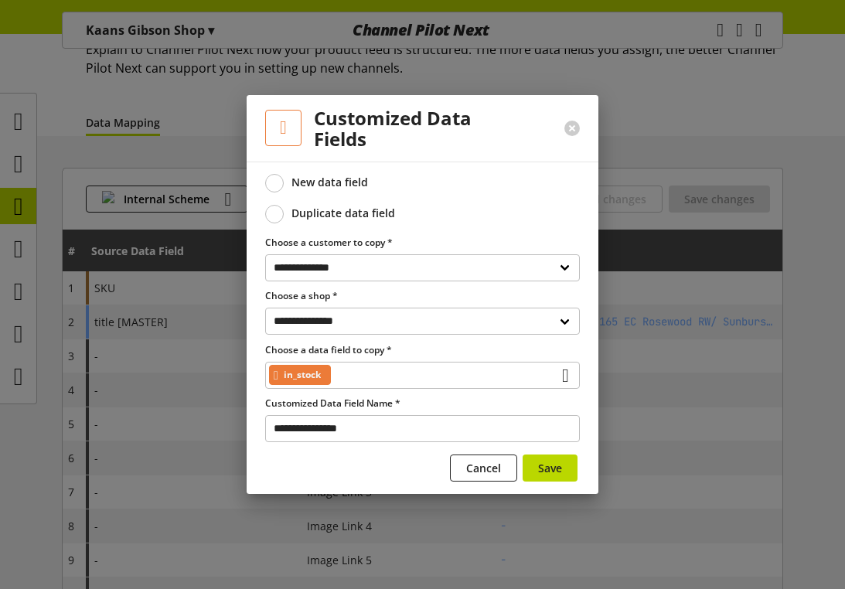
click at [213, 391] on div at bounding box center [422, 294] width 845 height 589
click at [578, 128] on button at bounding box center [571, 128] width 15 height 15
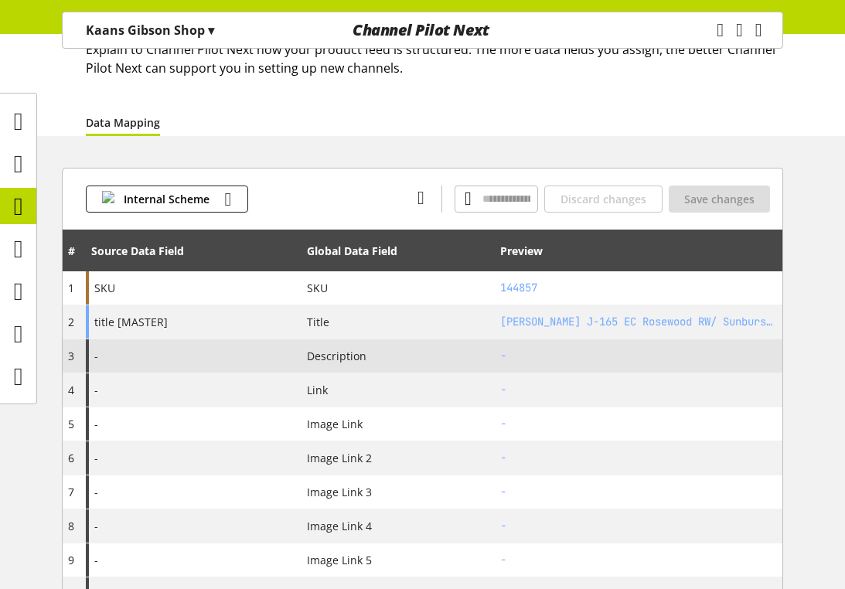
click at [223, 364] on div "-" at bounding box center [194, 355] width 216 height 33
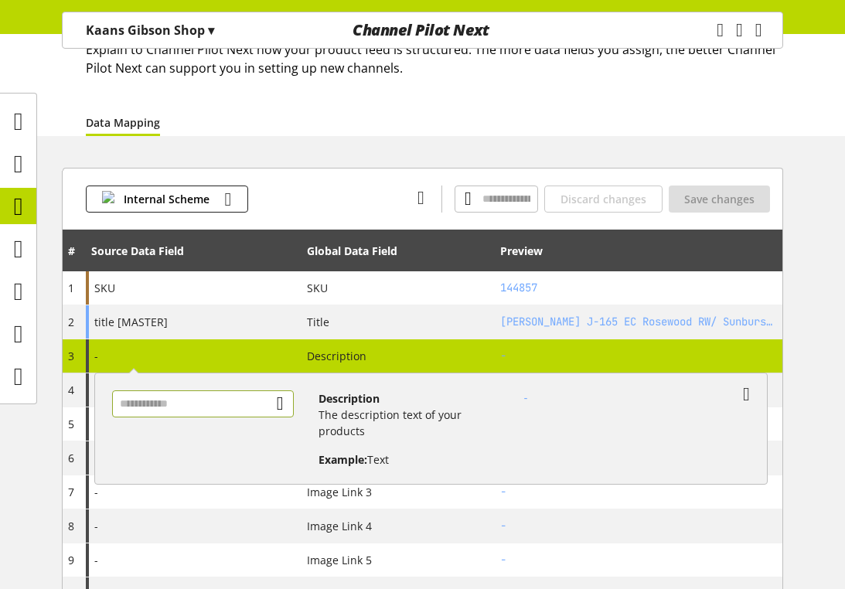
click at [223, 409] on input "text" at bounding box center [203, 403] width 182 height 27
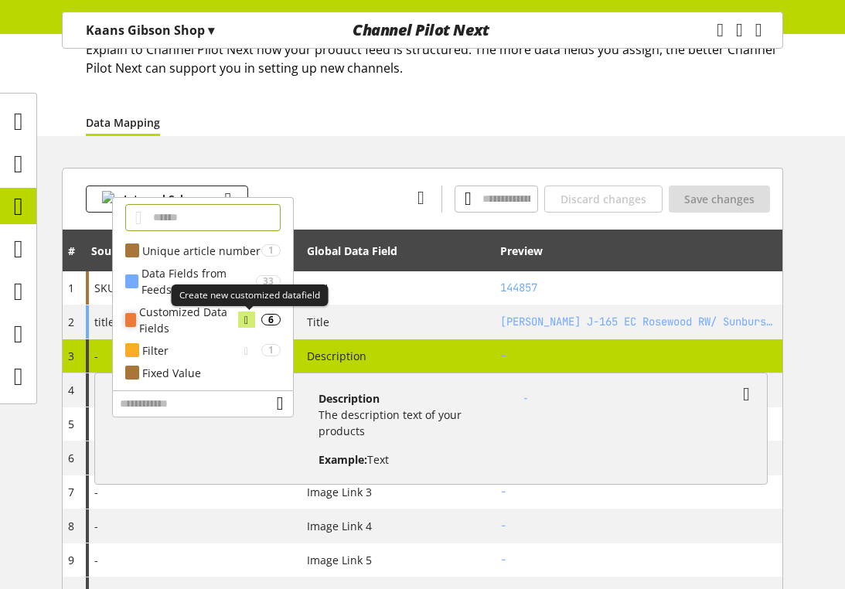
click at [246, 321] on icon at bounding box center [246, 319] width 4 height 17
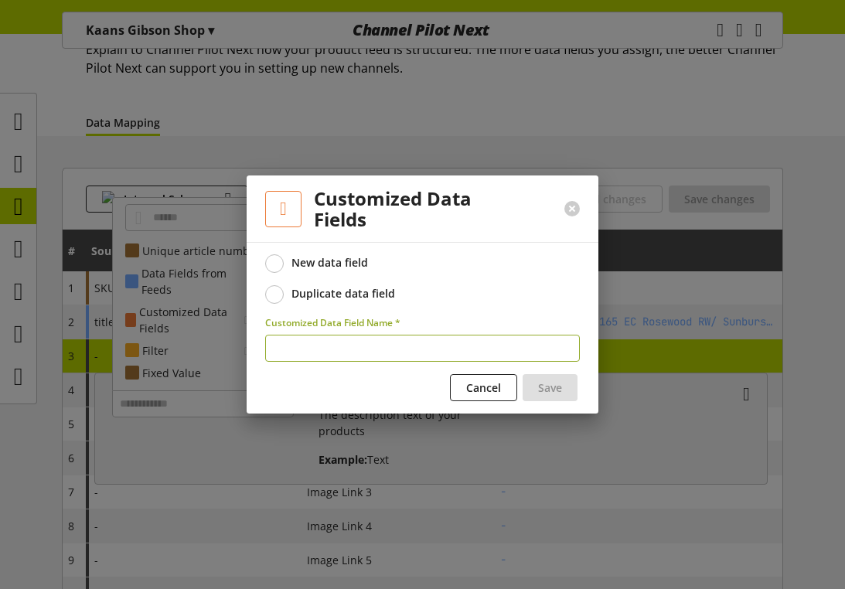
click at [279, 295] on span at bounding box center [274, 294] width 19 height 19
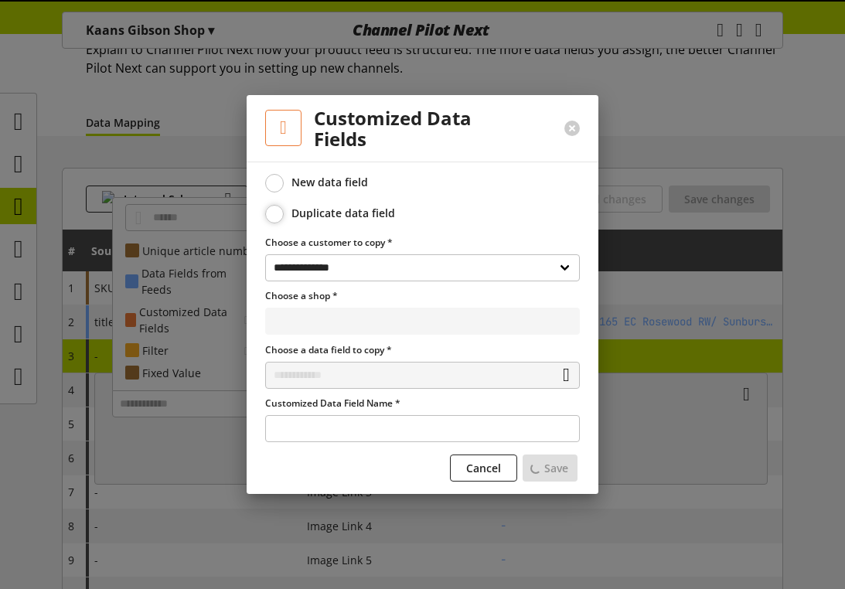
select select "**********"
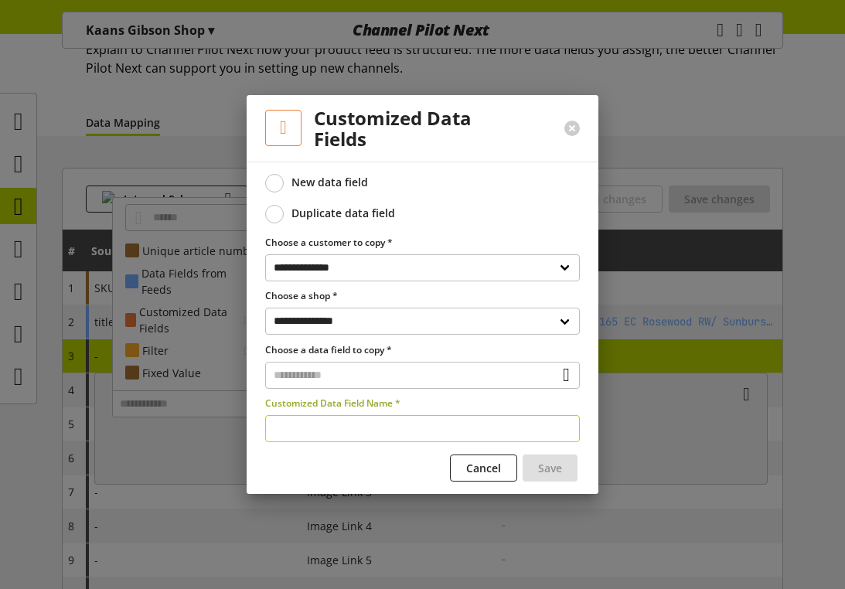
click at [304, 423] on input "text" at bounding box center [422, 428] width 315 height 27
type input "****"
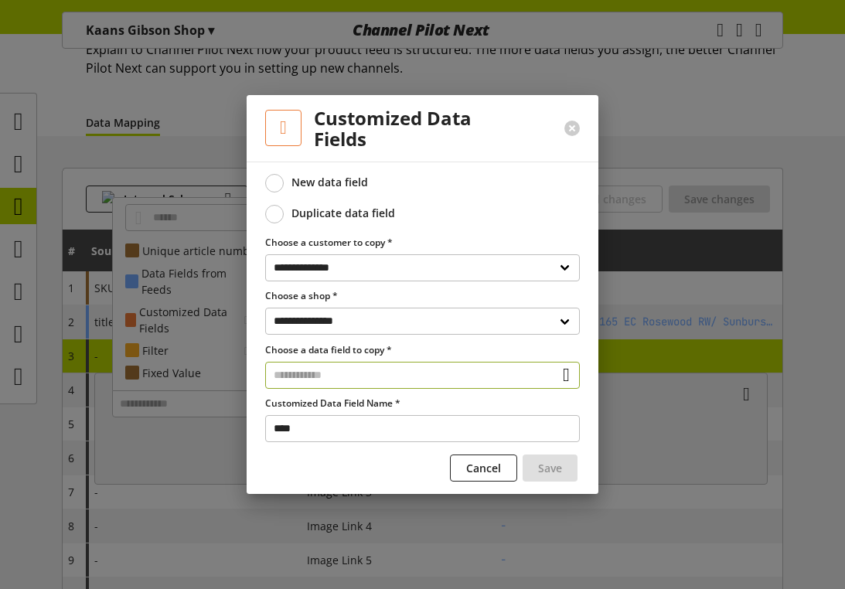
click at [341, 371] on input "text" at bounding box center [422, 375] width 315 height 27
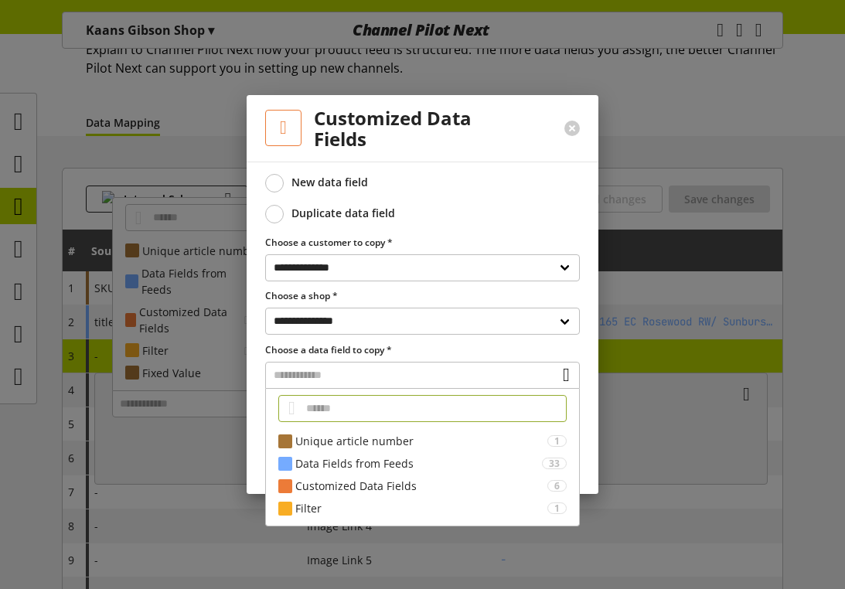
click at [349, 349] on label "Choose a data field to copy *" at bounding box center [422, 350] width 315 height 14
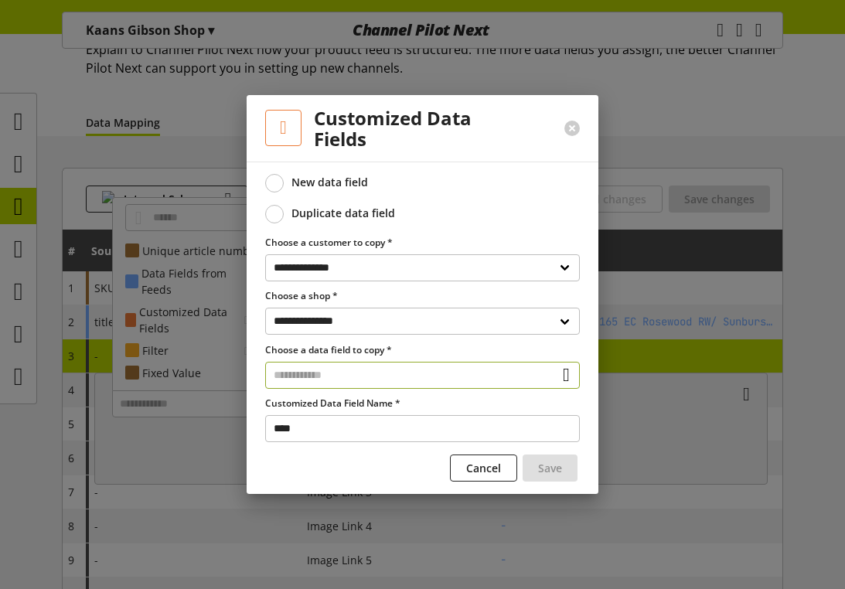
click at [337, 376] on input "text" at bounding box center [422, 375] width 315 height 27
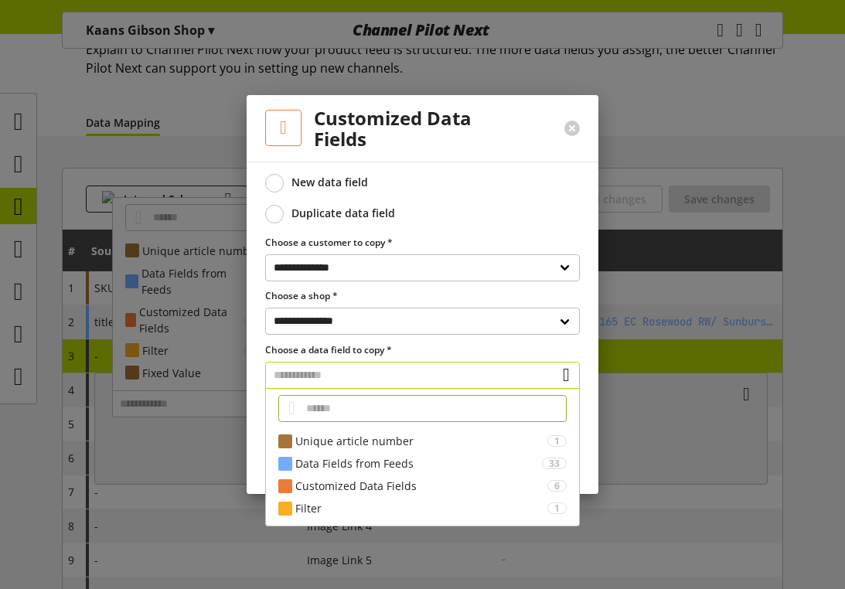
type input "*"
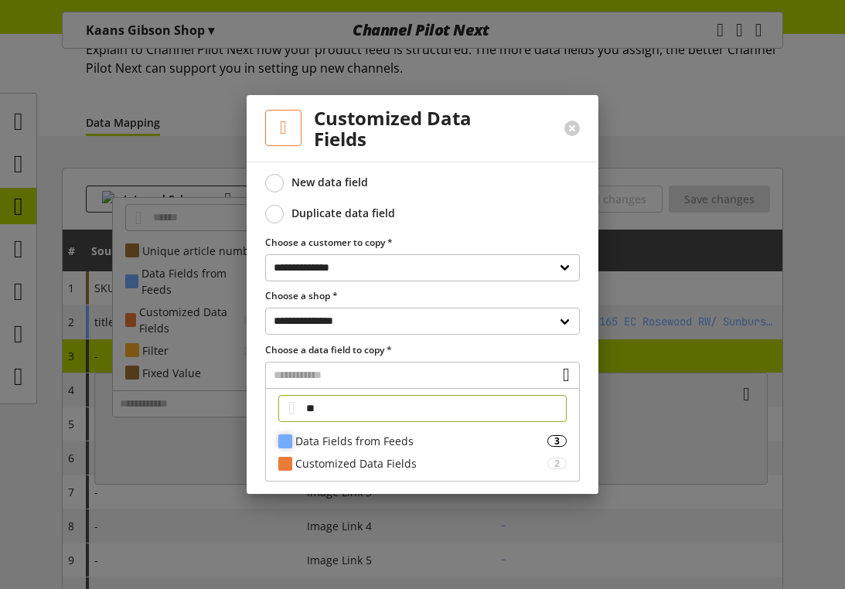
type input "**"
click at [392, 444] on div "Data Fields from Feeds" at bounding box center [421, 441] width 252 height 16
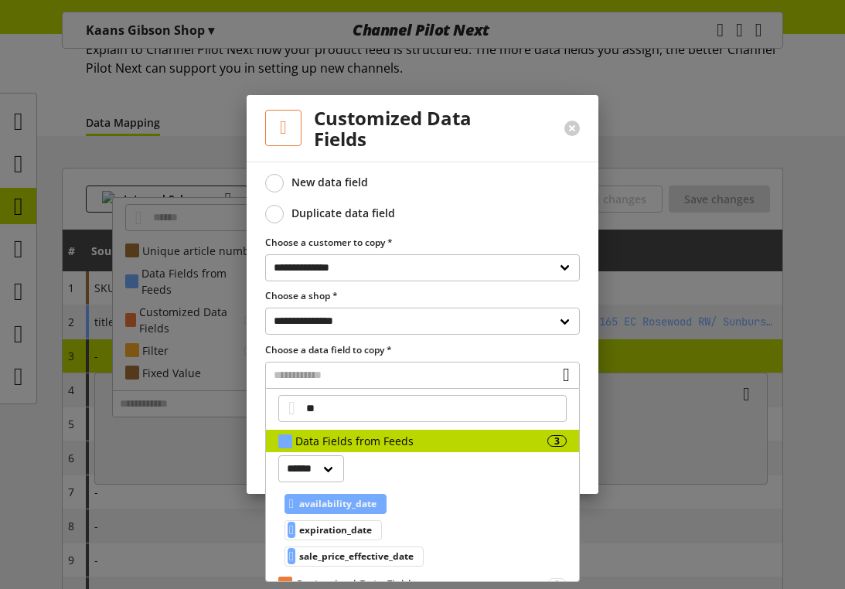
scroll to position [20, 0]
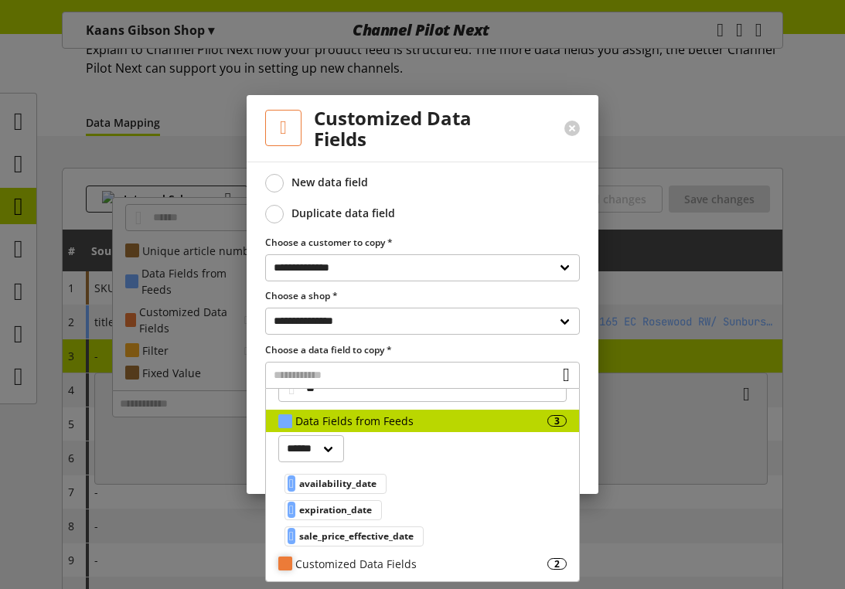
click at [337, 556] on div "Customized Data Fields" at bounding box center [421, 564] width 252 height 16
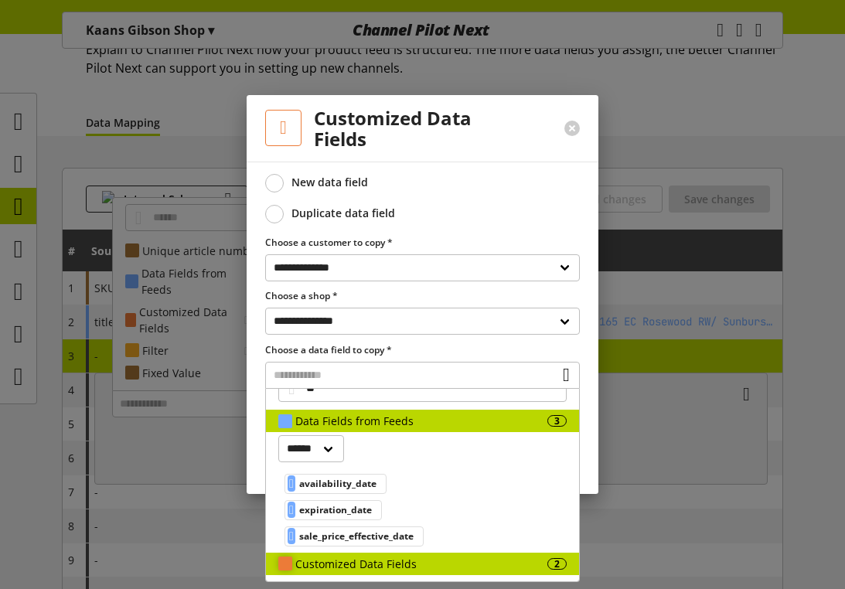
scroll to position [79, 0]
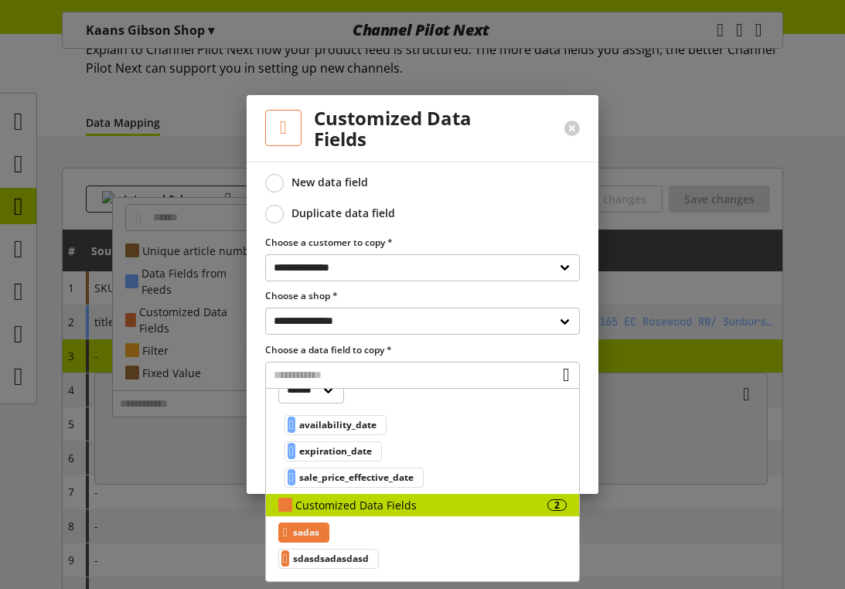
click at [327, 532] on div "sadas" at bounding box center [303, 532] width 51 height 20
type input "**********"
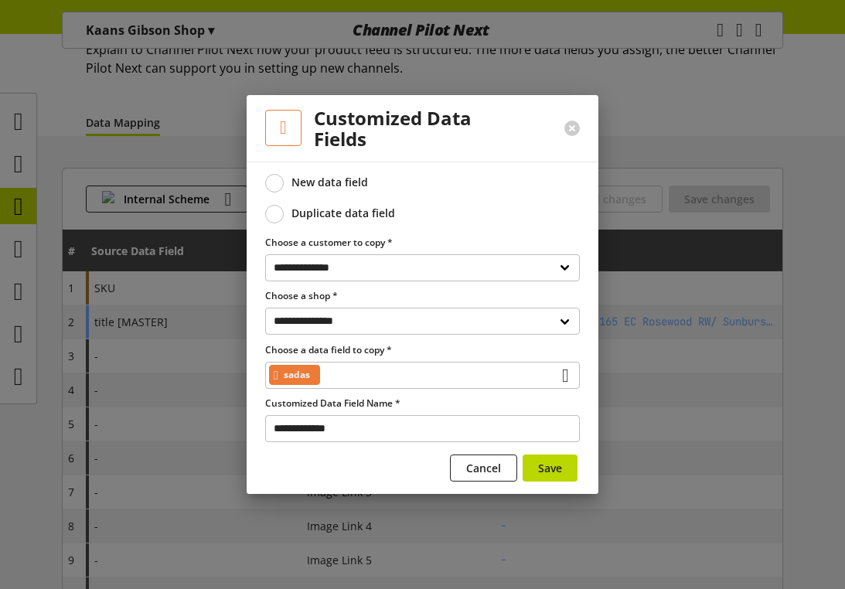
click at [410, 345] on label "Choose a data field to copy *" at bounding box center [422, 350] width 315 height 14
click at [542, 375] on div "sadas" at bounding box center [422, 375] width 315 height 27
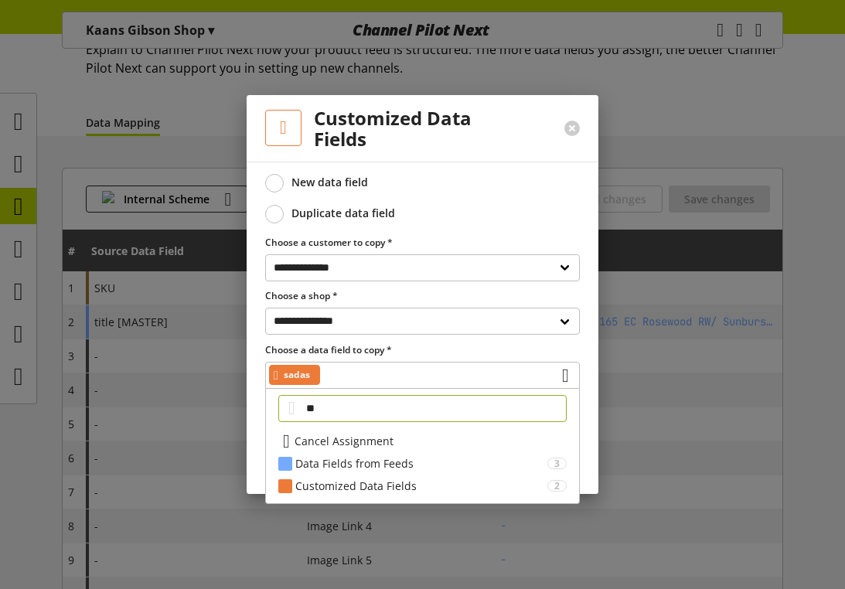
click at [388, 443] on span "Cancel Assignment" at bounding box center [343, 441] width 99 height 16
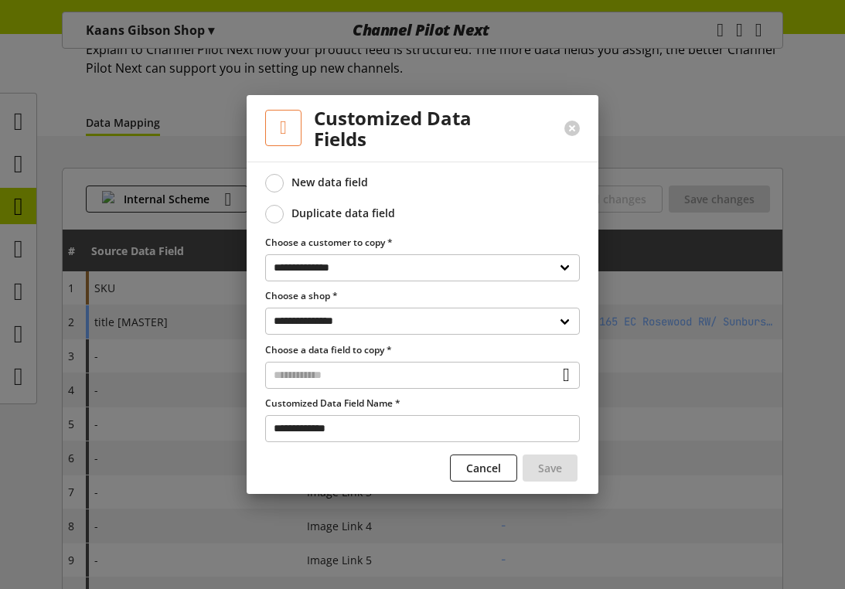
click at [623, 308] on div at bounding box center [422, 294] width 845 height 589
click at [567, 126] on button at bounding box center [571, 128] width 15 height 15
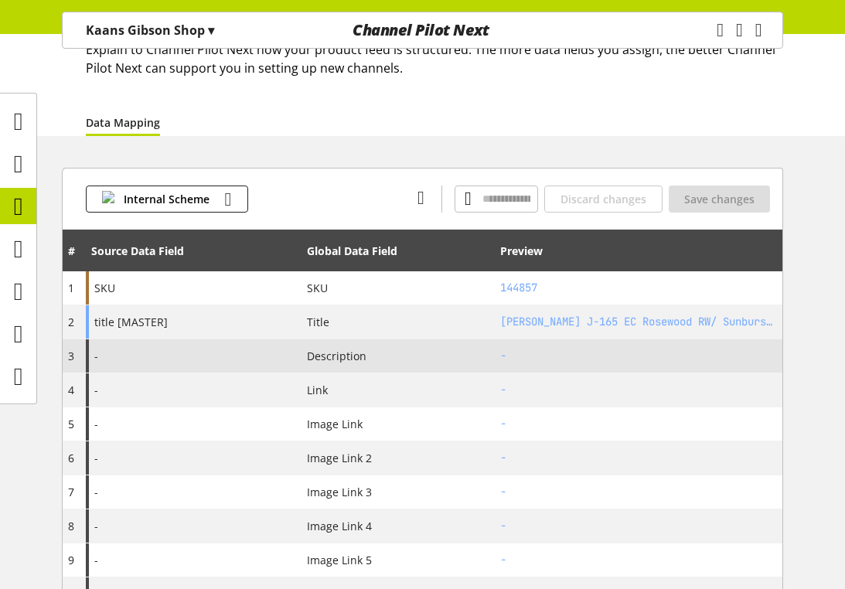
click at [222, 359] on div "-" at bounding box center [194, 355] width 216 height 33
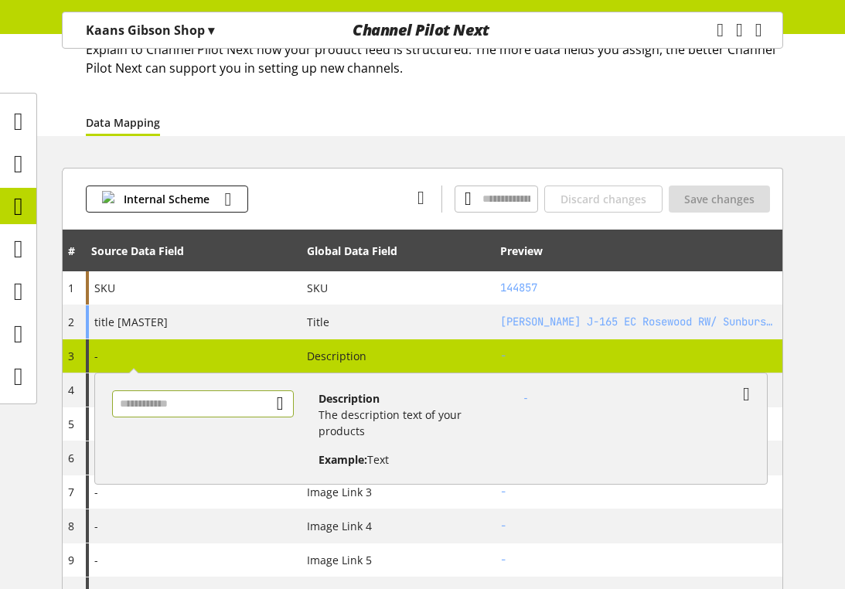
click at [201, 408] on input "text" at bounding box center [203, 403] width 182 height 27
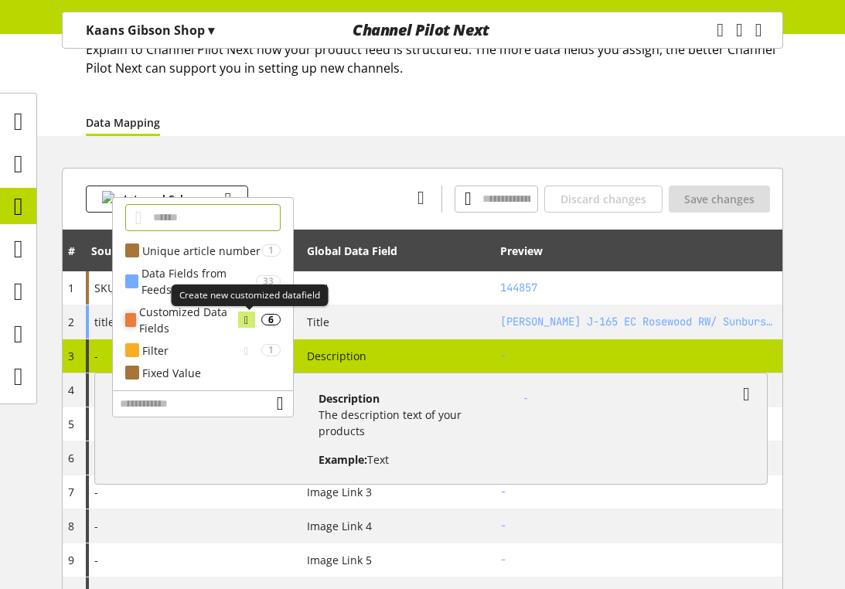
click at [248, 319] on icon at bounding box center [246, 319] width 4 height 17
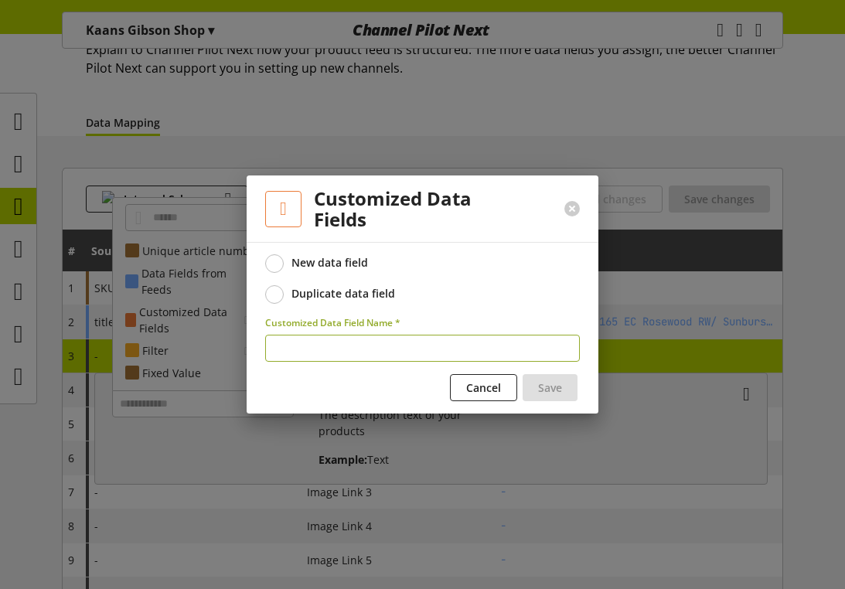
click at [318, 296] on div "Duplicate data field" at bounding box center [343, 294] width 104 height 14
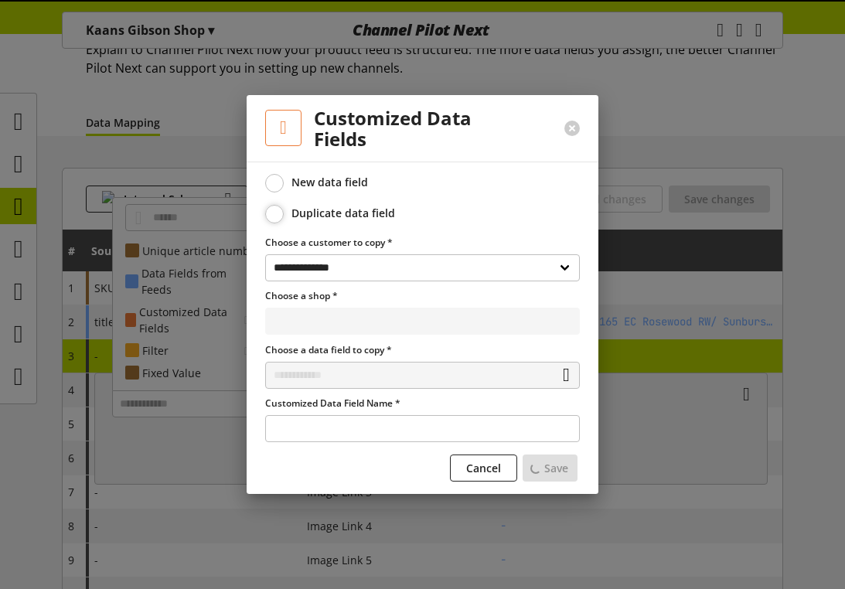
select select "**********"
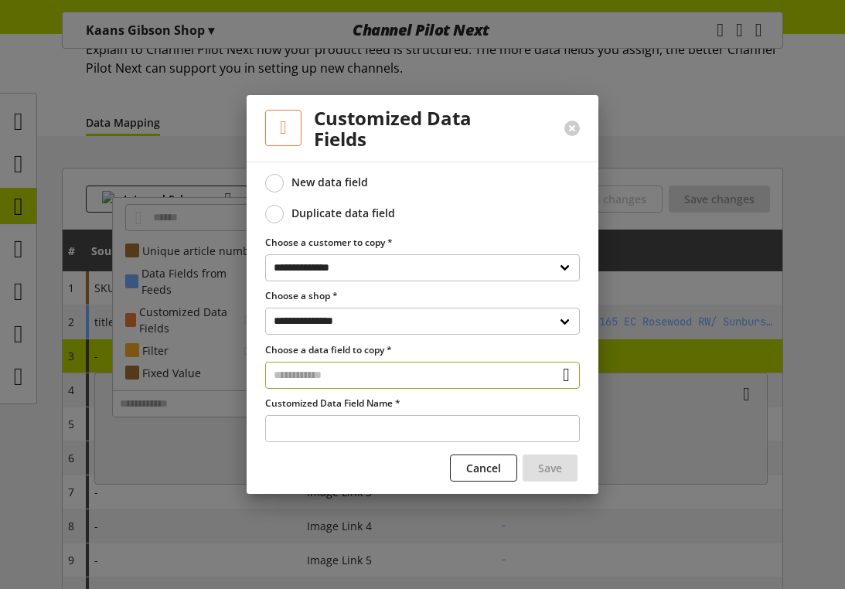
click at [382, 373] on input "text" at bounding box center [422, 375] width 315 height 27
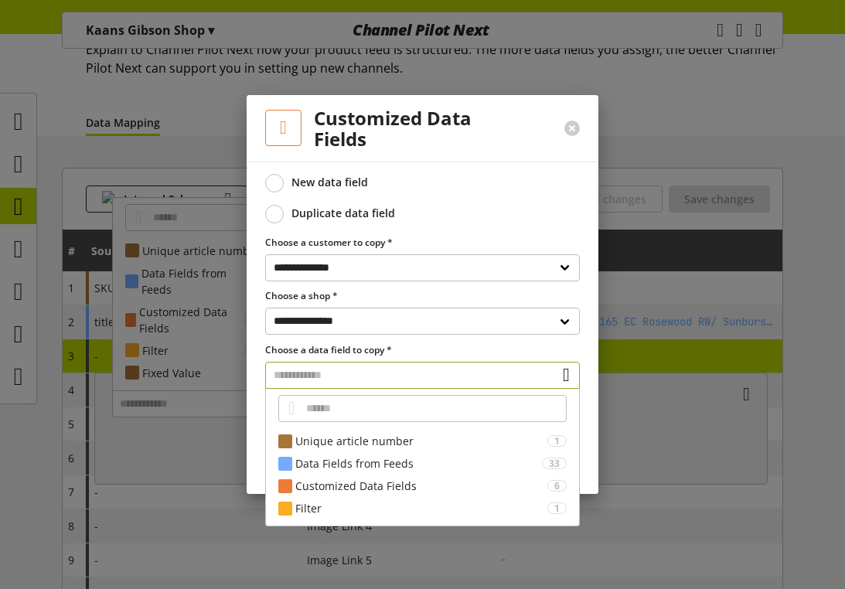
click at [377, 376] on input "text" at bounding box center [422, 375] width 315 height 27
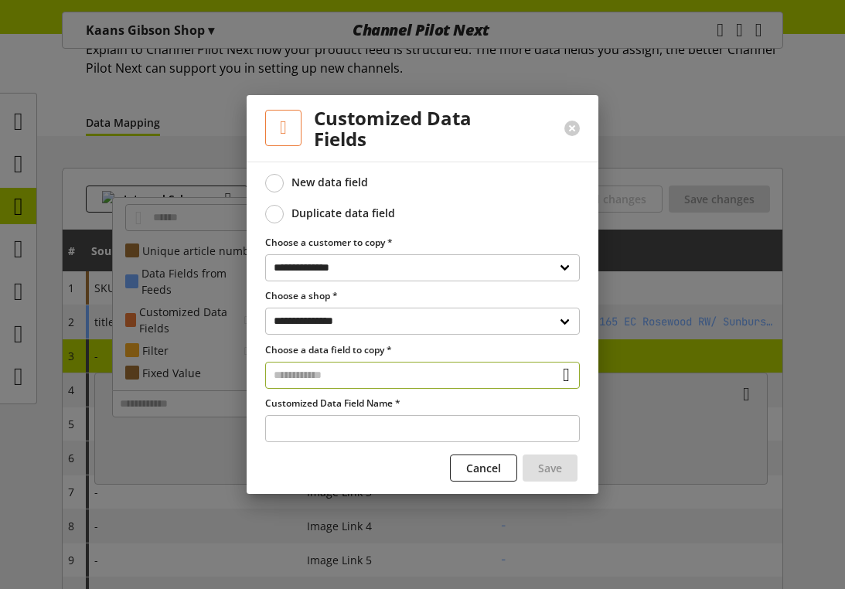
click at [377, 376] on input "text" at bounding box center [422, 375] width 315 height 27
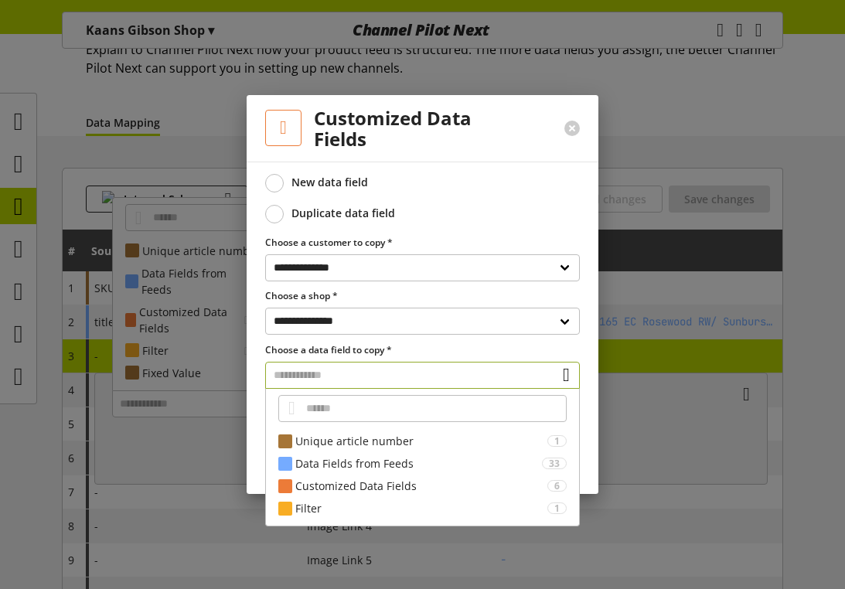
click at [377, 376] on input "text" at bounding box center [422, 375] width 315 height 27
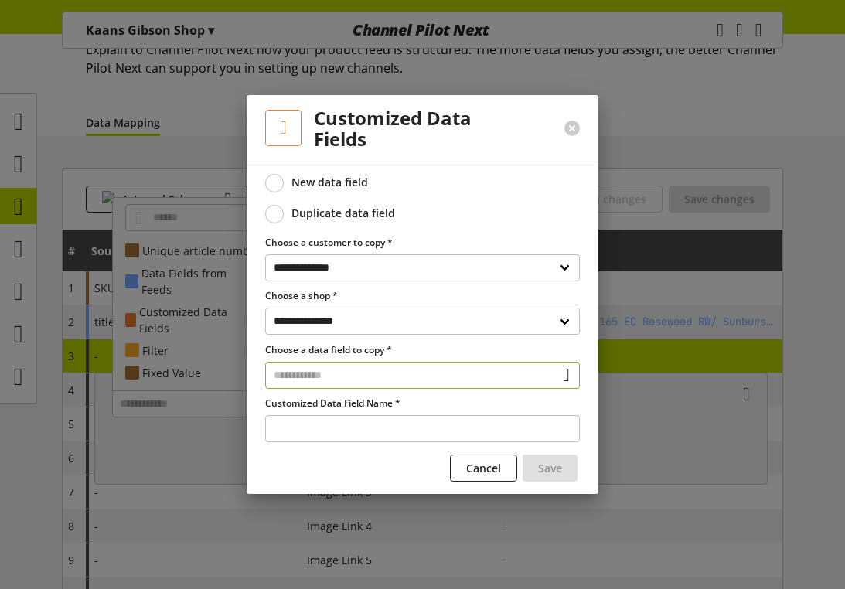
click at [377, 376] on input "text" at bounding box center [422, 375] width 315 height 27
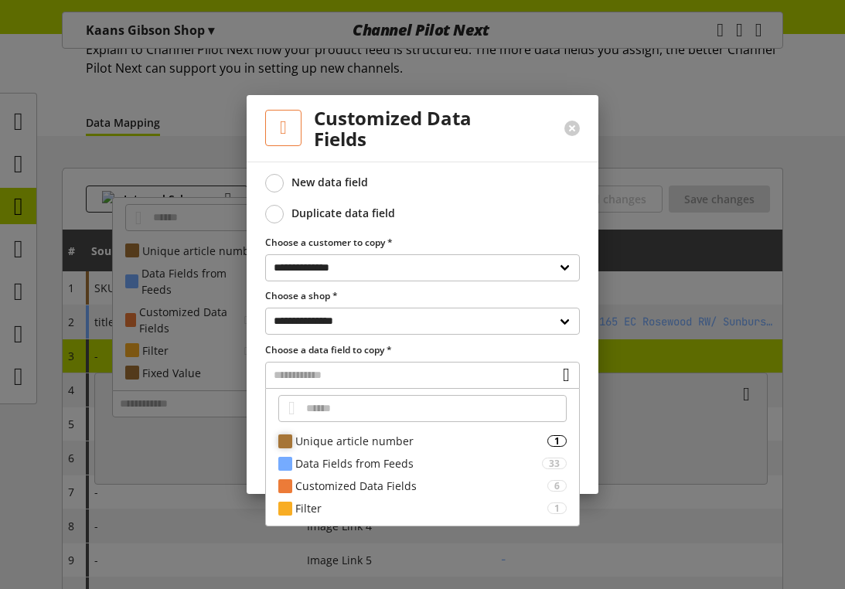
click at [352, 439] on div "Unique article number" at bounding box center [421, 441] width 252 height 16
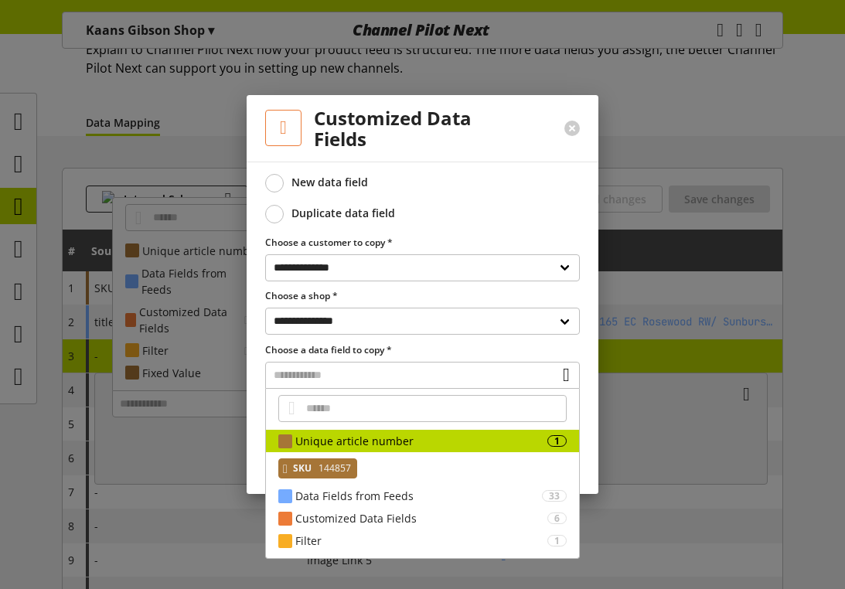
click at [336, 467] on span "144857" at bounding box center [333, 468] width 36 height 19
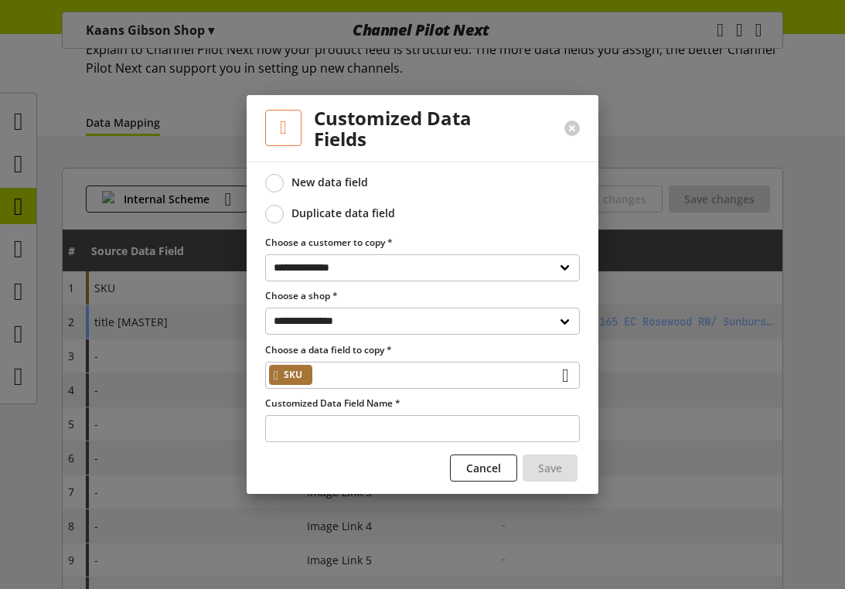
type input "**********"
click at [280, 183] on span at bounding box center [274, 183] width 19 height 19
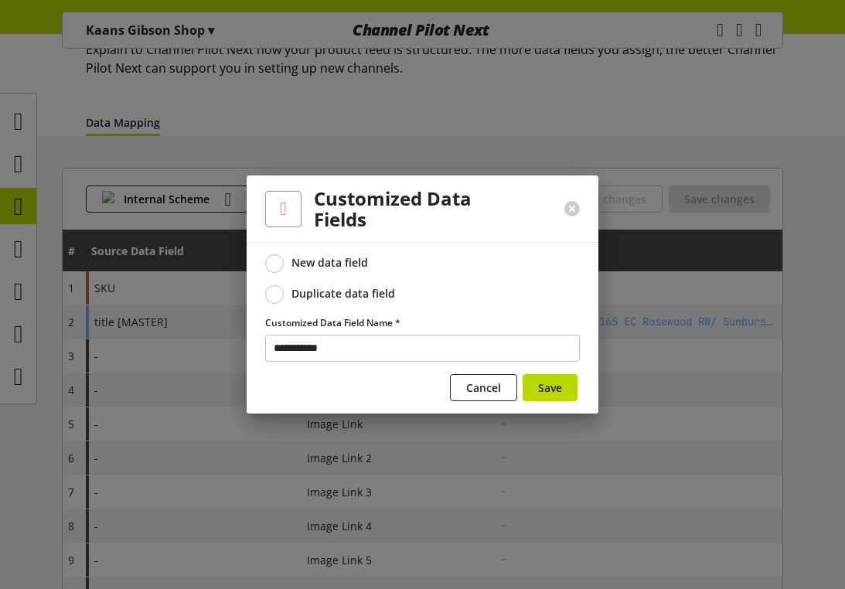
click at [281, 291] on span at bounding box center [274, 294] width 19 height 19
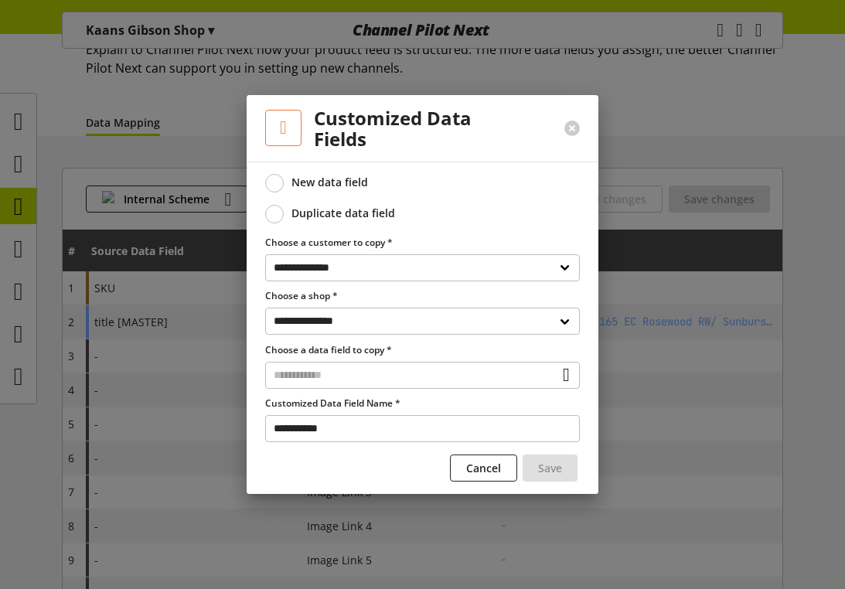
click at [199, 334] on div at bounding box center [422, 294] width 845 height 589
click at [180, 361] on div at bounding box center [422, 294] width 845 height 589
click at [668, 118] on div at bounding box center [422, 294] width 845 height 589
click at [570, 131] on button at bounding box center [571, 128] width 15 height 15
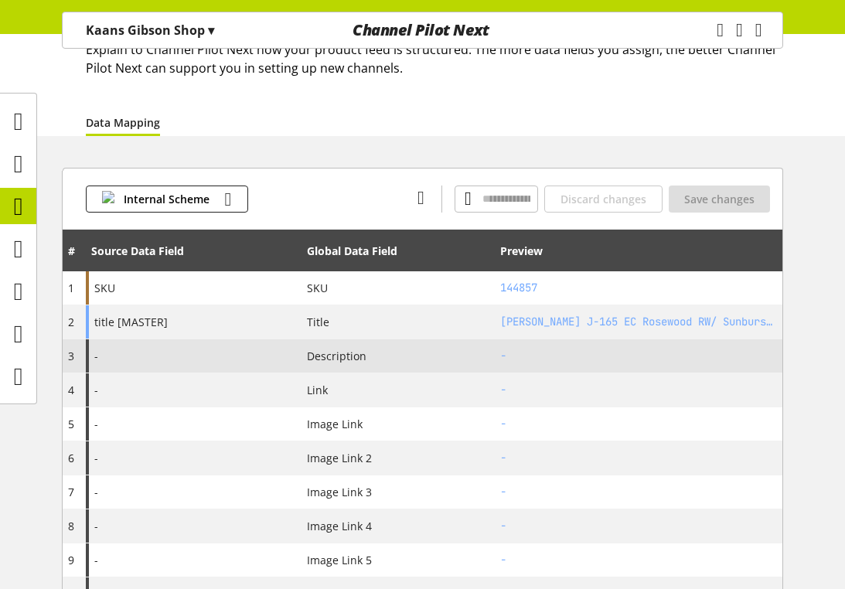
click at [200, 357] on div "-" at bounding box center [194, 355] width 216 height 33
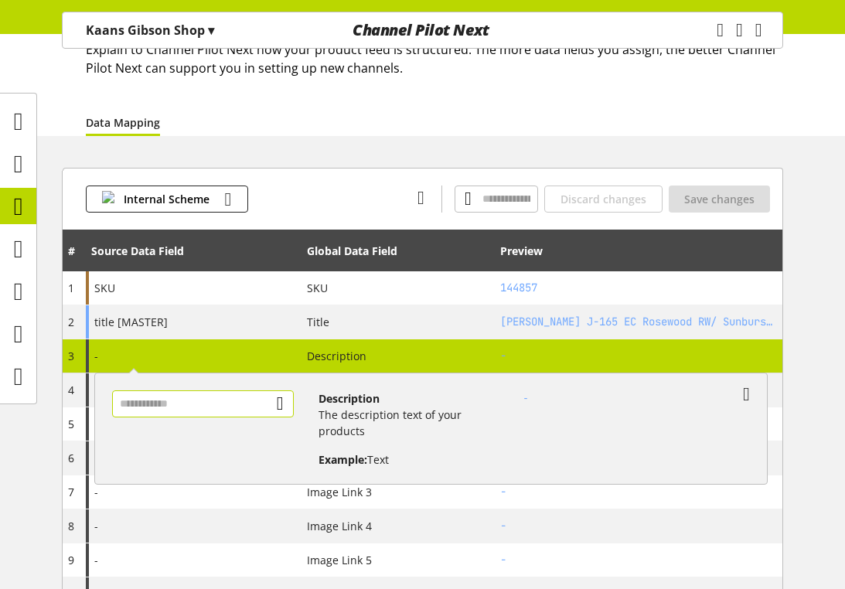
click at [247, 408] on input "text" at bounding box center [203, 403] width 182 height 27
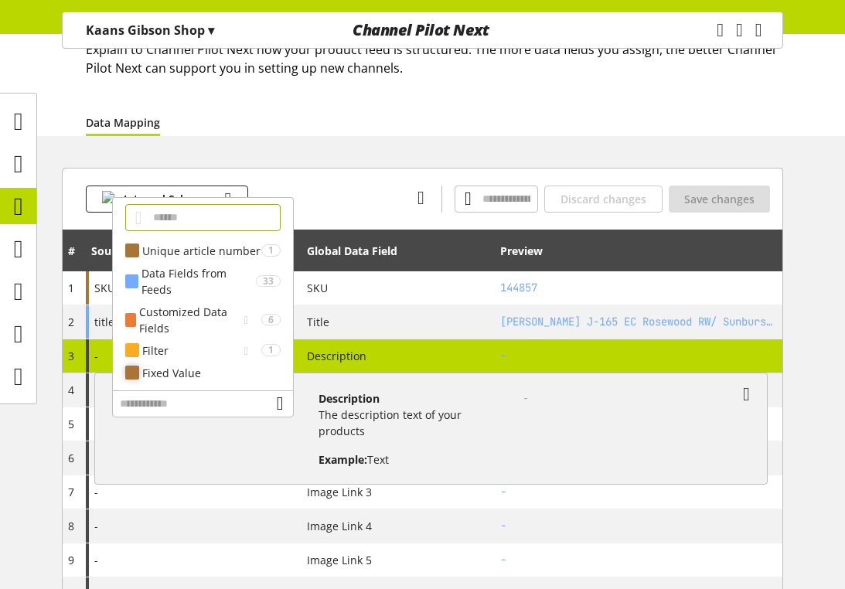
click at [201, 373] on div "Fixed Value" at bounding box center [211, 373] width 138 height 16
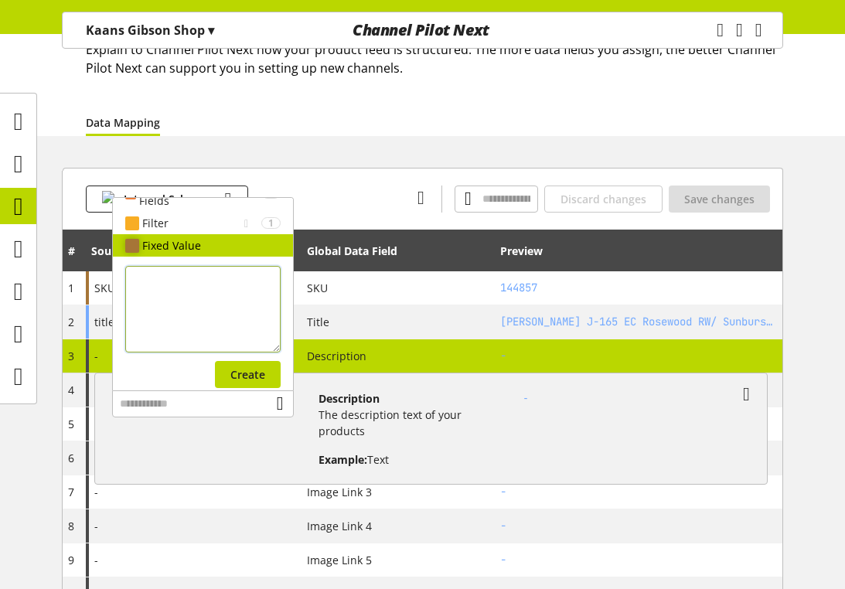
scroll to position [134, 0]
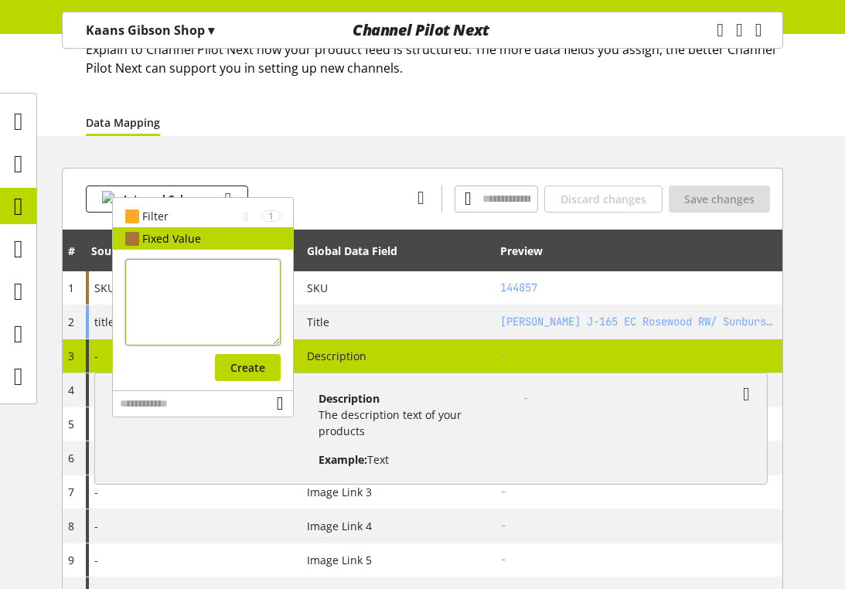
click at [207, 310] on textarea at bounding box center [202, 302] width 155 height 87
type textarea "*"
click at [277, 376] on button "Create" at bounding box center [248, 367] width 66 height 27
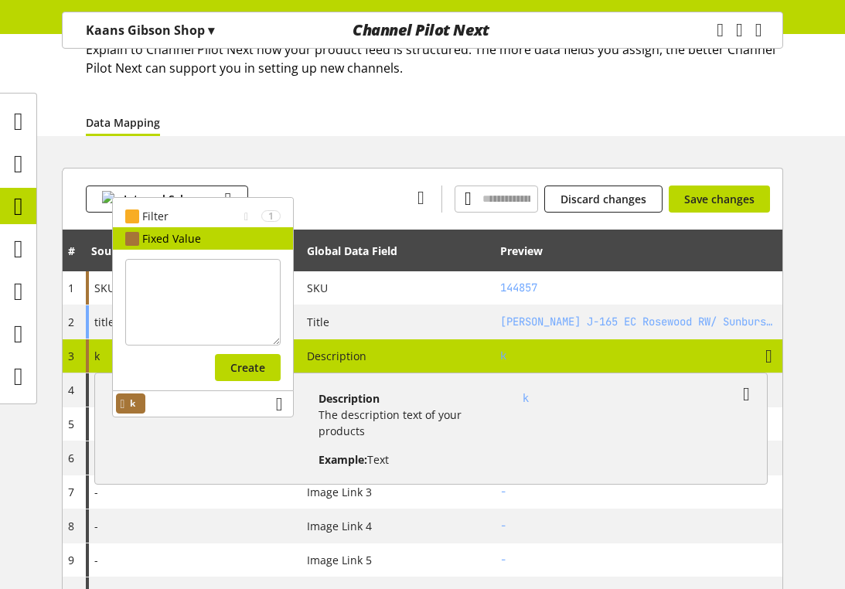
click at [233, 445] on div "k Cancel Assignment Unique article number 1 SKU 144857 Data Fields from Feeds 3…" at bounding box center [209, 423] width 219 height 90
click at [225, 389] on div "Cancel Assignment Unique article number 1 SKU 144857 Data Fields from Feeds 33 …" at bounding box center [203, 293] width 182 height 193
click at [202, 409] on div "k" at bounding box center [203, 403] width 182 height 27
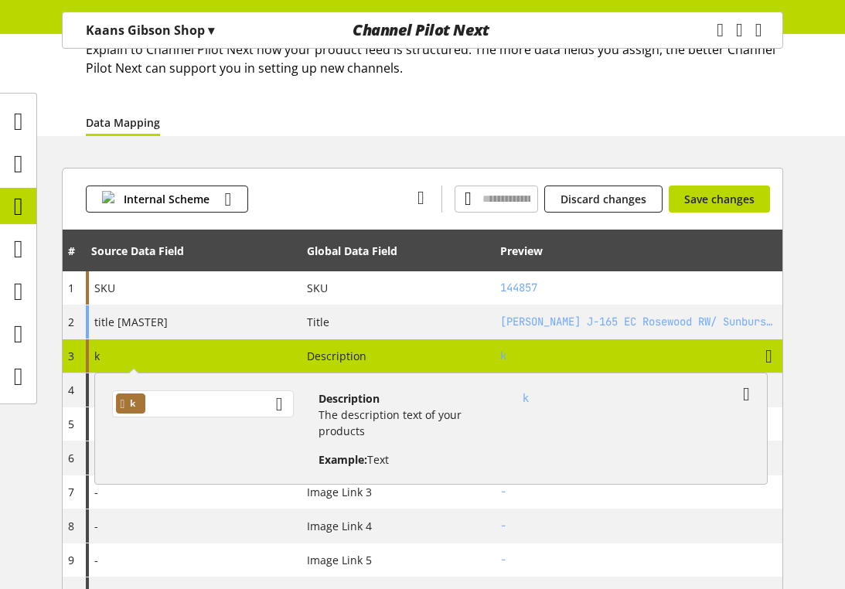
click at [202, 408] on div "k" at bounding box center [203, 403] width 182 height 27
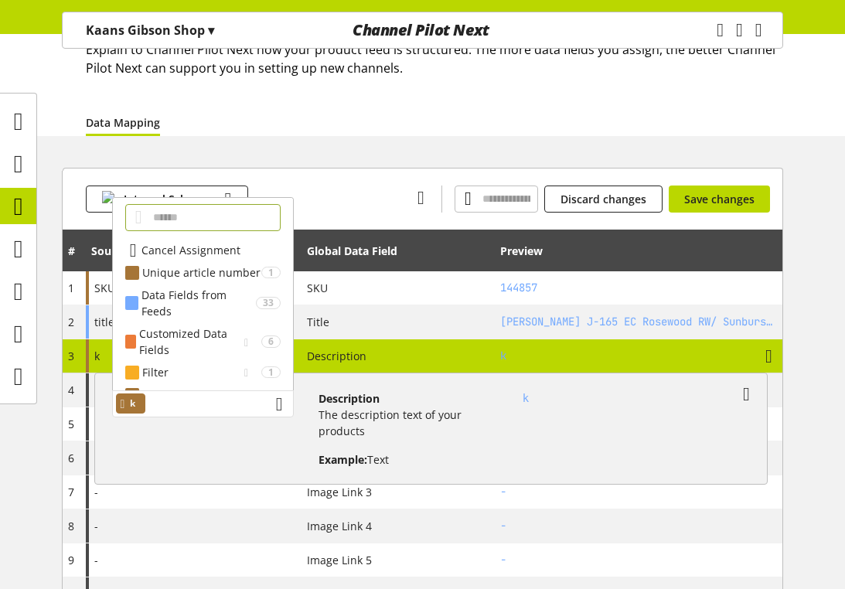
click at [135, 402] on span "k" at bounding box center [132, 403] width 5 height 19
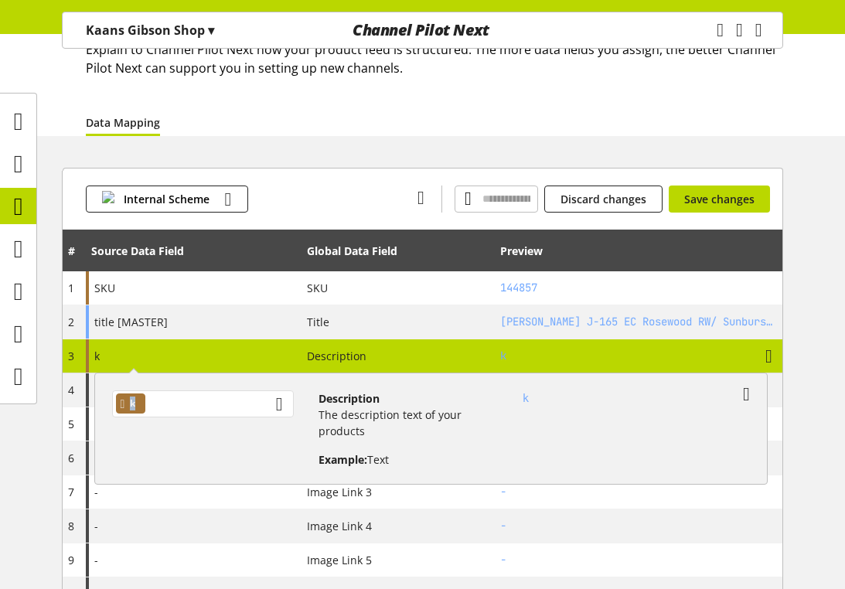
click at [135, 402] on span "k" at bounding box center [132, 403] width 5 height 19
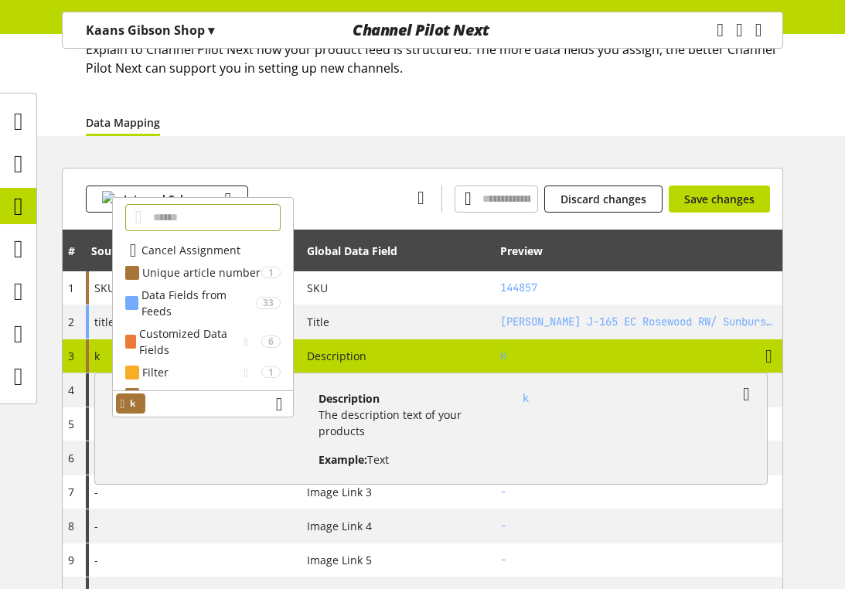
click at [166, 249] on span "Cancel Assignment" at bounding box center [190, 250] width 99 height 16
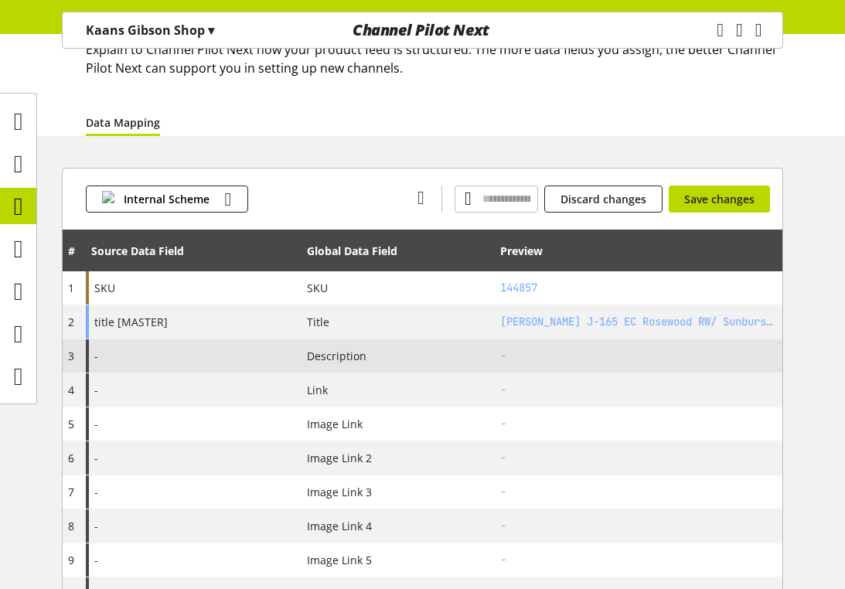
click at [146, 349] on div "-" at bounding box center [194, 355] width 216 height 33
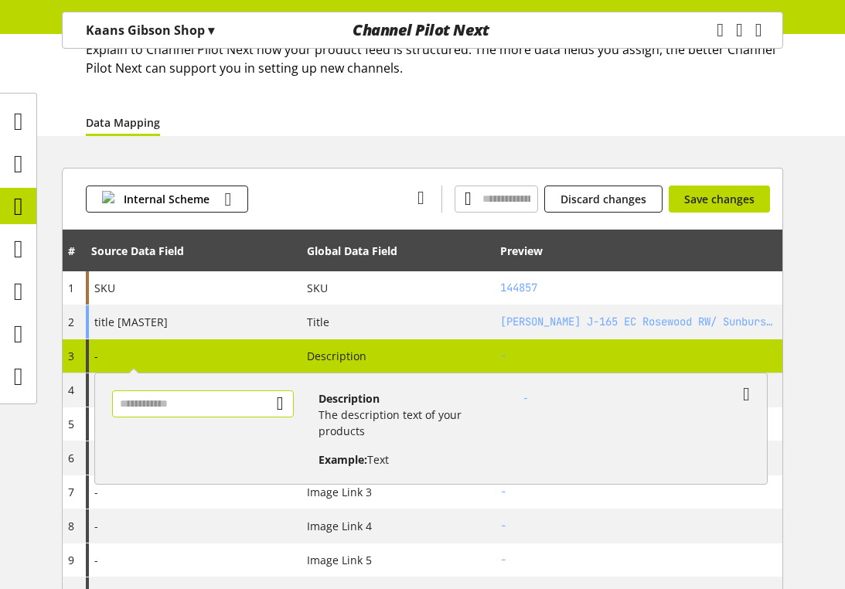
click at [196, 405] on input "text" at bounding box center [203, 403] width 182 height 27
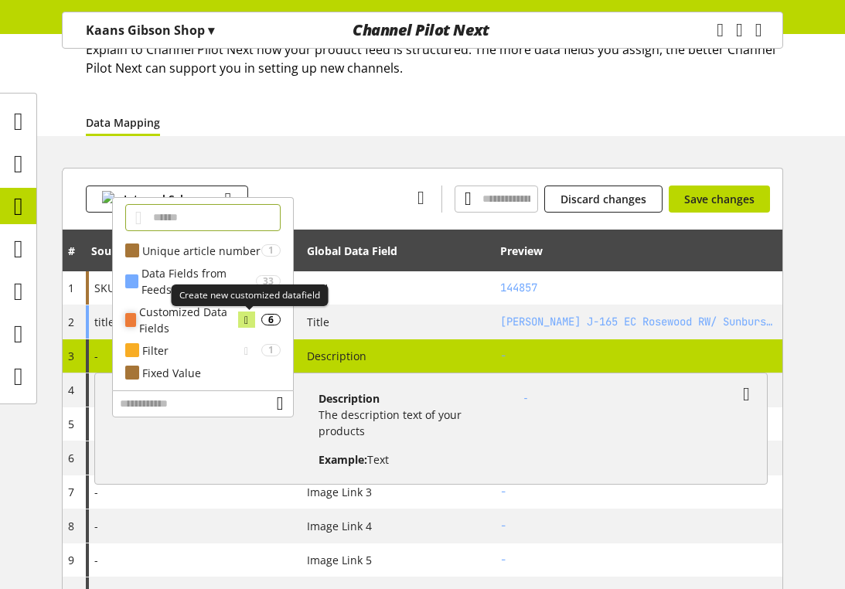
click at [244, 321] on icon at bounding box center [246, 319] width 4 height 17
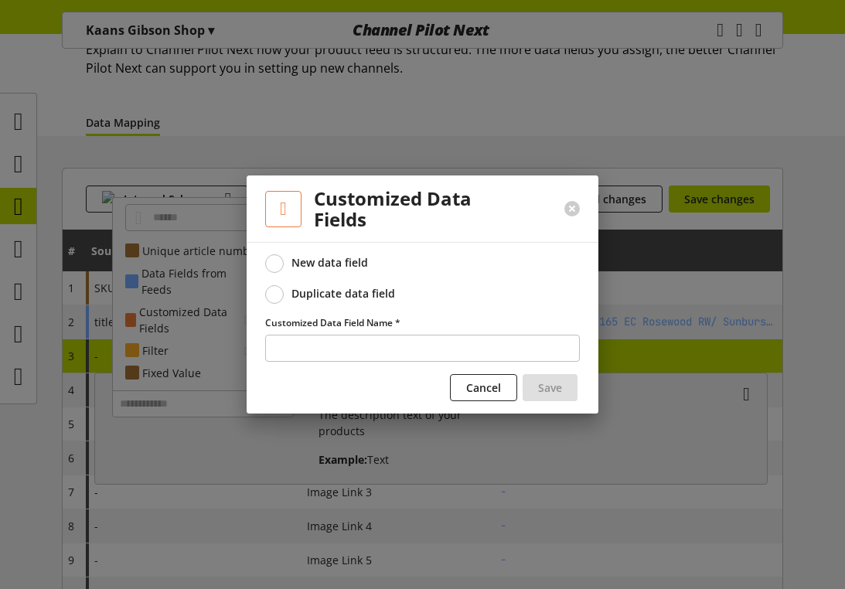
click at [280, 295] on span at bounding box center [274, 294] width 19 height 19
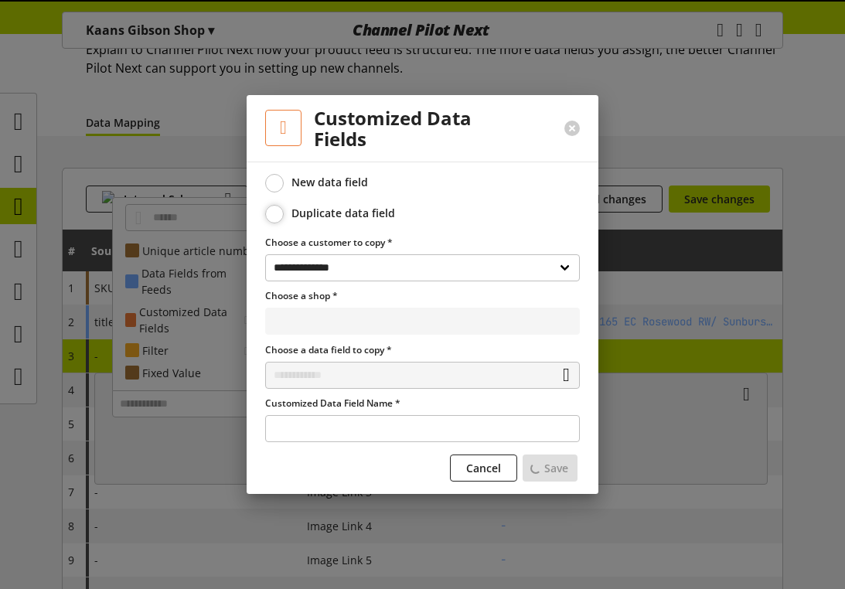
select select "**********"
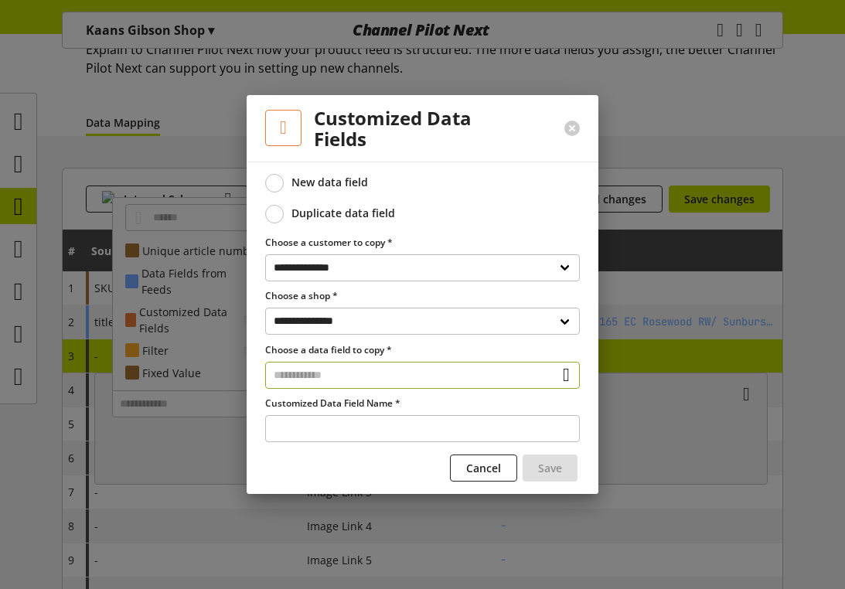
click at [322, 368] on input "text" at bounding box center [422, 375] width 315 height 27
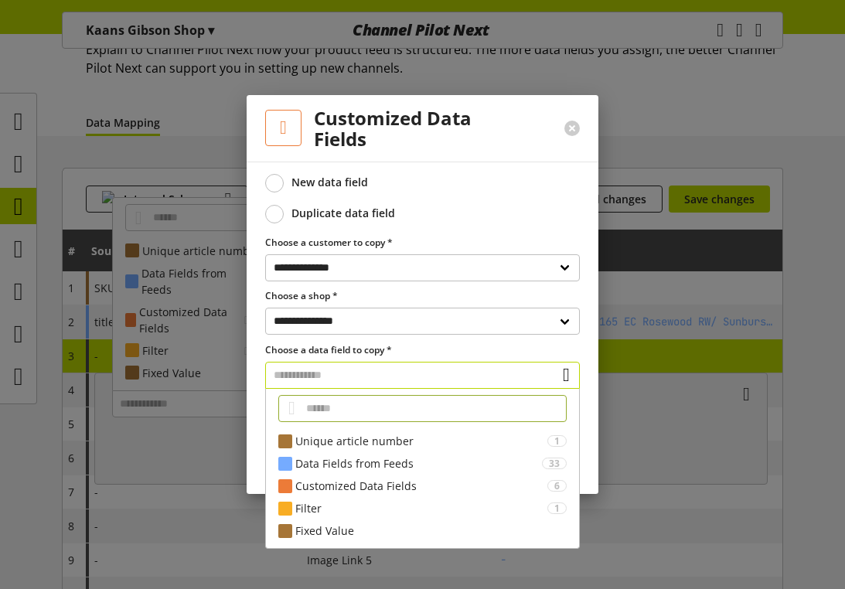
click at [322, 368] on input "text" at bounding box center [422, 375] width 315 height 27
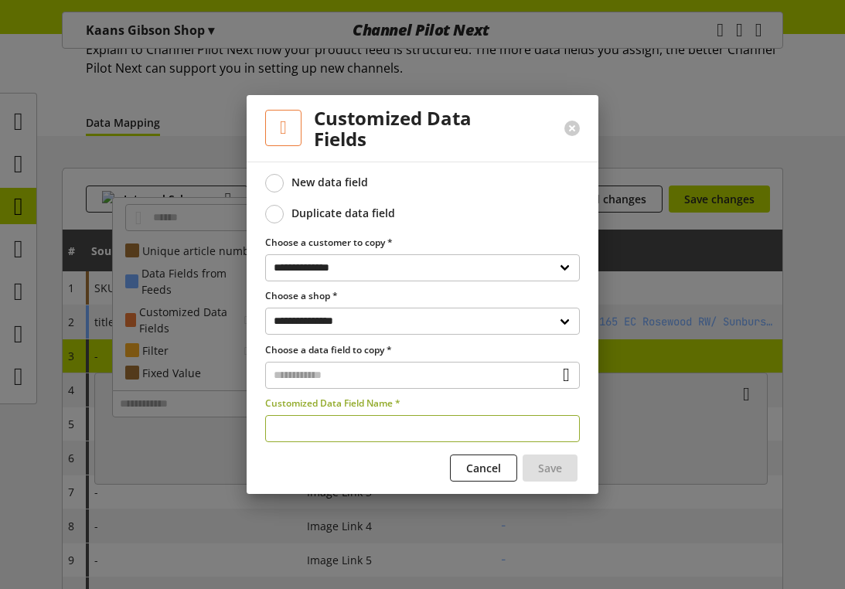
click at [306, 417] on input "text" at bounding box center [422, 428] width 315 height 27
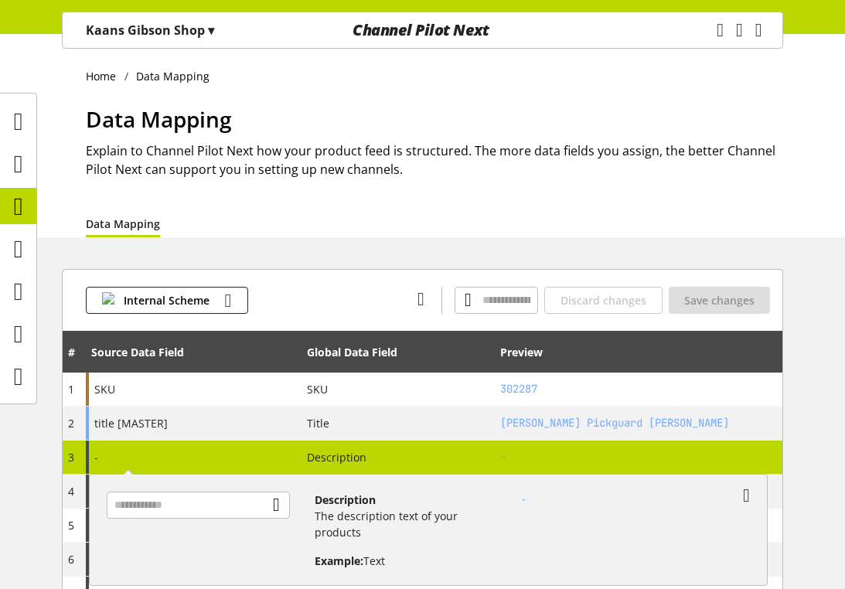
click at [199, 487] on div at bounding box center [204, 524] width 220 height 90
click at [192, 499] on input "text" at bounding box center [198, 504] width 183 height 27
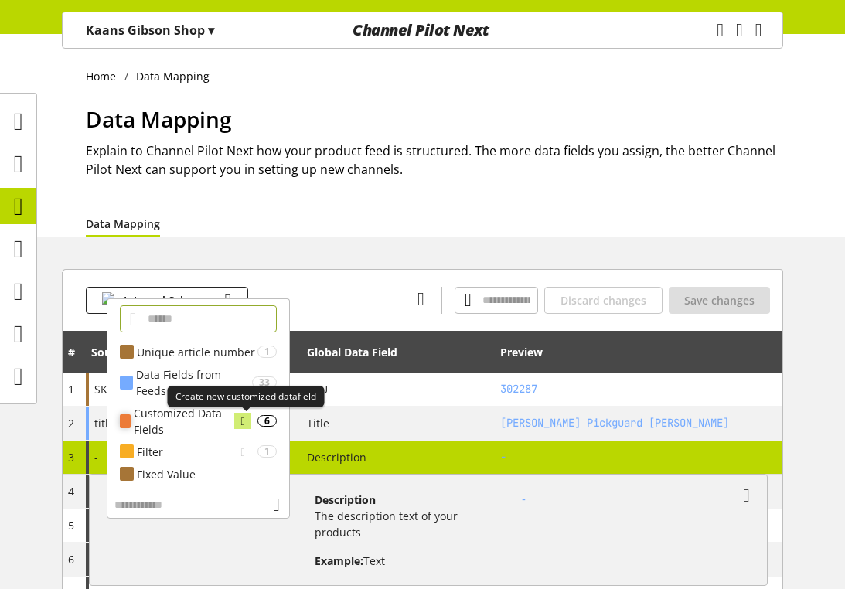
click at [243, 414] on icon at bounding box center [242, 421] width 4 height 17
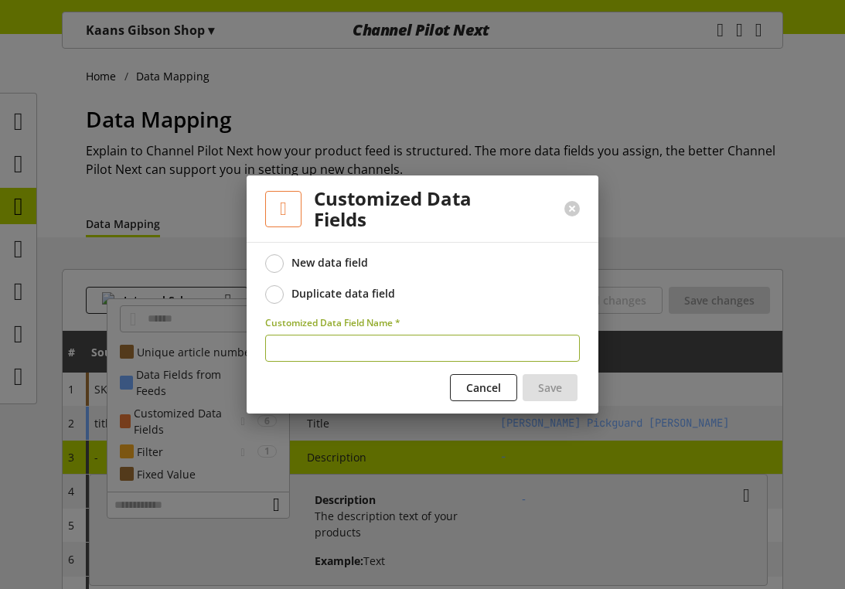
click at [328, 292] on div "Duplicate data field" at bounding box center [343, 294] width 104 height 14
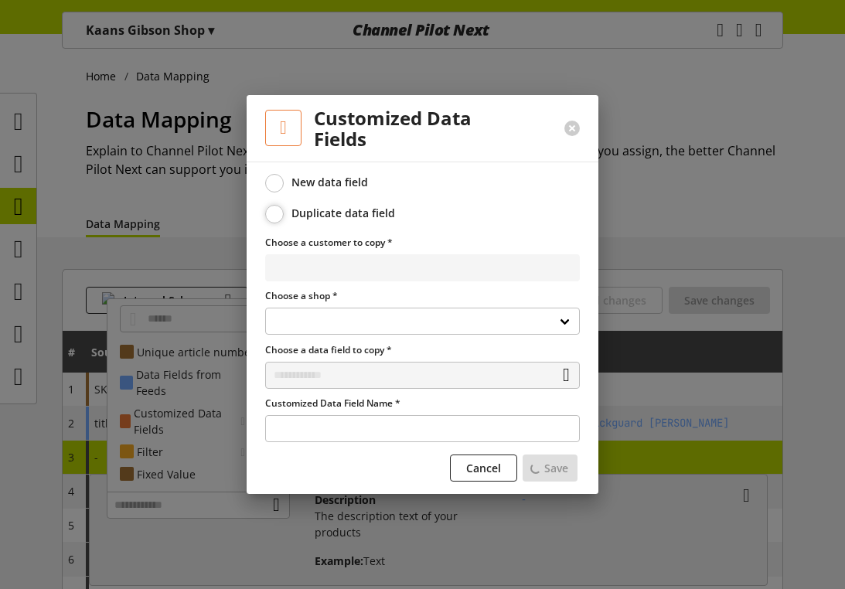
select select
select select "**********"
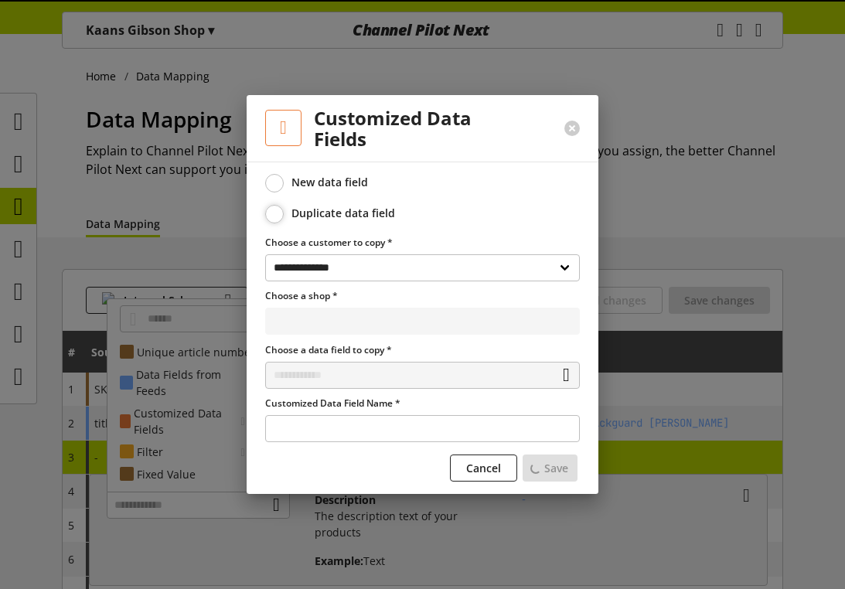
select select "**********"
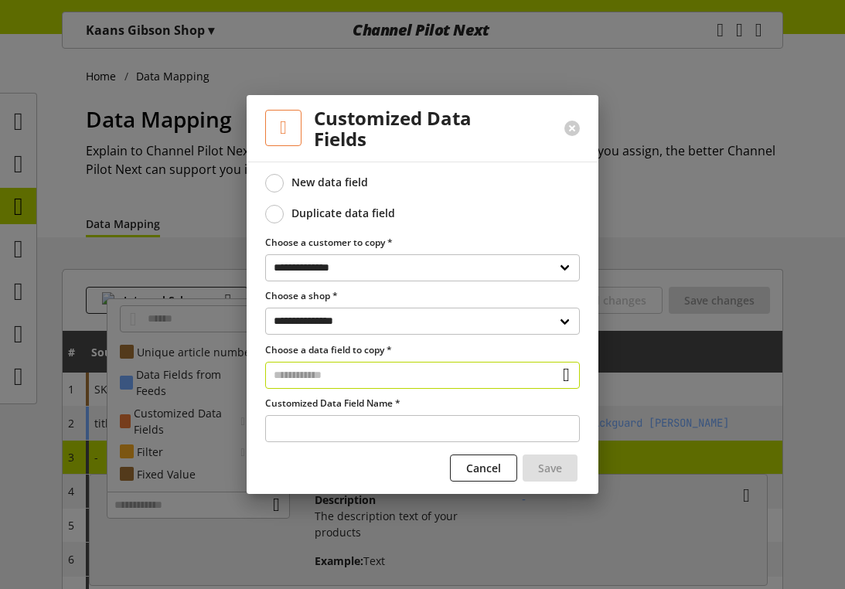
click at [322, 374] on input "text" at bounding box center [422, 375] width 315 height 27
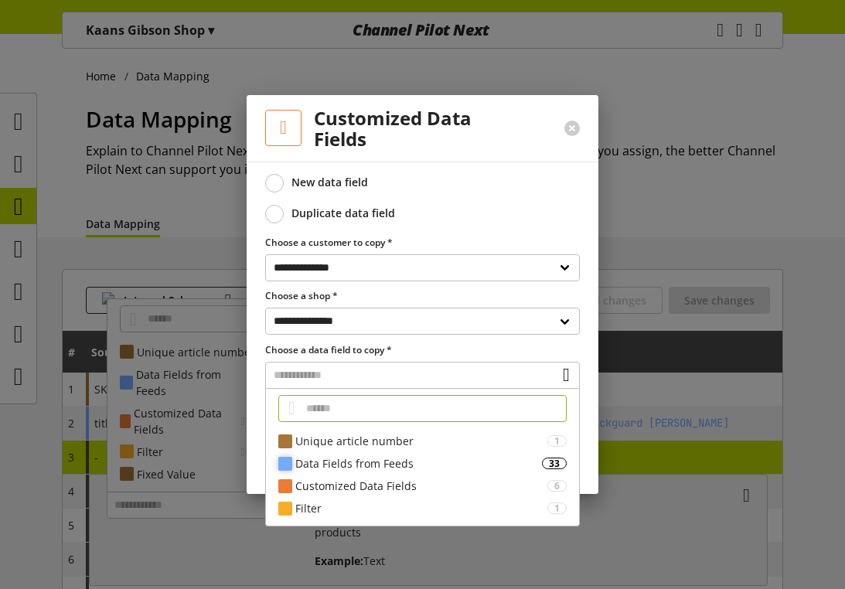
click at [325, 457] on div "Data Fields from Feeds" at bounding box center [418, 463] width 247 height 16
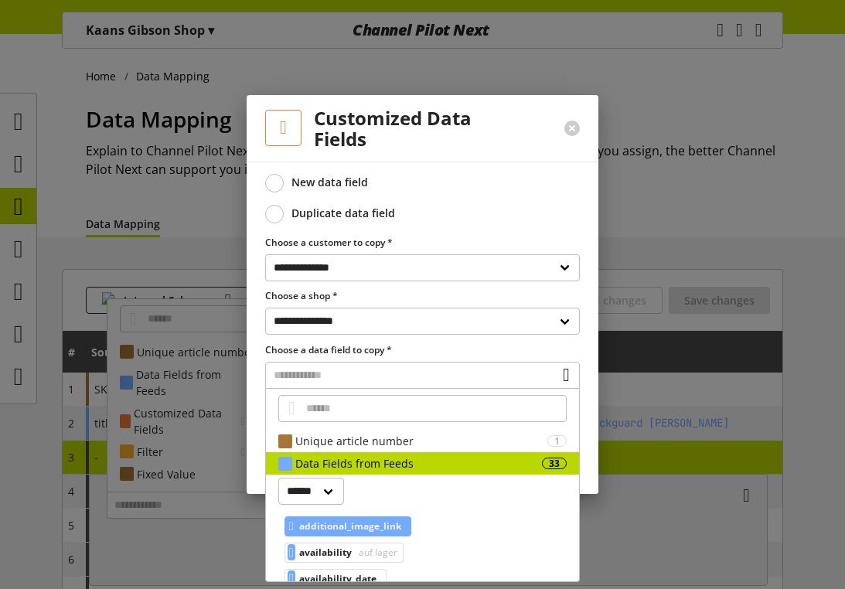
click at [331, 520] on span "additional_image_link" at bounding box center [350, 526] width 102 height 19
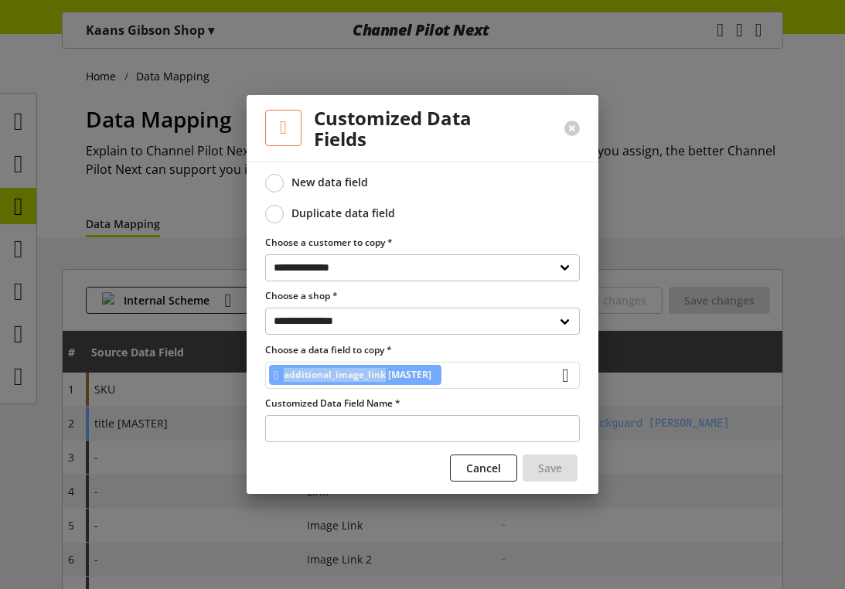
click at [338, 374] on span "additional_image_link [MASTER]" at bounding box center [358, 375] width 148 height 19
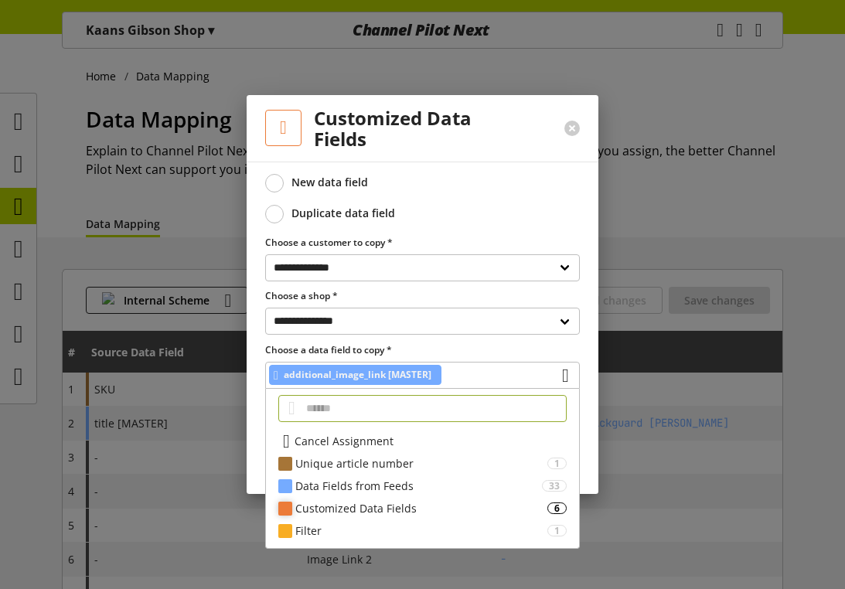
click at [335, 508] on div "Customized Data Fields" at bounding box center [421, 508] width 252 height 16
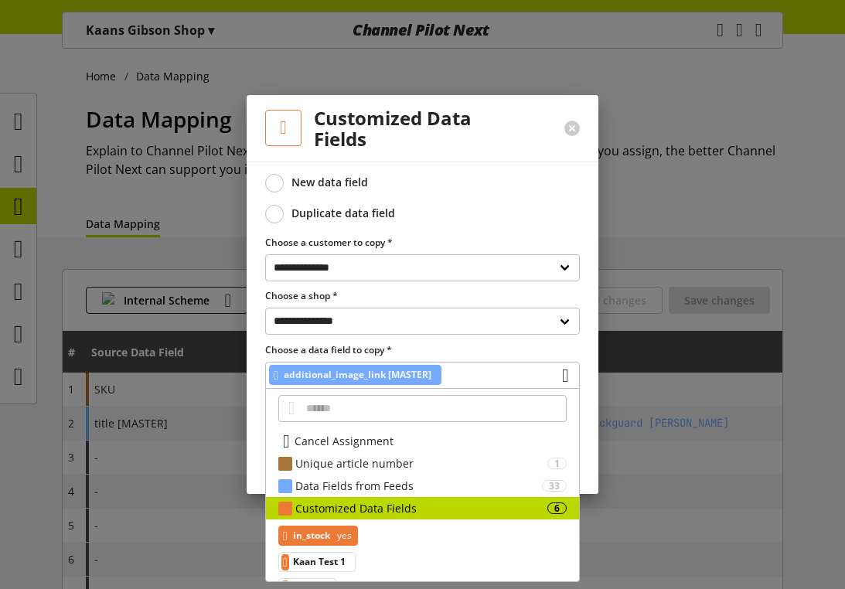
click at [328, 534] on span "in_stock" at bounding box center [311, 535] width 37 height 19
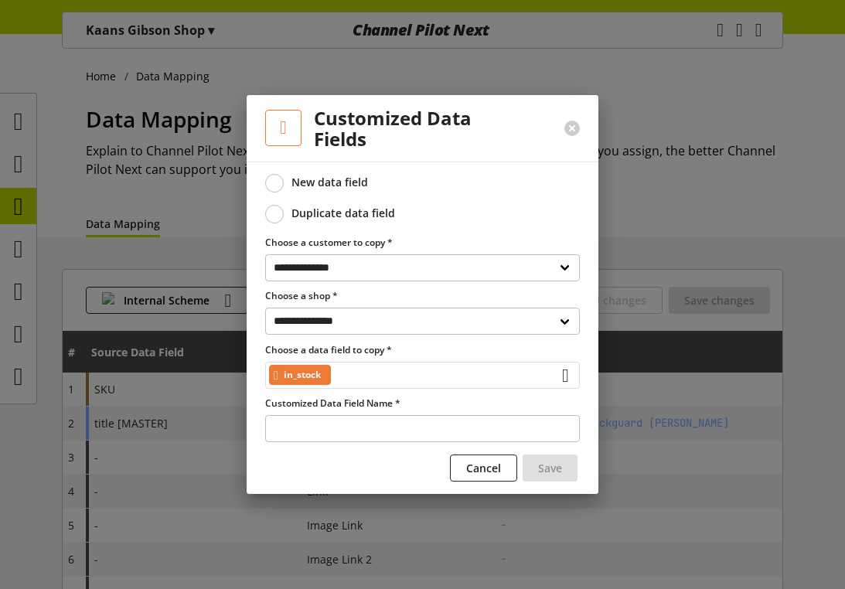
click at [359, 379] on div "in_stock" at bounding box center [422, 375] width 315 height 27
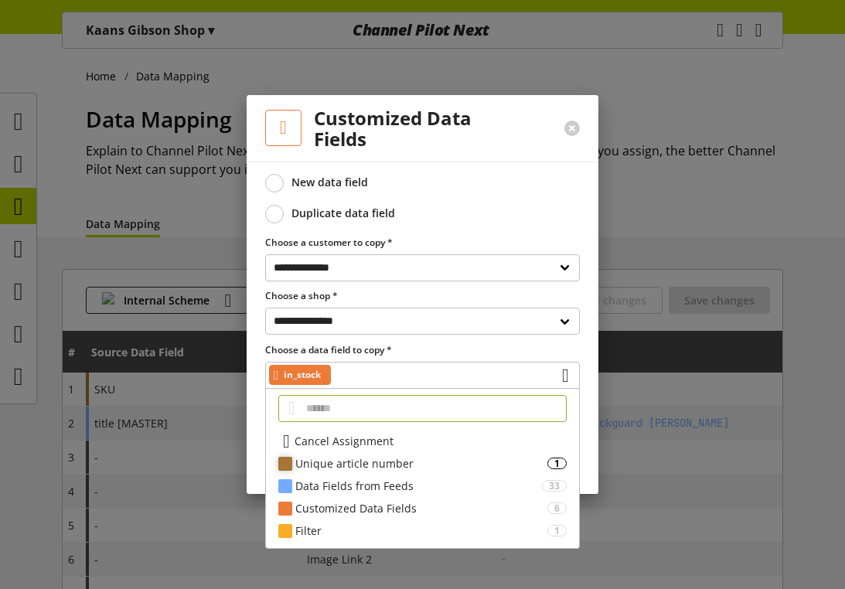
click at [337, 463] on div "Unique article number" at bounding box center [421, 463] width 252 height 16
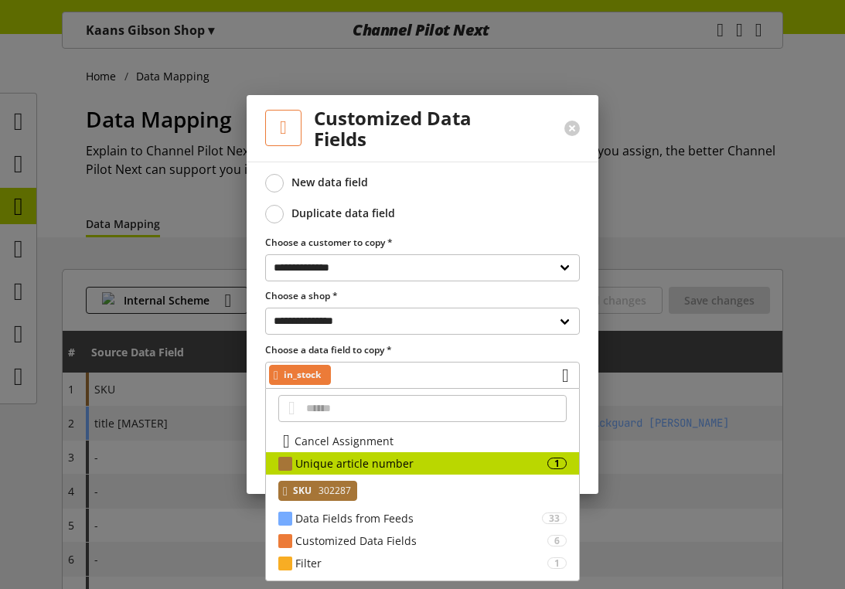
click at [328, 490] on span "302287" at bounding box center [333, 490] width 36 height 19
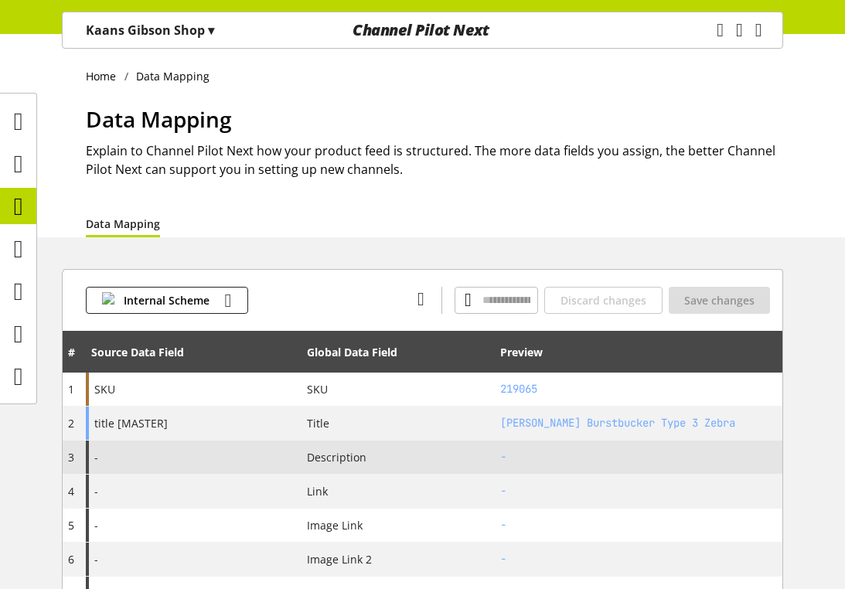
click at [160, 461] on div "-" at bounding box center [194, 456] width 216 height 33
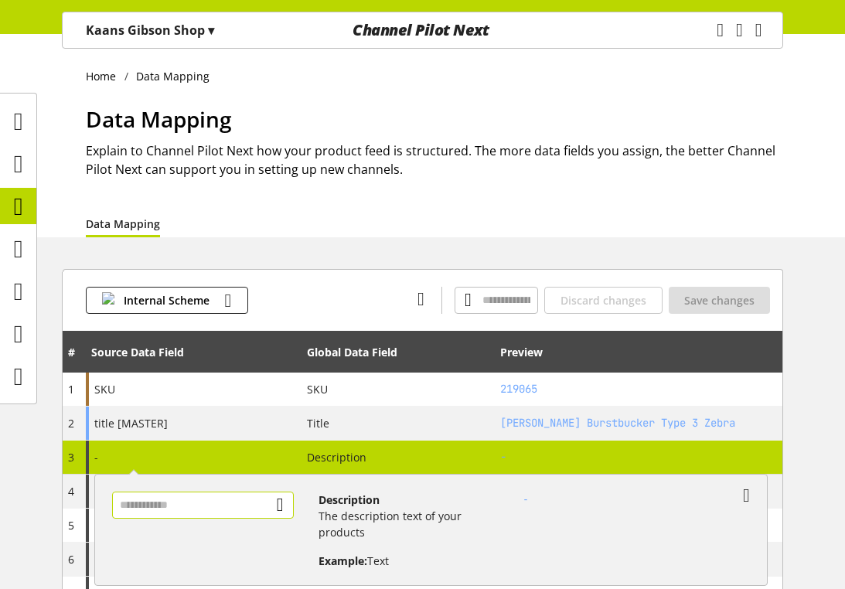
click at [174, 509] on input "text" at bounding box center [203, 504] width 182 height 27
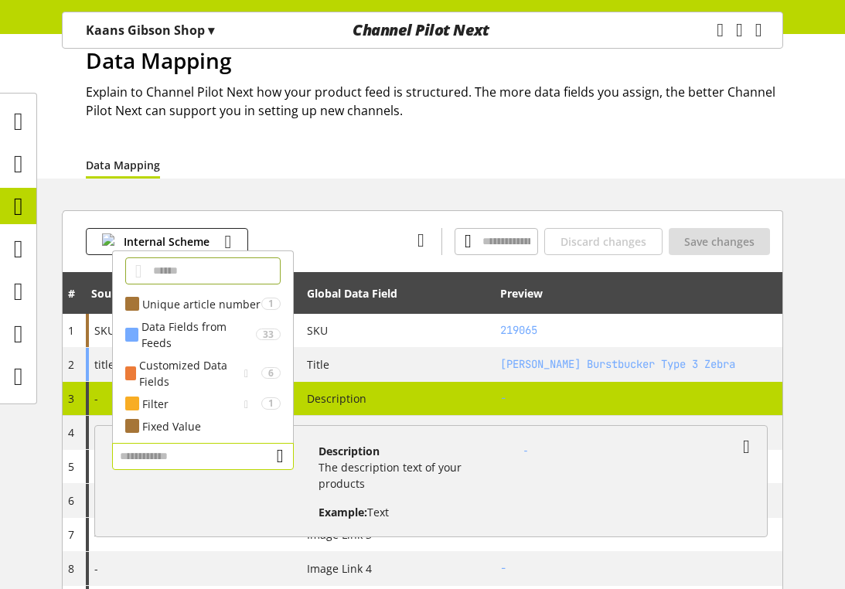
scroll to position [85, 0]
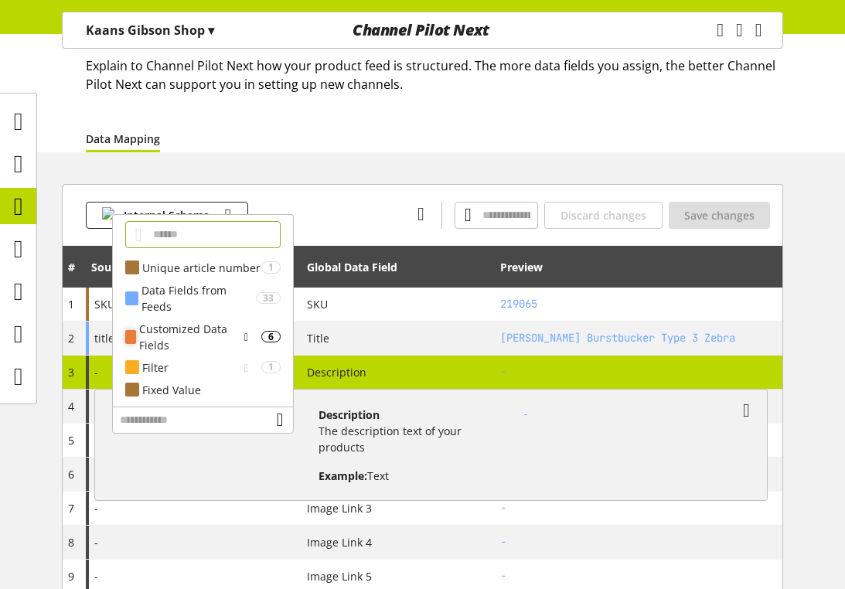
click at [196, 341] on div "Customized Data Fields" at bounding box center [188, 337] width 99 height 32
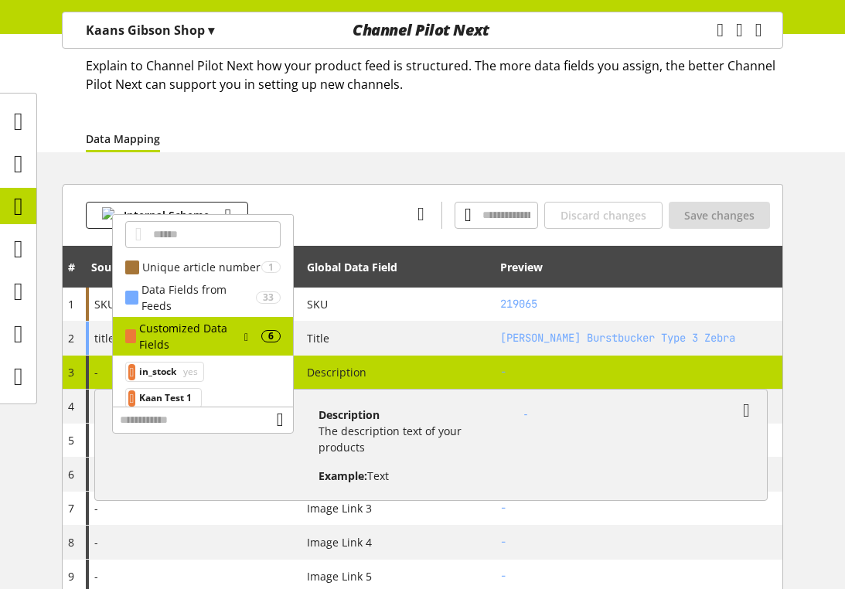
click at [166, 445] on div "Unique article number 1 SKU 219065 Data Fields from Feeds 33 ****** Customized …" at bounding box center [209, 439] width 219 height 90
click at [244, 338] on icon at bounding box center [246, 336] width 4 height 17
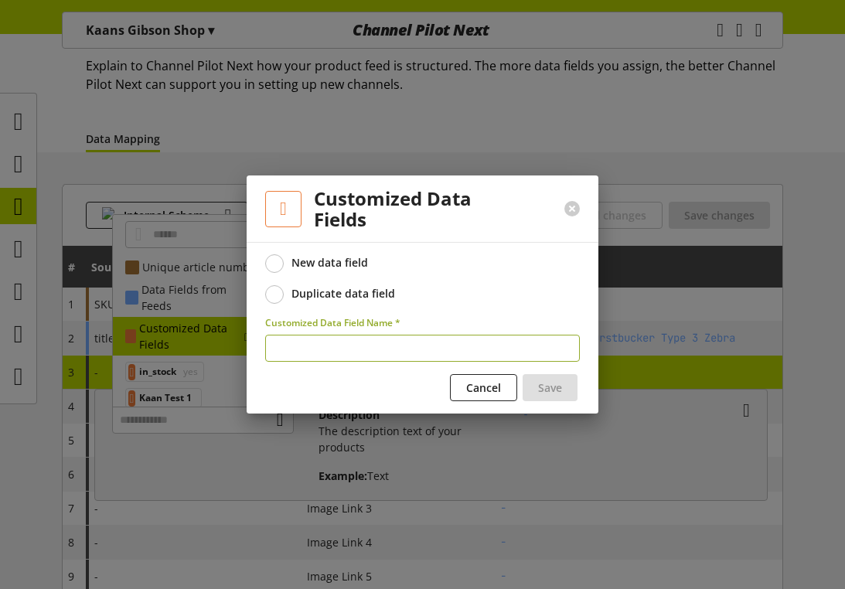
click at [297, 294] on div "Duplicate data field" at bounding box center [343, 294] width 104 height 14
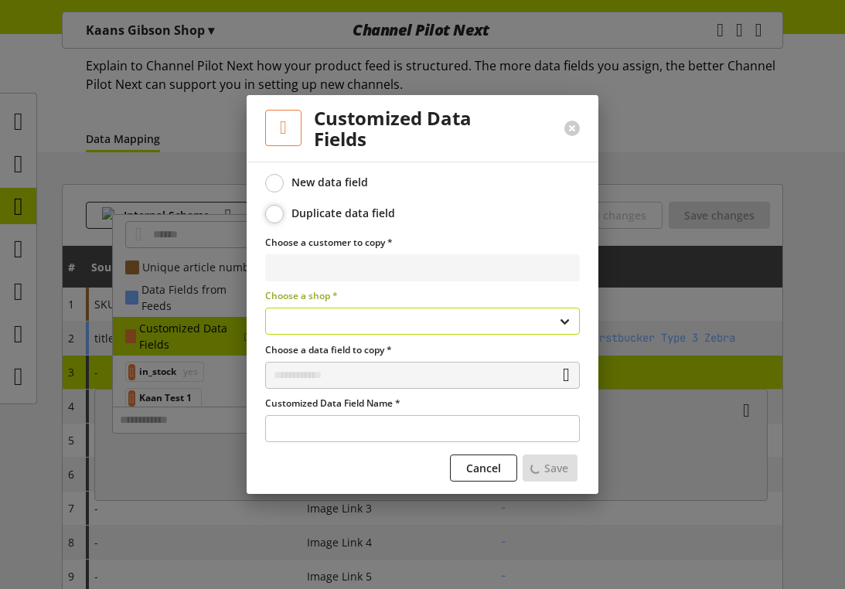
select select
select select "**********"
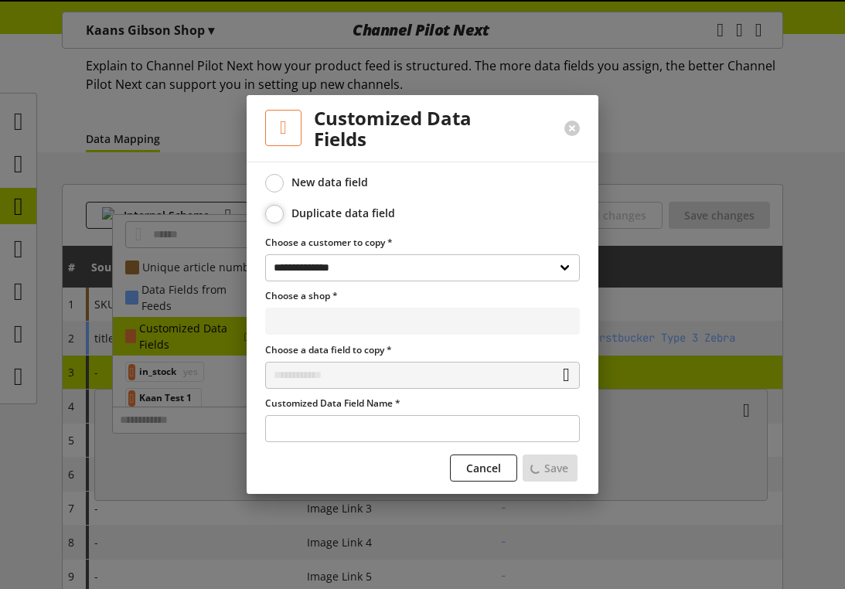
select select "**********"
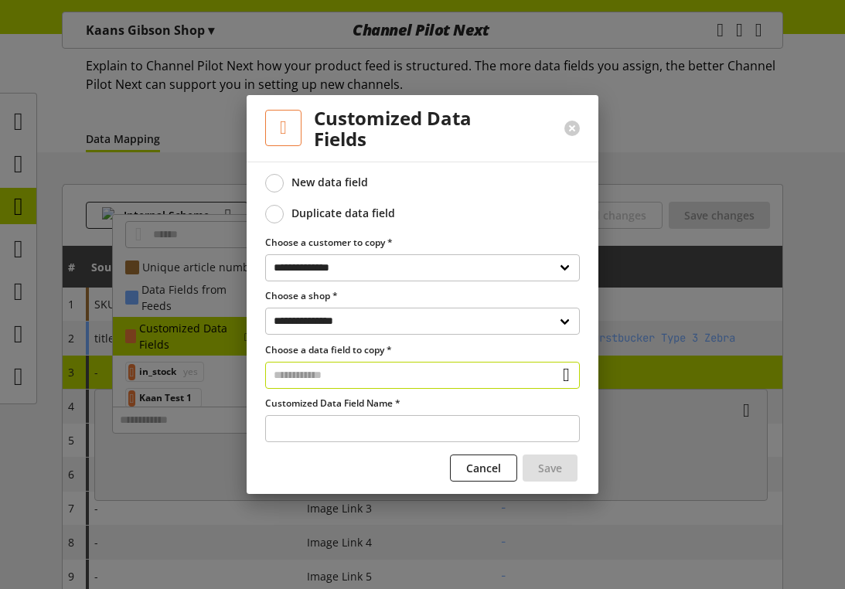
click at [305, 377] on input "text" at bounding box center [422, 375] width 315 height 27
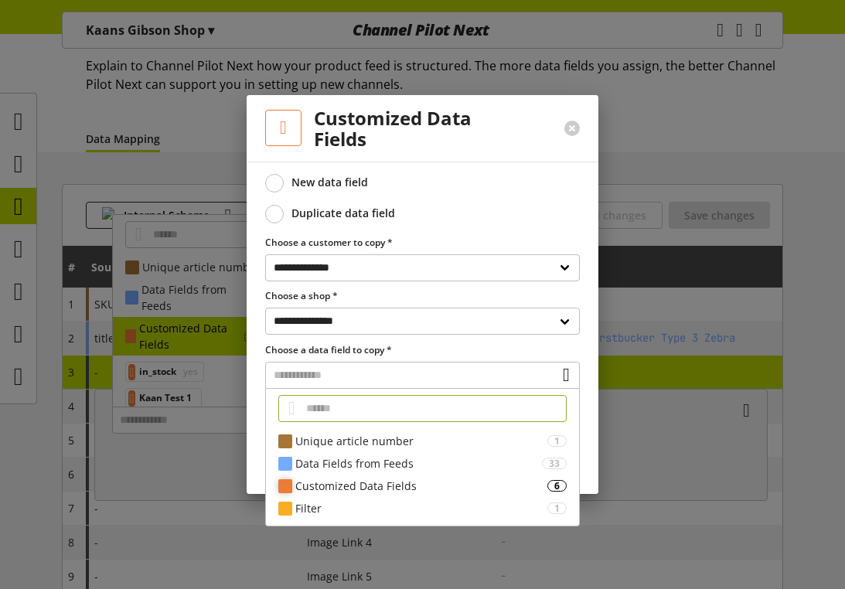
click at [321, 487] on div "Customized Data Fields" at bounding box center [421, 486] width 252 height 16
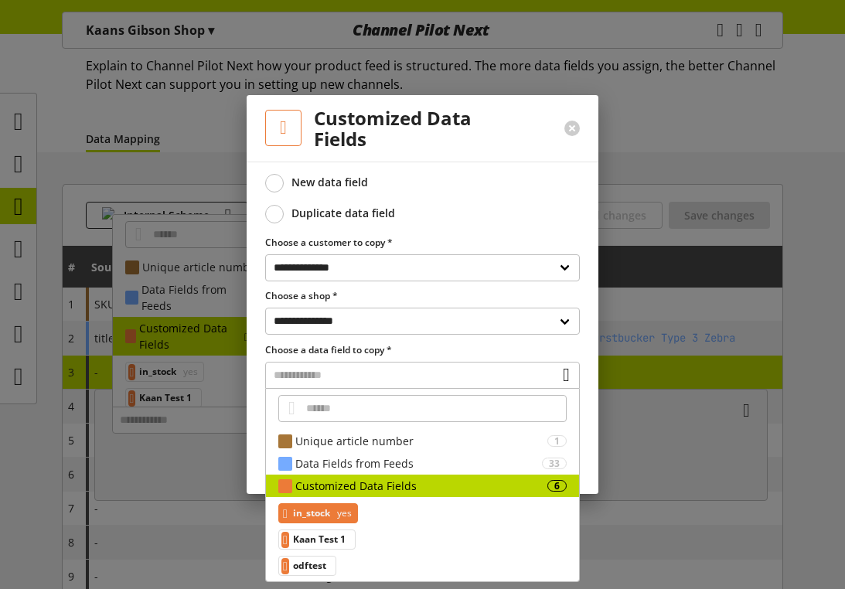
click at [315, 512] on span "in_stock" at bounding box center [311, 513] width 37 height 19
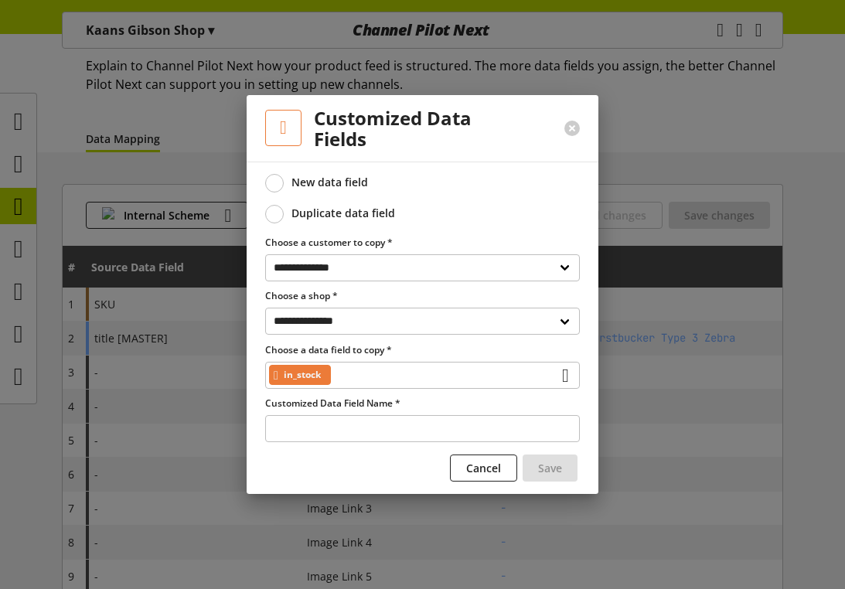
type input "**********"
click at [356, 376] on div "in_stock" at bounding box center [422, 375] width 315 height 27
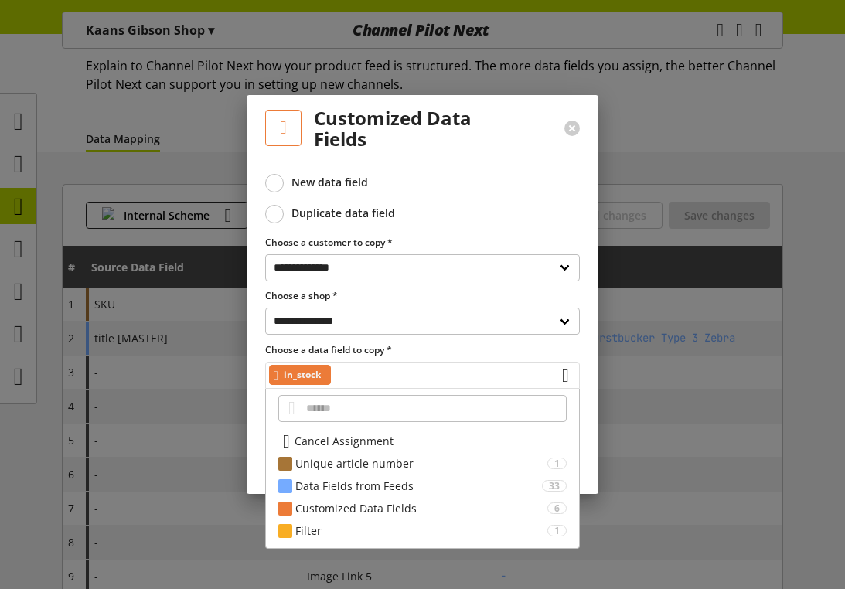
click at [356, 376] on div "in_stock" at bounding box center [422, 375] width 315 height 27
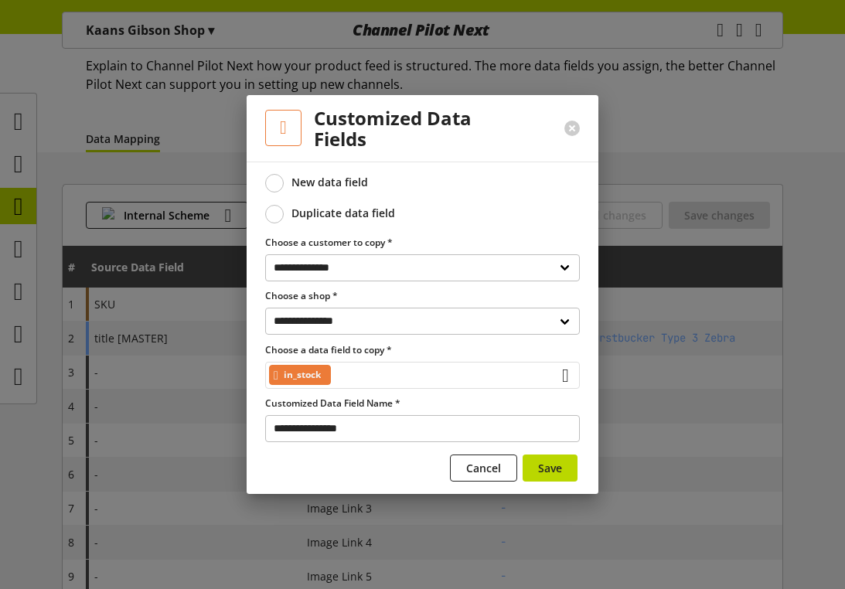
click at [461, 370] on div "in_stock" at bounding box center [422, 375] width 315 height 27
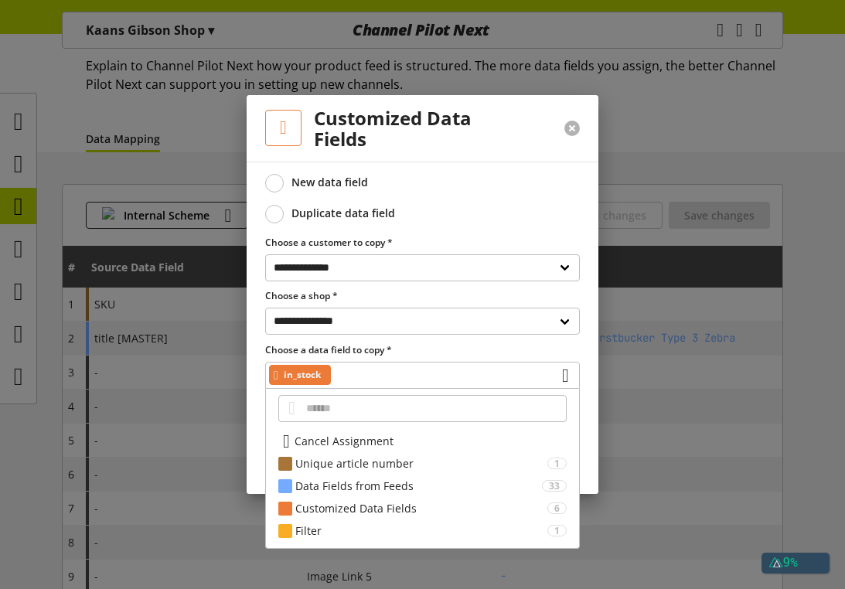
click at [574, 128] on button at bounding box center [571, 128] width 15 height 15
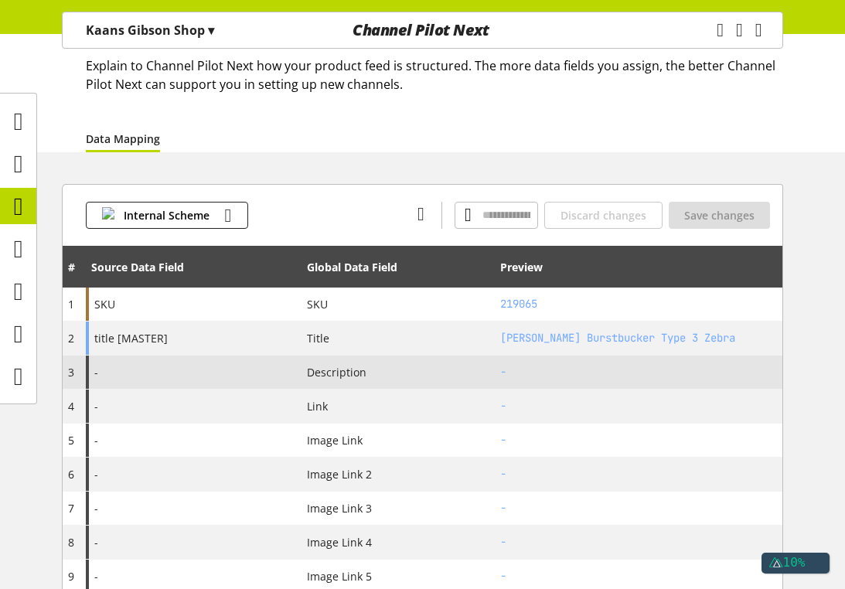
click at [222, 383] on div "-" at bounding box center [194, 371] width 216 height 33
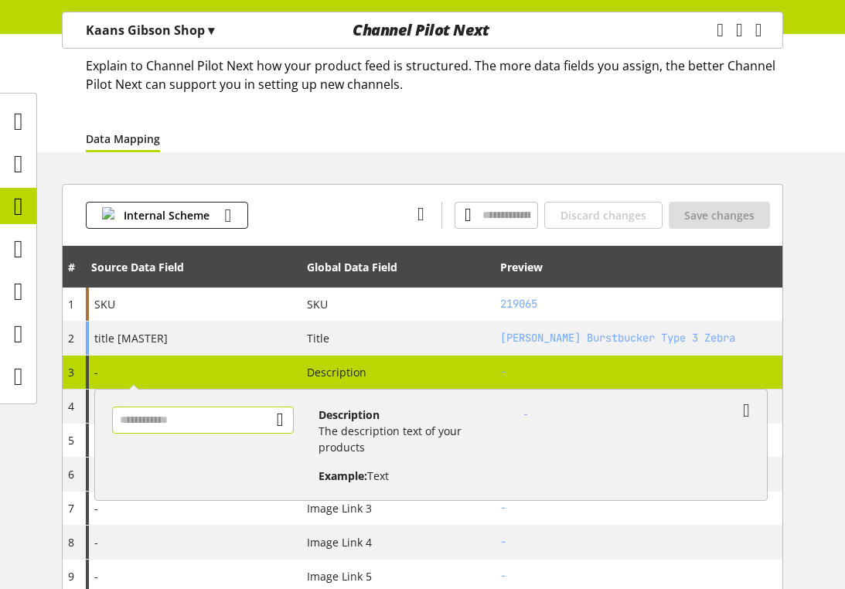
click at [226, 420] on input "text" at bounding box center [203, 419] width 182 height 27
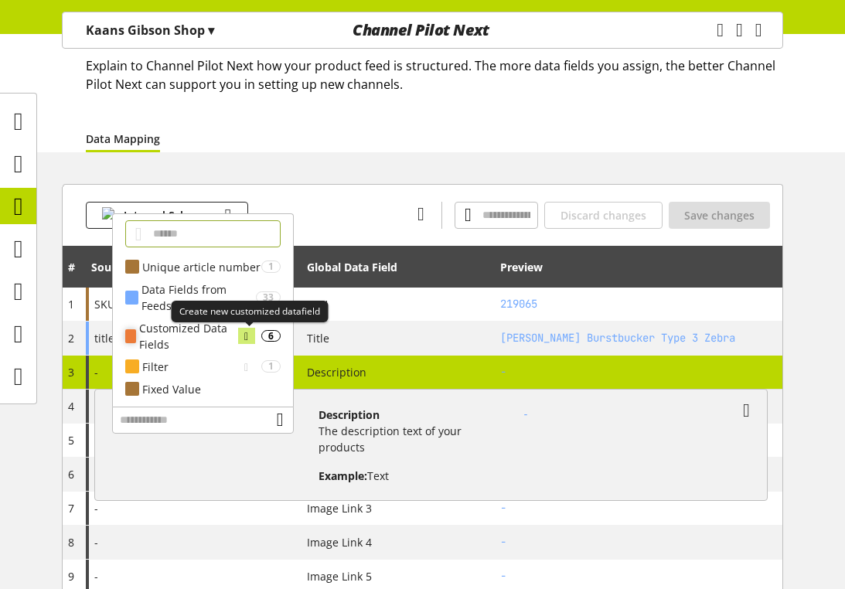
click at [247, 338] on icon at bounding box center [246, 336] width 4 height 17
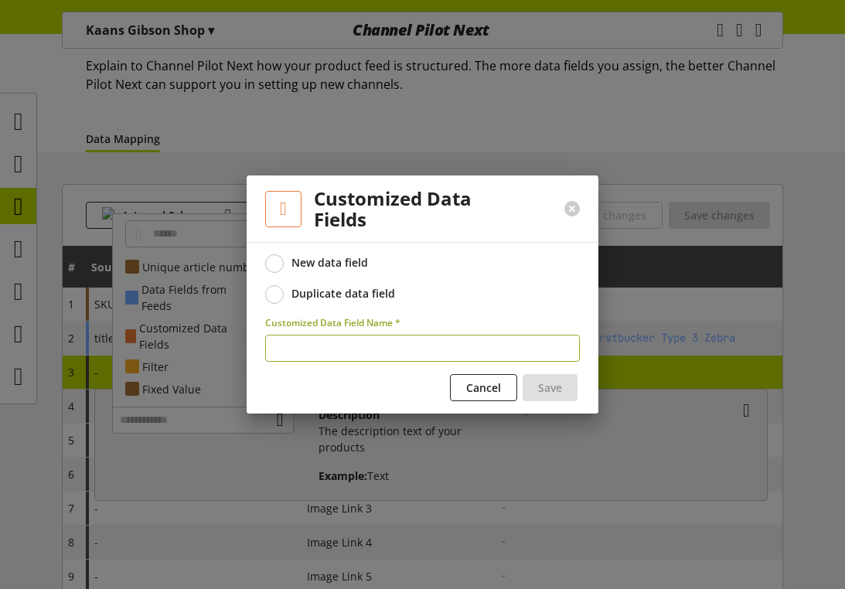
click at [309, 296] on div "Duplicate data field" at bounding box center [343, 294] width 104 height 14
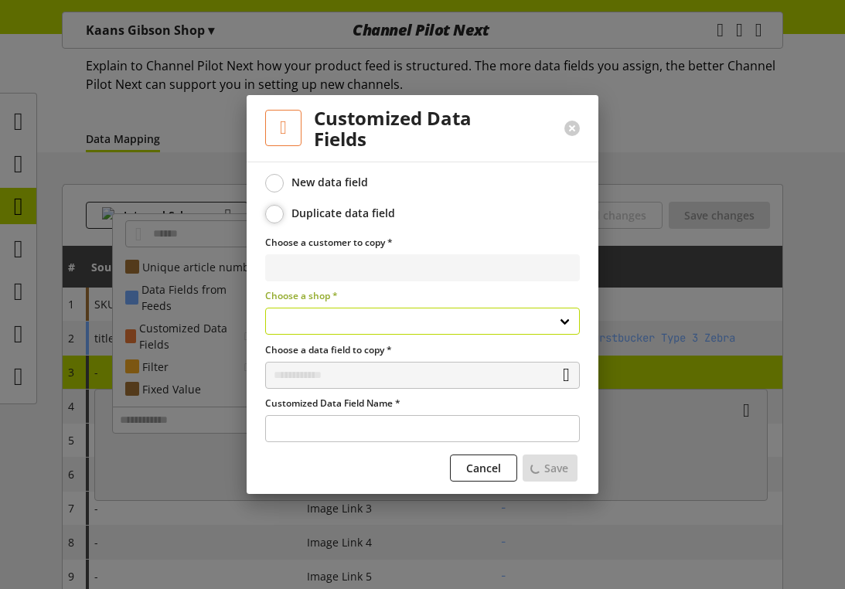
select select "**********"
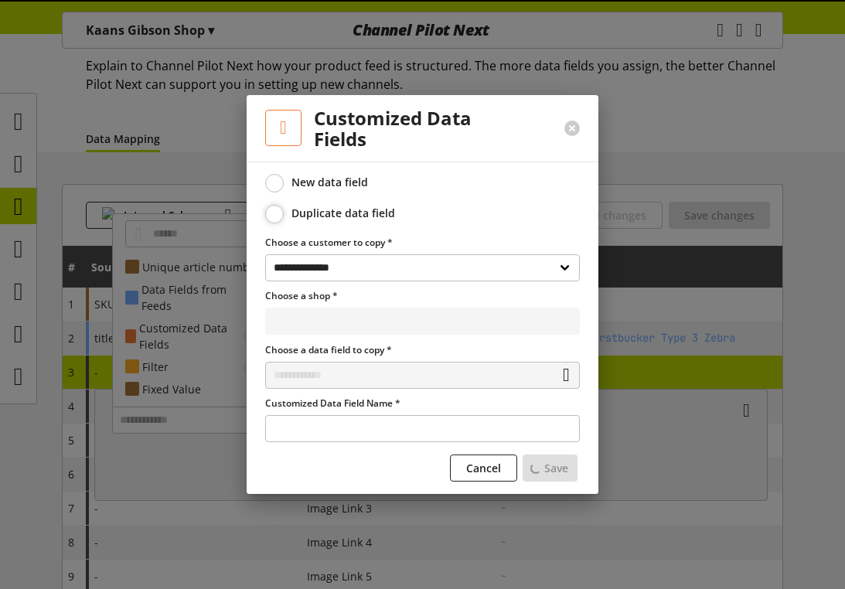
select select "**********"
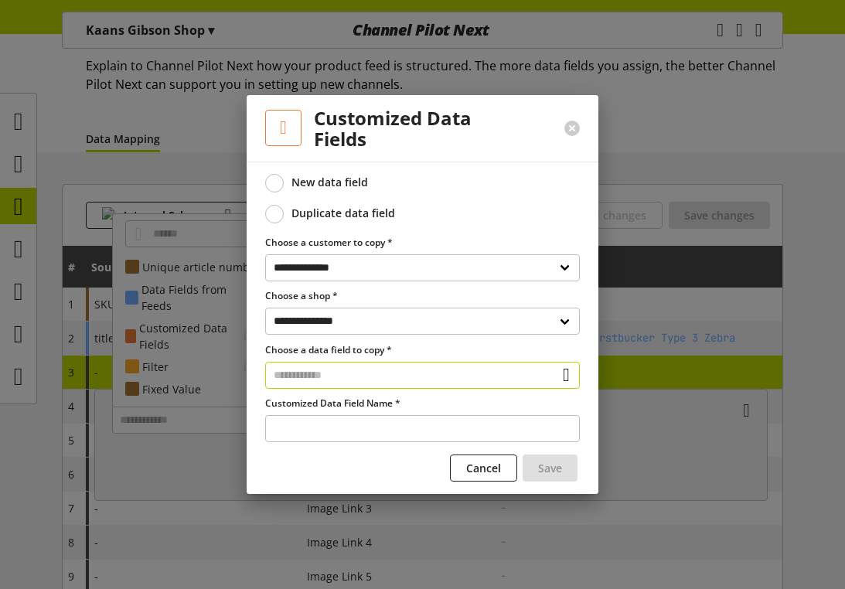
click at [336, 372] on input "text" at bounding box center [422, 375] width 315 height 27
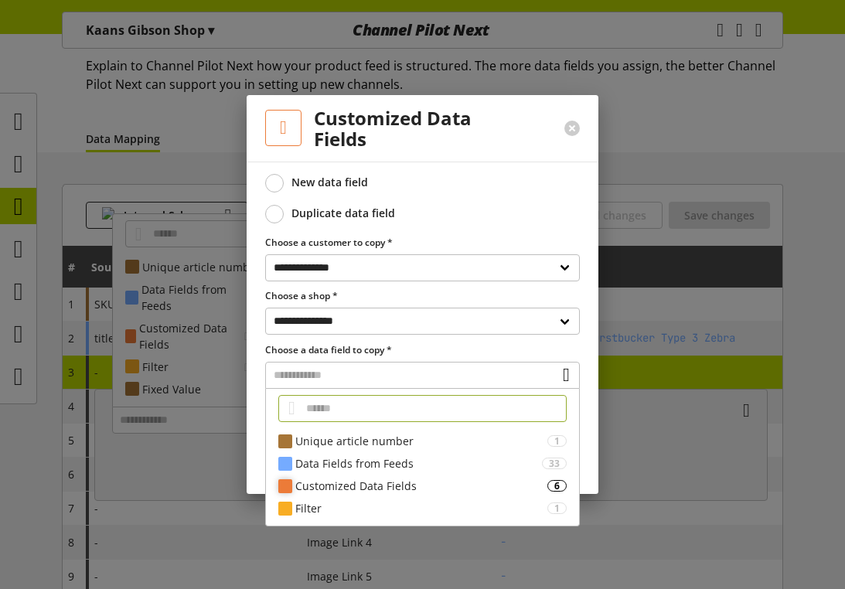
click at [333, 487] on div "Customized Data Fields" at bounding box center [421, 486] width 252 height 16
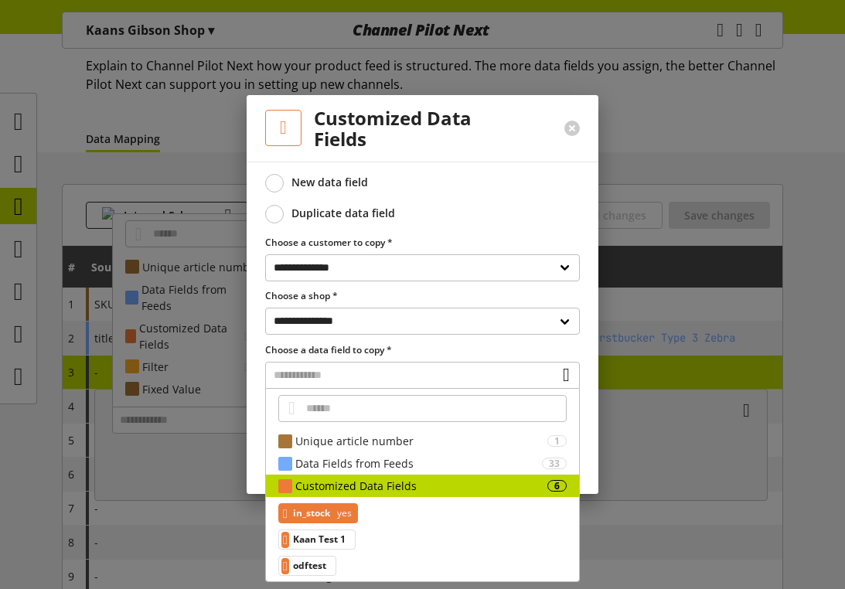
click at [326, 516] on span "in_stock" at bounding box center [311, 513] width 37 height 19
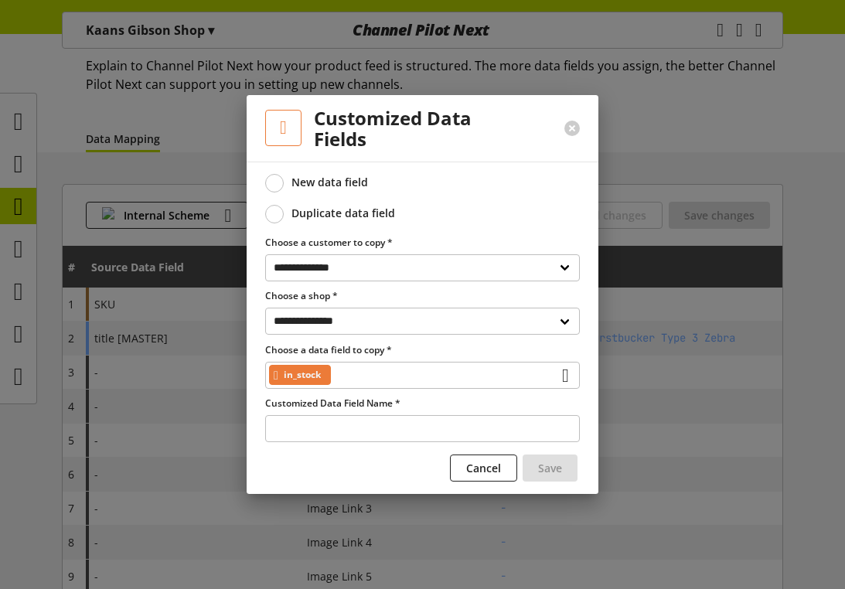
type input "**********"
click at [413, 386] on div "in_stock" at bounding box center [422, 375] width 315 height 27
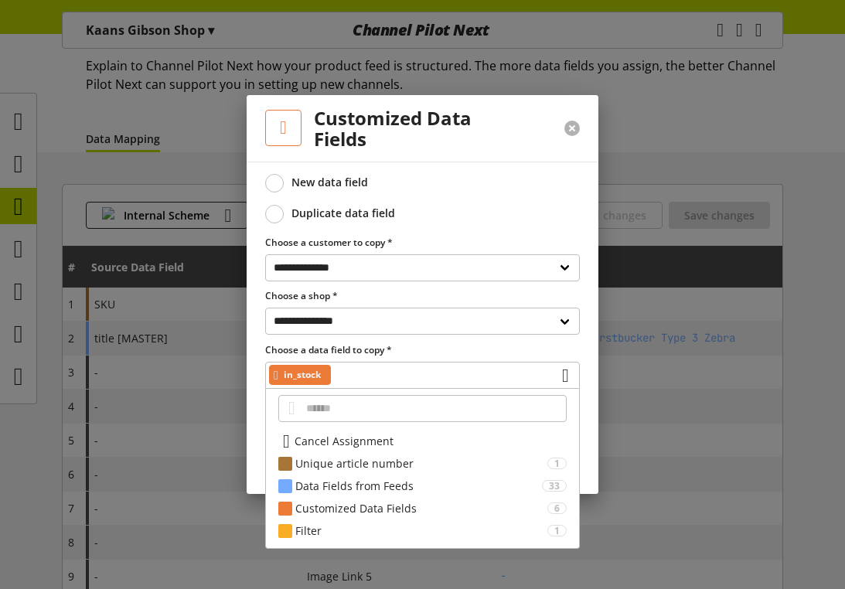
click at [576, 129] on button at bounding box center [571, 128] width 15 height 15
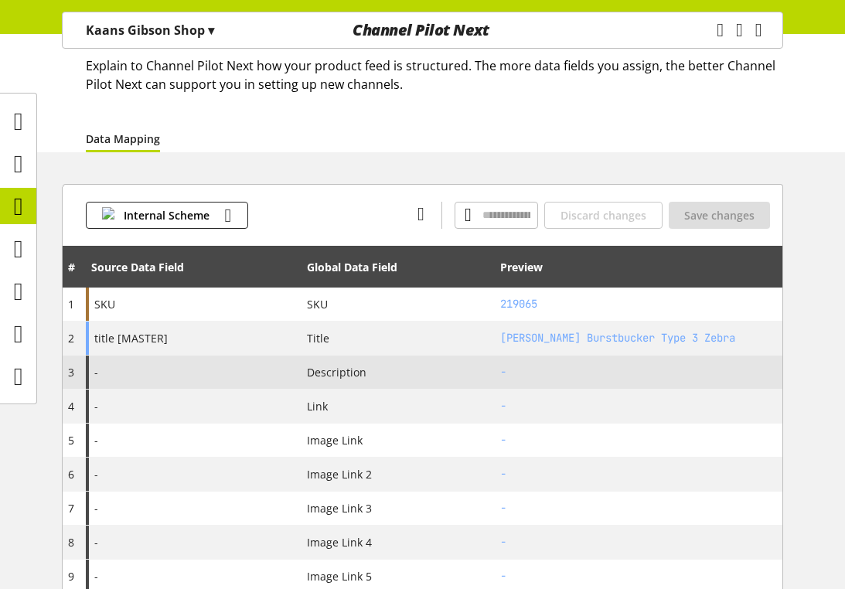
click at [239, 374] on div "-" at bounding box center [194, 371] width 216 height 33
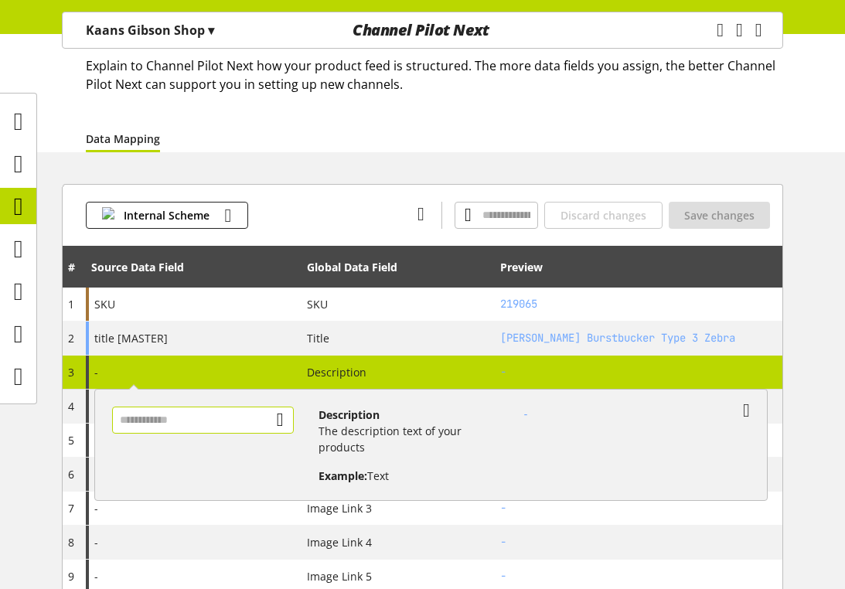
click at [252, 428] on input "text" at bounding box center [203, 419] width 182 height 27
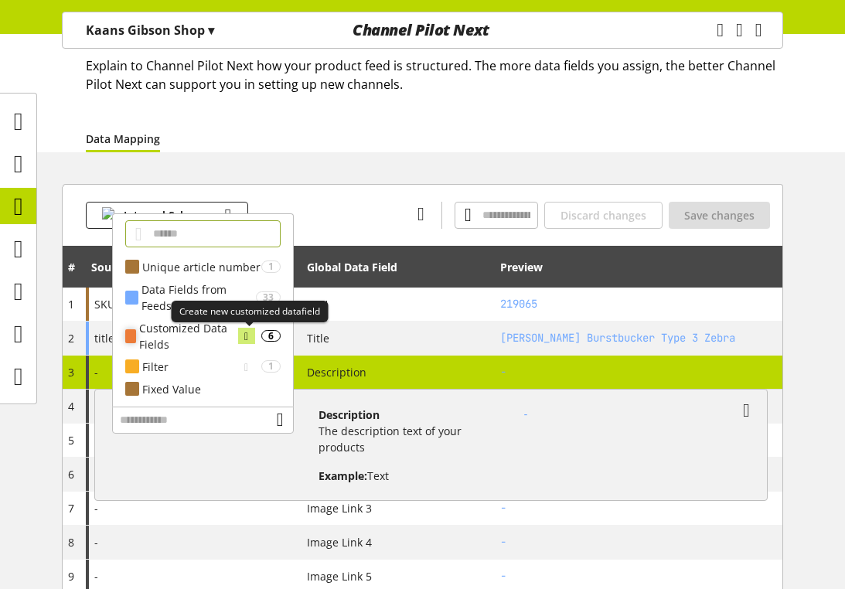
click at [248, 335] on icon at bounding box center [246, 336] width 4 height 17
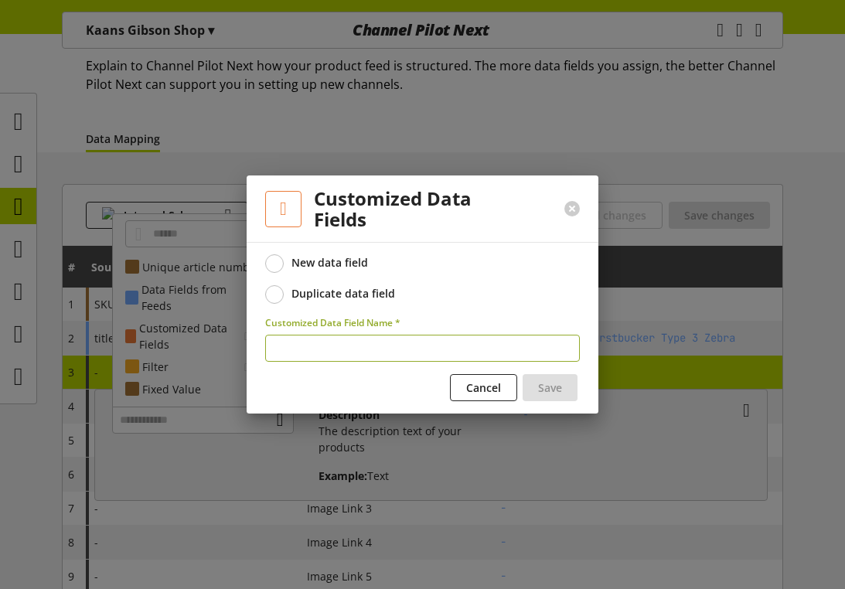
click at [305, 296] on div "Duplicate data field" at bounding box center [343, 294] width 104 height 14
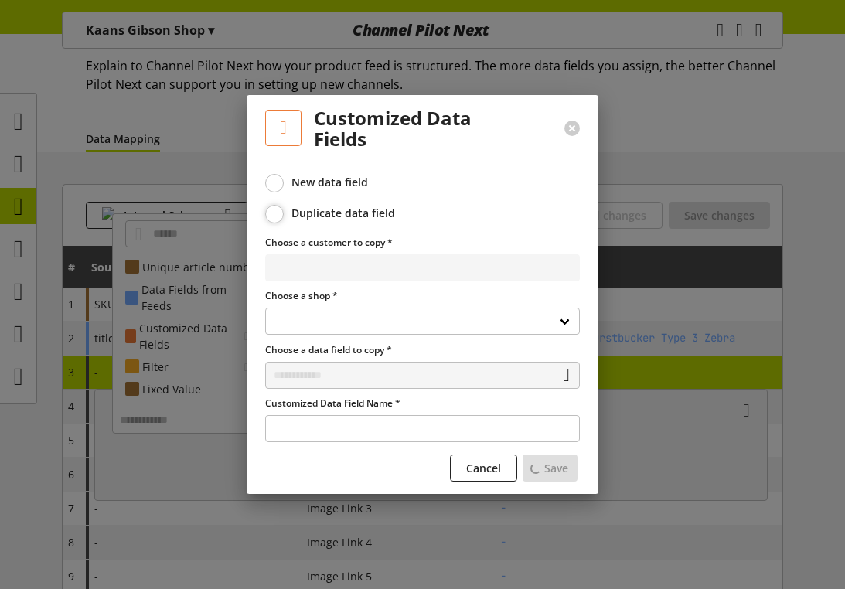
select select "**********"
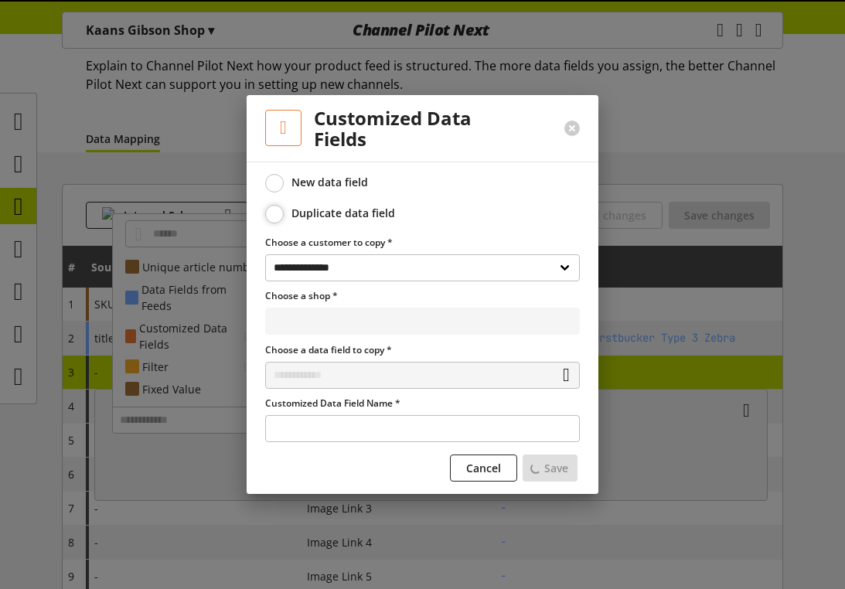
select select "**********"
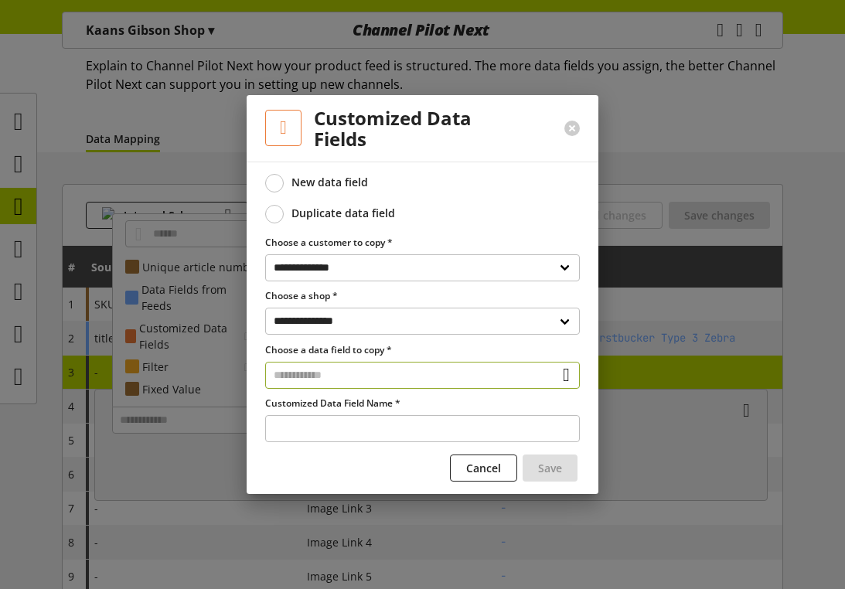
click at [361, 375] on input "text" at bounding box center [422, 375] width 315 height 27
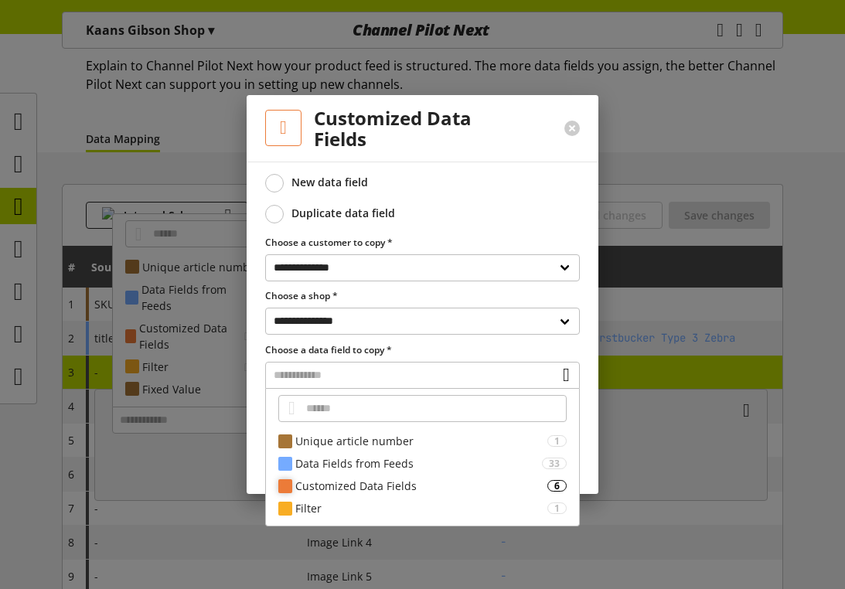
click at [380, 480] on div "Customized Data Fields" at bounding box center [421, 486] width 252 height 16
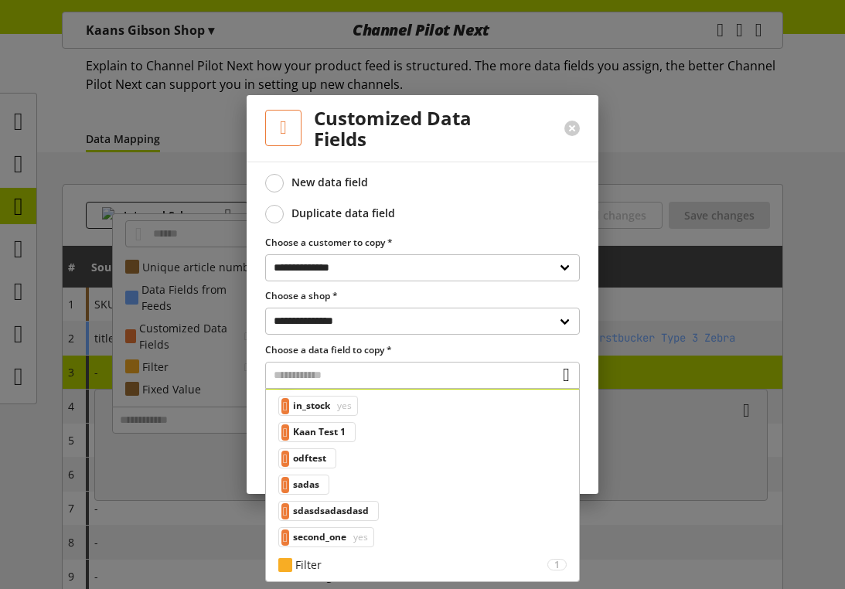
scroll to position [108, 0]
click at [346, 530] on span "second_one" at bounding box center [319, 536] width 53 height 19
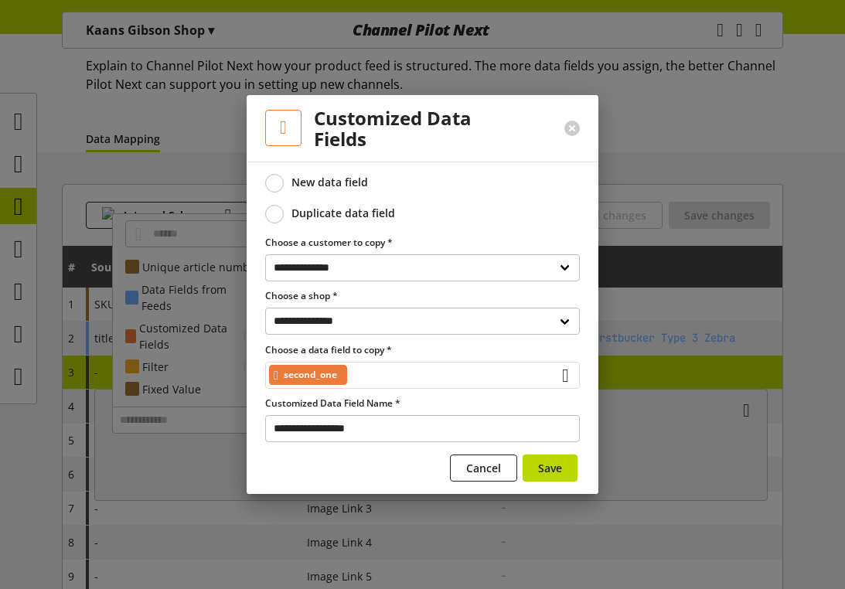
click at [382, 377] on div "second_one" at bounding box center [422, 375] width 315 height 27
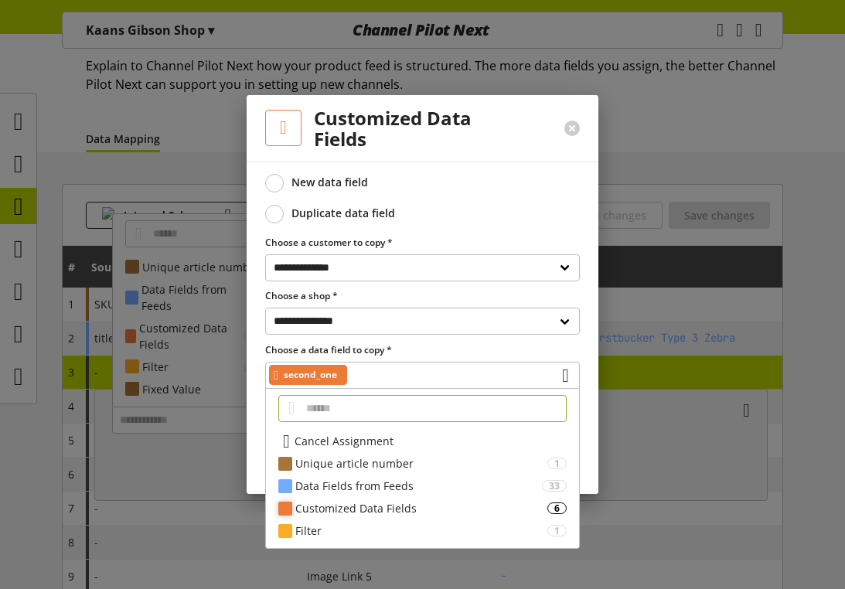
click at [342, 505] on div "Customized Data Fields" at bounding box center [421, 508] width 252 height 16
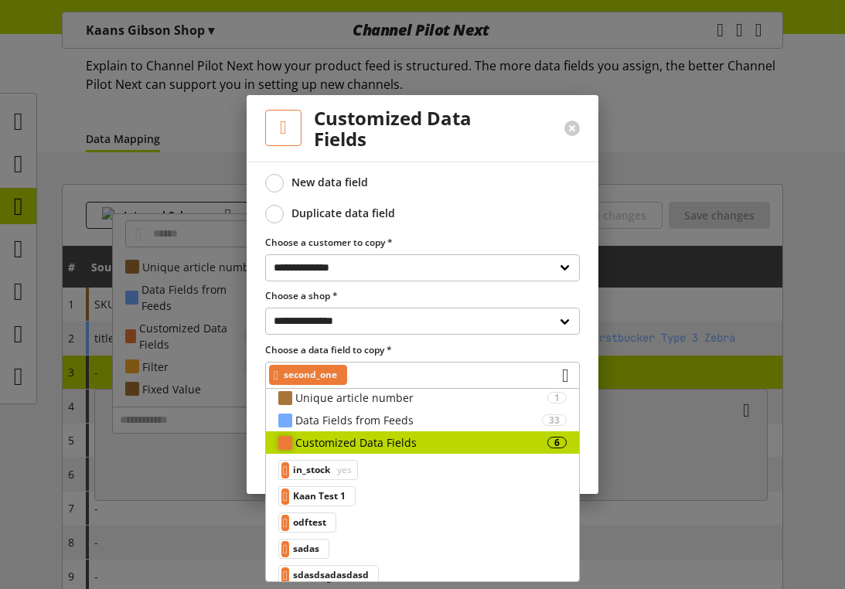
scroll to position [76, 0]
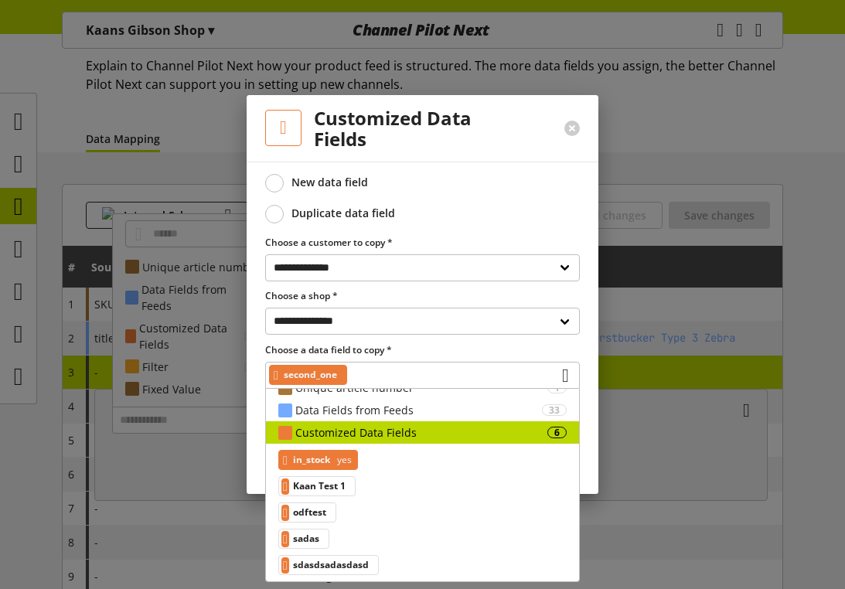
click at [342, 468] on div "in_stock yes" at bounding box center [318, 460] width 80 height 20
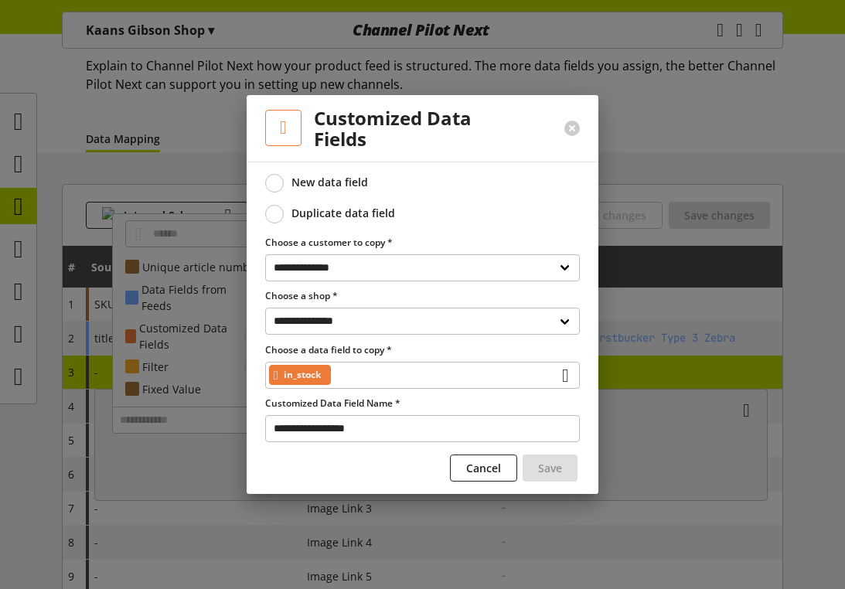
type input "**********"
click at [538, 468] on span "Save" at bounding box center [550, 468] width 24 height 16
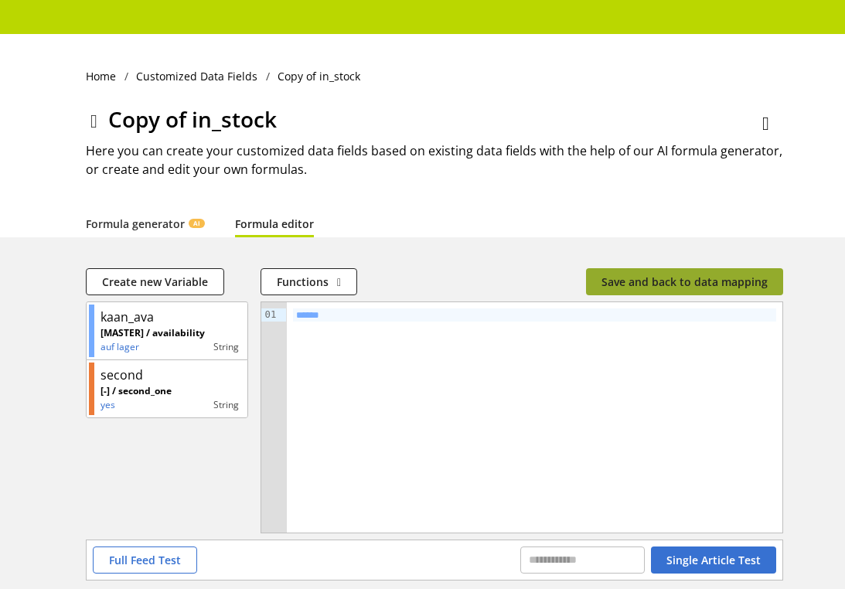
click at [644, 281] on span "Save and back to data mapping" at bounding box center [684, 282] width 166 height 16
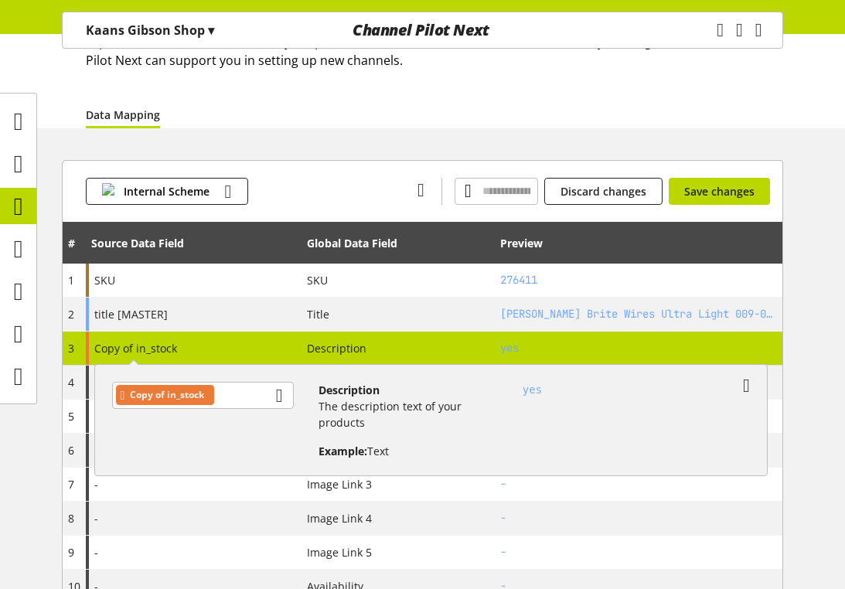
scroll to position [110, 0]
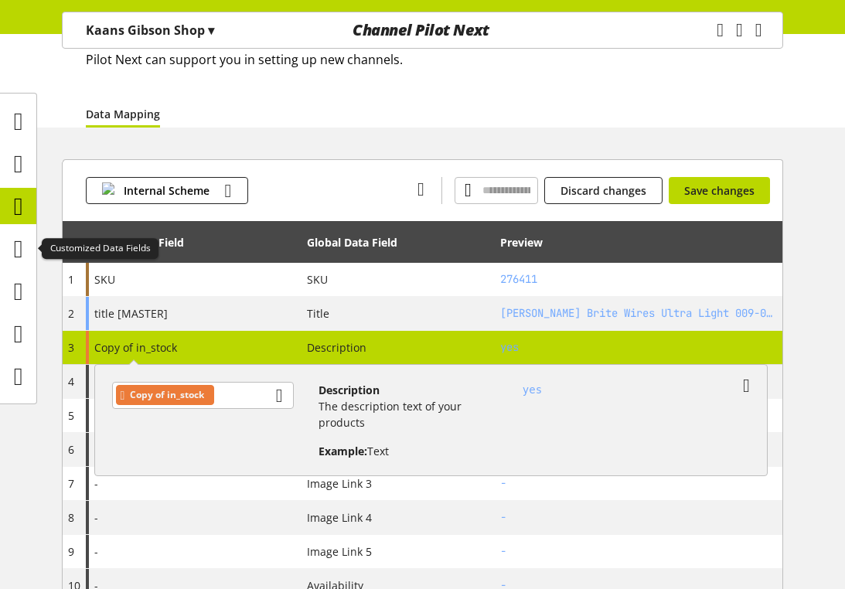
drag, startPoint x: 22, startPoint y: 239, endPoint x: 582, endPoint y: 85, distance: 580.2
click at [22, 239] on icon at bounding box center [18, 248] width 9 height 31
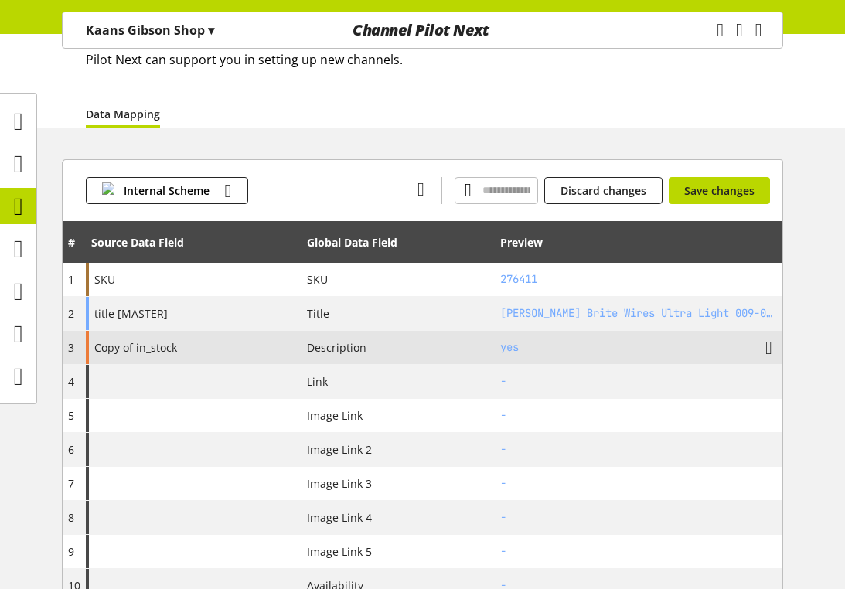
click at [237, 346] on div "Copy of in_stock" at bounding box center [194, 347] width 216 height 33
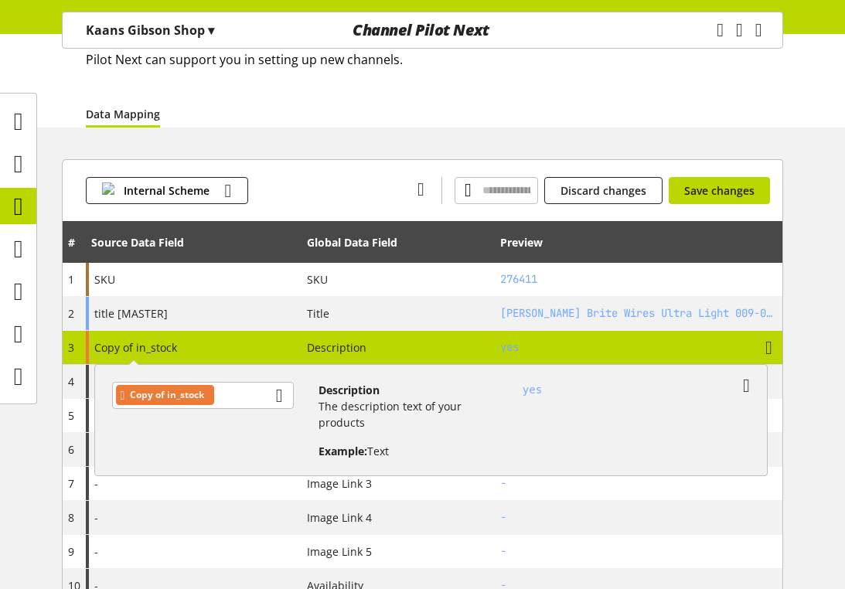
click at [725, 389] on div "yes" at bounding box center [630, 414] width 265 height 90
click at [595, 185] on span "Discard changes" at bounding box center [603, 190] width 86 height 16
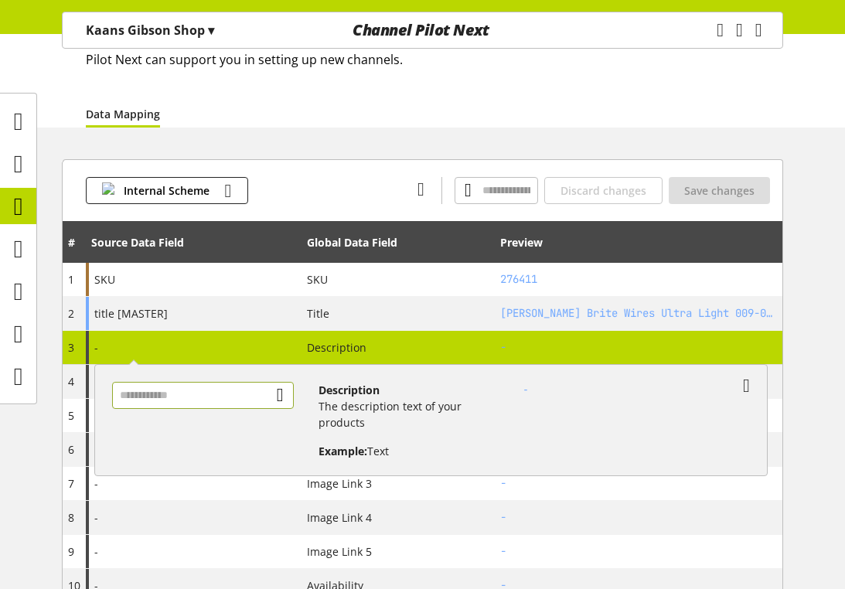
click at [208, 406] on input "text" at bounding box center [203, 395] width 182 height 27
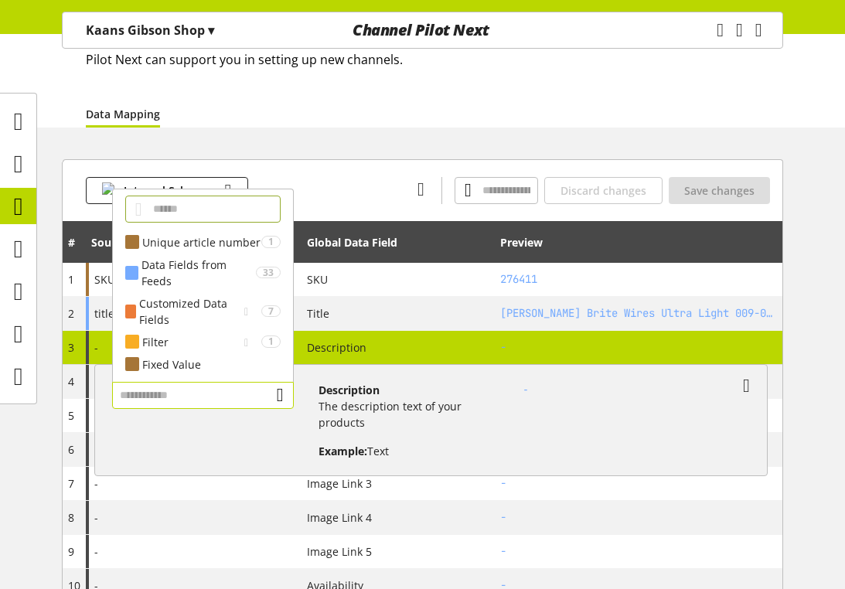
click at [208, 397] on input "text" at bounding box center [203, 395] width 182 height 27
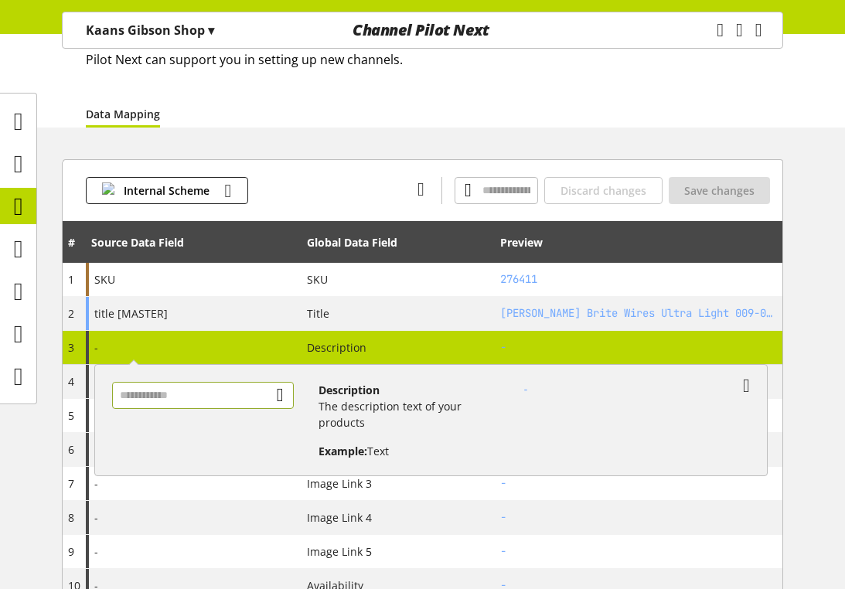
click at [208, 397] on input "text" at bounding box center [203, 395] width 182 height 27
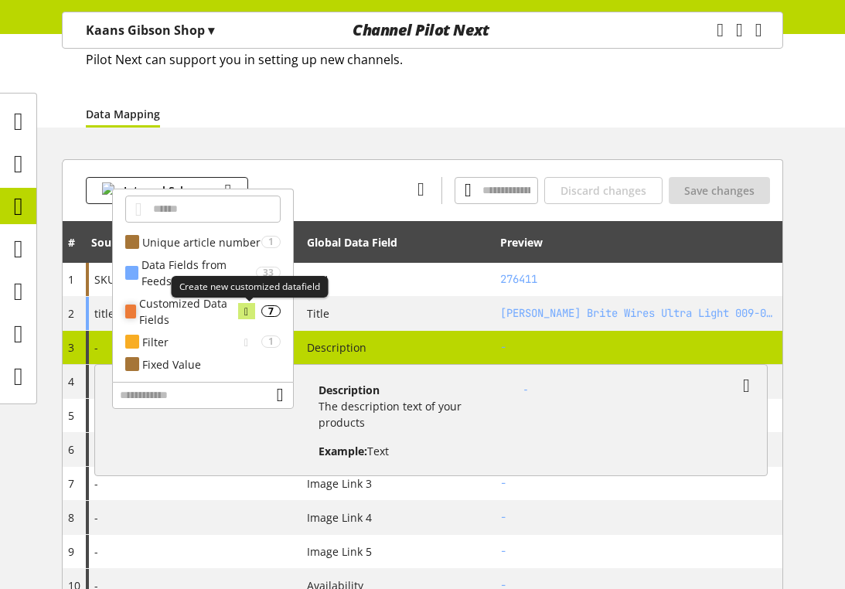
click at [248, 310] on icon at bounding box center [246, 311] width 4 height 17
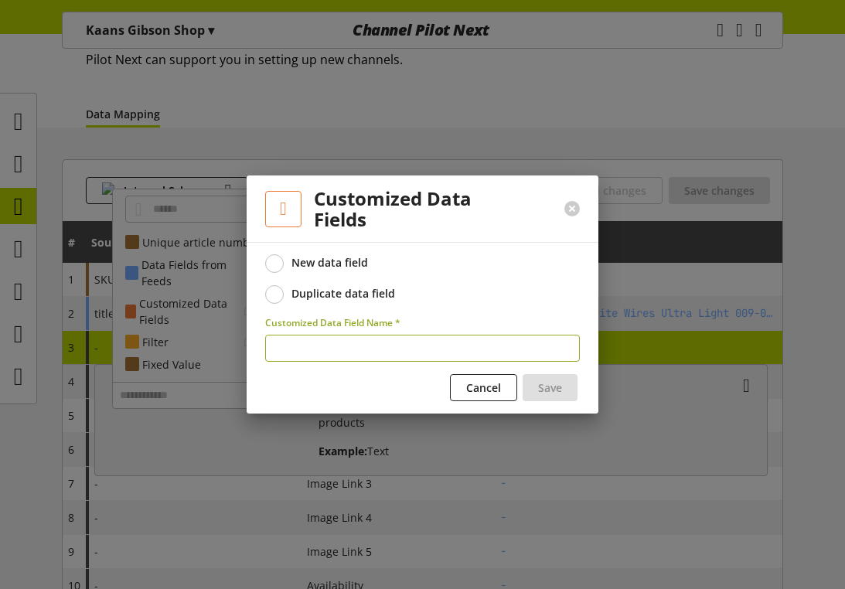
click at [280, 291] on span at bounding box center [274, 294] width 19 height 19
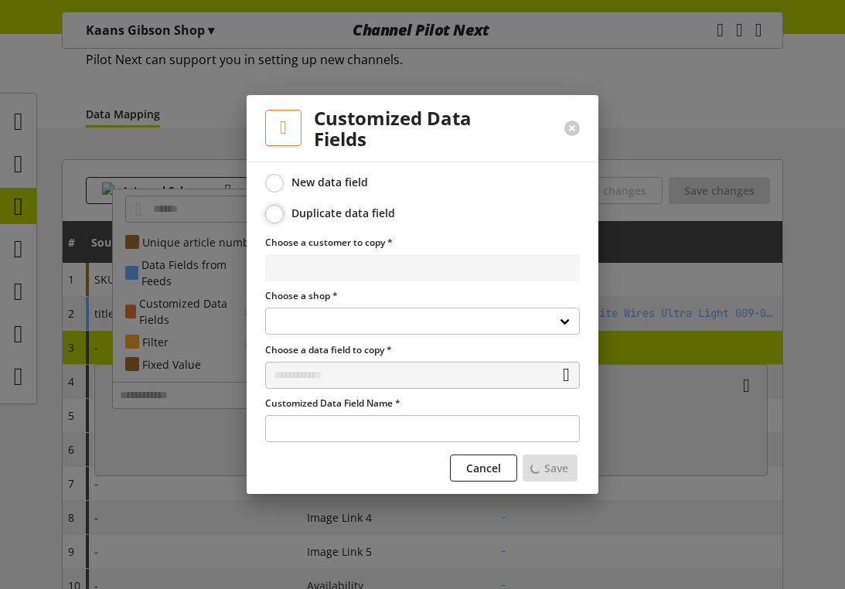
select select
select select "**********"
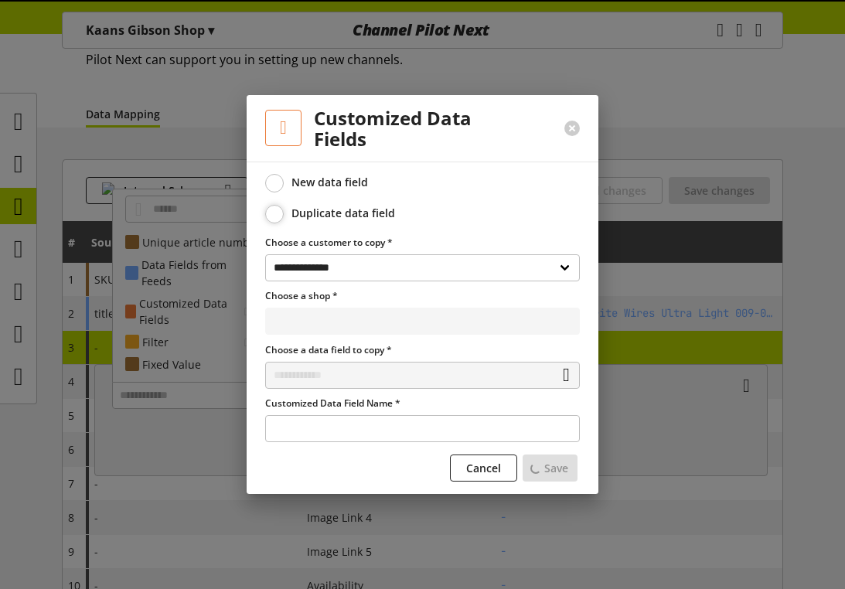
select select "**********"
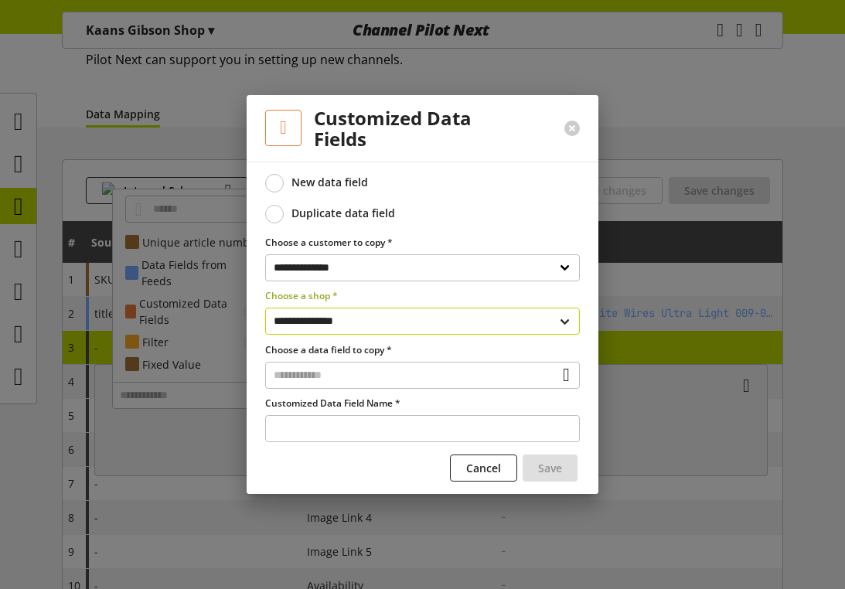
click at [359, 328] on select "**********" at bounding box center [422, 321] width 315 height 27
click at [265, 308] on select "**********" at bounding box center [422, 321] width 315 height 27
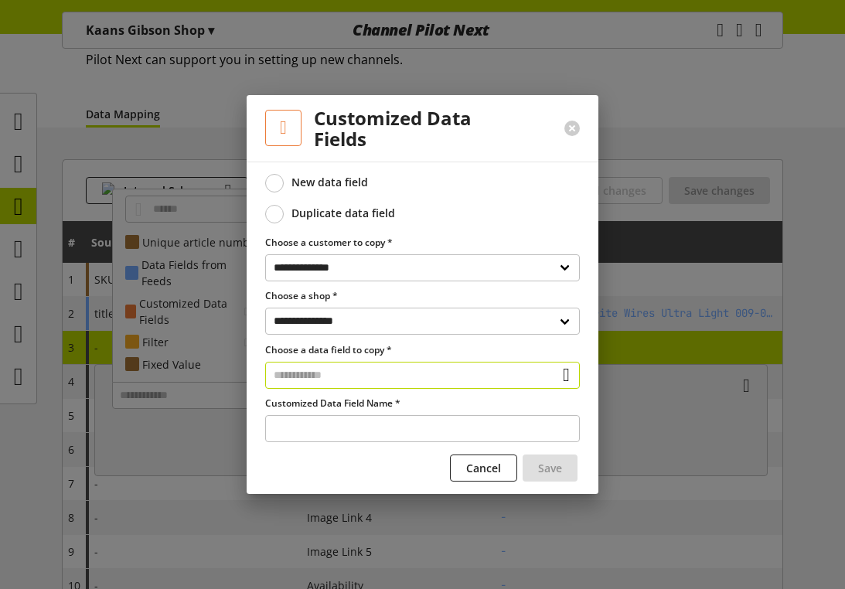
click at [331, 376] on input "text" at bounding box center [422, 375] width 315 height 27
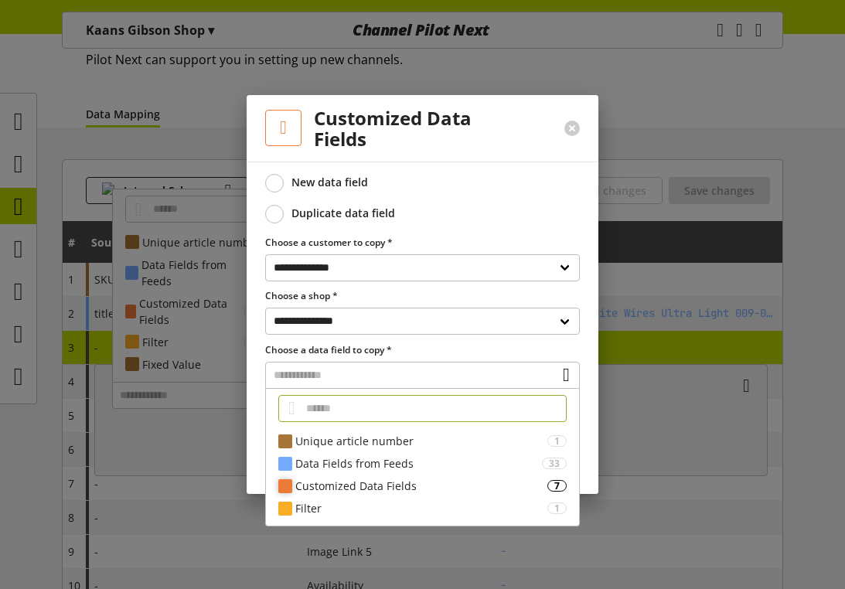
click at [335, 480] on div "Customized Data Fields" at bounding box center [421, 486] width 252 height 16
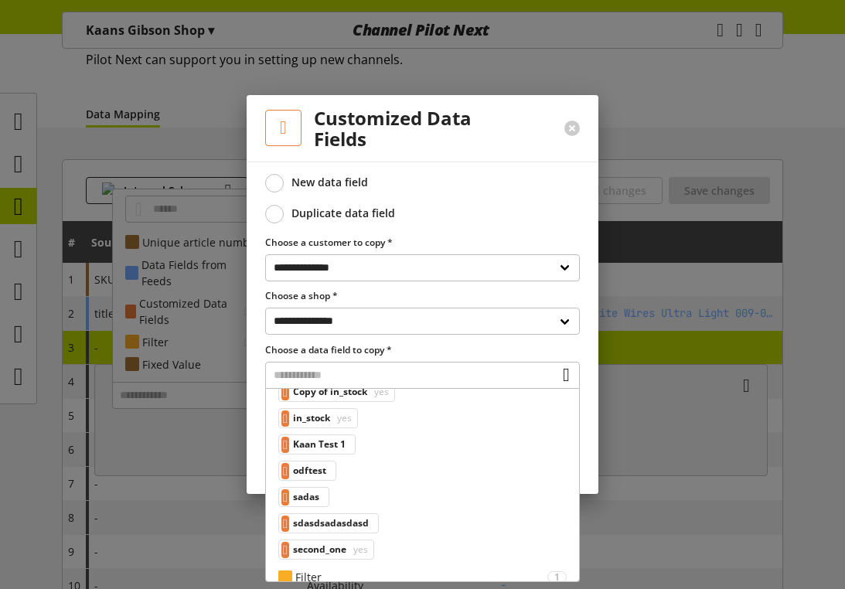
scroll to position [128, 0]
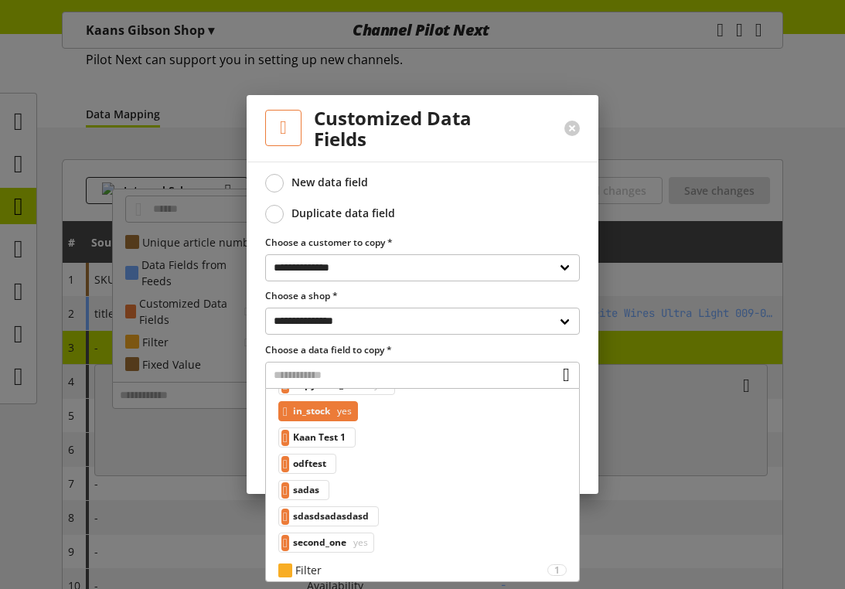
click at [330, 413] on span "in_stock" at bounding box center [311, 411] width 37 height 19
type input "**********"
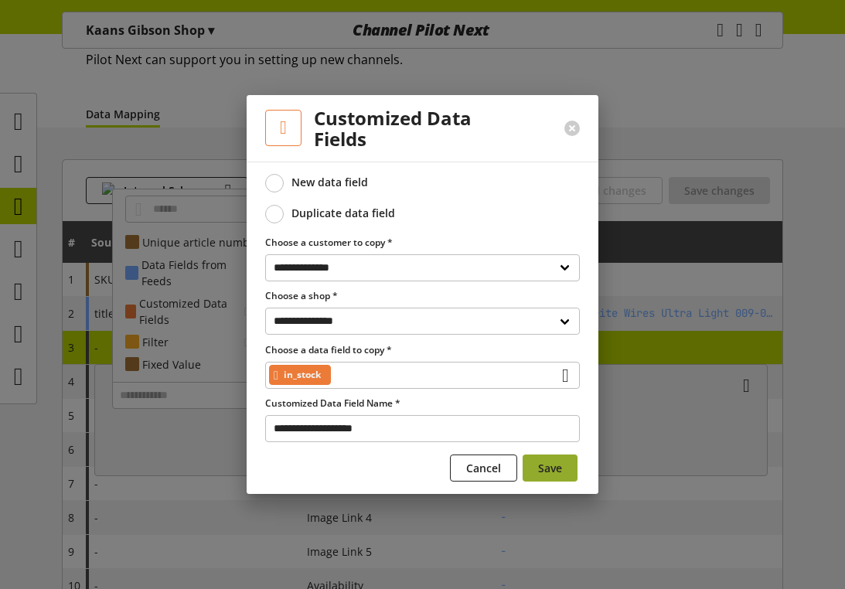
click at [536, 468] on button "Save" at bounding box center [549, 467] width 55 height 27
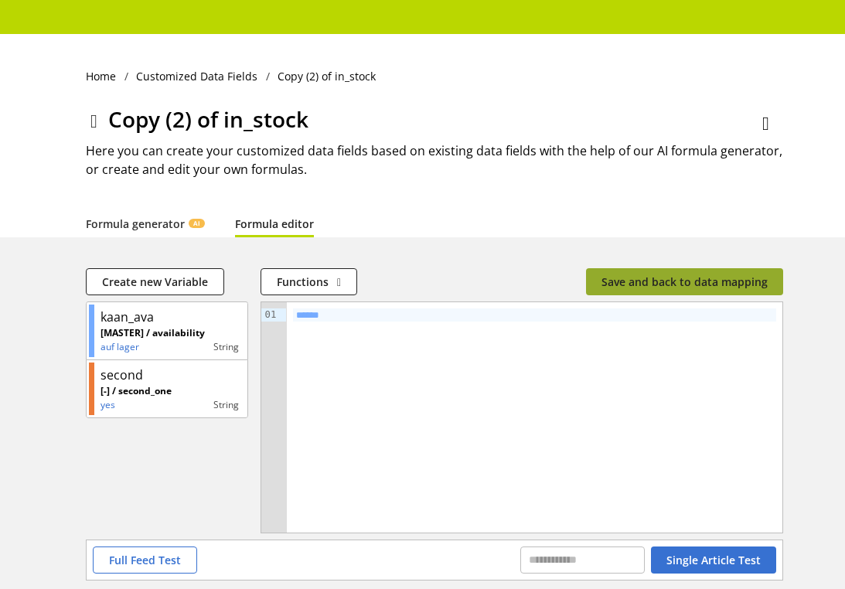
click at [660, 277] on span "Save and back to data mapping" at bounding box center [684, 282] width 166 height 16
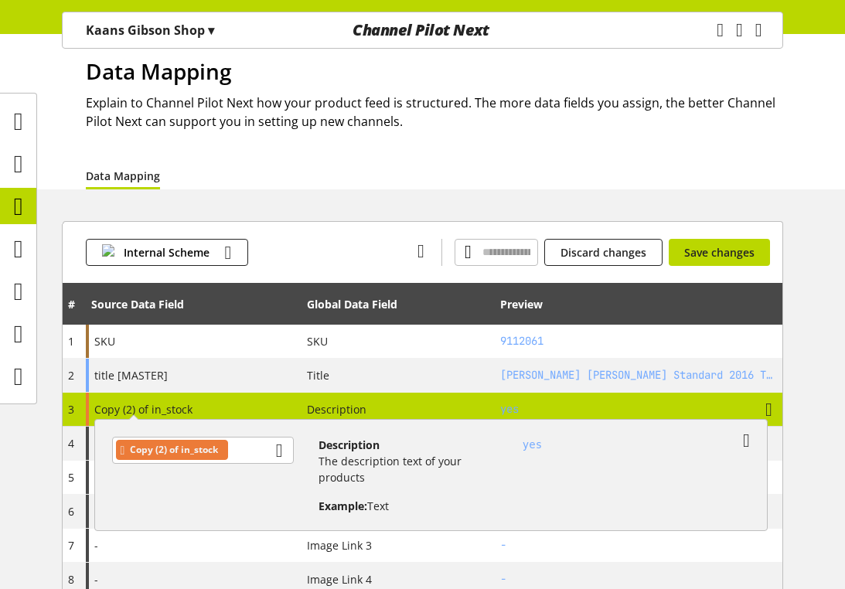
scroll to position [55, 0]
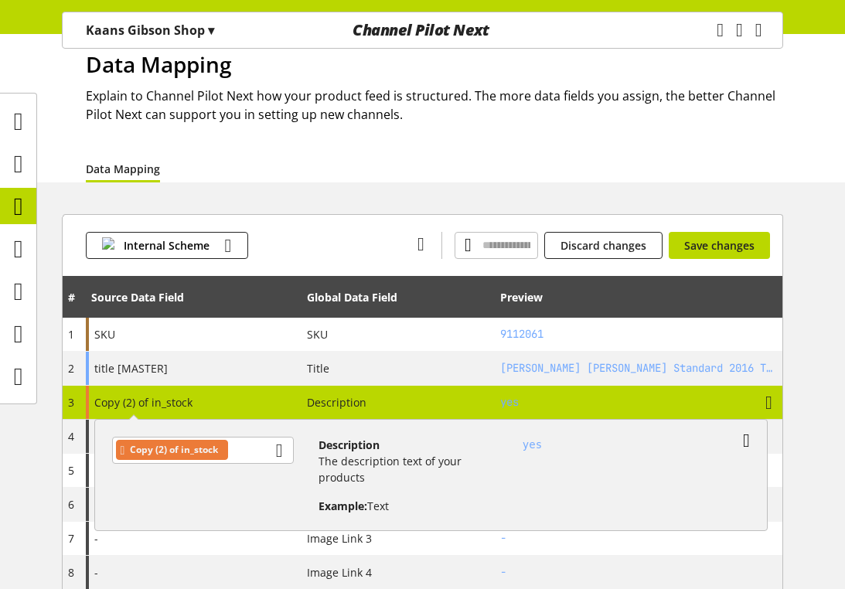
click at [725, 440] on icon at bounding box center [746, 441] width 7 height 28
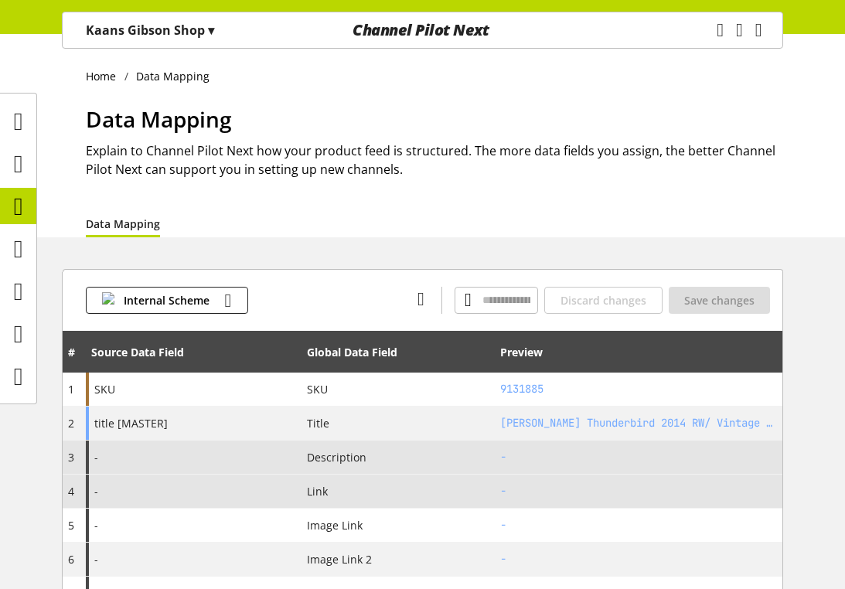
click at [200, 461] on div "-" at bounding box center [194, 456] width 216 height 33
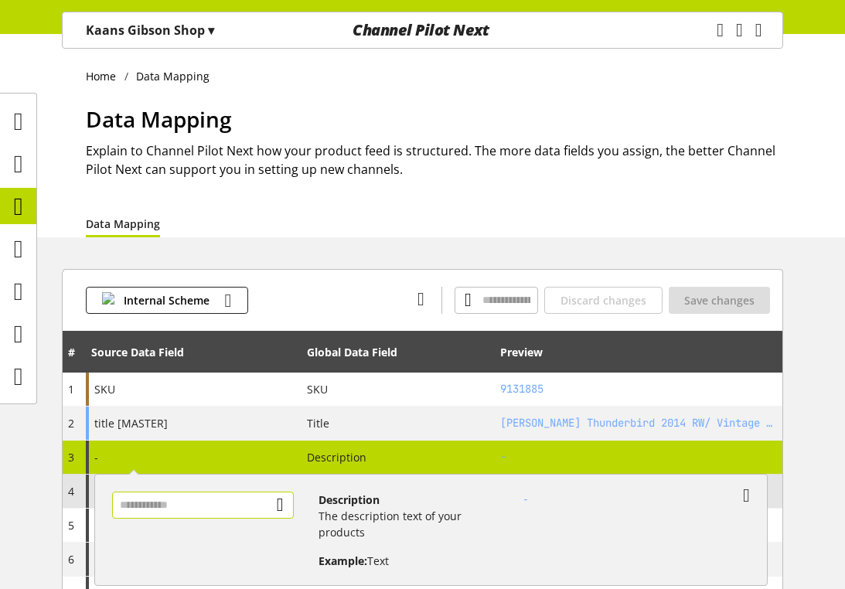
click at [270, 509] on input "text" at bounding box center [203, 504] width 182 height 27
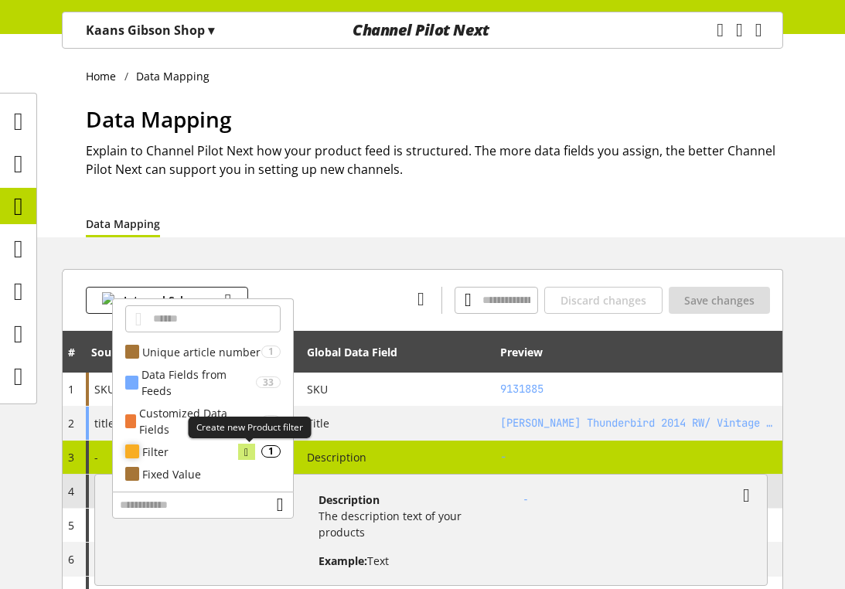
click at [247, 451] on icon at bounding box center [246, 452] width 4 height 17
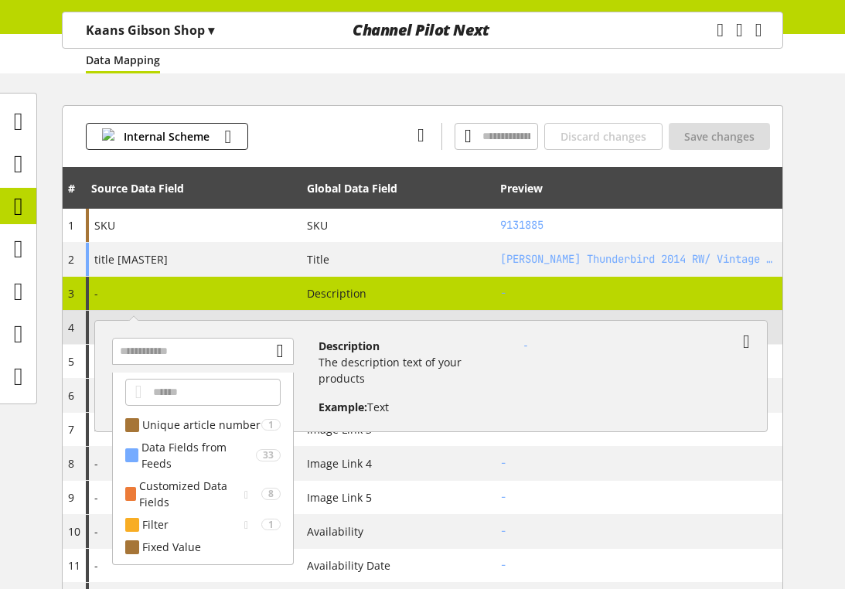
scroll to position [170, 0]
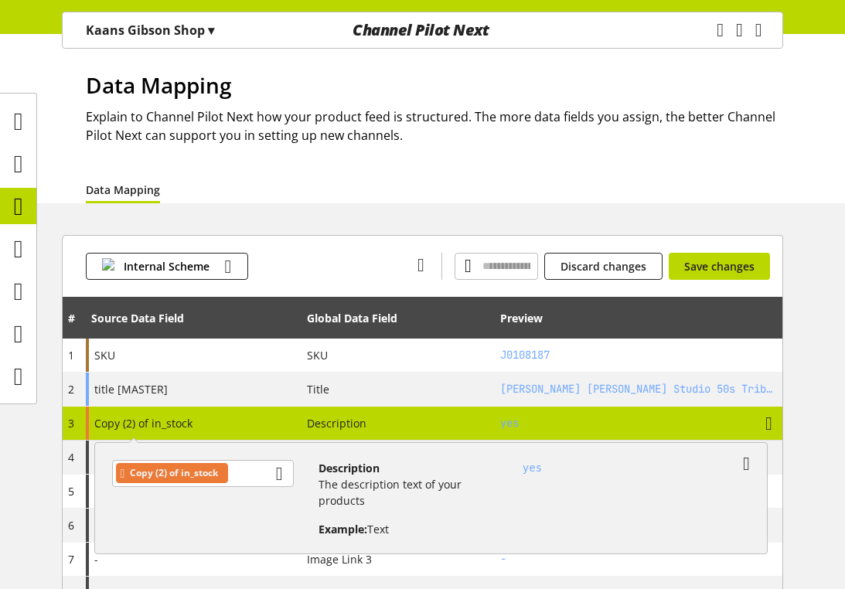
scroll to position [29, 0]
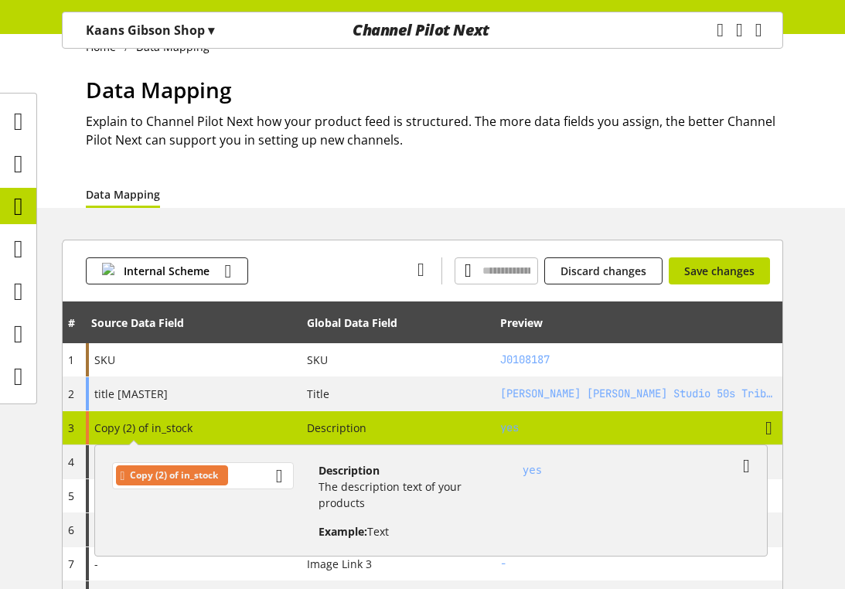
click at [247, 474] on div "Copy (2) of in_stock" at bounding box center [203, 475] width 182 height 27
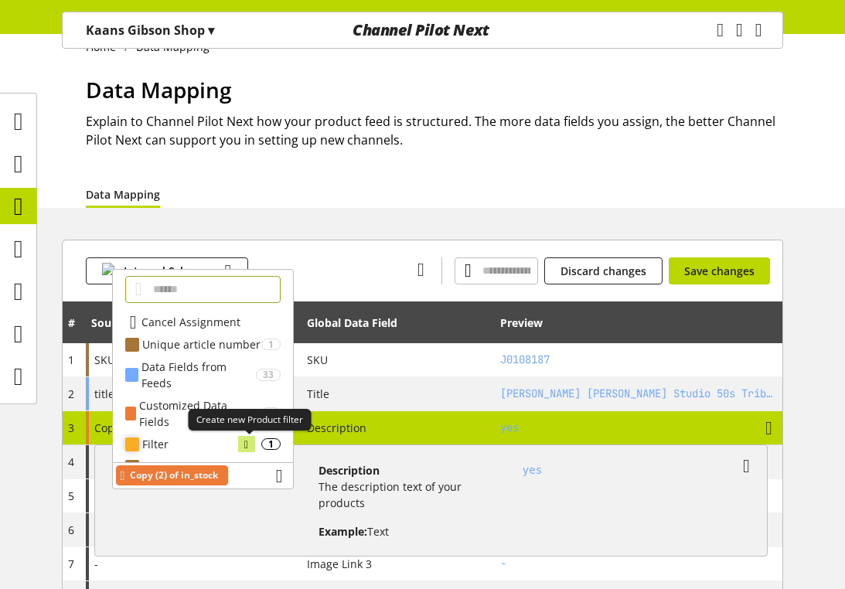
click at [248, 441] on icon at bounding box center [246, 444] width 4 height 17
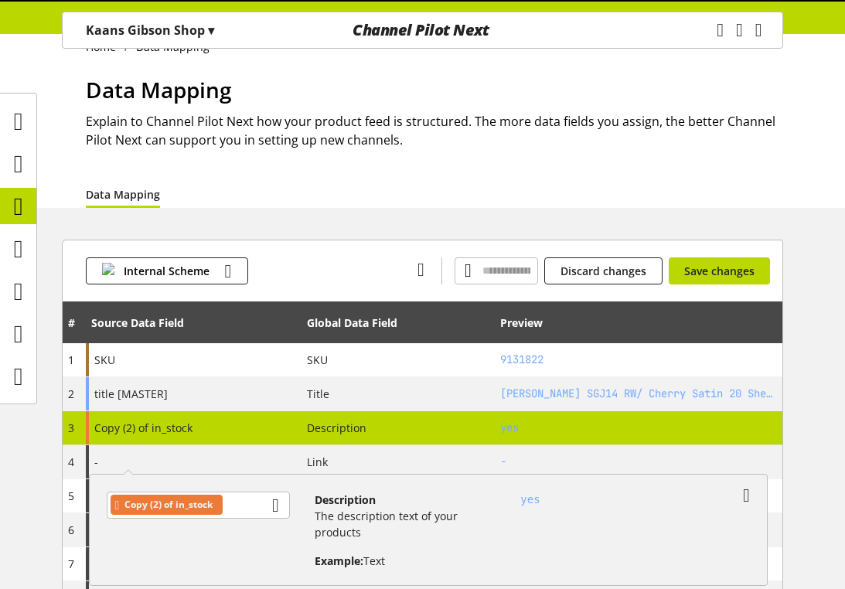
scroll to position [0, 0]
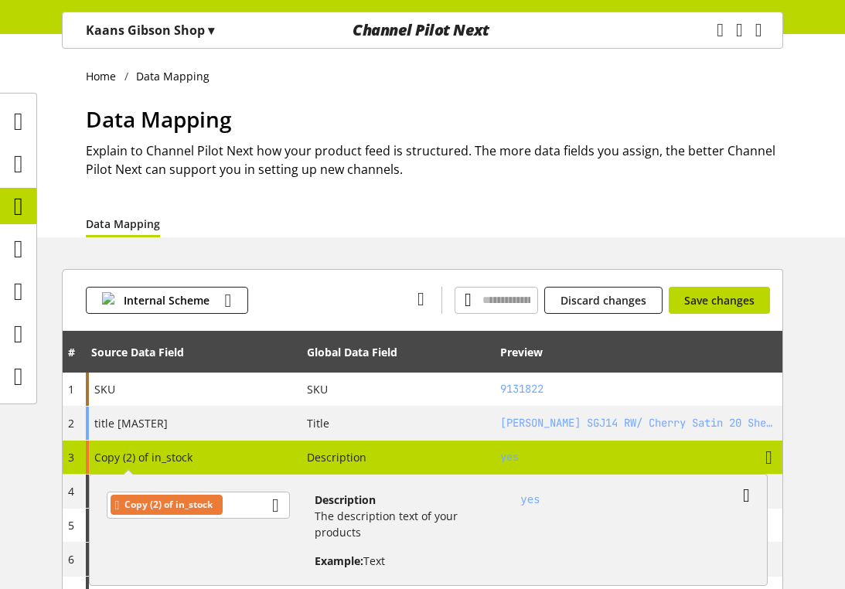
click at [745, 491] on icon at bounding box center [746, 495] width 7 height 28
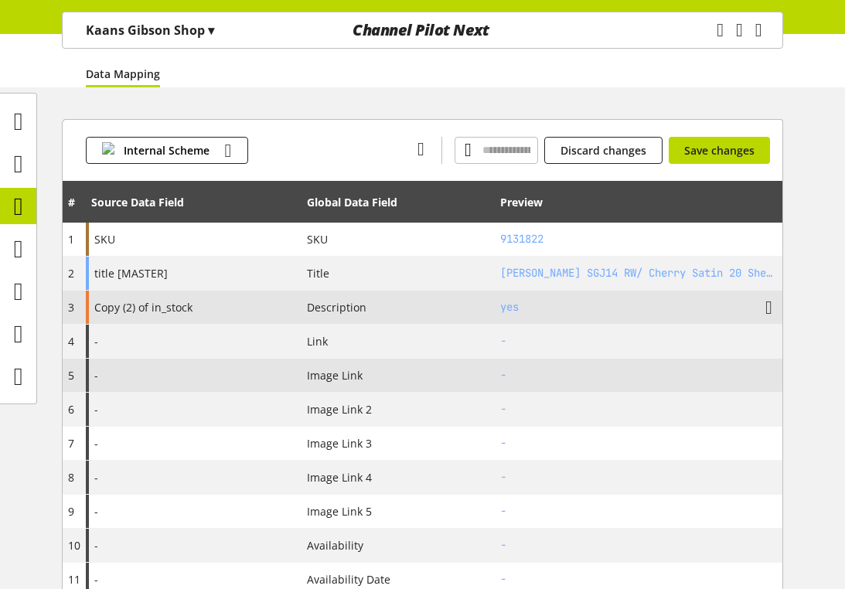
scroll to position [152, 0]
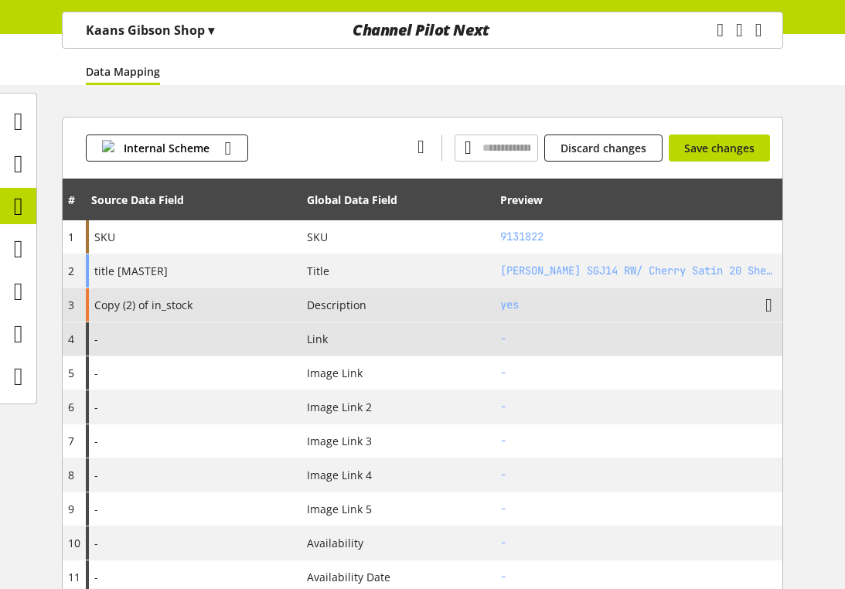
click at [220, 335] on div "-" at bounding box center [194, 338] width 216 height 33
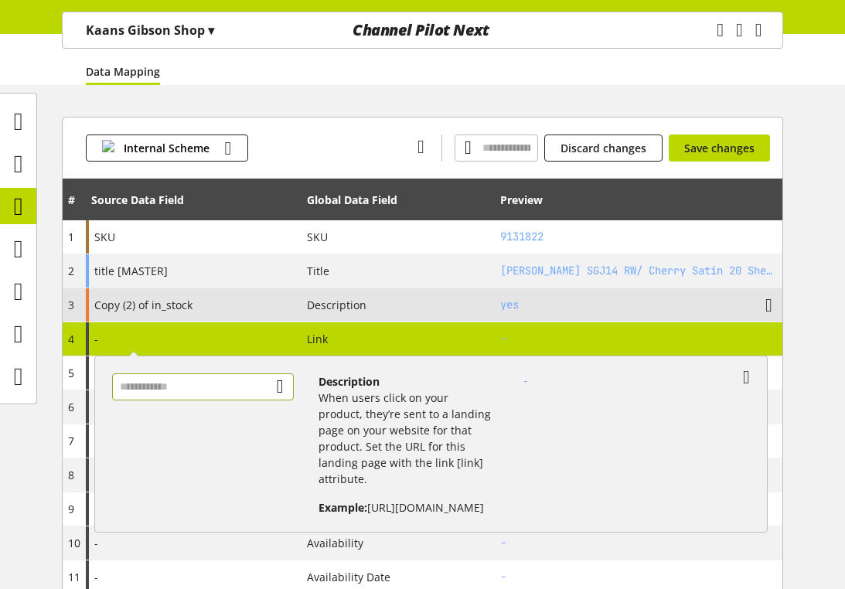
click at [231, 389] on input "text" at bounding box center [203, 386] width 182 height 27
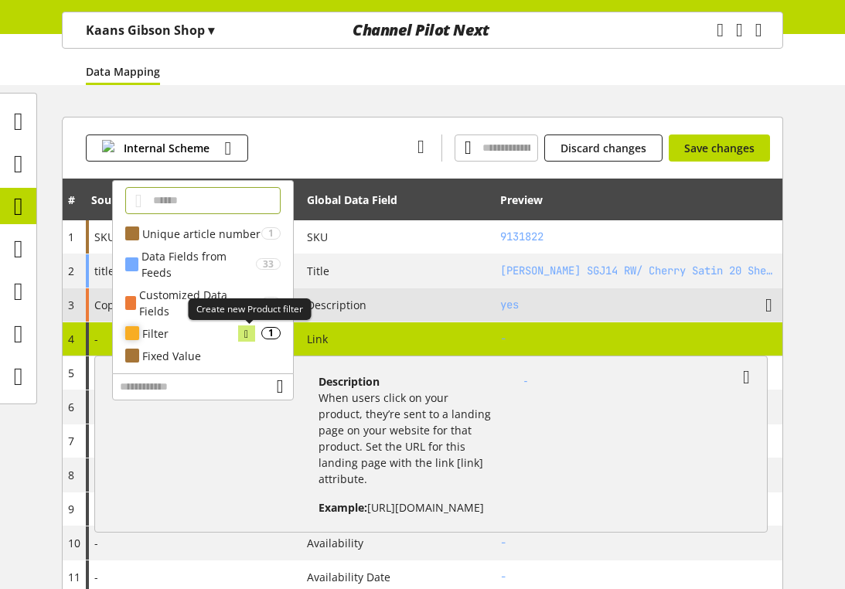
click at [244, 328] on icon at bounding box center [246, 333] width 4 height 17
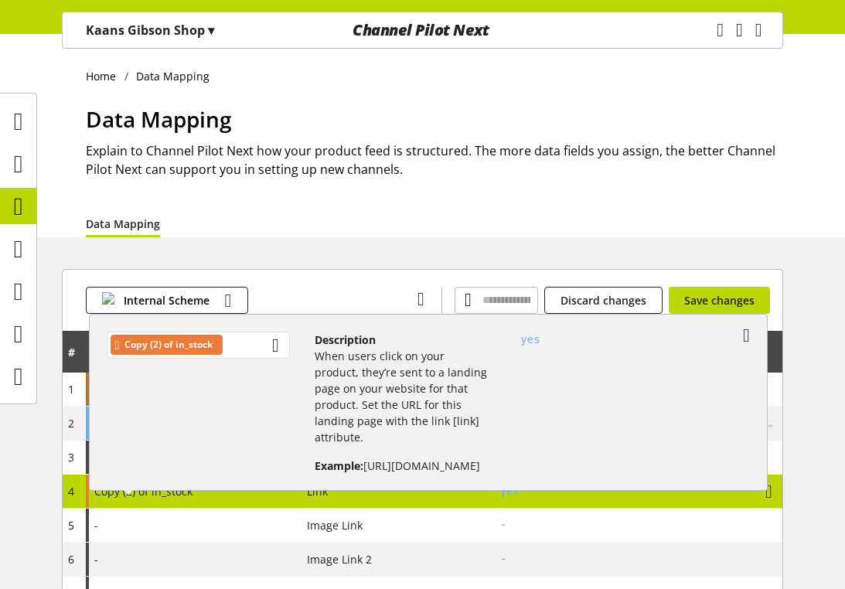
click at [265, 343] on div "Copy (2) of in_stock" at bounding box center [198, 345] width 183 height 27
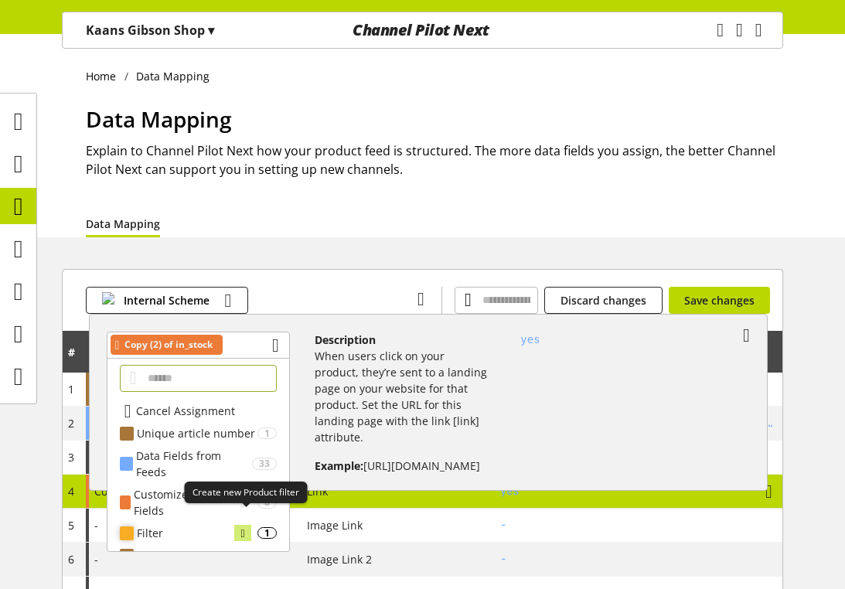
click at [243, 525] on icon at bounding box center [242, 533] width 4 height 17
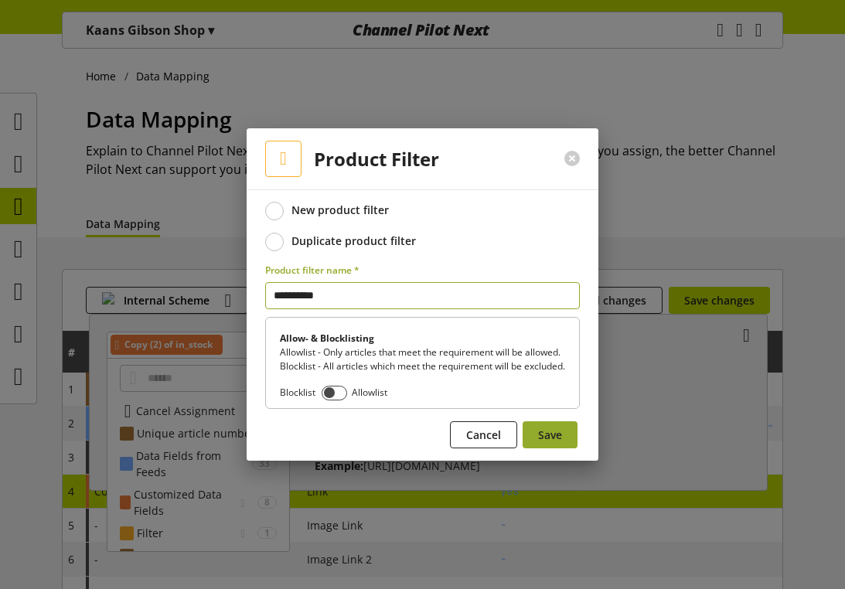
type input "**********"
click at [539, 437] on span "Save" at bounding box center [550, 435] width 24 height 16
click at [575, 151] on button at bounding box center [571, 158] width 15 height 15
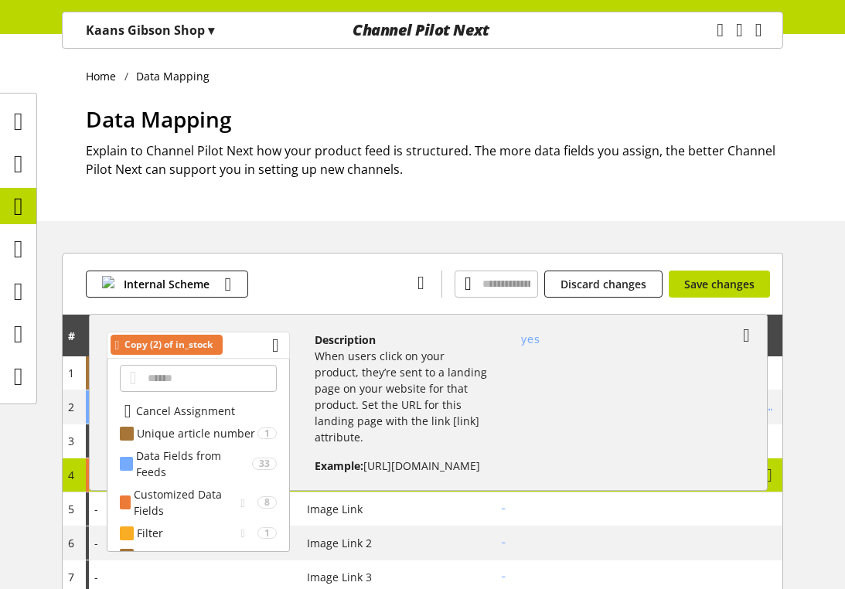
click at [257, 349] on div "Copy (2) of in_stock" at bounding box center [198, 345] width 183 height 27
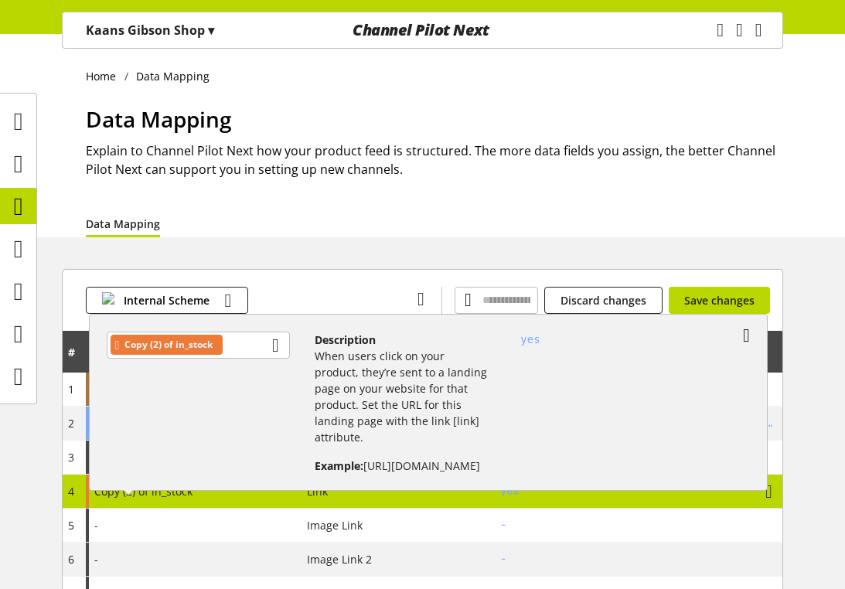
click at [750, 324] on icon at bounding box center [746, 335] width 7 height 28
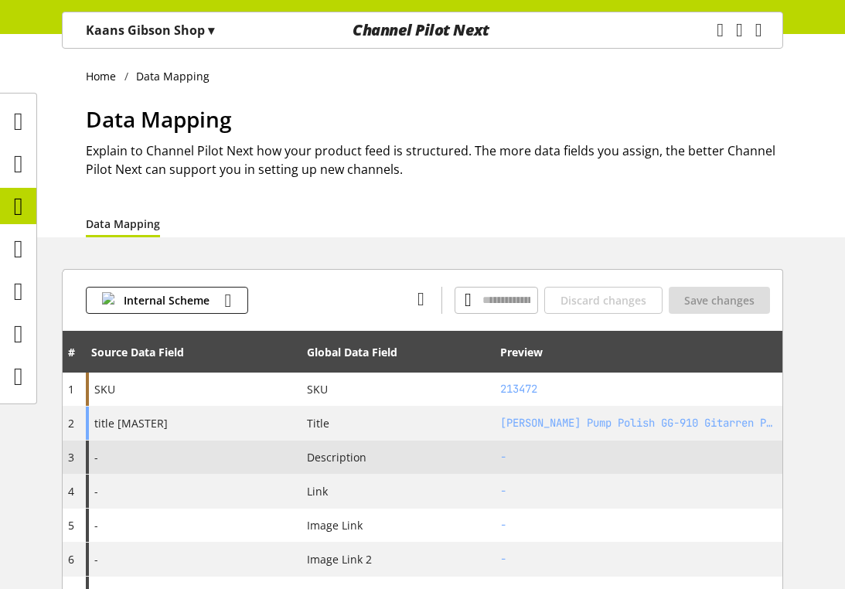
click at [173, 452] on div "-" at bounding box center [194, 456] width 216 height 33
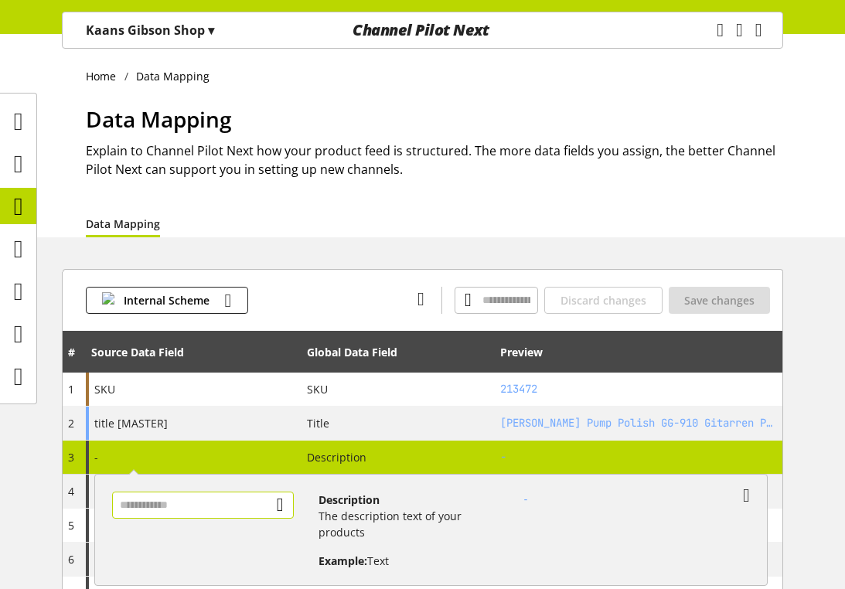
click at [183, 513] on input "text" at bounding box center [203, 504] width 182 height 27
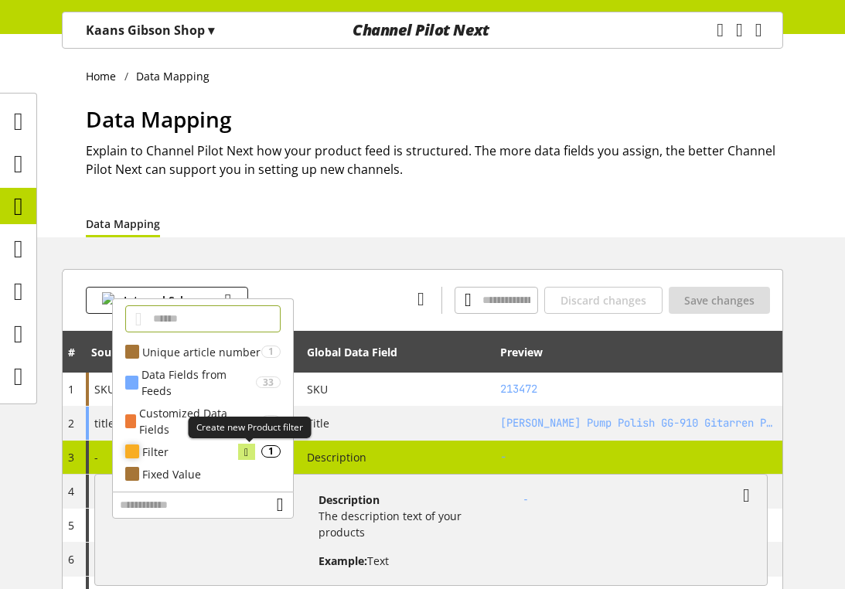
click at [244, 453] on icon at bounding box center [246, 452] width 4 height 17
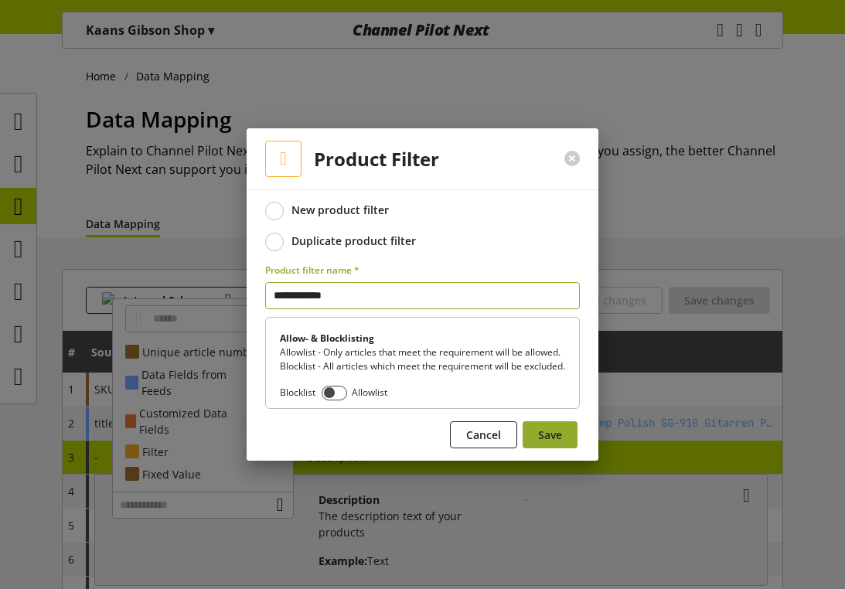
type input "**********"
click at [533, 435] on button "Save" at bounding box center [549, 434] width 55 height 27
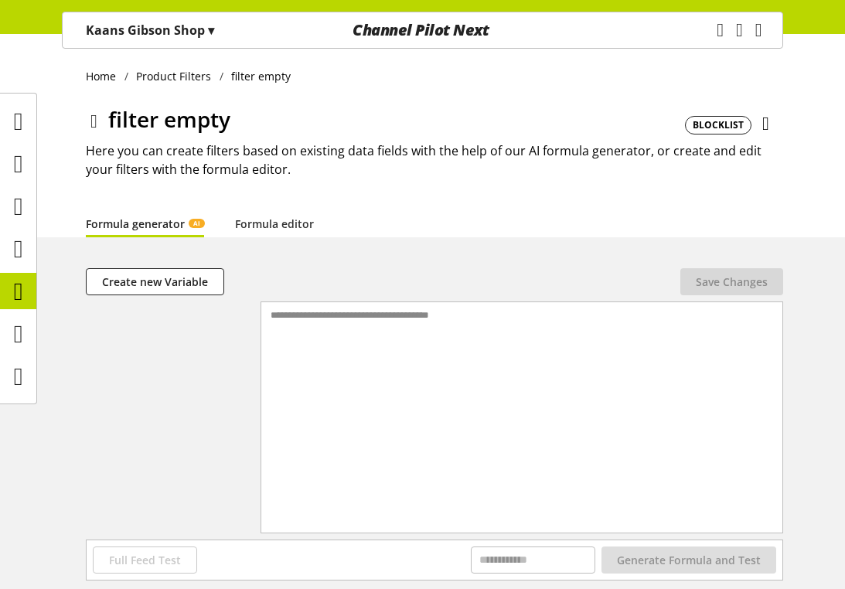
click at [95, 119] on icon at bounding box center [93, 121] width 7 height 28
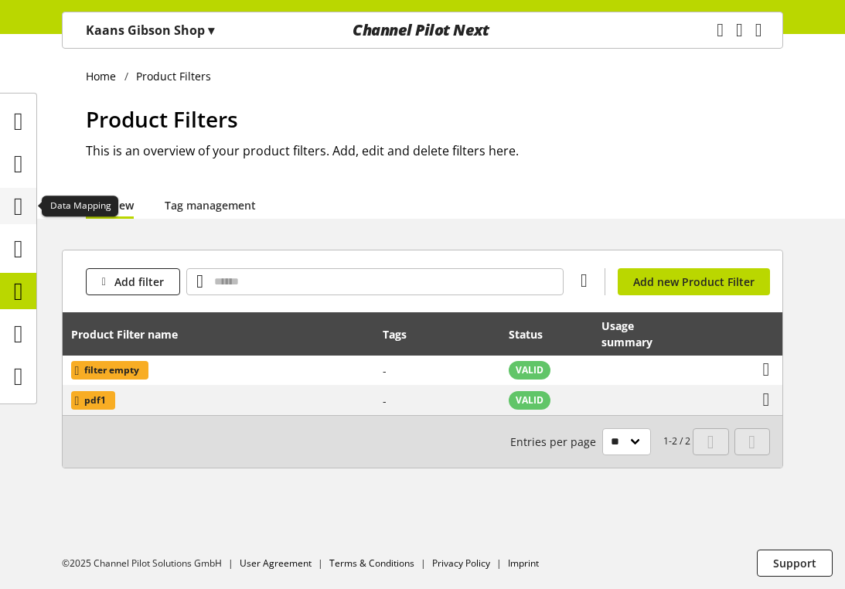
click at [15, 210] on icon at bounding box center [18, 206] width 9 height 31
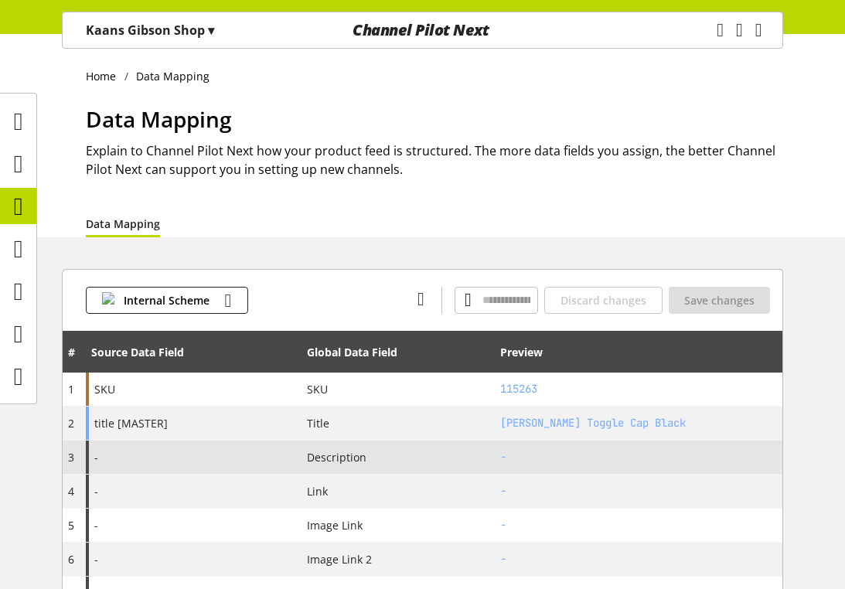
click at [216, 457] on div "-" at bounding box center [194, 456] width 216 height 33
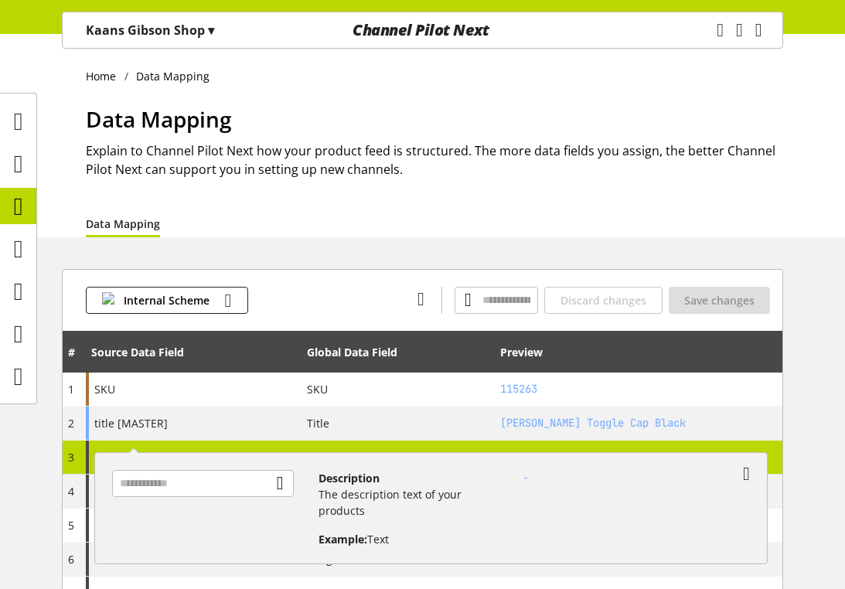
scroll to position [53, 0]
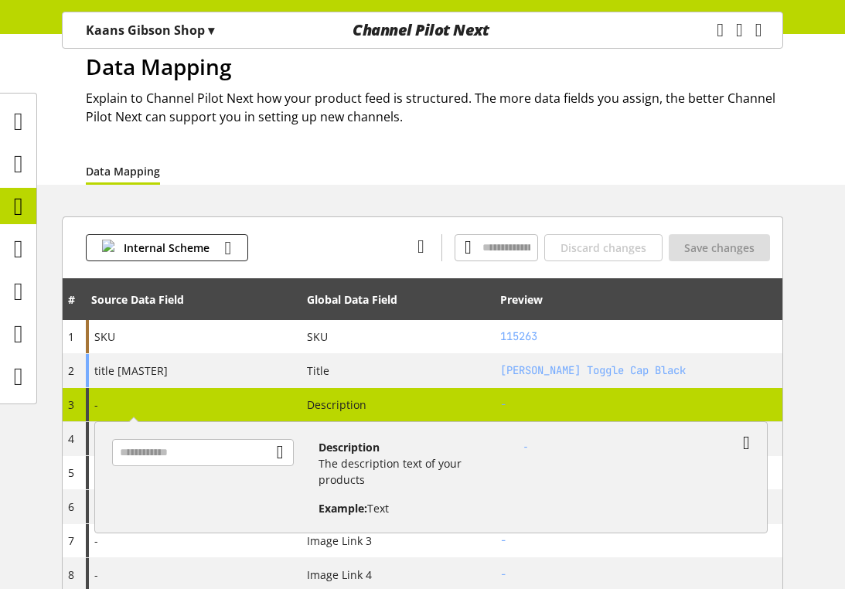
click at [750, 437] on icon at bounding box center [746, 443] width 7 height 28
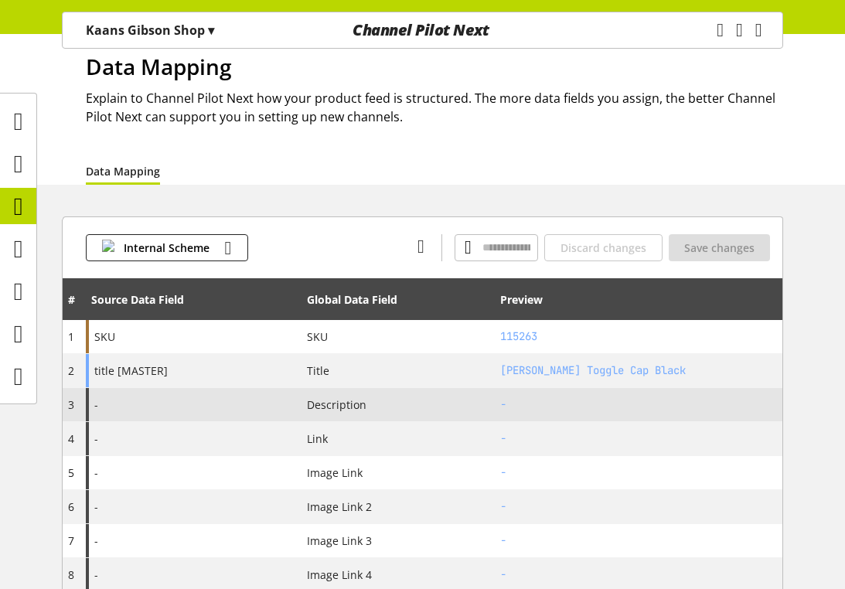
click at [477, 410] on div "Description" at bounding box center [398, 404] width 182 height 16
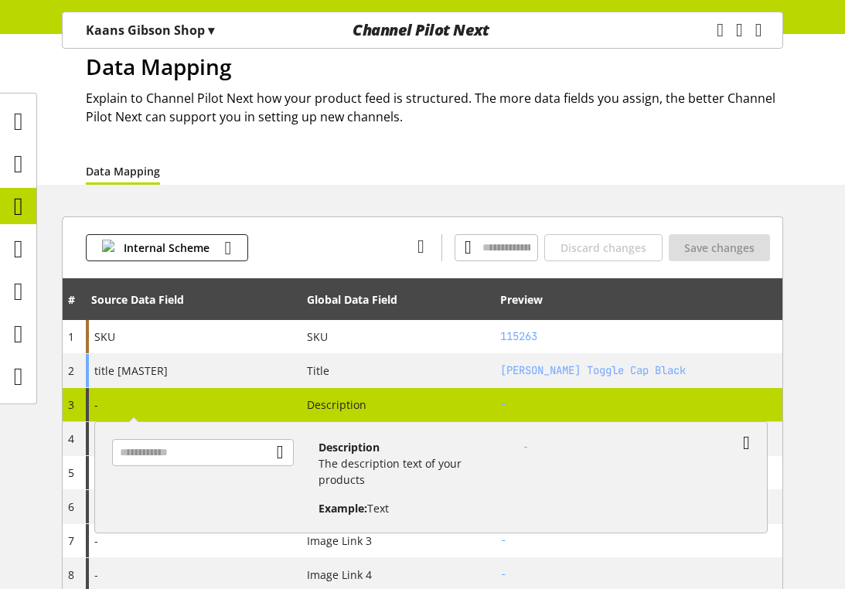
click at [745, 444] on icon at bounding box center [746, 443] width 7 height 28
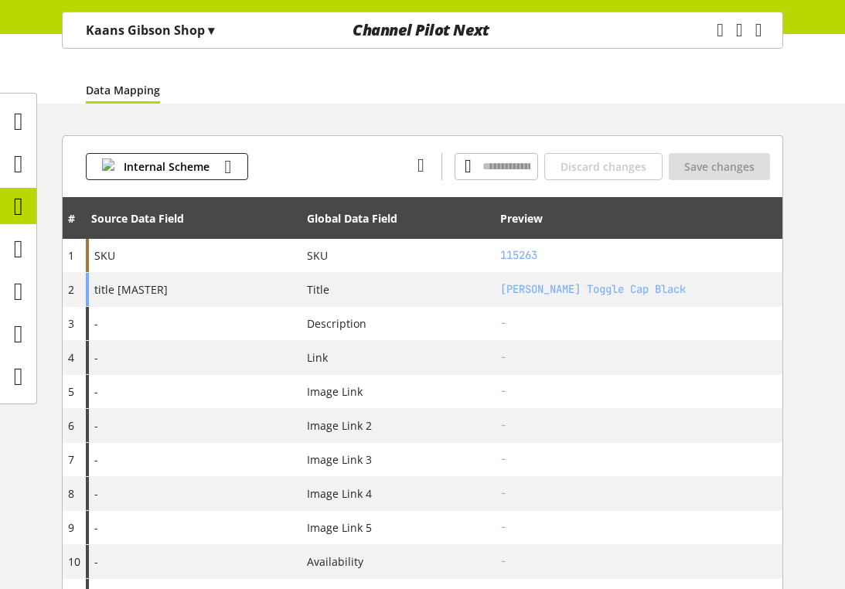
scroll to position [134, 0]
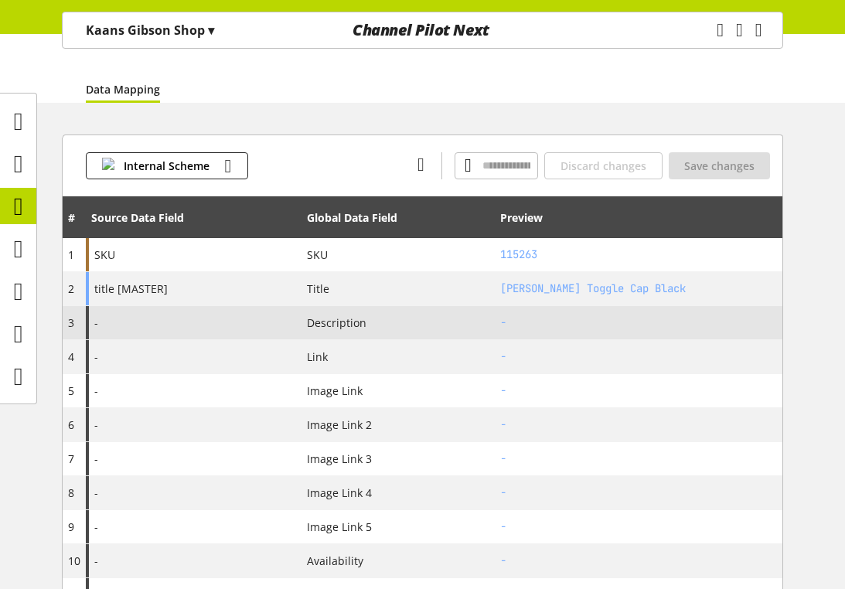
click at [423, 322] on div "Description" at bounding box center [398, 323] width 182 height 16
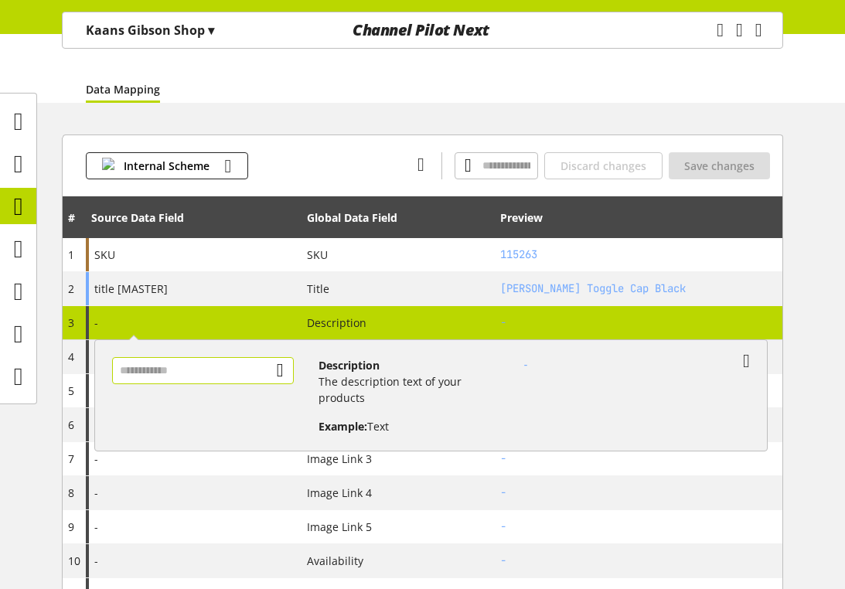
click at [243, 366] on input "text" at bounding box center [203, 370] width 182 height 27
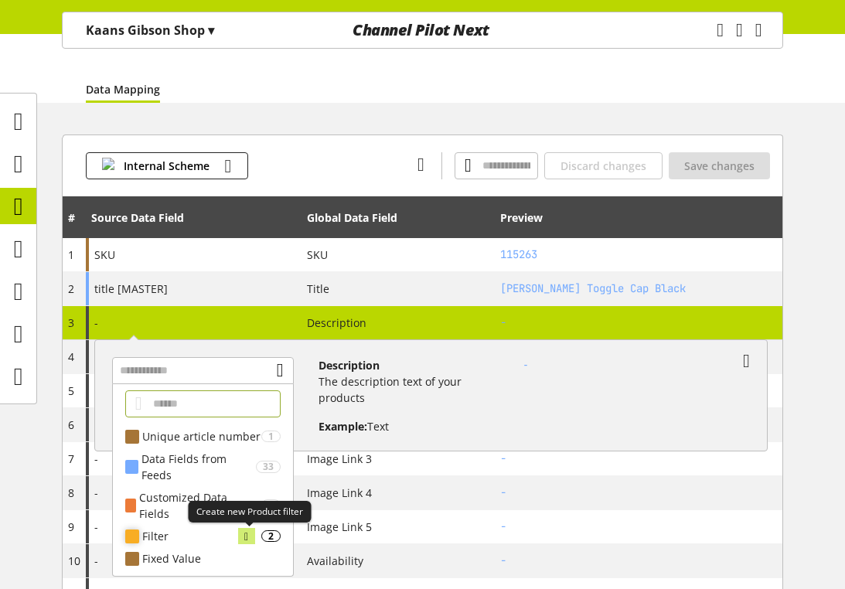
click at [245, 536] on icon at bounding box center [246, 536] width 4 height 17
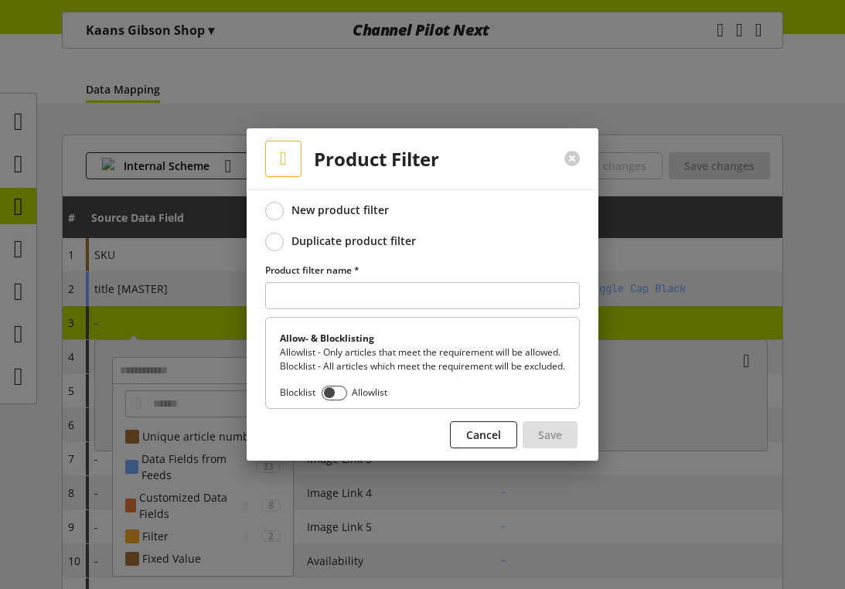
click at [322, 237] on div "Duplicate product filter" at bounding box center [353, 241] width 124 height 14
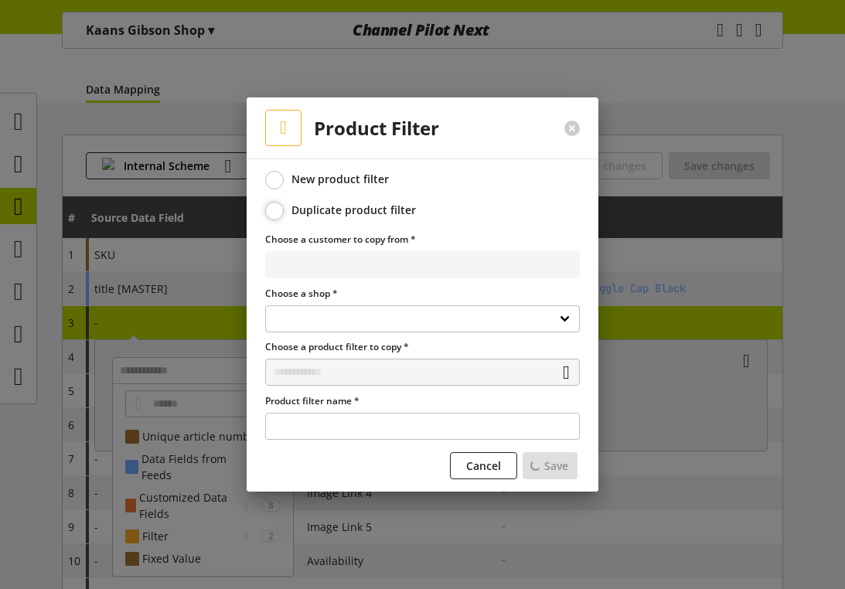
select select
select select "**********"
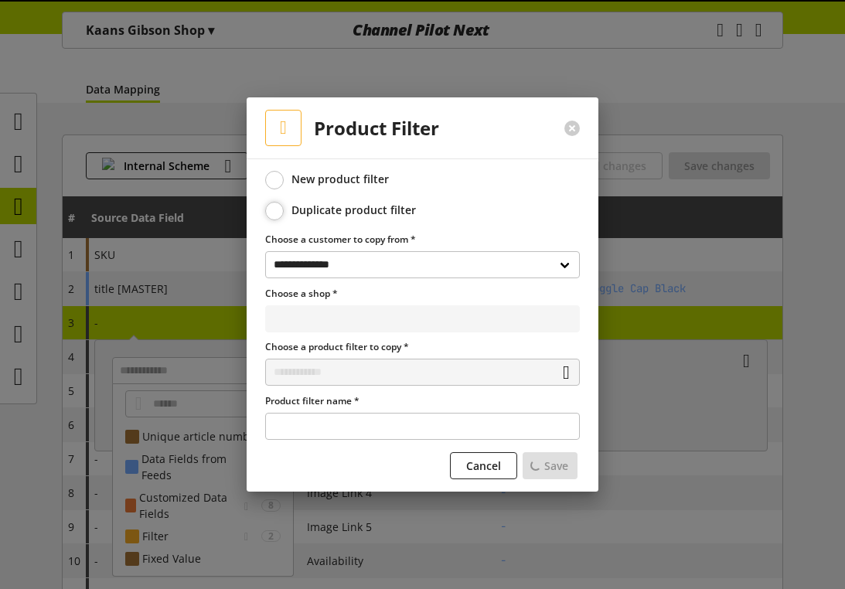
select select "**********"
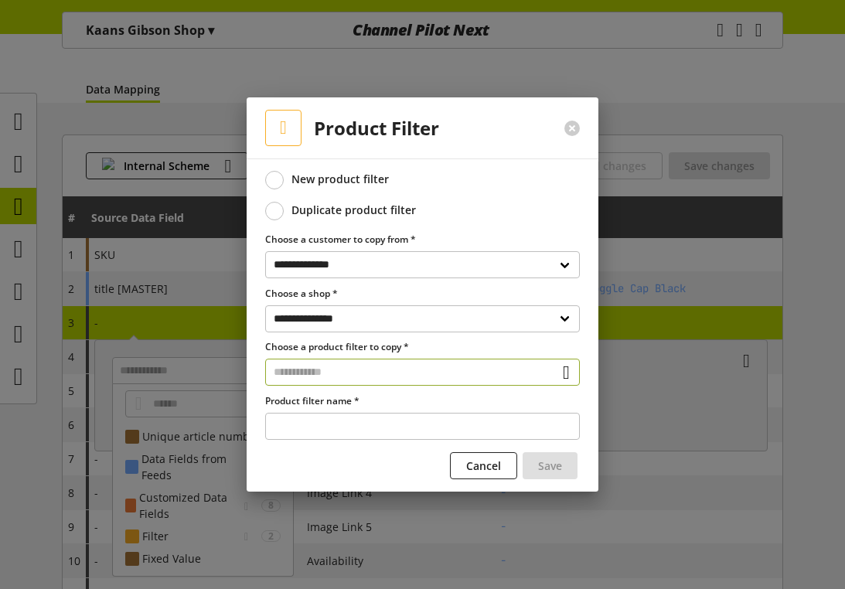
click at [383, 379] on input "text" at bounding box center [422, 372] width 315 height 27
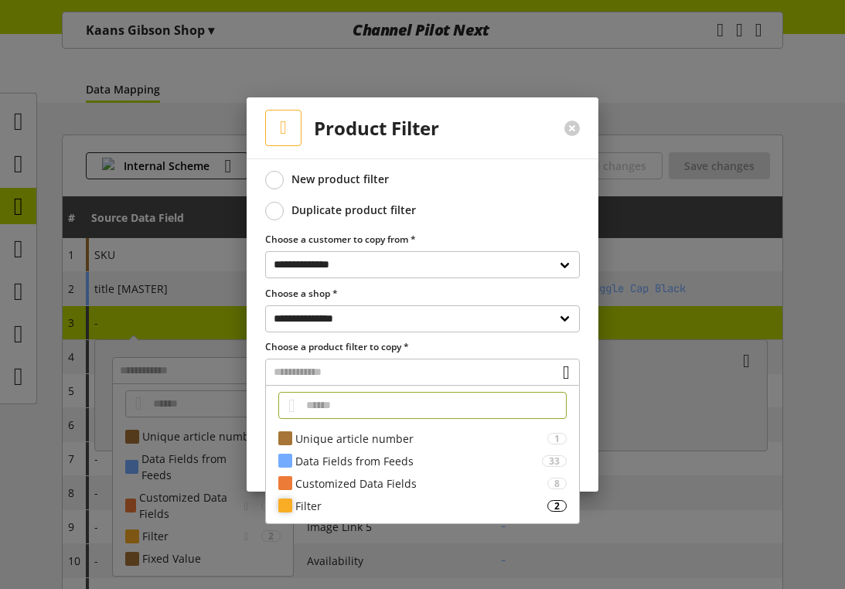
click at [326, 504] on div "Filter" at bounding box center [421, 506] width 252 height 16
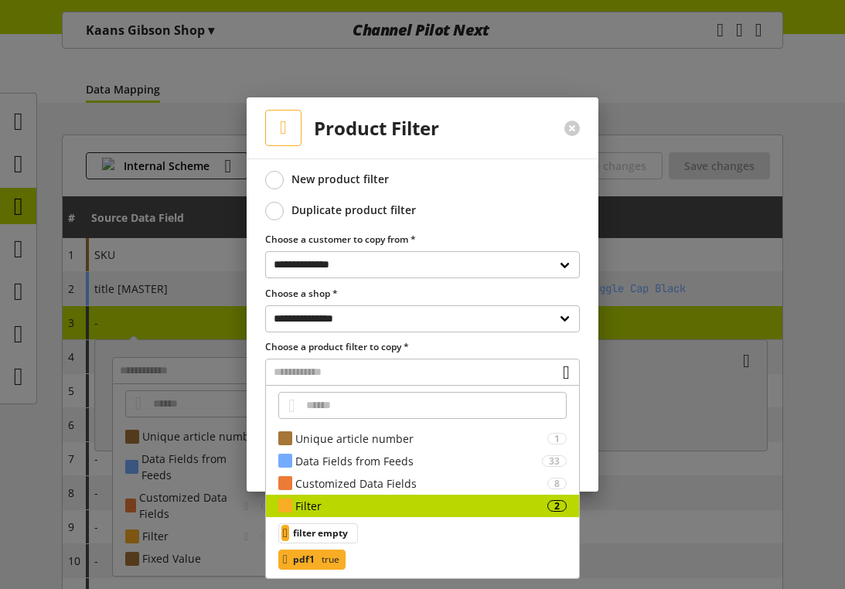
click at [322, 553] on div "pdf1 true" at bounding box center [311, 559] width 67 height 20
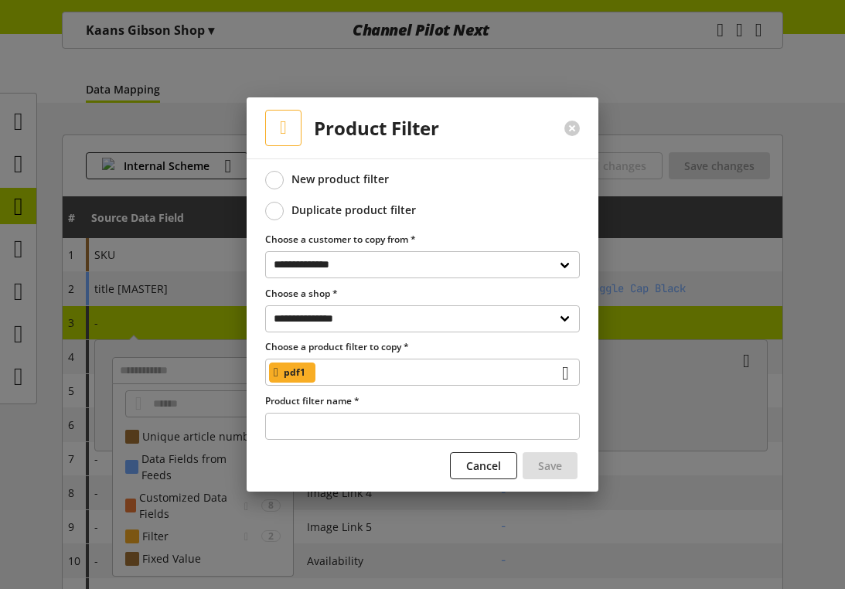
type input "**********"
click at [533, 462] on button "Save" at bounding box center [549, 465] width 55 height 27
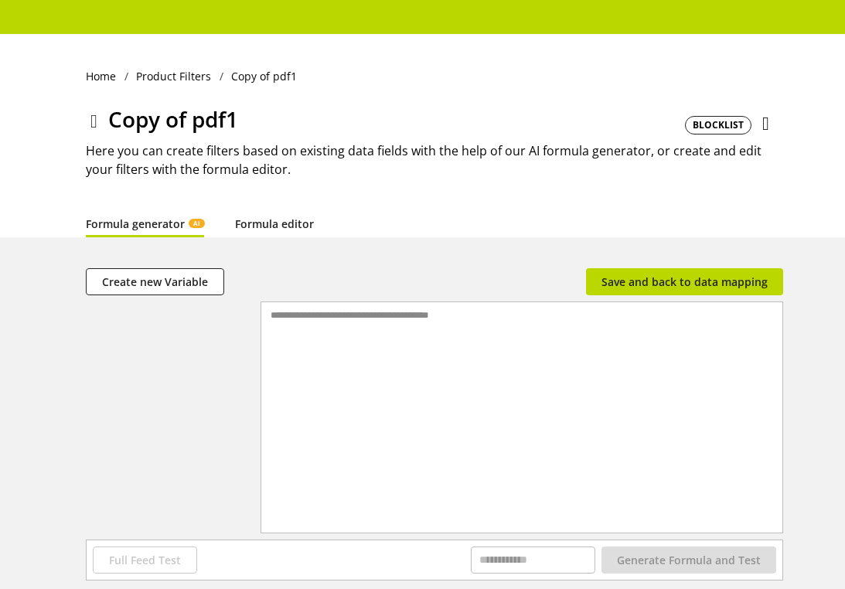
click at [274, 220] on link "Formula editor" at bounding box center [274, 224] width 79 height 16
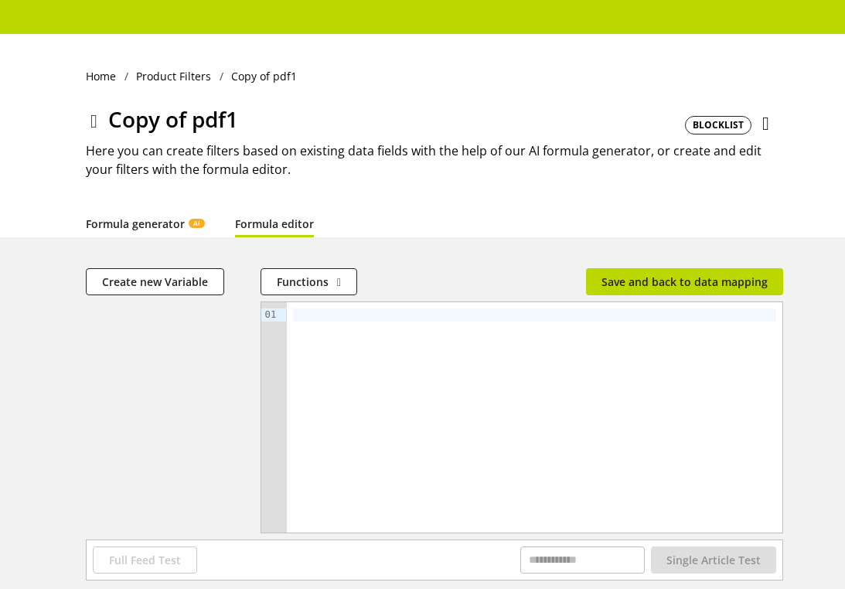
click at [154, 232] on link "Formula generator AI" at bounding box center [145, 224] width 118 height 16
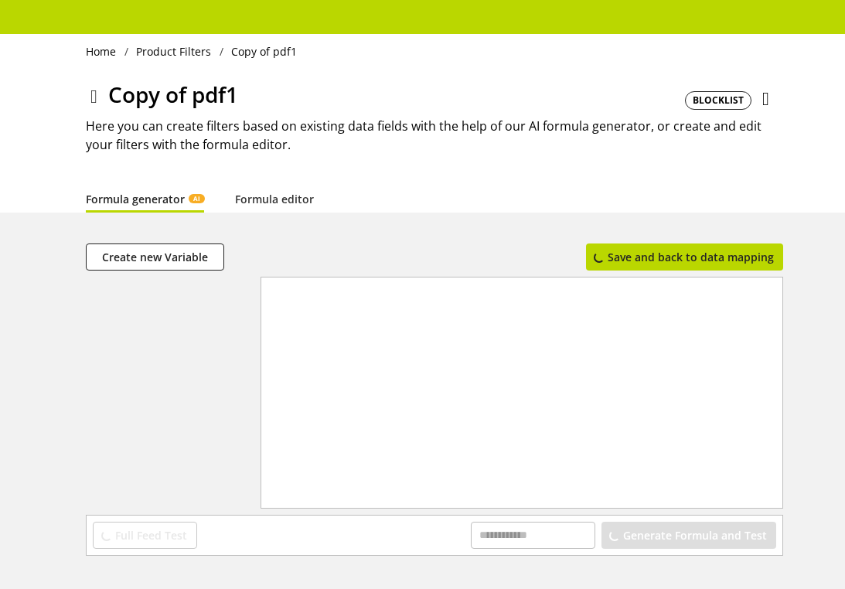
scroll to position [6, 0]
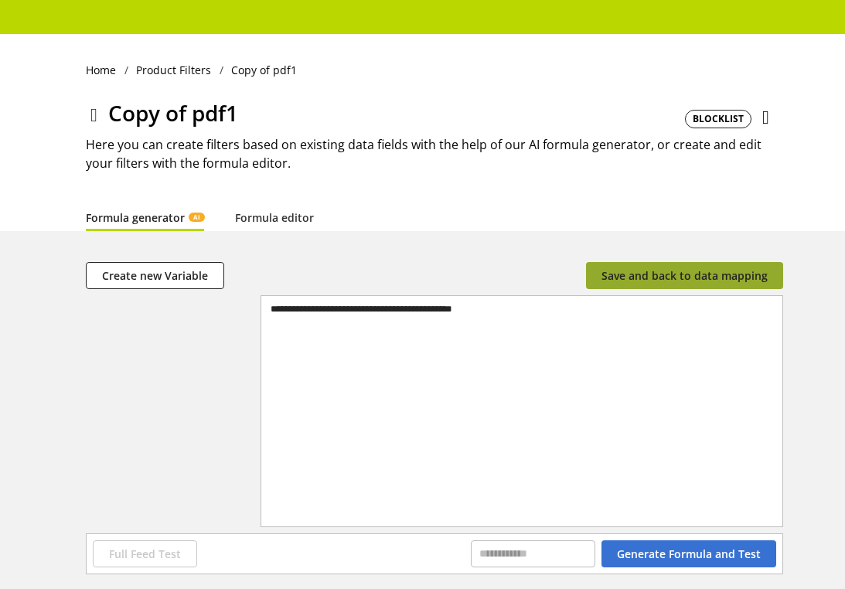
click at [644, 270] on span "Save and back to data mapping" at bounding box center [684, 275] width 166 height 16
click at [665, 282] on span "Save and back to data mapping" at bounding box center [684, 275] width 166 height 16
click at [630, 285] on button "Save and back to data mapping" at bounding box center [684, 275] width 197 height 27
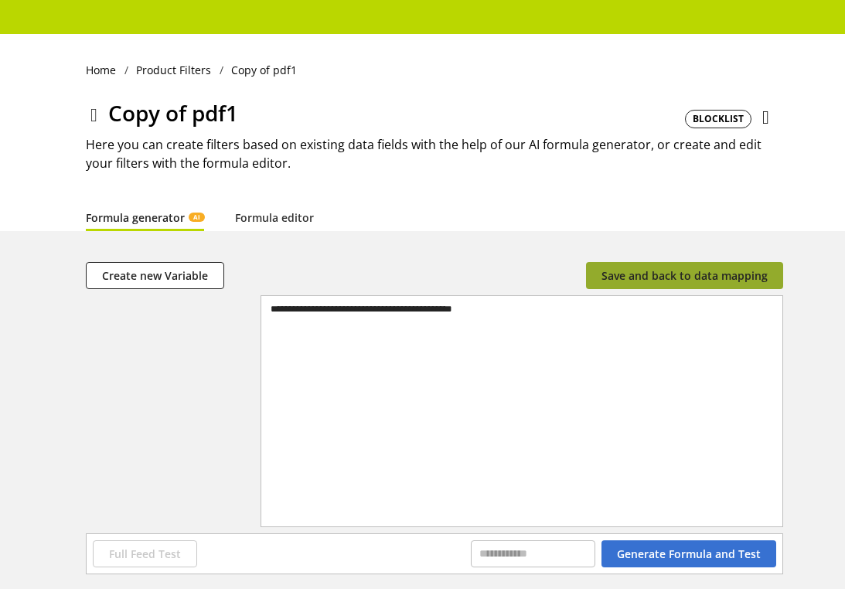
click at [676, 283] on button "Save and back to data mapping" at bounding box center [684, 275] width 197 height 27
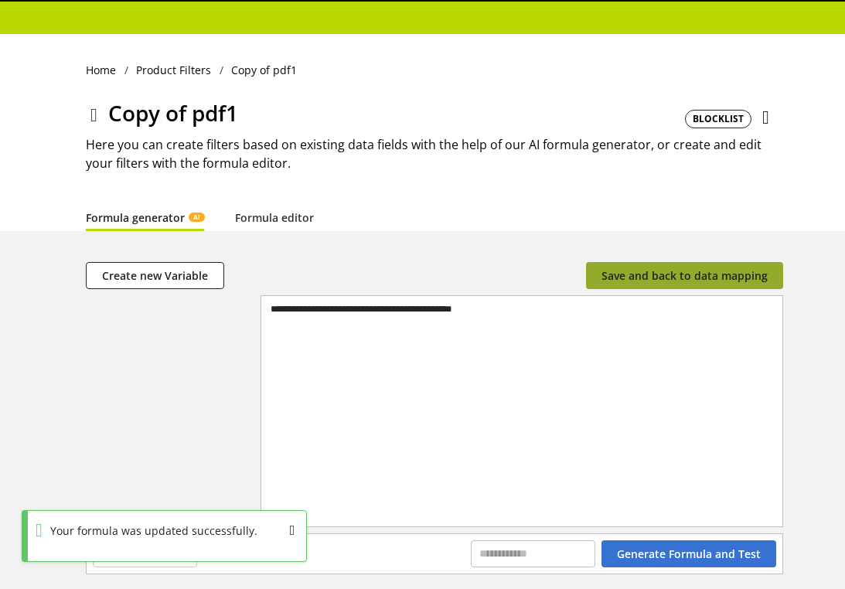
click at [676, 283] on button "Save and back to data mapping" at bounding box center [684, 275] width 197 height 27
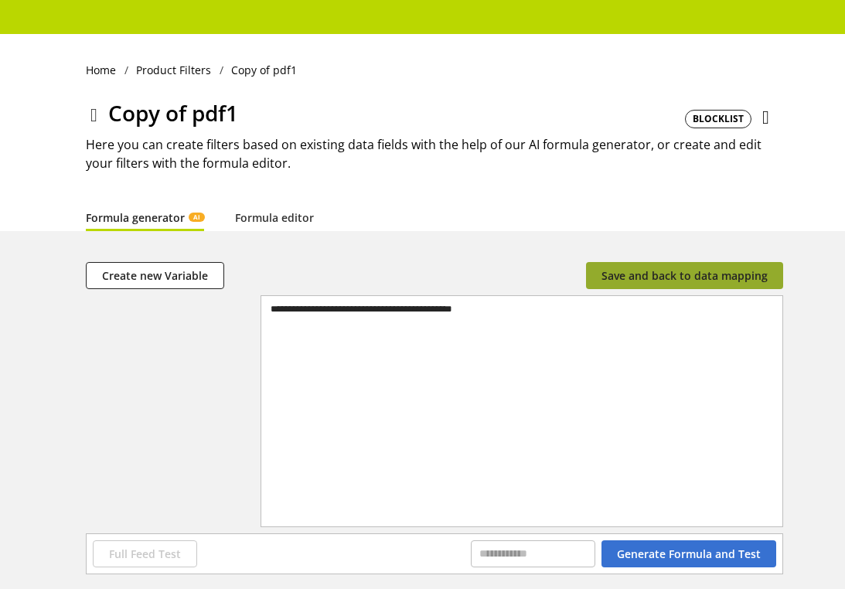
click at [686, 273] on span "Save and back to data mapping" at bounding box center [684, 275] width 166 height 16
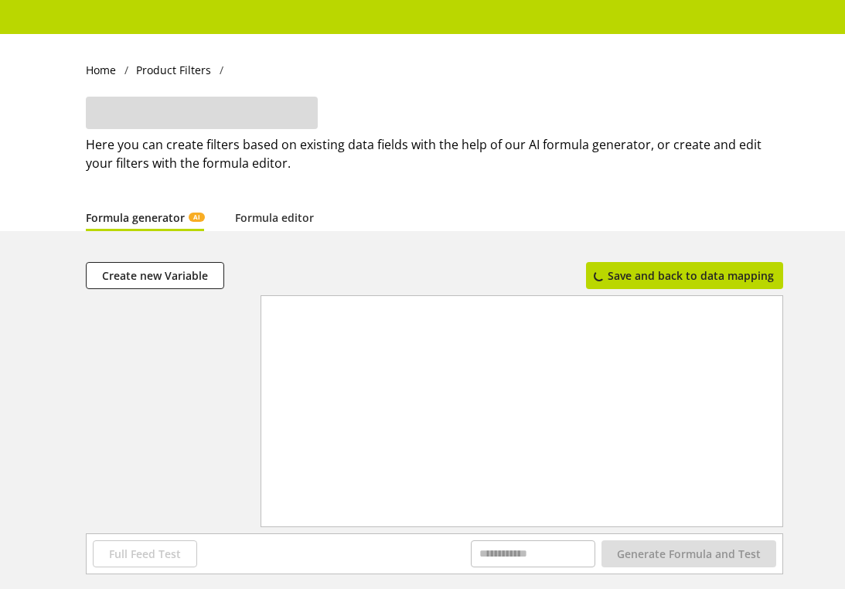
scroll to position [0, 0]
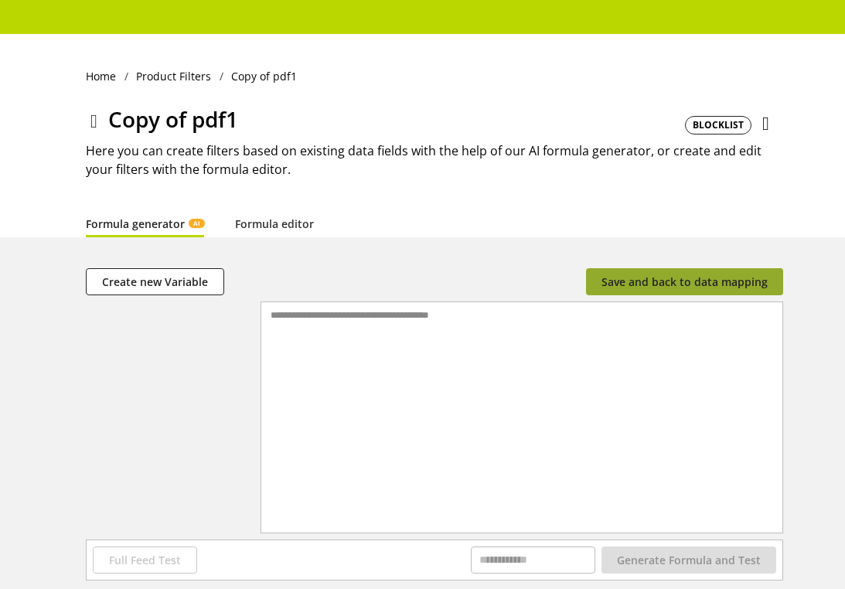
click at [659, 279] on span "Save and back to data mapping" at bounding box center [684, 282] width 166 height 16
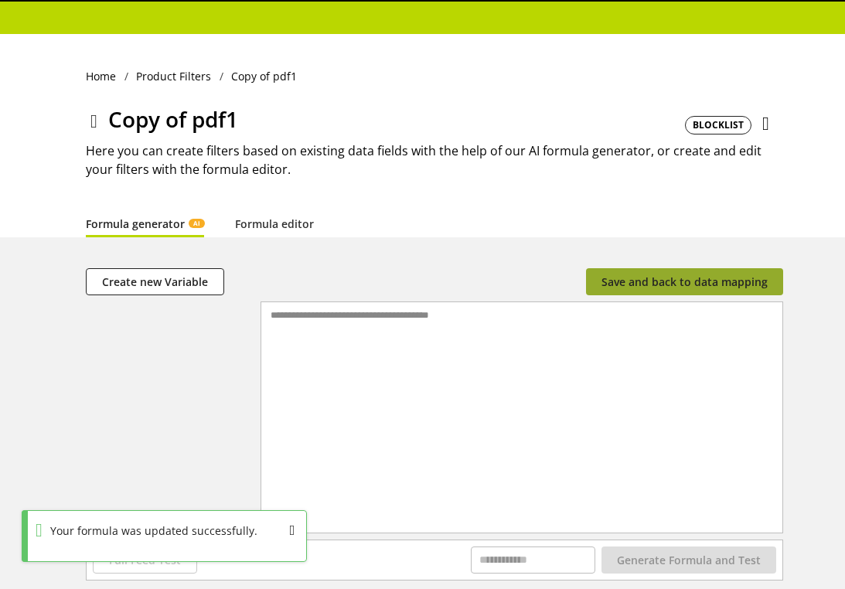
click at [659, 279] on span "Save and back to data mapping" at bounding box center [684, 282] width 166 height 16
click at [664, 284] on span "Save and back to data mapping" at bounding box center [684, 282] width 166 height 16
